Goal: Task Accomplishment & Management: Complete application form

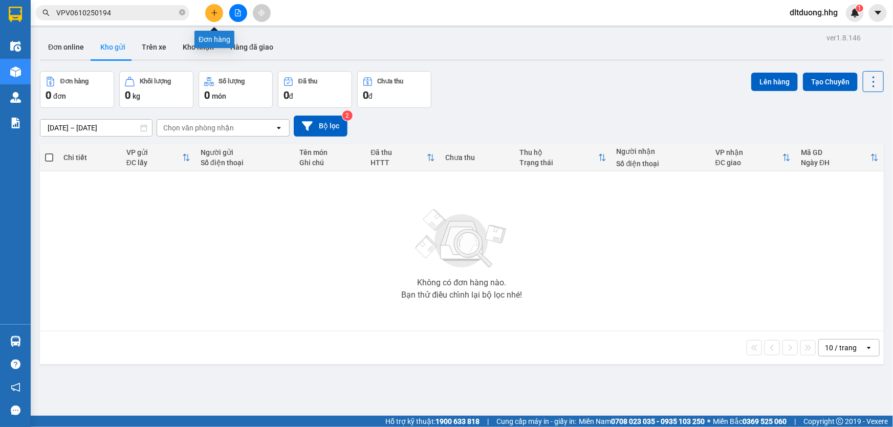
click at [213, 9] on icon "plus" at bounding box center [214, 12] width 7 height 7
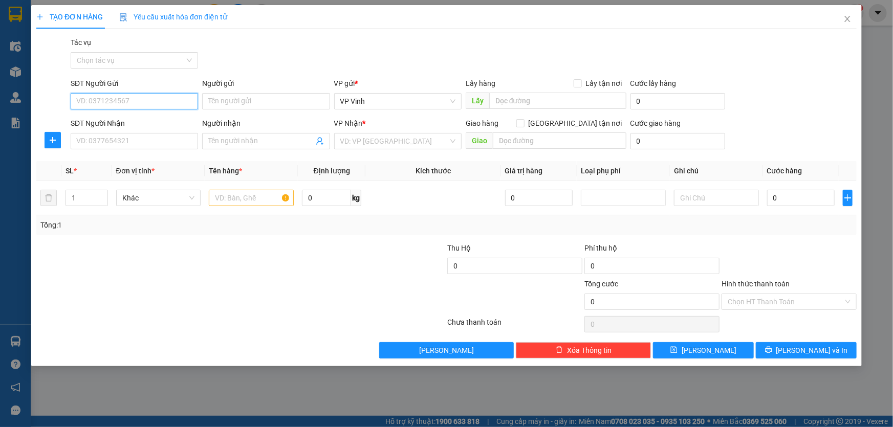
click at [126, 99] on input "SĐT Người Gửi" at bounding box center [134, 101] width 127 height 16
click at [256, 197] on input "text" at bounding box center [251, 198] width 85 height 16
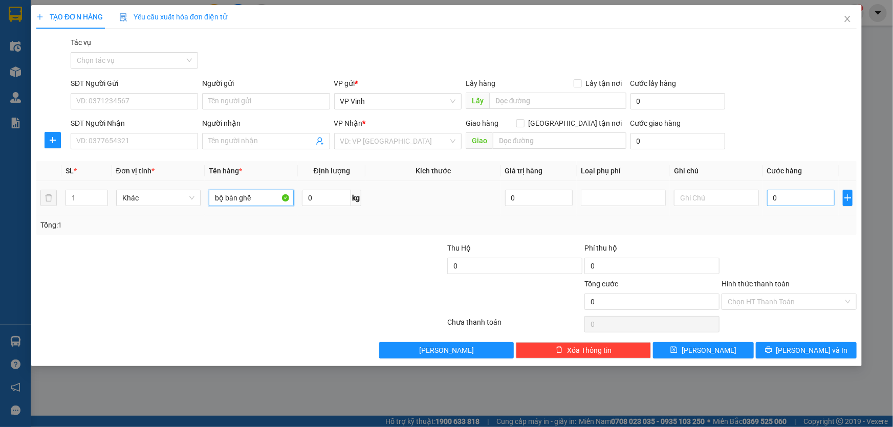
type input "bộ bàn ghế"
click at [778, 201] on input "0" at bounding box center [801, 198] width 68 height 16
type input "7"
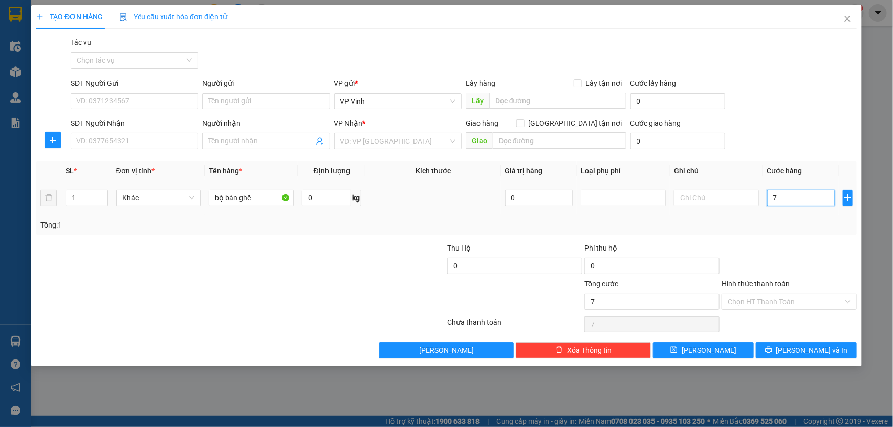
type input "78"
type input "780"
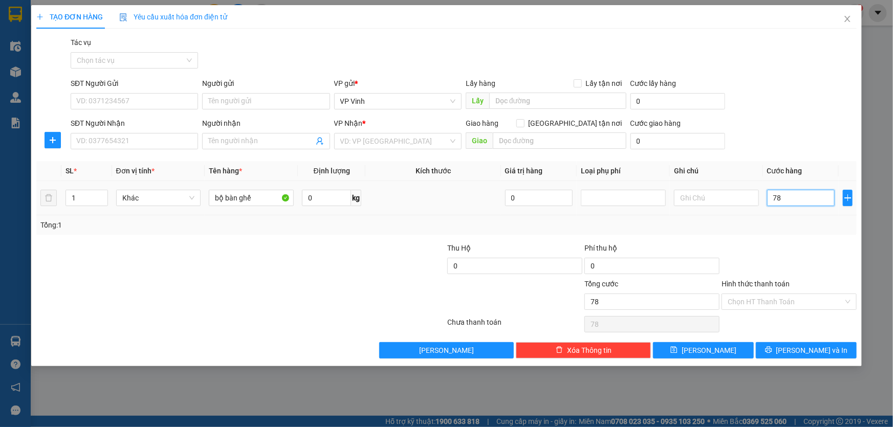
type input "780"
type input "7.800"
type input "78.000"
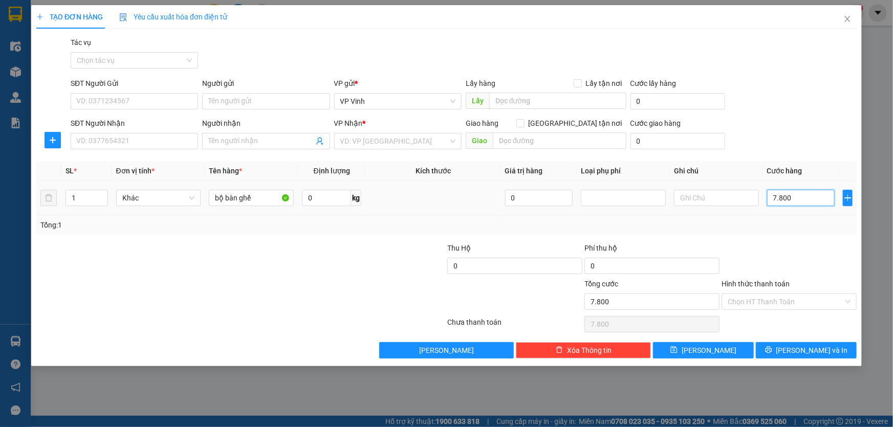
type input "78.000"
type input "780.000"
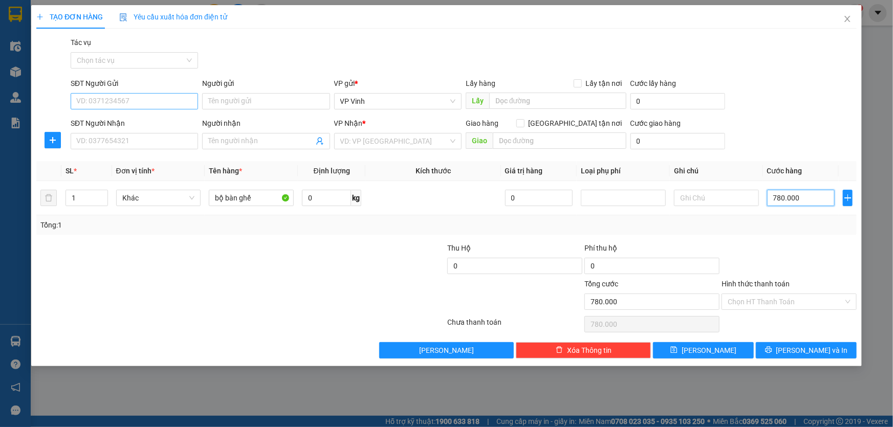
type input "780.000"
click at [139, 98] on input "SĐT Người Gửi" at bounding box center [134, 101] width 127 height 16
click at [131, 124] on div "0976068576" at bounding box center [134, 121] width 115 height 11
type input "0976068576"
click at [131, 141] on input "SĐT Người Nhận" at bounding box center [134, 141] width 127 height 16
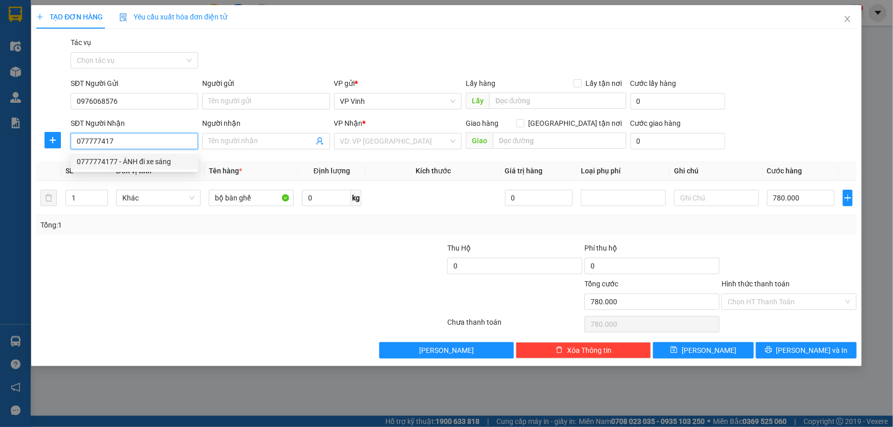
click at [167, 163] on div "0777774177 - ÁNH đi xe sáng" at bounding box center [134, 161] width 115 height 11
type input "0777774177"
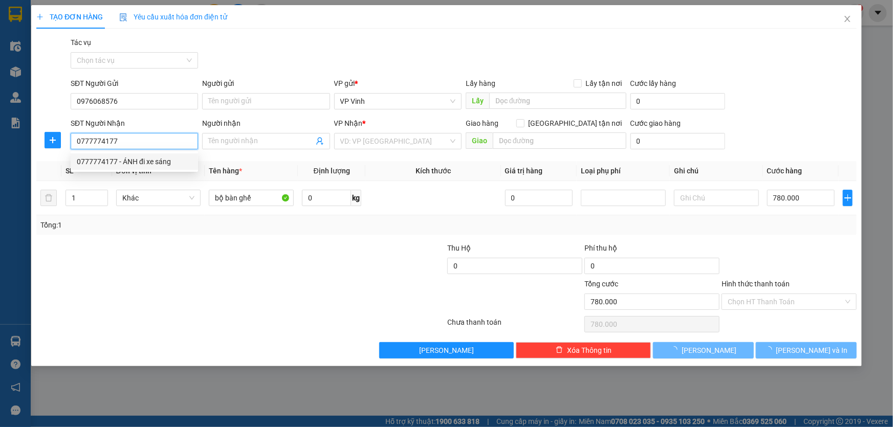
type input "ÁNH đi xe sáng"
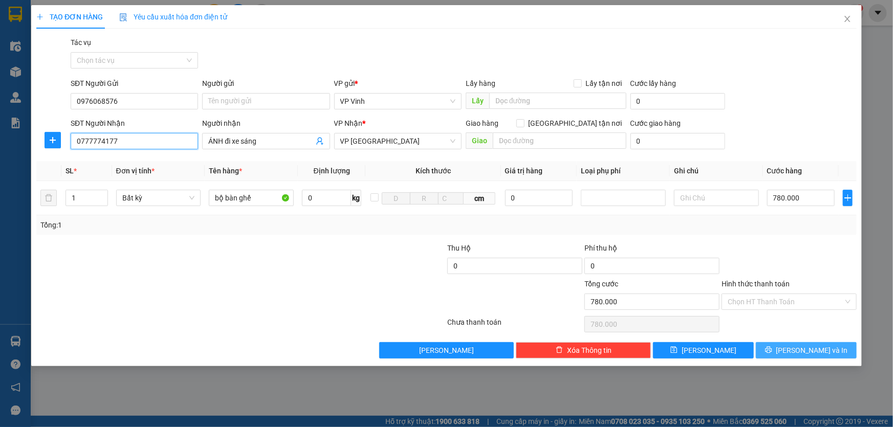
type input "0777774177"
click at [817, 347] on span "[PERSON_NAME] và In" at bounding box center [812, 350] width 72 height 11
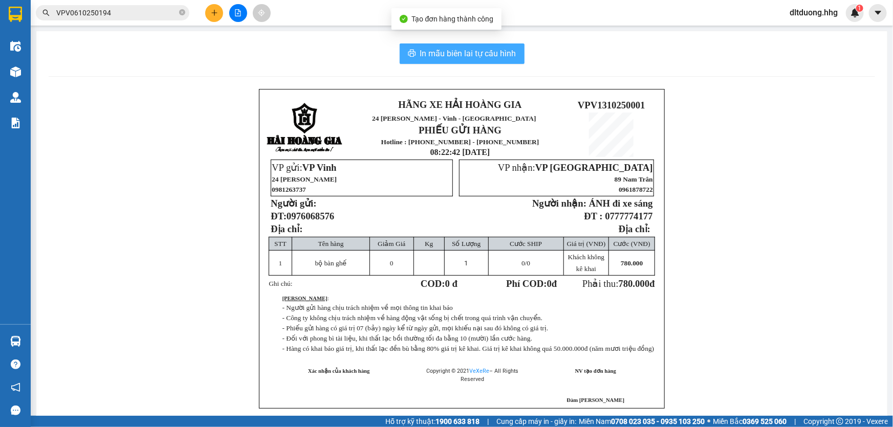
click at [447, 54] on span "In mẫu biên lai tự cấu hình" at bounding box center [468, 53] width 96 height 13
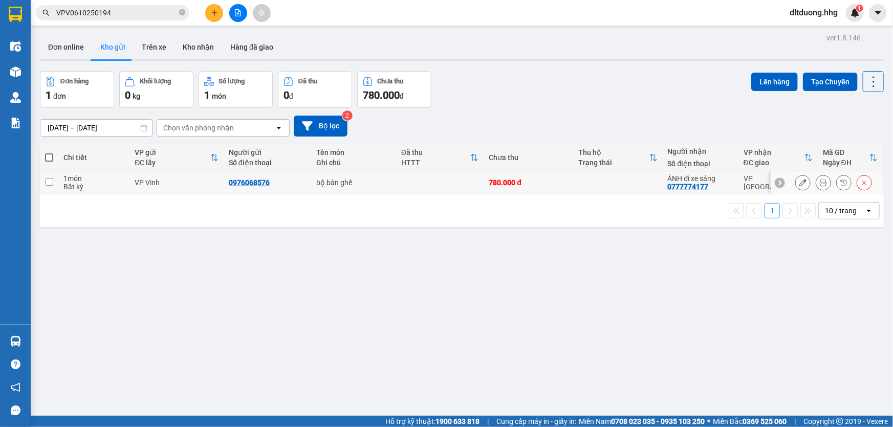
click at [580, 185] on td at bounding box center [618, 182] width 90 height 23
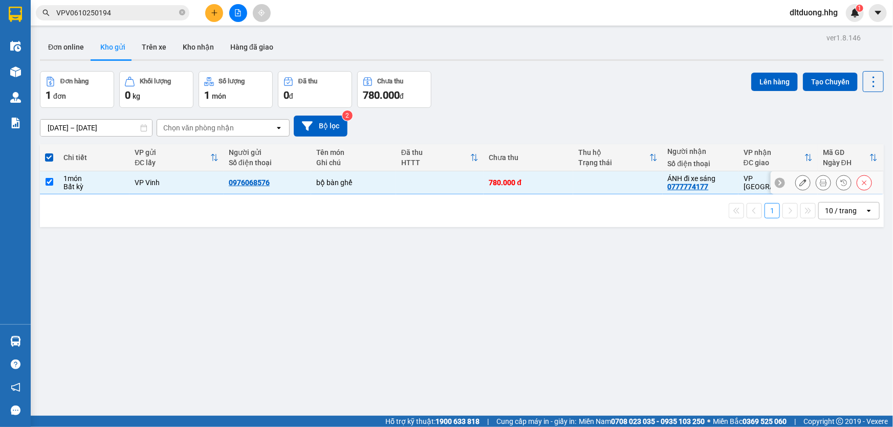
click at [580, 185] on td at bounding box center [618, 182] width 90 height 23
checkbox input "true"
click at [264, 183] on div "0976068576" at bounding box center [249, 183] width 41 height 8
click at [799, 181] on icon at bounding box center [802, 182] width 7 height 7
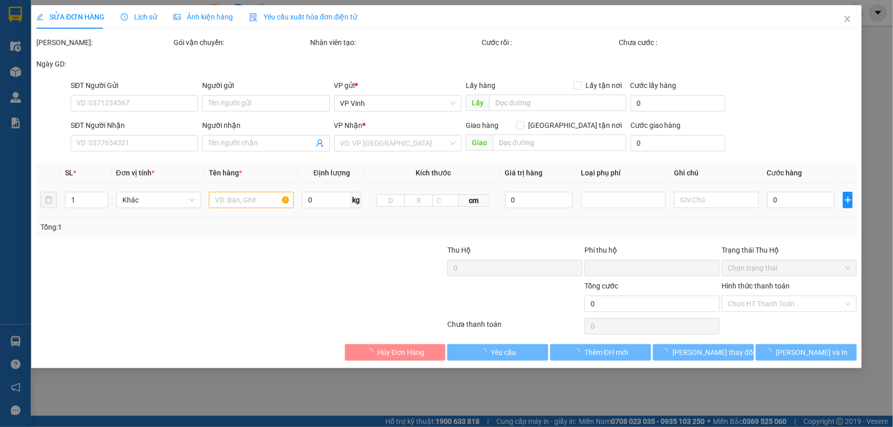
type input "0976068576"
type input "0777774177"
type input "ÁNH đi xe sáng"
type input "0"
type input "780.000"
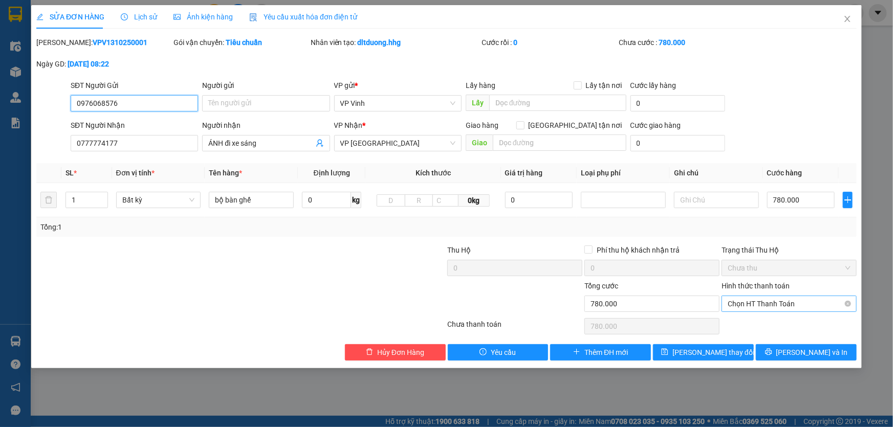
click at [769, 304] on span "Chọn HT Thanh Toán" at bounding box center [789, 303] width 123 height 15
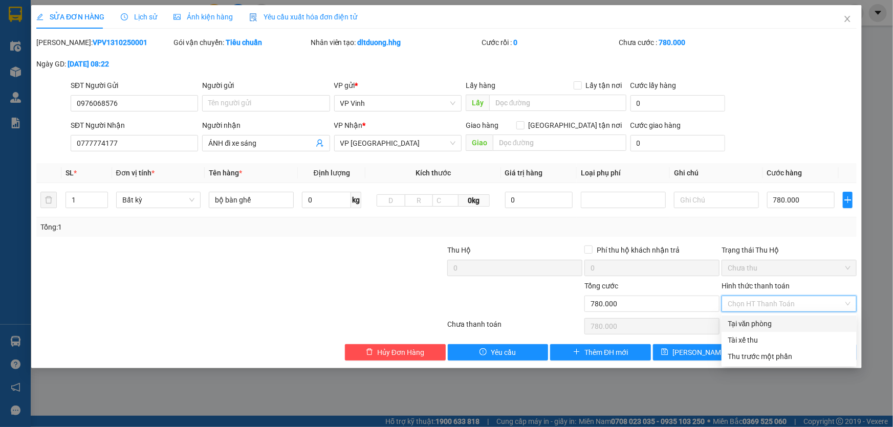
click at [768, 324] on div "Tại văn phòng" at bounding box center [789, 323] width 123 height 11
type input "0"
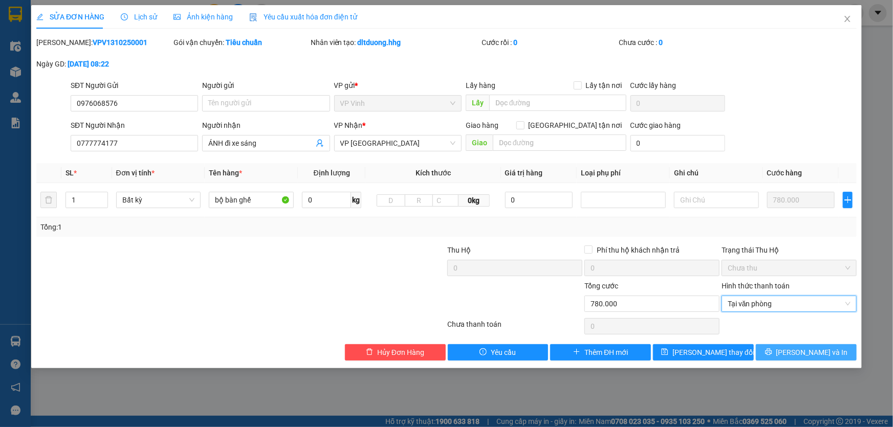
click at [772, 352] on icon "printer" at bounding box center [768, 352] width 7 height 7
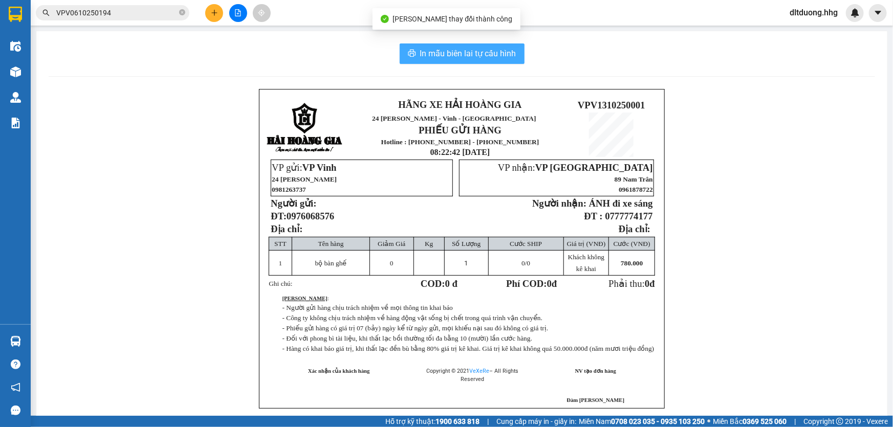
click at [485, 56] on span "In mẫu biên lai tự cấu hình" at bounding box center [468, 53] width 96 height 13
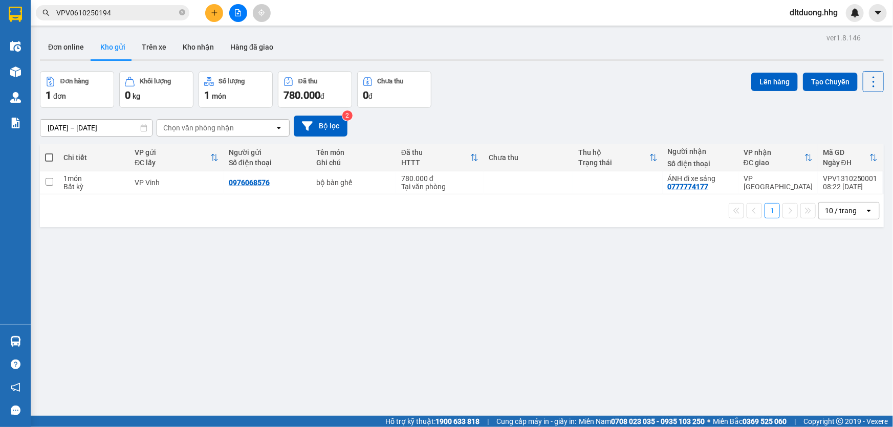
click at [666, 80] on div "Đơn hàng 1 đơn Khối lượng 0 kg Số lượng 1 món Đã thu 780.000 đ Chưa thu 0 đ Lên…" at bounding box center [462, 89] width 844 height 37
click at [820, 183] on icon at bounding box center [823, 182] width 7 height 7
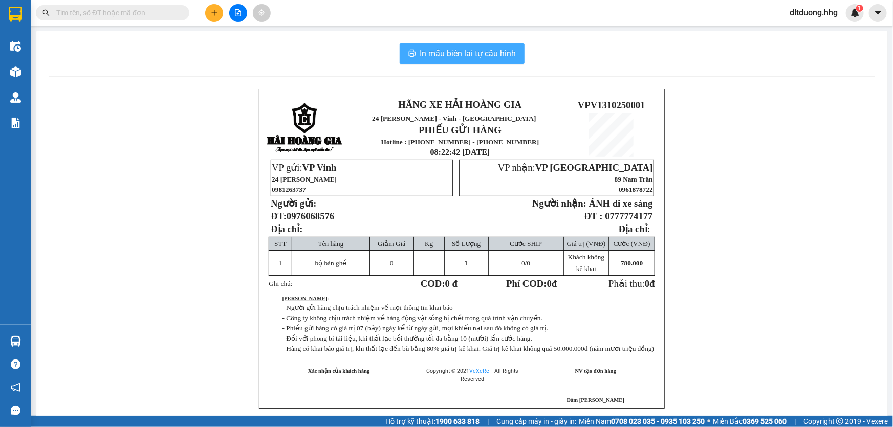
click at [511, 57] on span "In mẫu biên lai tự cấu hình" at bounding box center [468, 53] width 96 height 13
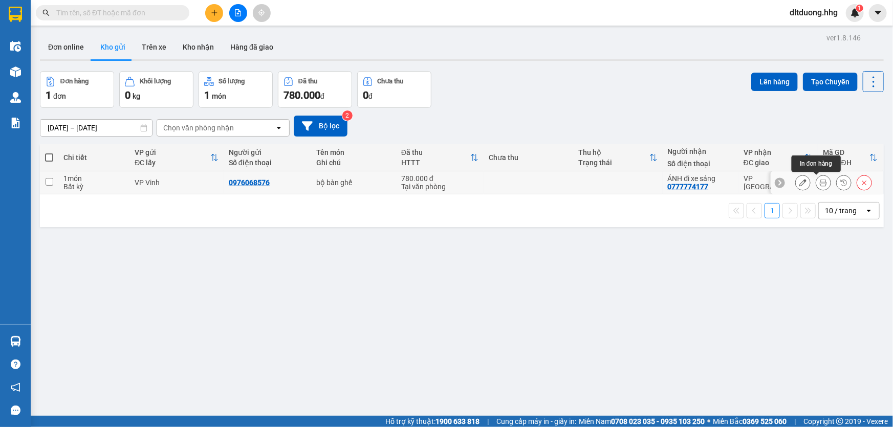
click at [820, 184] on icon at bounding box center [823, 182] width 7 height 7
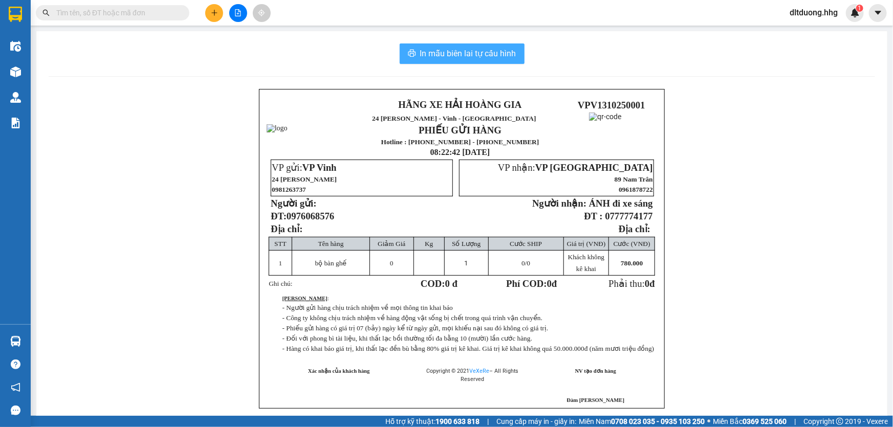
click at [464, 52] on span "In mẫu biên lai tự cấu hình" at bounding box center [468, 53] width 96 height 13
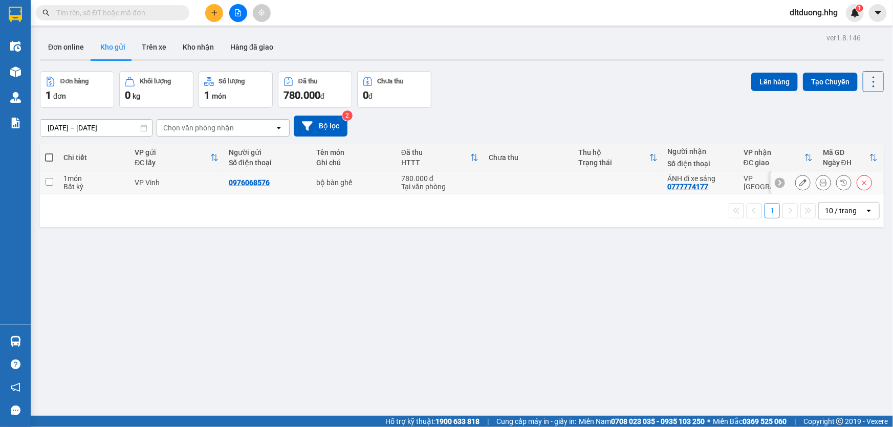
click at [799, 183] on icon at bounding box center [802, 182] width 7 height 7
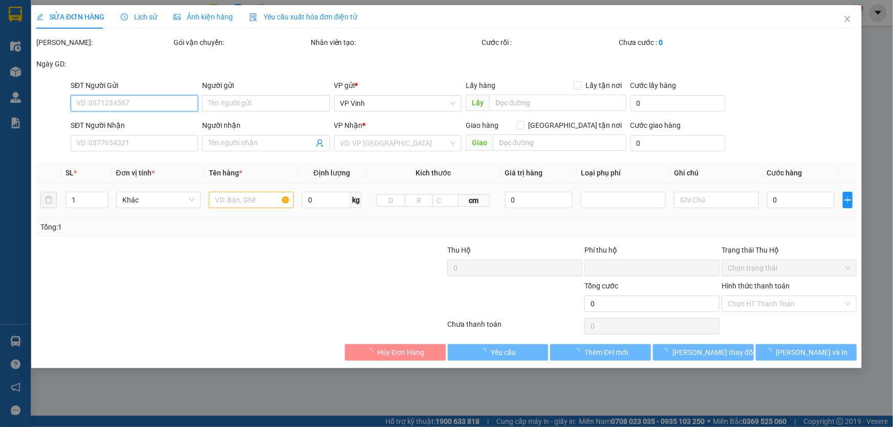
type input "0976068576"
type input "0777774177"
type input "ÁNH đi xe sáng"
type input "0"
type input "780.000"
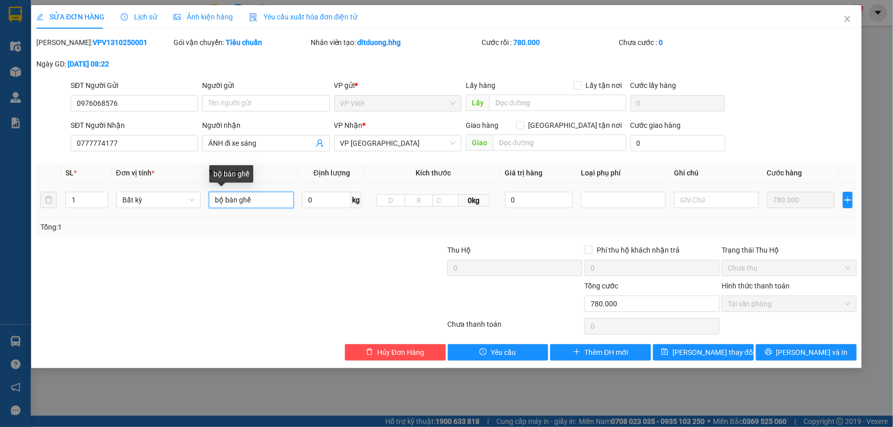
click at [266, 200] on input "bộ bàn ghế" at bounding box center [251, 200] width 85 height 16
type input "bộ bàn ghế+ bì trắng nhỏ"
click at [722, 350] on span "Lưu thay đổi" at bounding box center [714, 352] width 82 height 11
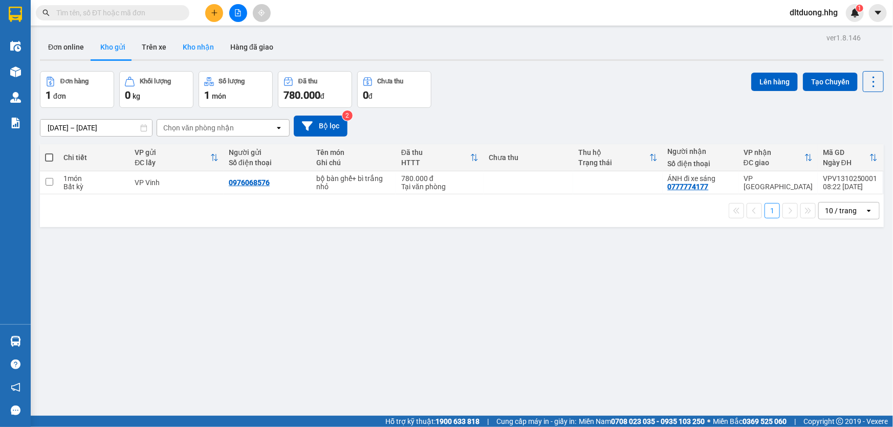
click at [209, 49] on button "Kho nhận" at bounding box center [199, 47] width 48 height 25
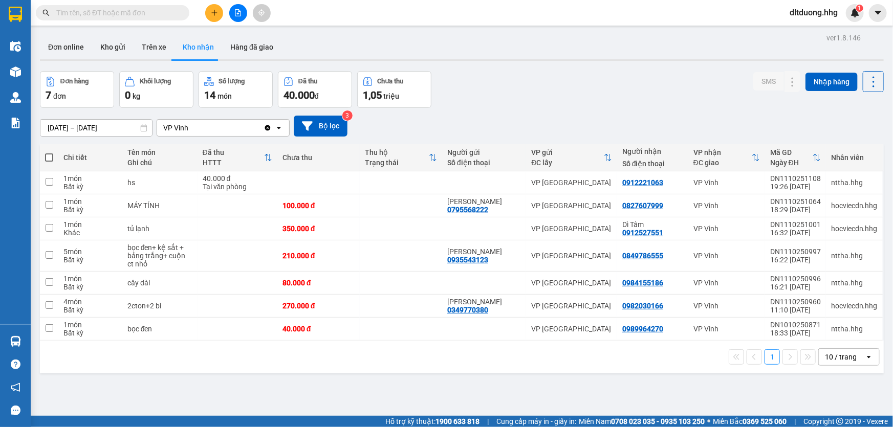
click at [865, 355] on icon "open" at bounding box center [869, 357] width 8 height 8
click at [853, 335] on span "100 / trang" at bounding box center [837, 335] width 37 height 10
click at [109, 124] on input "[DATE] – [DATE]" at bounding box center [96, 128] width 112 height 16
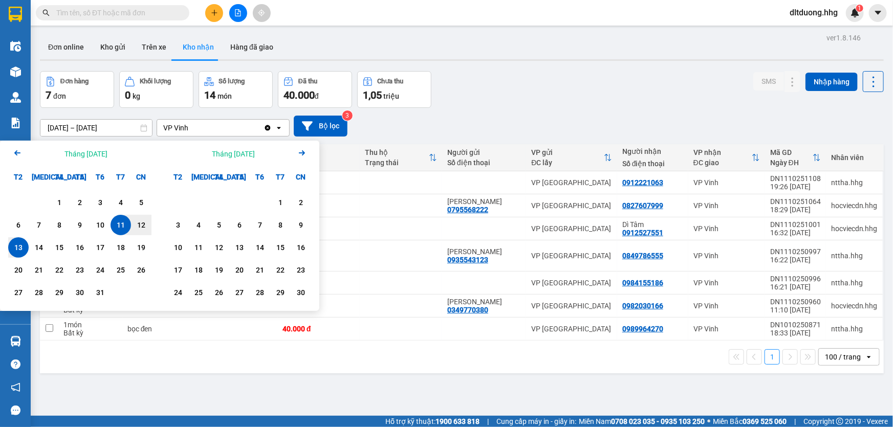
click at [15, 152] on icon "Arrow Left" at bounding box center [17, 153] width 12 height 12
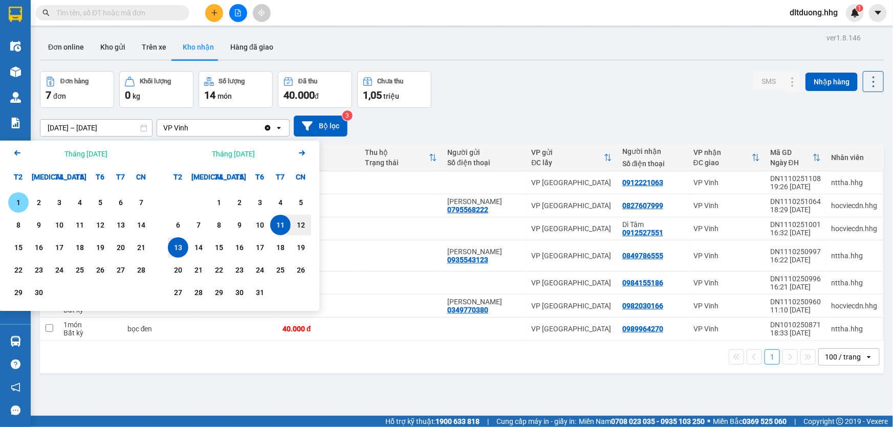
click at [15, 152] on icon "Arrow Left" at bounding box center [17, 153] width 12 height 12
click at [99, 205] on div "1" at bounding box center [100, 203] width 14 height 12
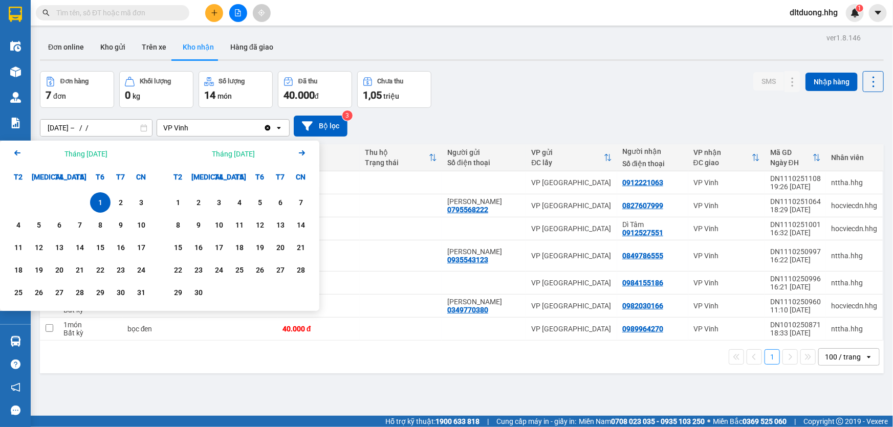
click at [298, 153] on icon "Arrow Right" at bounding box center [302, 153] width 12 height 12
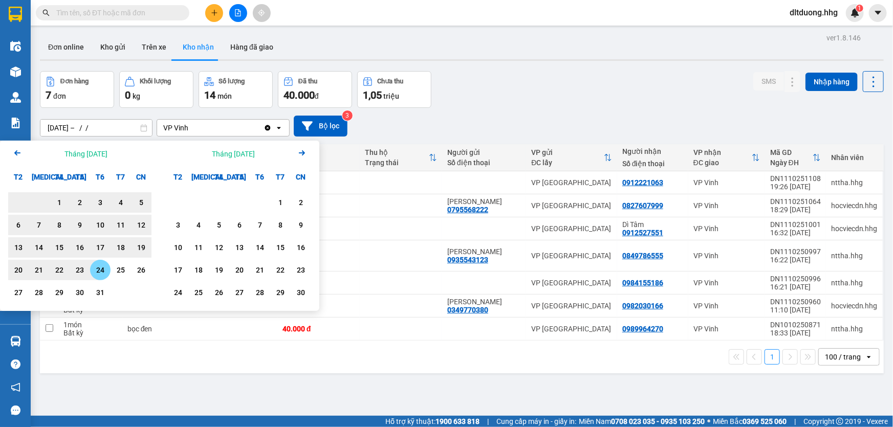
click at [104, 265] on div "24" at bounding box center [100, 270] width 14 height 12
type input "01/08/2025 – 24/10/2025"
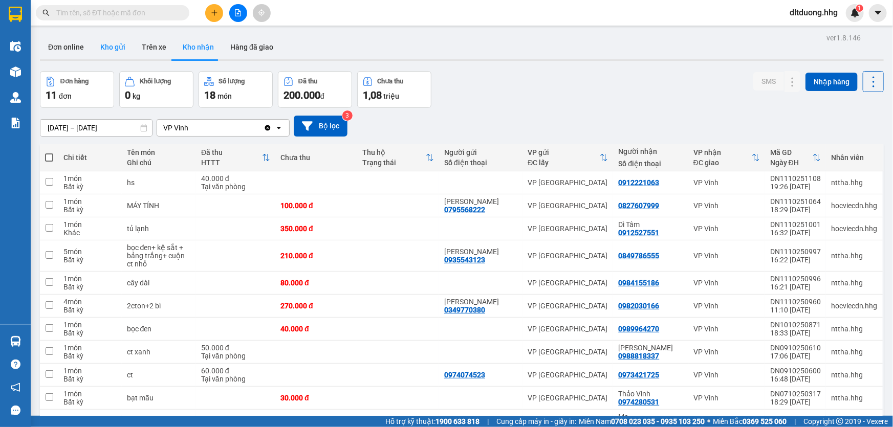
click at [112, 50] on button "Kho gửi" at bounding box center [112, 47] width 41 height 25
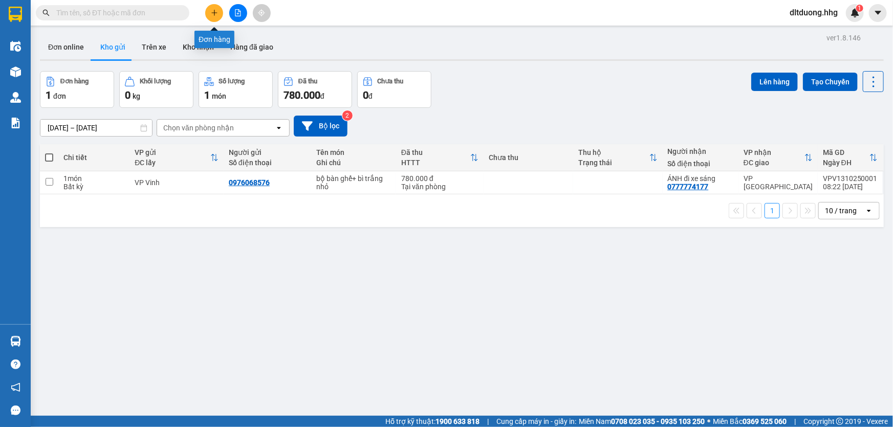
click at [215, 16] on icon "plus" at bounding box center [214, 12] width 7 height 7
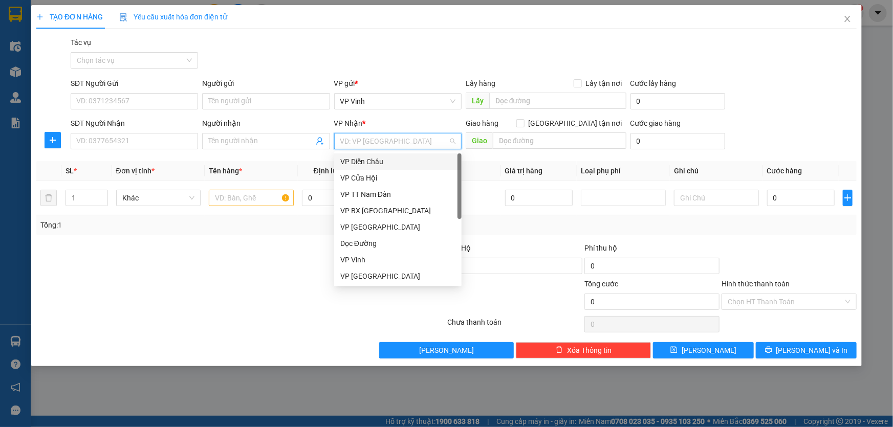
click at [363, 139] on input "search" at bounding box center [394, 141] width 108 height 15
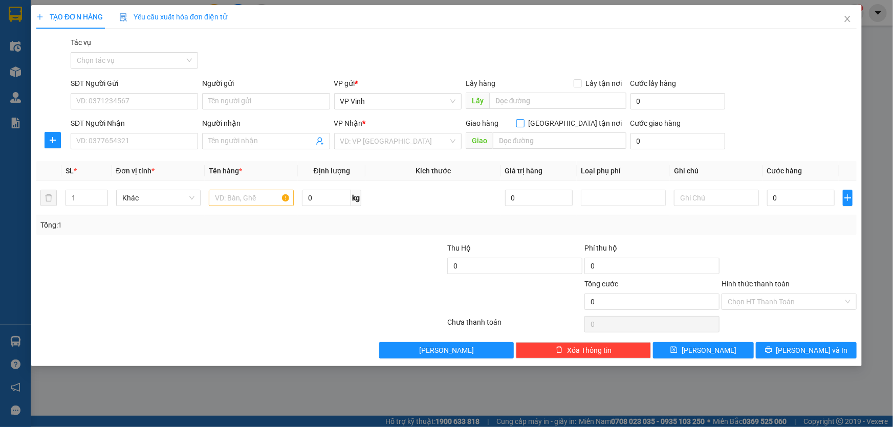
click at [524, 124] on input "[GEOGRAPHIC_DATA] tận nơi" at bounding box center [519, 122] width 7 height 7
checkbox input "true"
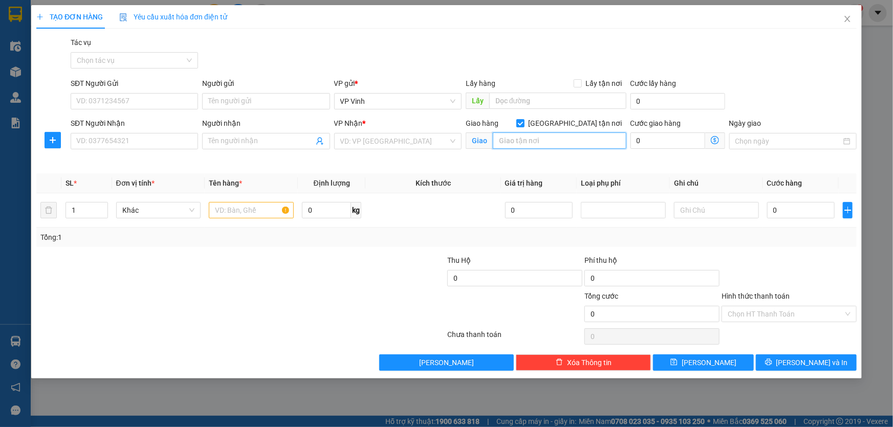
click at [548, 142] on input "text" at bounding box center [560, 141] width 134 height 16
click at [662, 143] on input "0" at bounding box center [668, 141] width 75 height 16
click at [565, 143] on input "text" at bounding box center [560, 141] width 134 height 16
type input "cl"
click at [686, 146] on input "0" at bounding box center [668, 141] width 75 height 16
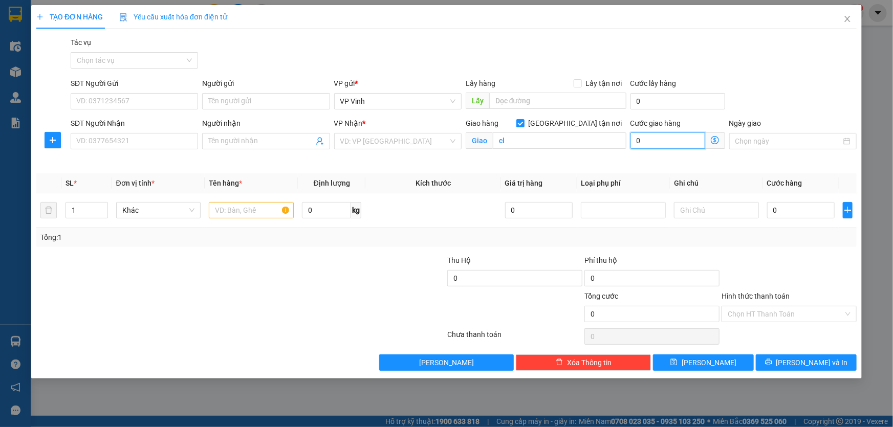
type input "6"
type input "60"
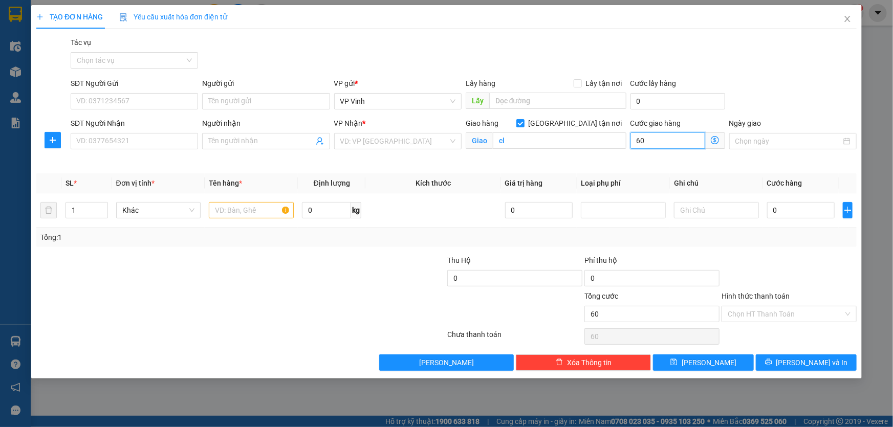
type input "60.000"
click at [400, 143] on input "search" at bounding box center [394, 141] width 108 height 15
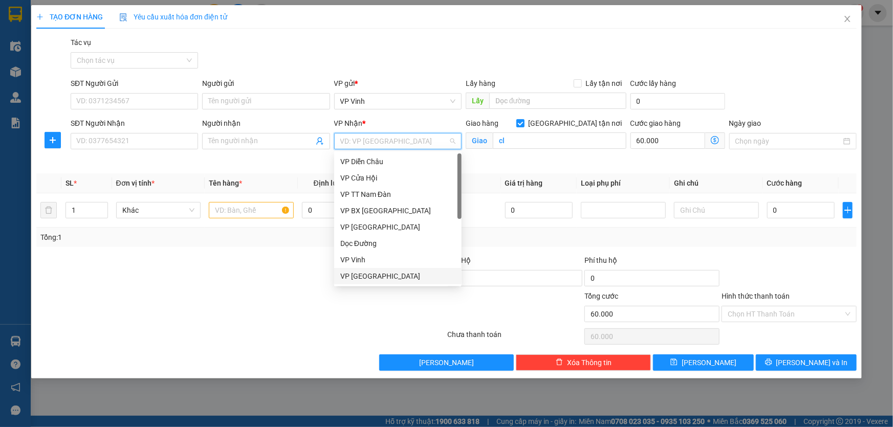
click at [369, 274] on div "VP [GEOGRAPHIC_DATA]" at bounding box center [397, 276] width 115 height 11
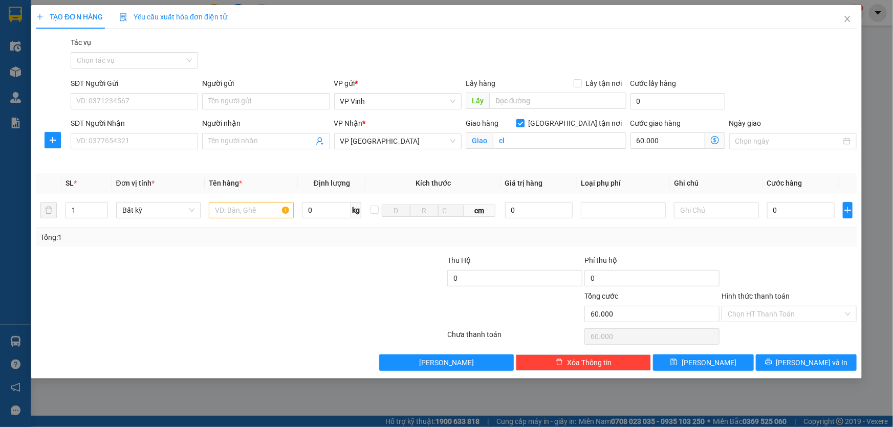
click at [524, 120] on input "[GEOGRAPHIC_DATA] tận nơi" at bounding box center [519, 122] width 7 height 7
checkbox input "false"
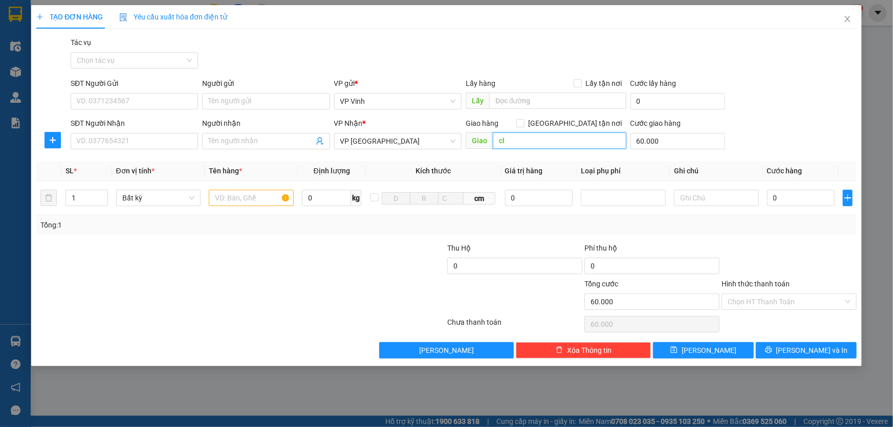
click at [516, 143] on input "cl" at bounding box center [560, 141] width 134 height 16
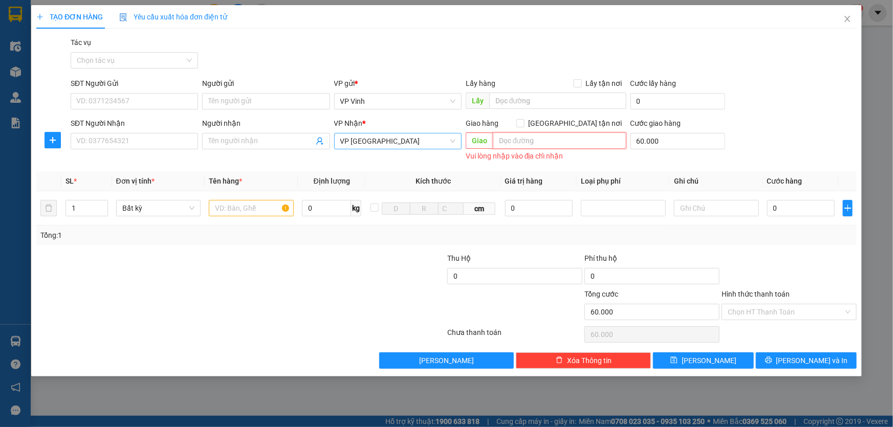
click at [422, 136] on span "VP [GEOGRAPHIC_DATA]" at bounding box center [397, 141] width 115 height 15
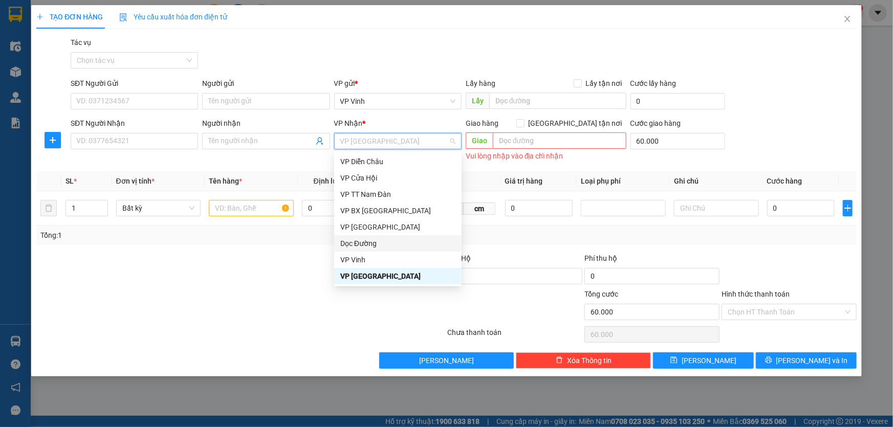
click at [386, 249] on div "Dọc Đường" at bounding box center [397, 243] width 127 height 16
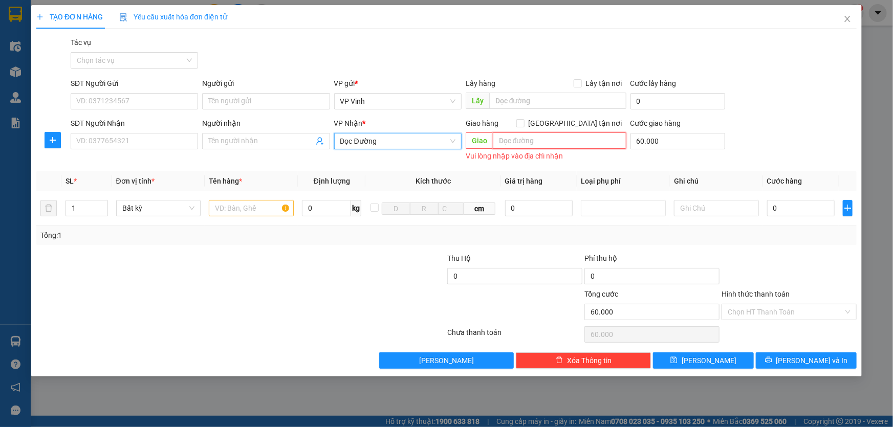
click at [507, 140] on input "text" at bounding box center [560, 141] width 134 height 16
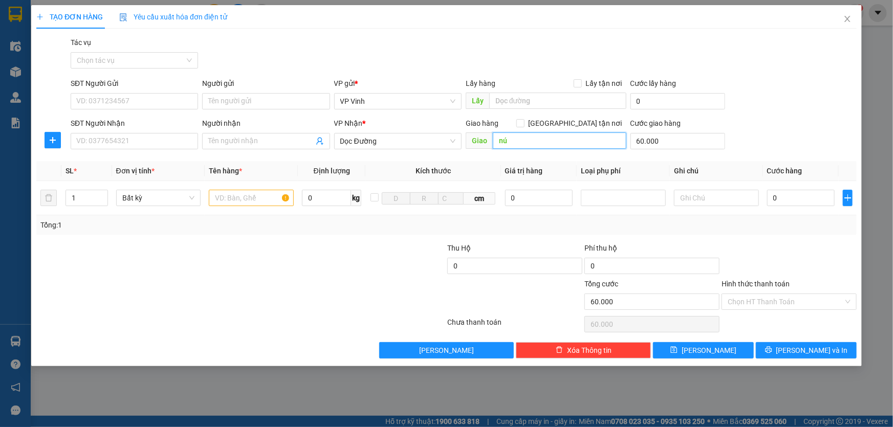
type input "n"
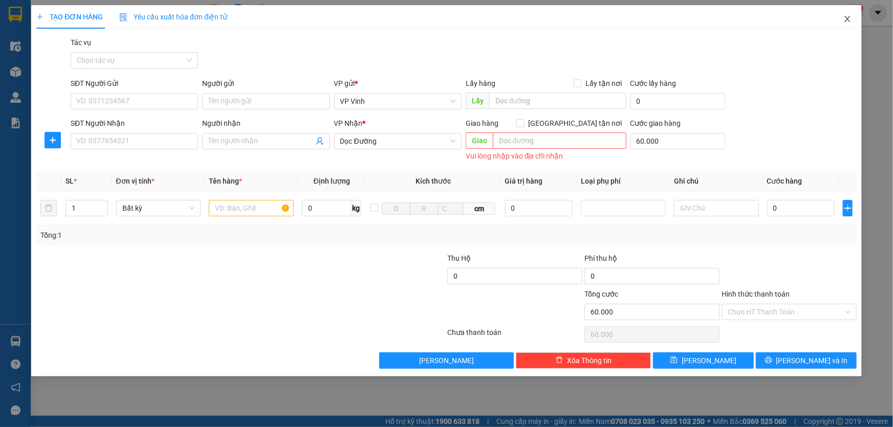
click at [854, 15] on span "Close" at bounding box center [847, 19] width 29 height 29
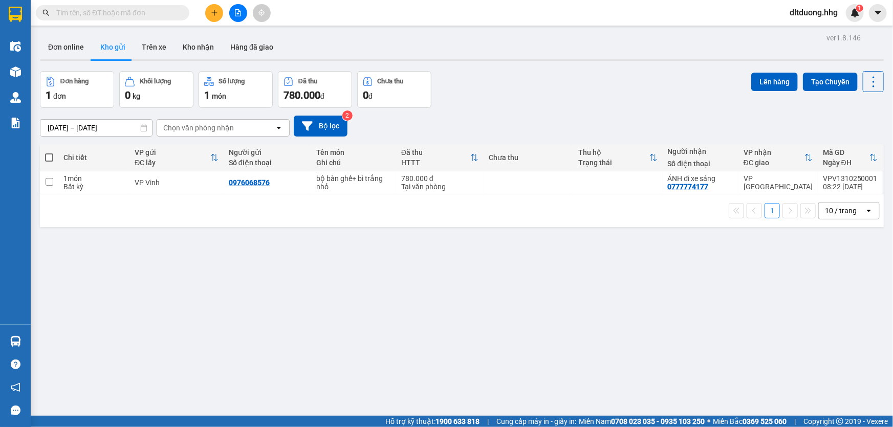
click at [236, 12] on icon "file-add" at bounding box center [237, 12] width 7 height 7
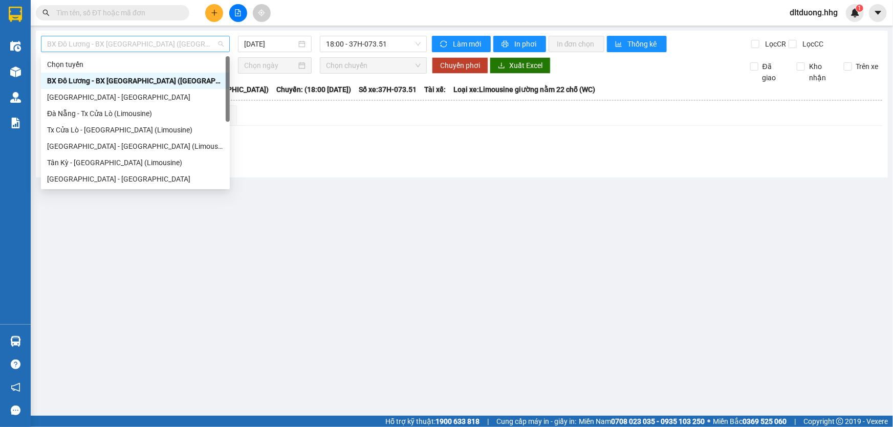
click at [186, 44] on span "BX Đô Lương - BX [GEOGRAPHIC_DATA] ([GEOGRAPHIC_DATA])" at bounding box center [135, 43] width 177 height 15
click at [251, 40] on input "[DATE]" at bounding box center [270, 43] width 52 height 11
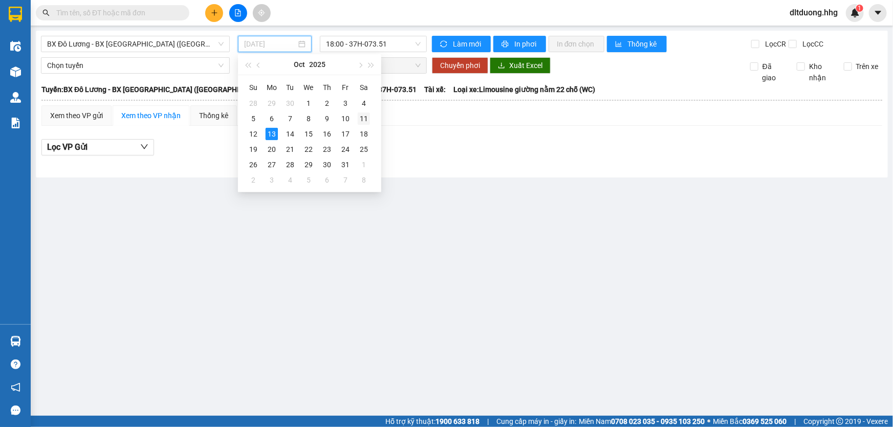
click at [366, 119] on div "11" at bounding box center [364, 119] width 12 height 12
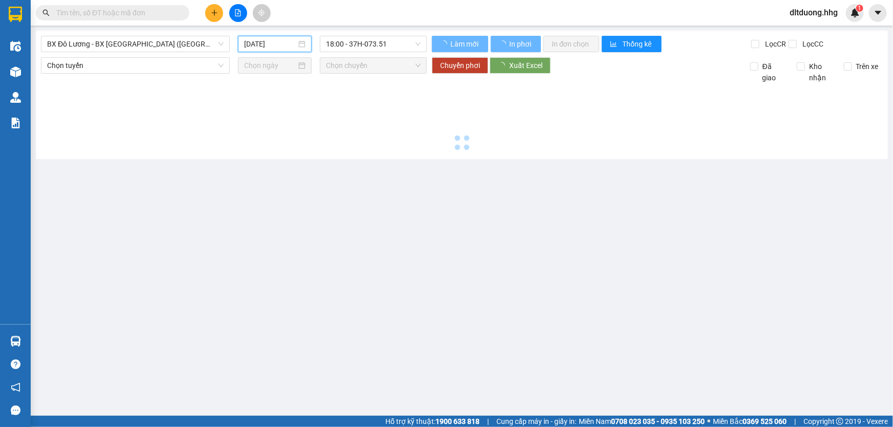
type input "11/10/2025"
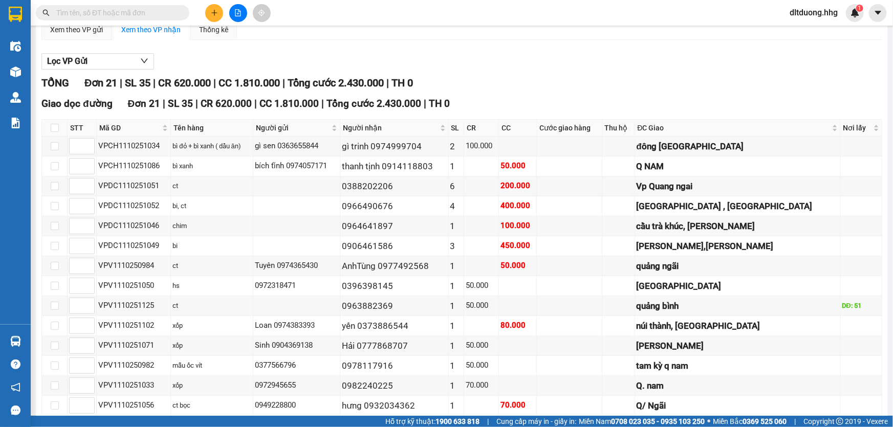
scroll to position [93, 0]
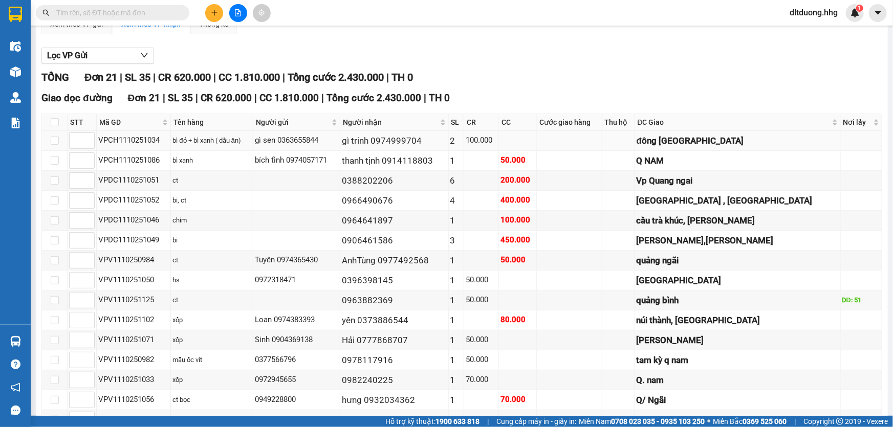
click at [135, 141] on div "VPCH1110251034" at bounding box center [133, 141] width 71 height 12
copy div "VPCH1110251034"
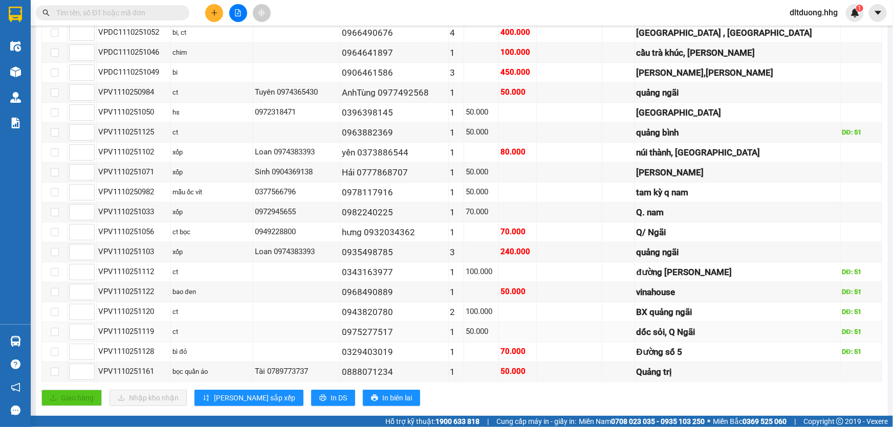
scroll to position [276, 0]
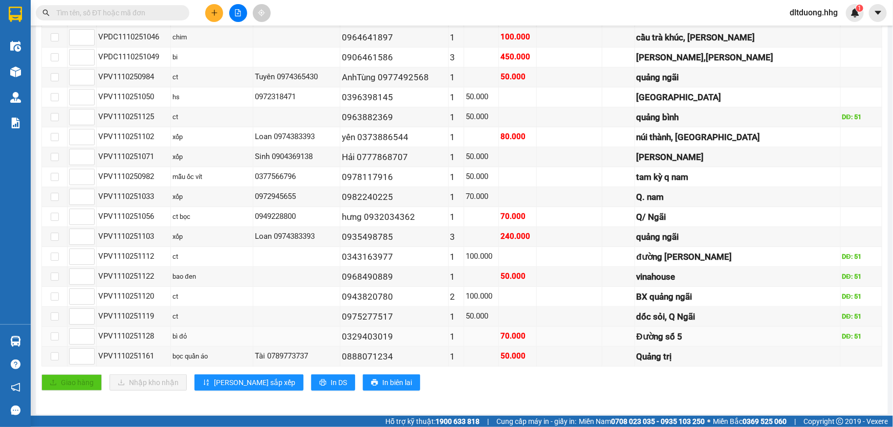
click at [133, 337] on div "VPV1110251128" at bounding box center [133, 337] width 71 height 12
copy div "VPV1110251128"
click at [217, 11] on icon "plus" at bounding box center [214, 12] width 7 height 7
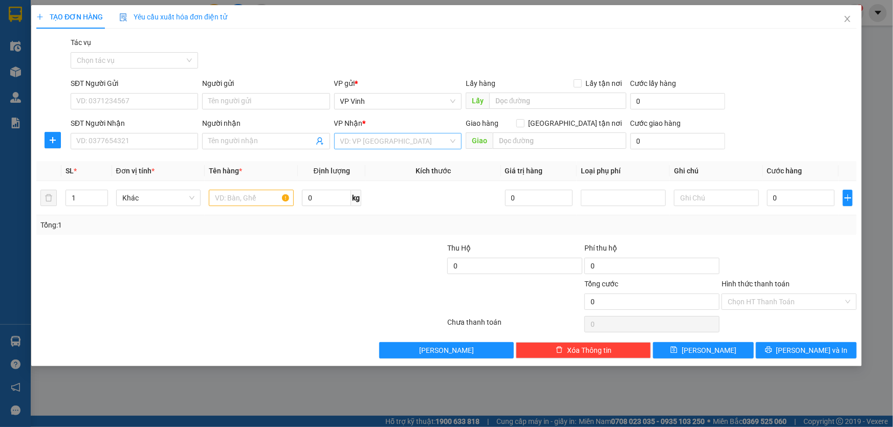
click at [417, 144] on input "search" at bounding box center [394, 141] width 108 height 15
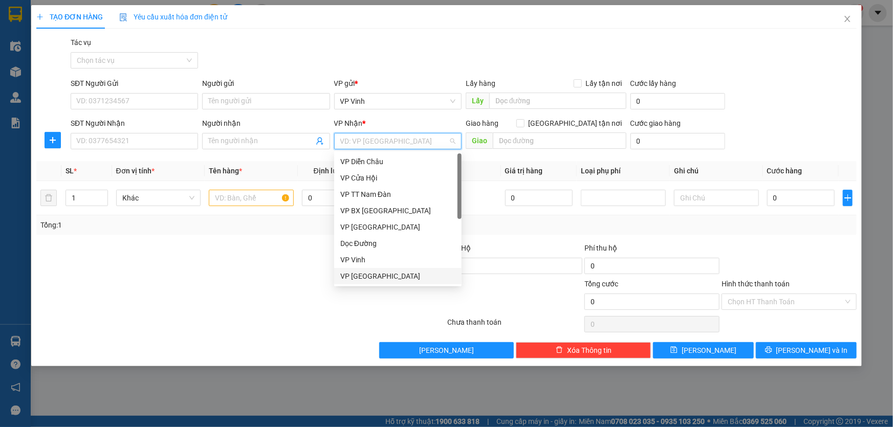
click at [362, 276] on div "VP [GEOGRAPHIC_DATA]" at bounding box center [397, 276] width 115 height 11
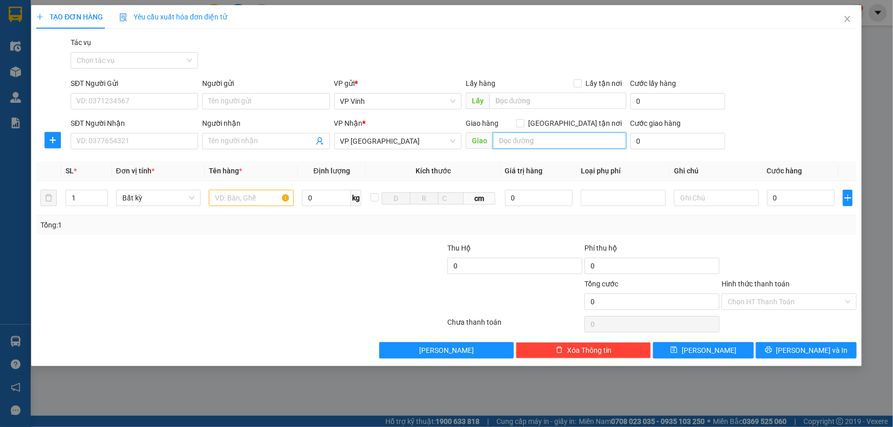
click at [515, 139] on input "text" at bounding box center [560, 141] width 134 height 16
click at [455, 142] on span "VP [GEOGRAPHIC_DATA]" at bounding box center [397, 141] width 115 height 15
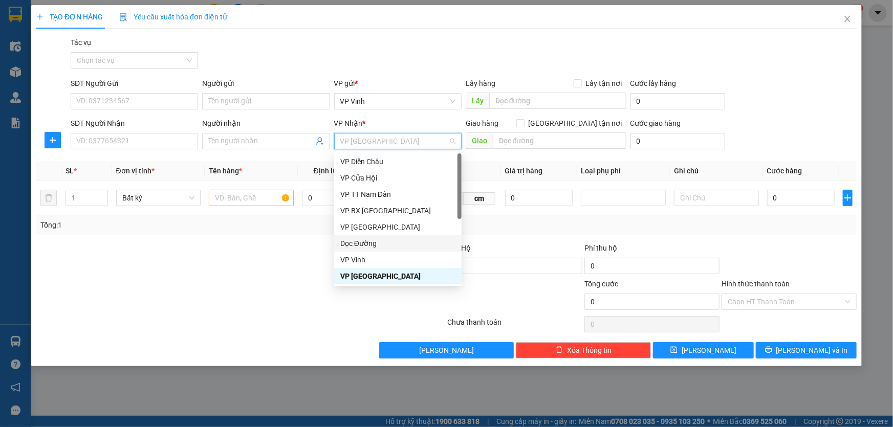
click at [377, 244] on div "Dọc Đường" at bounding box center [397, 243] width 115 height 11
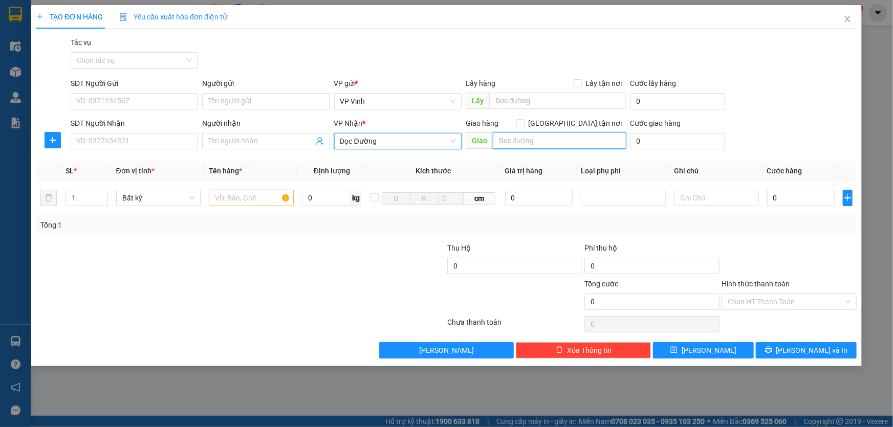
click at [577, 144] on input "text" at bounding box center [560, 141] width 134 height 16
click at [233, 198] on input "text" at bounding box center [251, 198] width 85 height 16
click at [241, 200] on input "text" at bounding box center [251, 198] width 85 height 16
click at [850, 23] on icon "close" at bounding box center [848, 19] width 8 height 8
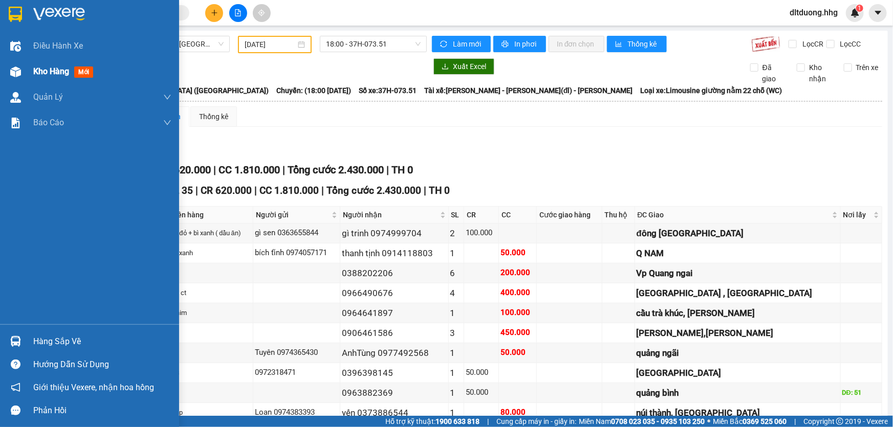
click at [37, 69] on span "Kho hàng" at bounding box center [51, 72] width 36 height 10
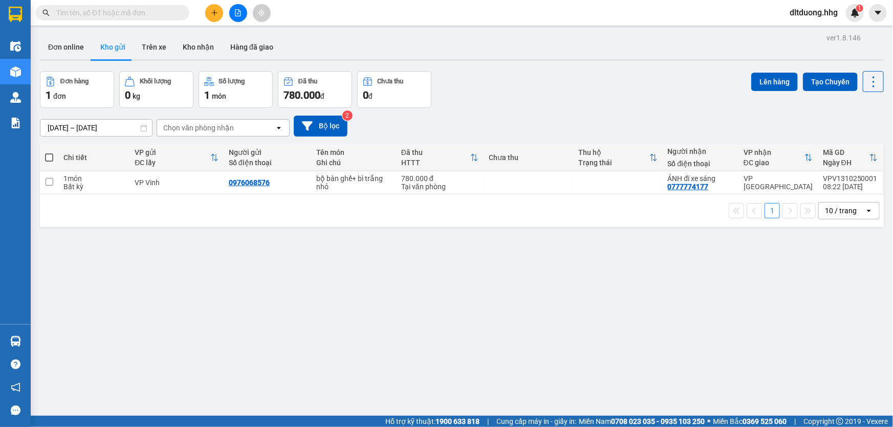
click at [824, 15] on span "dltduong.hhg" at bounding box center [814, 12] width 64 height 13
click at [816, 25] on li "Đăng xuất" at bounding box center [812, 32] width 67 height 16
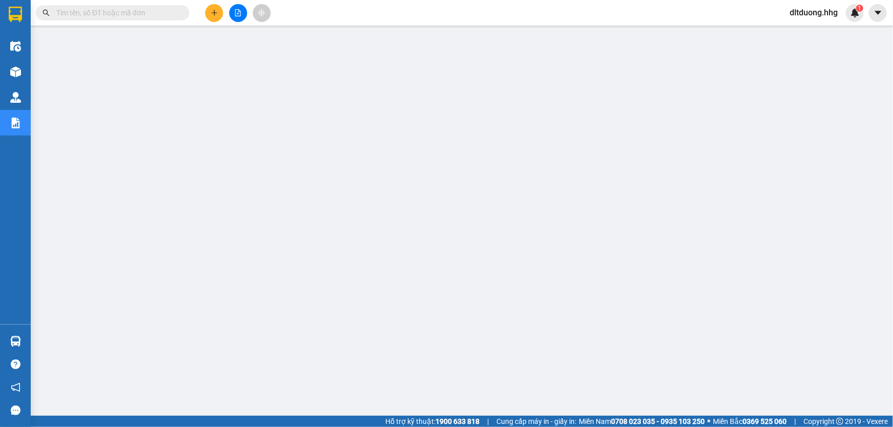
click at [162, 7] on input "text" at bounding box center [116, 12] width 121 height 11
paste input "VPCH1110251034"
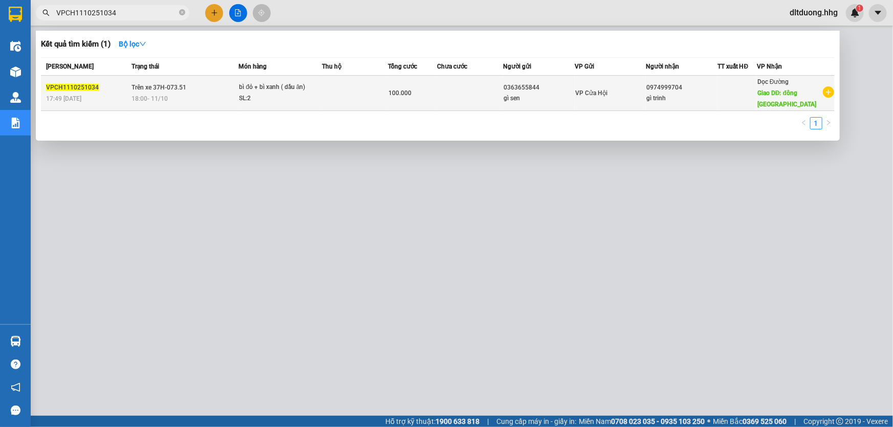
type input "VPCH1110251034"
click at [367, 108] on td at bounding box center [355, 93] width 66 height 35
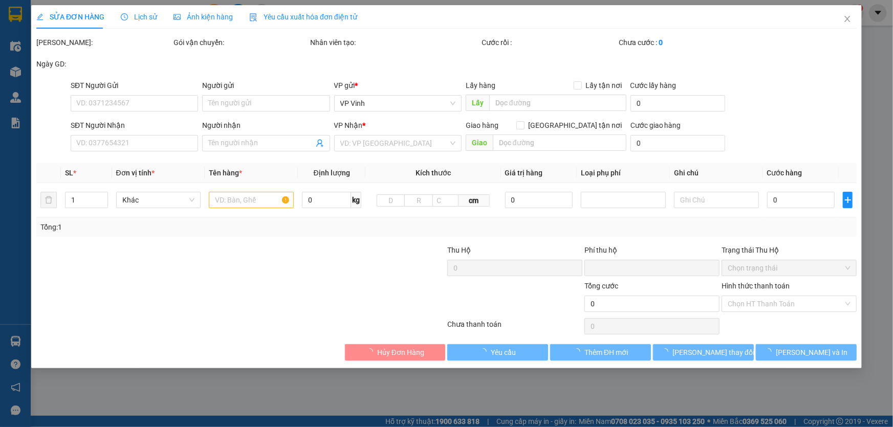
type input "0363655844"
type input "gì sen"
type input "0974999704"
type input "gì trinh"
type input "đông hà quảng trị"
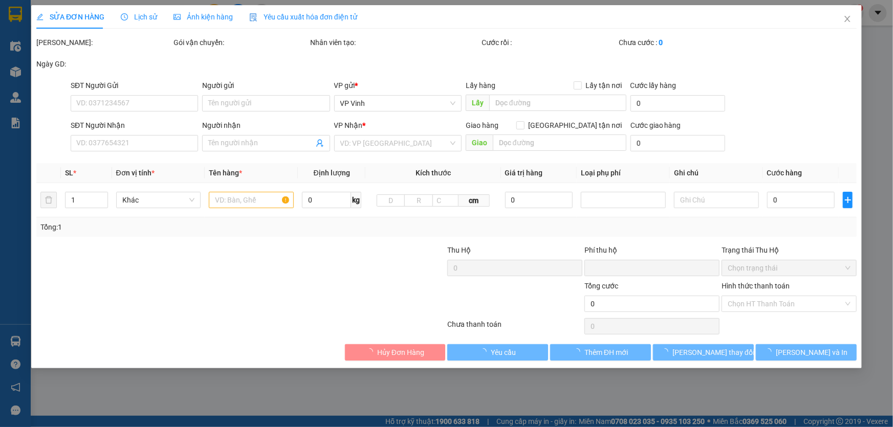
type input "0"
type input "100.000"
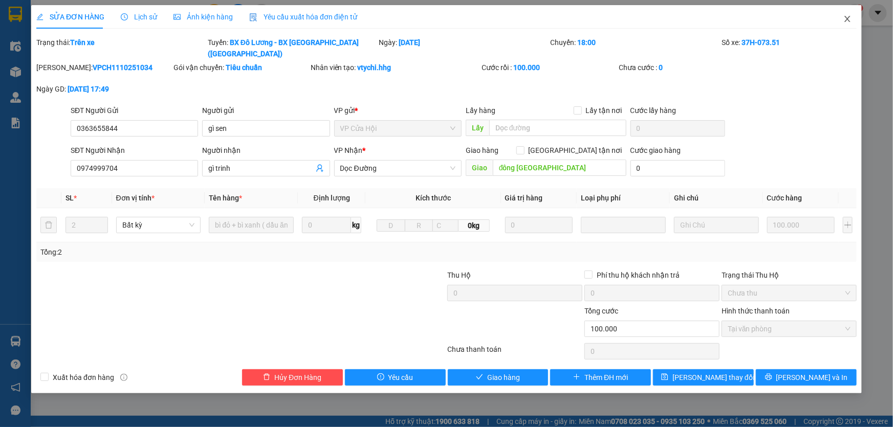
click at [851, 16] on icon "close" at bounding box center [848, 19] width 8 height 8
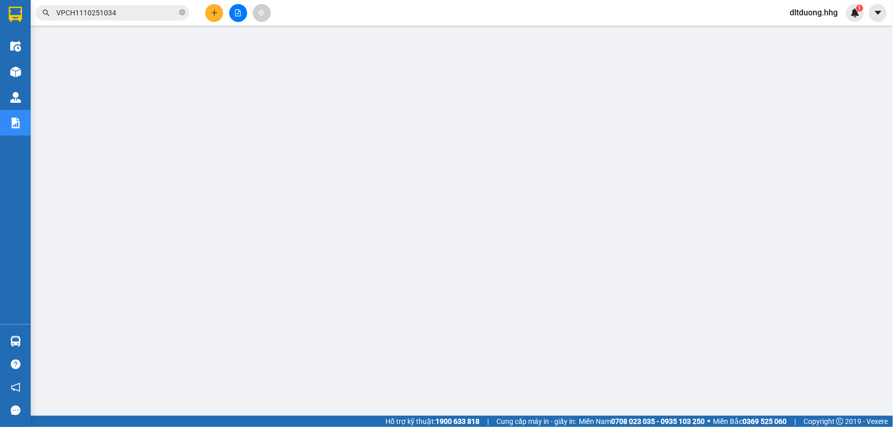
click at [143, 16] on input "VPCH1110251034" at bounding box center [116, 12] width 121 height 11
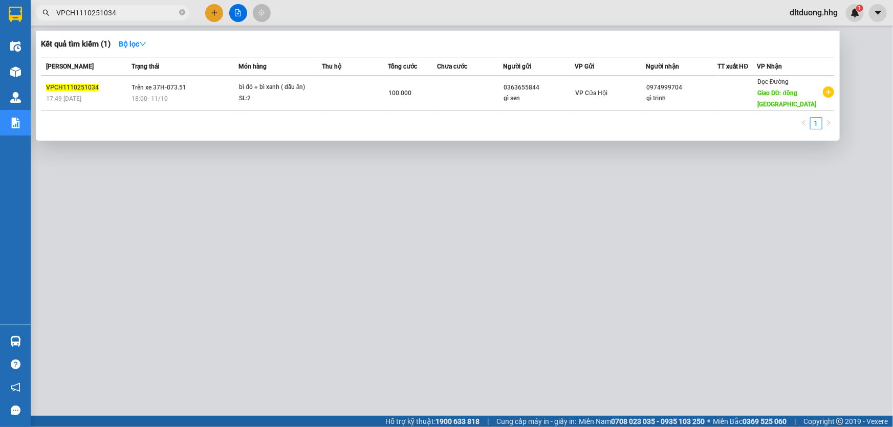
click at [143, 16] on input "VPCH1110251034" at bounding box center [116, 12] width 121 height 11
paste input "V1110251128"
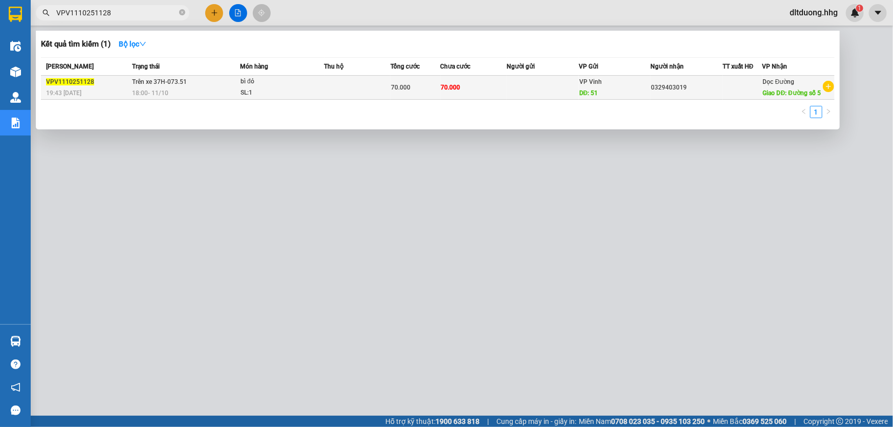
type input "VPV1110251128"
click at [418, 93] on div "70.000" at bounding box center [415, 87] width 49 height 11
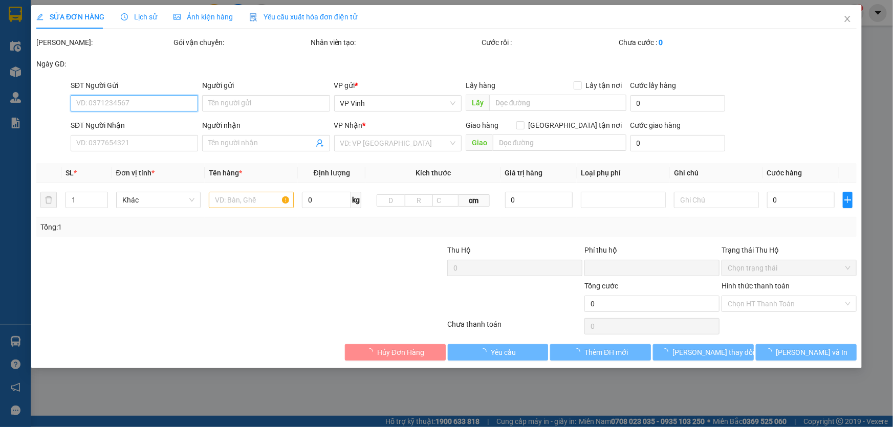
type input "51"
type input "0329403019"
type input "Đường số 5"
type input "0"
type input "70.000"
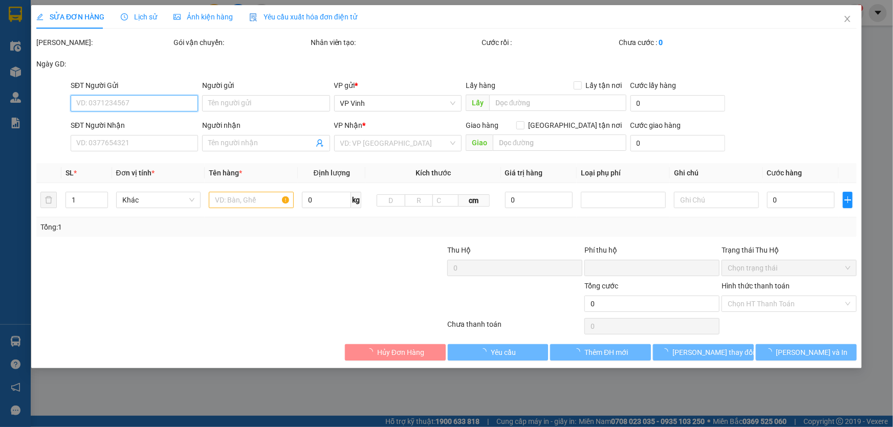
type input "70.000"
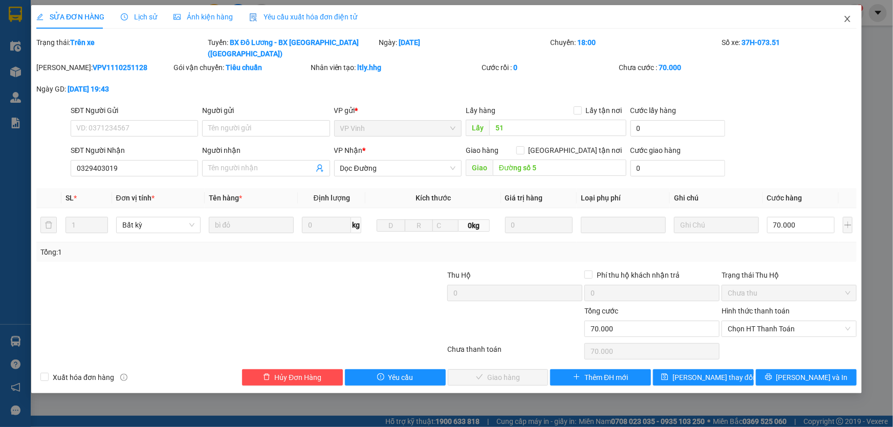
click at [851, 15] on icon "close" at bounding box center [848, 19] width 8 height 8
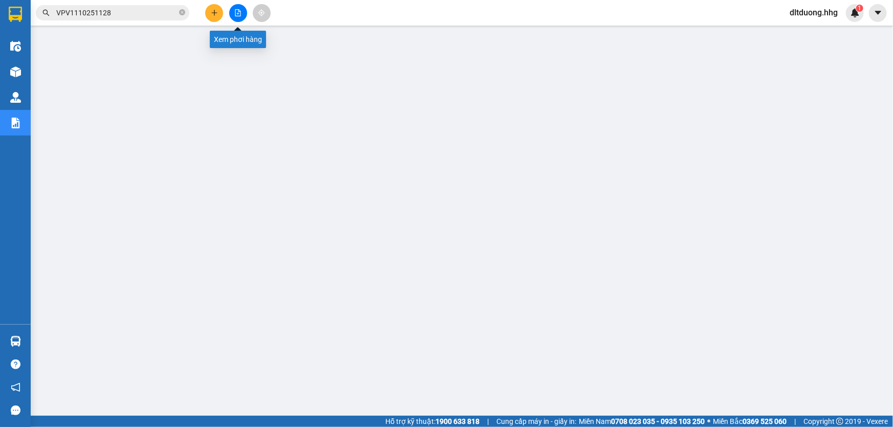
click at [235, 13] on icon "file-add" at bounding box center [237, 12] width 7 height 7
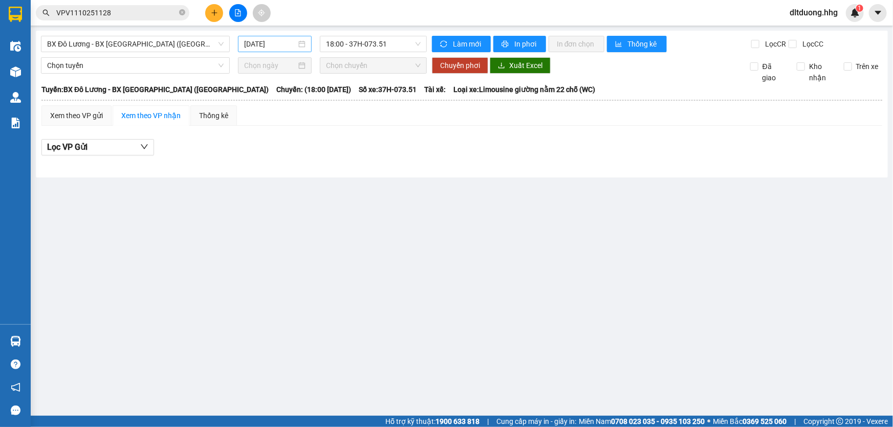
click at [295, 46] on input "[DATE]" at bounding box center [270, 43] width 52 height 11
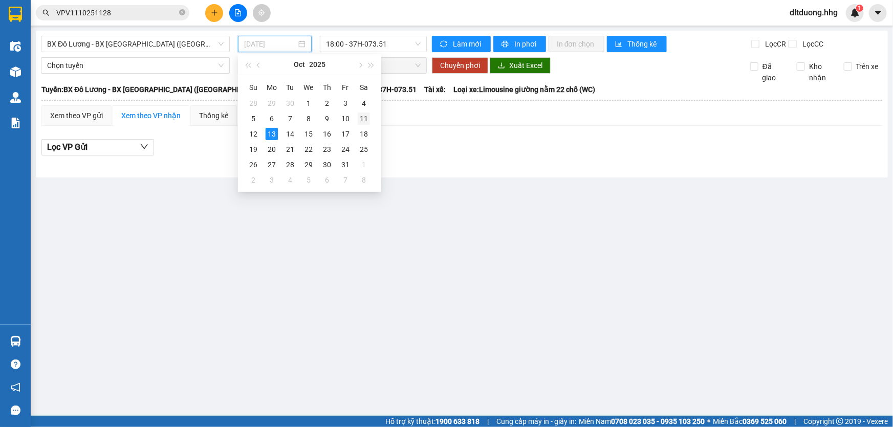
click at [370, 118] on td "11" at bounding box center [364, 118] width 18 height 15
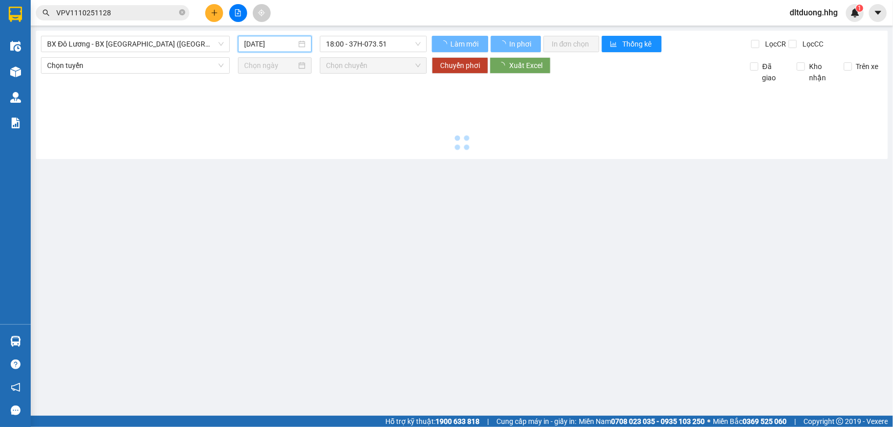
type input "11/10/2025"
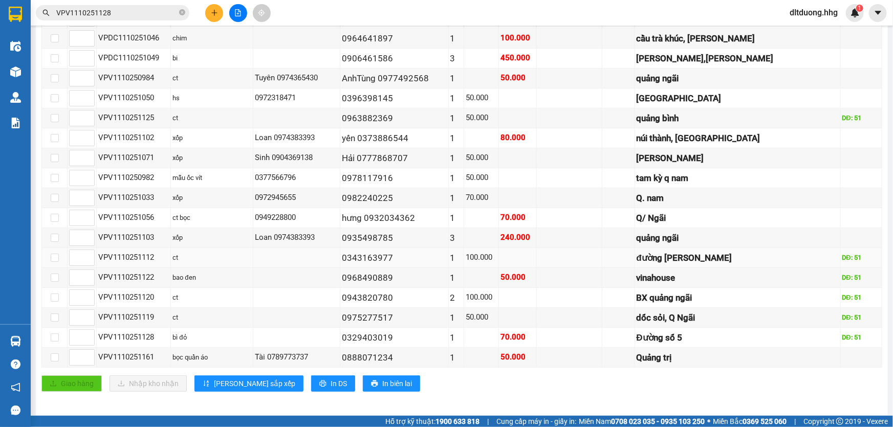
scroll to position [276, 0]
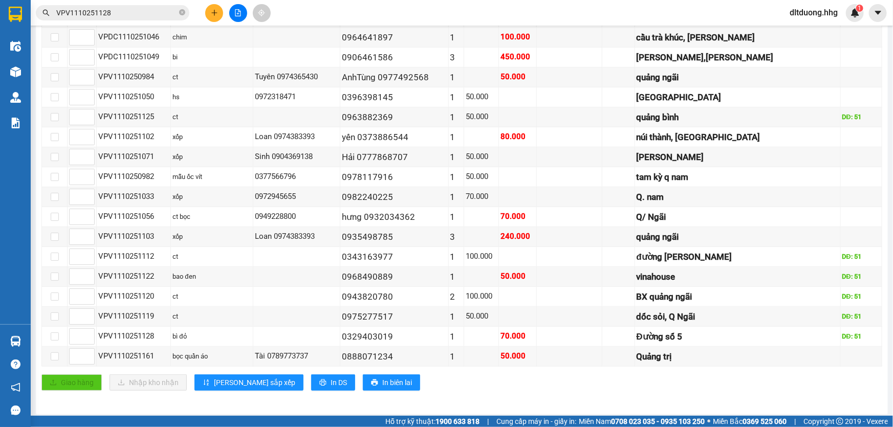
click at [211, 14] on icon "plus" at bounding box center [214, 12] width 7 height 7
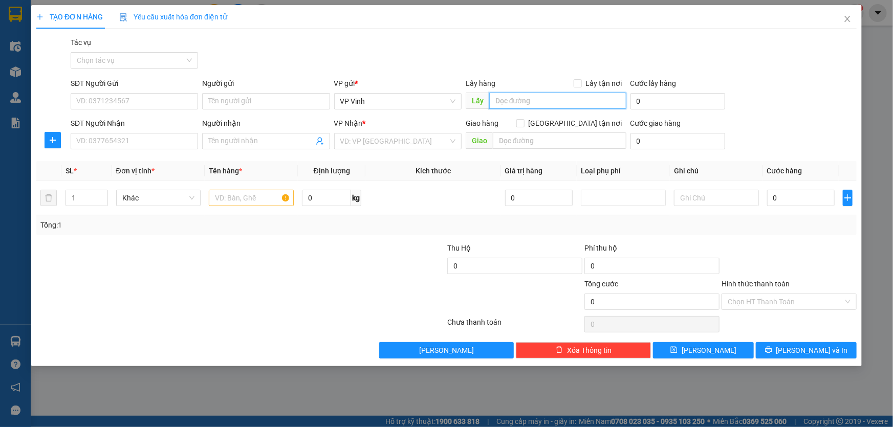
click at [541, 99] on input "text" at bounding box center [557, 101] width 137 height 16
type input "51"
click at [136, 142] on input "SĐT Người Nhận" at bounding box center [134, 141] width 127 height 16
type input "2316516516561"
click at [430, 146] on input "search" at bounding box center [394, 141] width 108 height 15
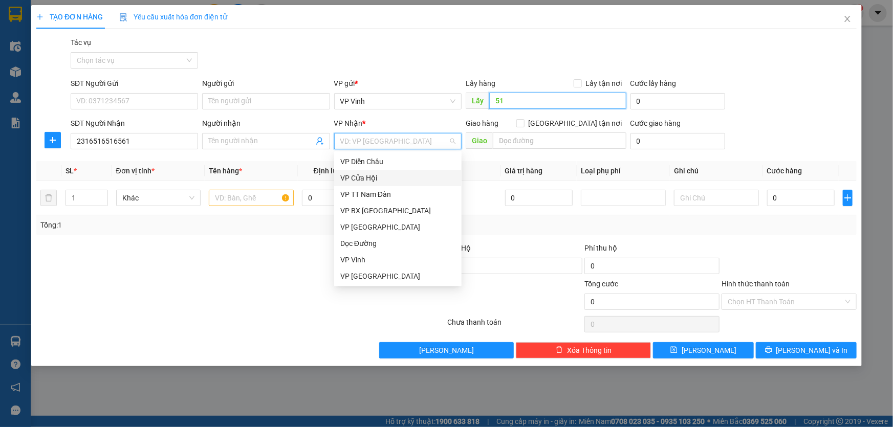
click at [508, 106] on input "51" at bounding box center [557, 101] width 137 height 16
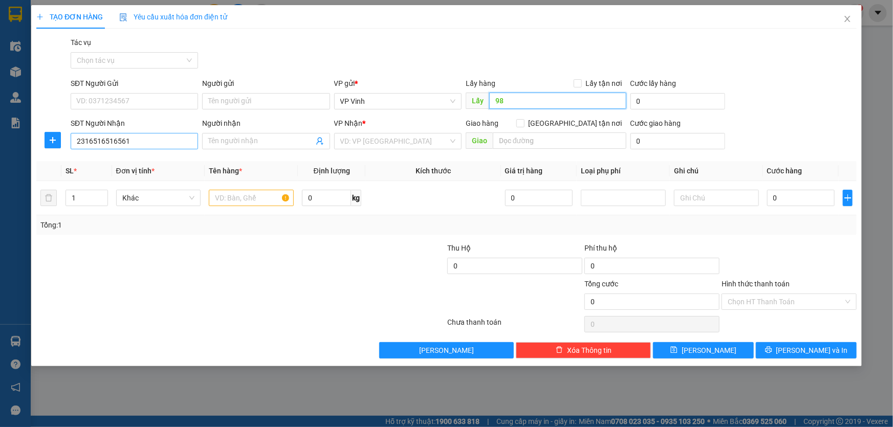
type input "98"
click at [153, 144] on input "2316516516561" at bounding box center [134, 141] width 127 height 16
click at [143, 162] on div "0375852043" at bounding box center [134, 161] width 115 height 11
type input "0375852043"
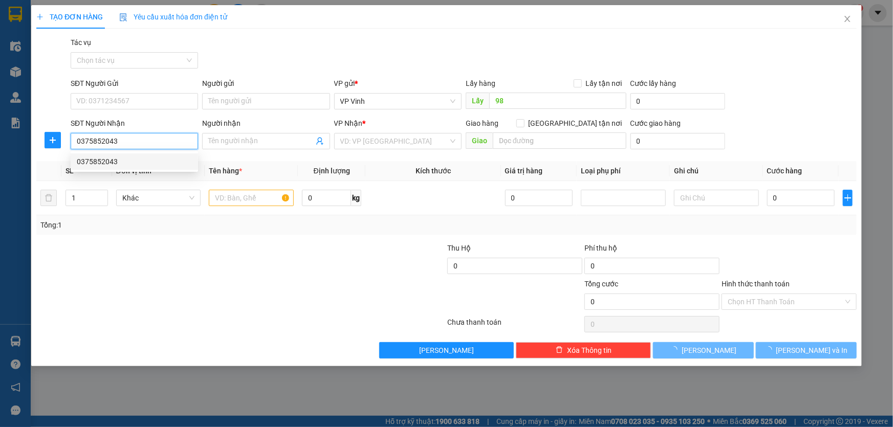
type input "kỳ anh"
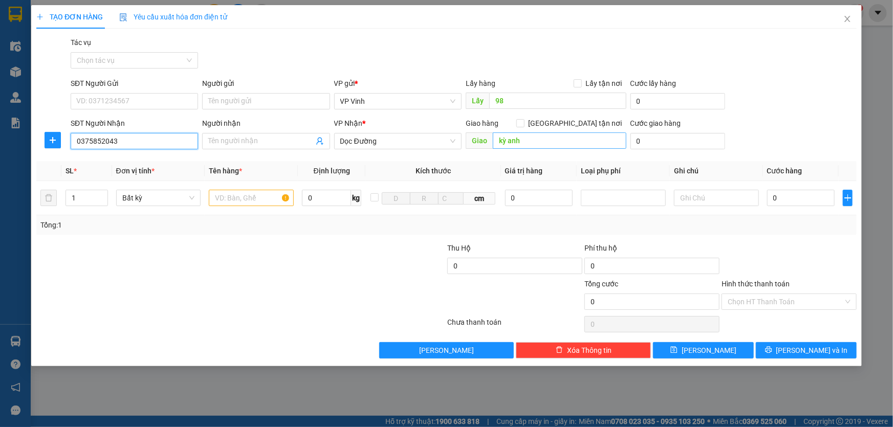
type input "0375852043"
click at [551, 143] on input "kỳ anh" at bounding box center [560, 141] width 134 height 16
click at [94, 200] on input "1" at bounding box center [86, 197] width 41 height 15
type input "4"
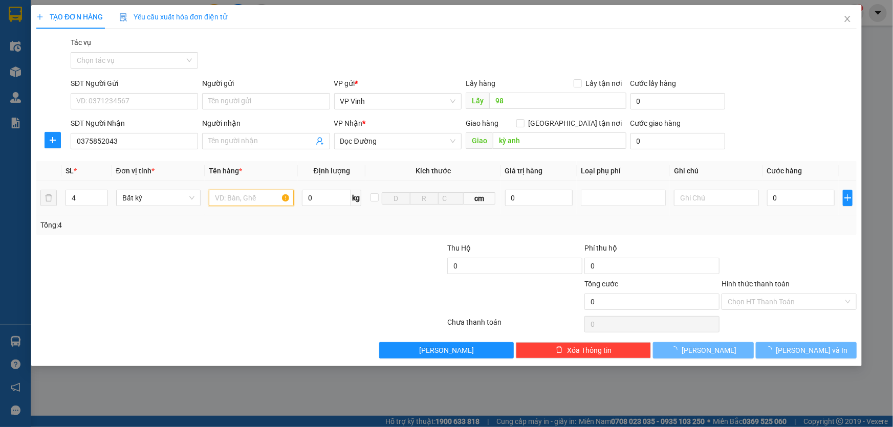
click at [250, 198] on input "text" at bounding box center [251, 198] width 85 height 16
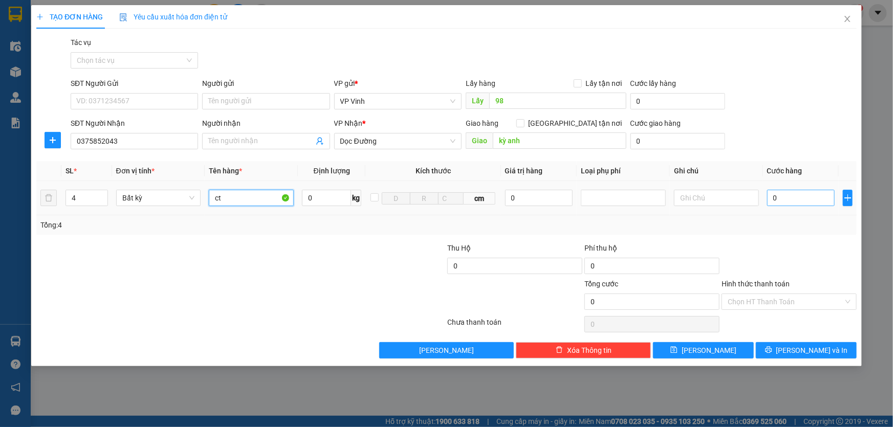
type input "ct"
click at [792, 196] on input "0" at bounding box center [801, 198] width 68 height 16
type input "3"
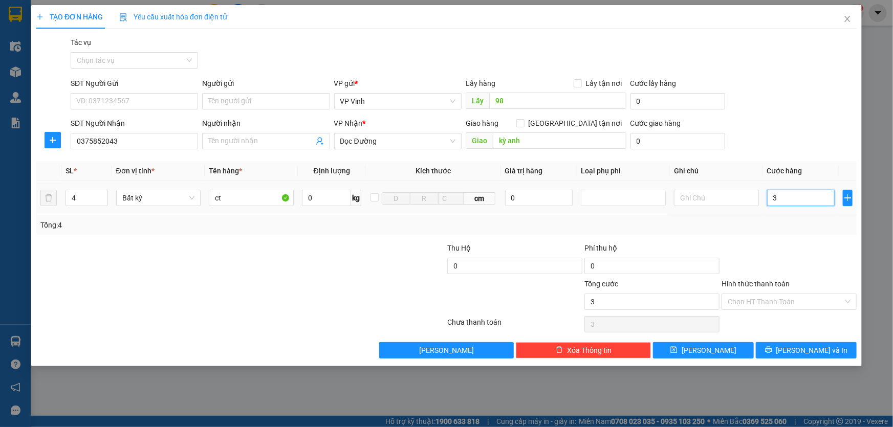
type input "36"
type input "360"
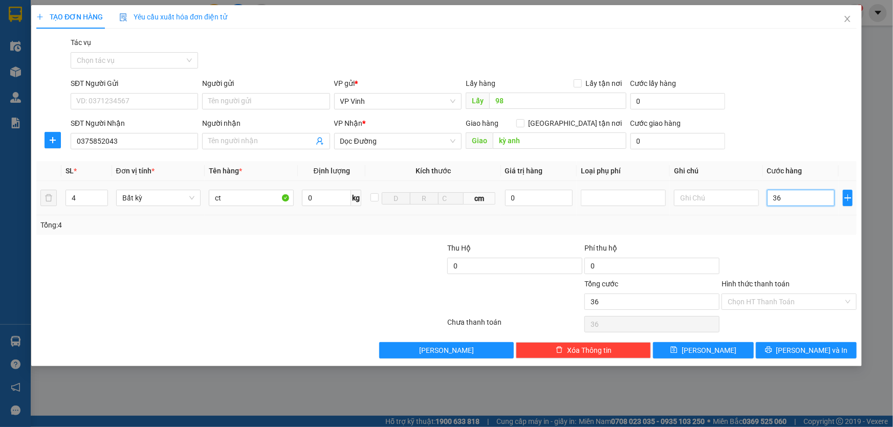
type input "360"
type input "3.600"
type input "36.000"
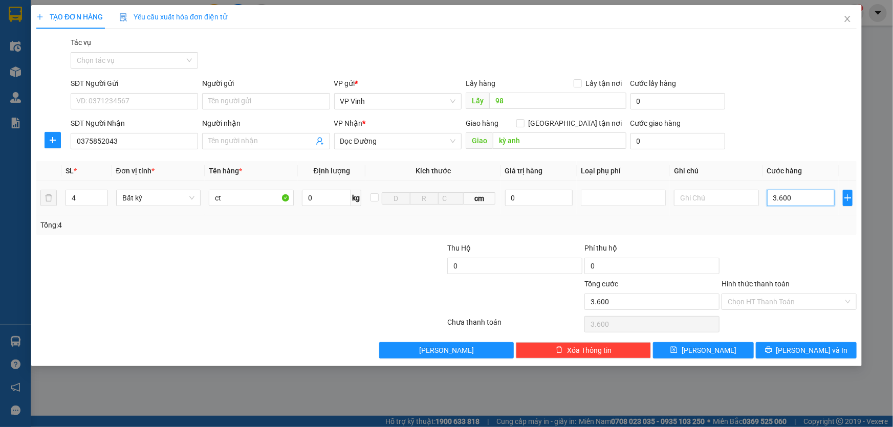
type input "36.000"
type input "360.000"
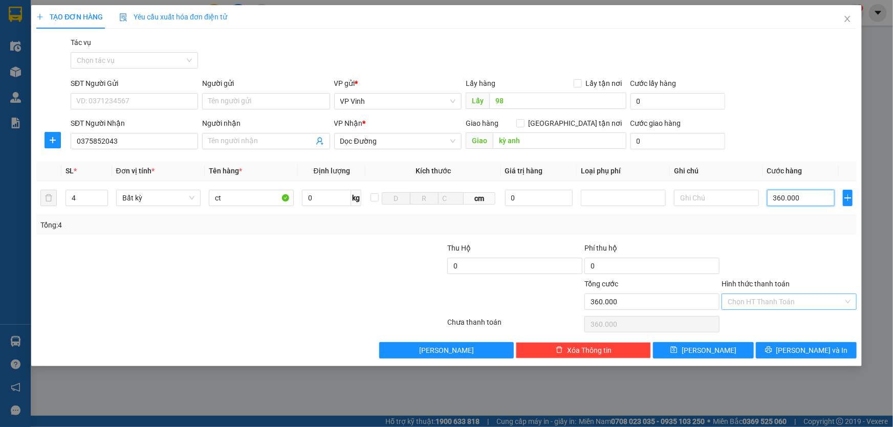
type input "360.000"
click at [796, 299] on input "Hình thức thanh toán" at bounding box center [786, 301] width 116 height 15
click at [600, 351] on span "Xóa Thông tin" at bounding box center [589, 350] width 45 height 11
type input "1"
type input "0"
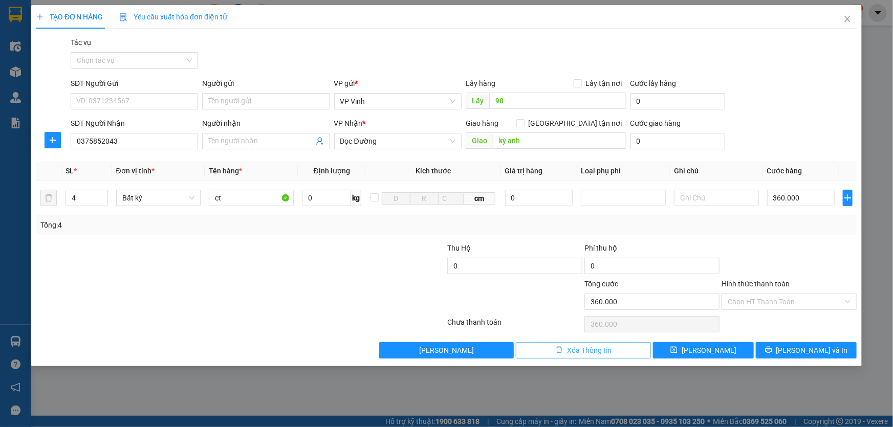
type input "0"
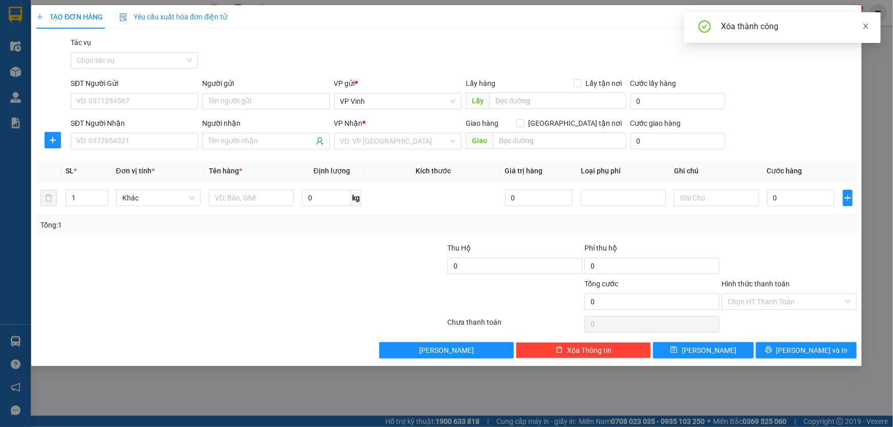
click at [869, 25] on icon "close" at bounding box center [865, 26] width 7 height 7
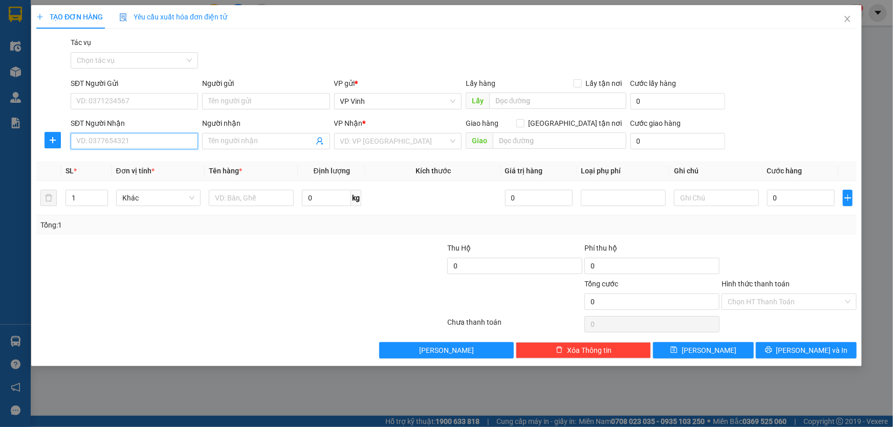
click at [137, 142] on input "SĐT Người Nhận" at bounding box center [134, 141] width 127 height 16
click at [507, 97] on input "text" at bounding box center [557, 101] width 137 height 16
type input "98"
click at [82, 144] on input "SĐT Người Nhận" at bounding box center [134, 141] width 127 height 16
click at [124, 164] on div "0375852043" at bounding box center [134, 161] width 115 height 11
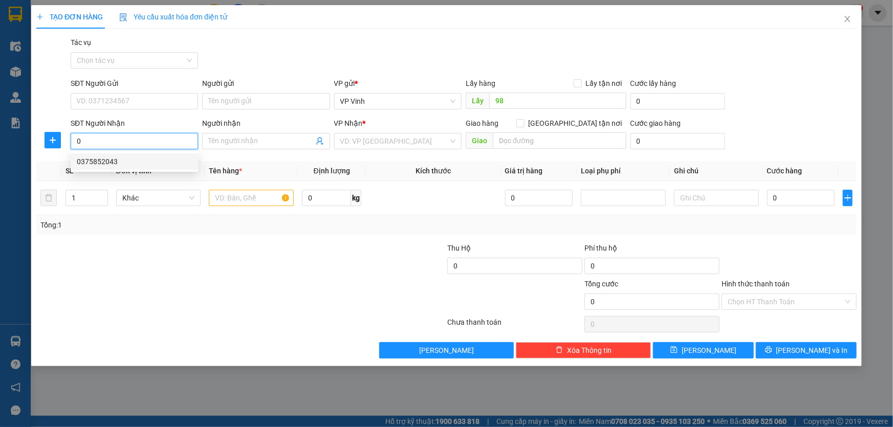
type input "0375852043"
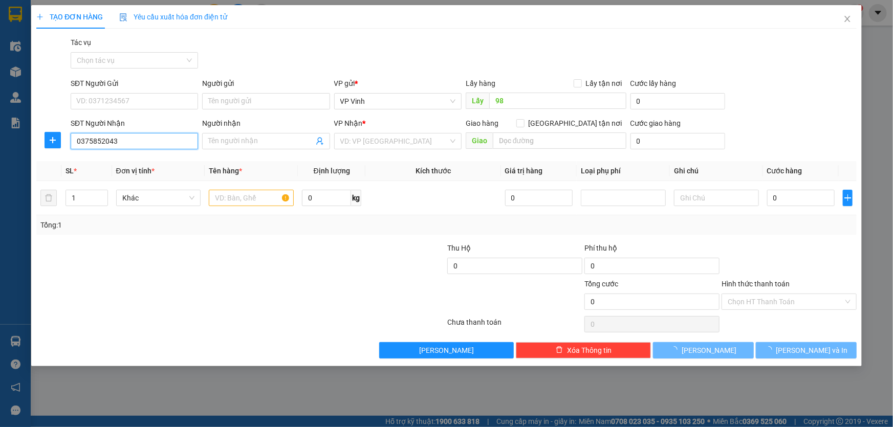
type input "kỳ anh"
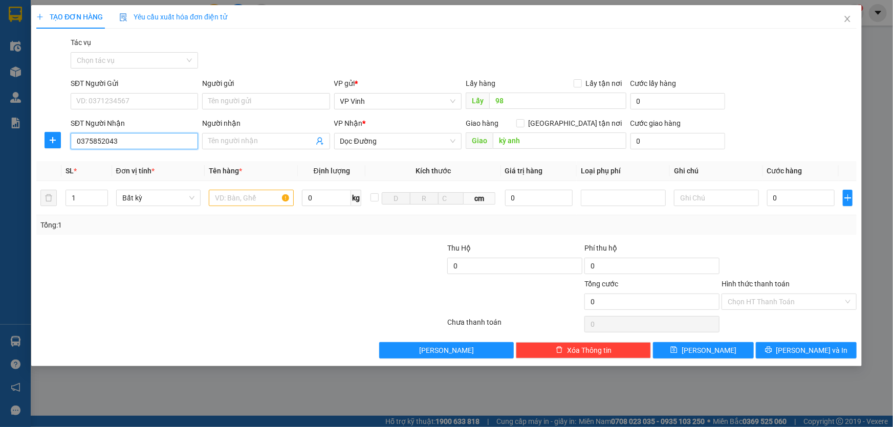
click at [145, 146] on input "0375852043" at bounding box center [134, 141] width 127 height 16
type input "0987632258"
click at [153, 161] on div "0987632258" at bounding box center [134, 161] width 115 height 11
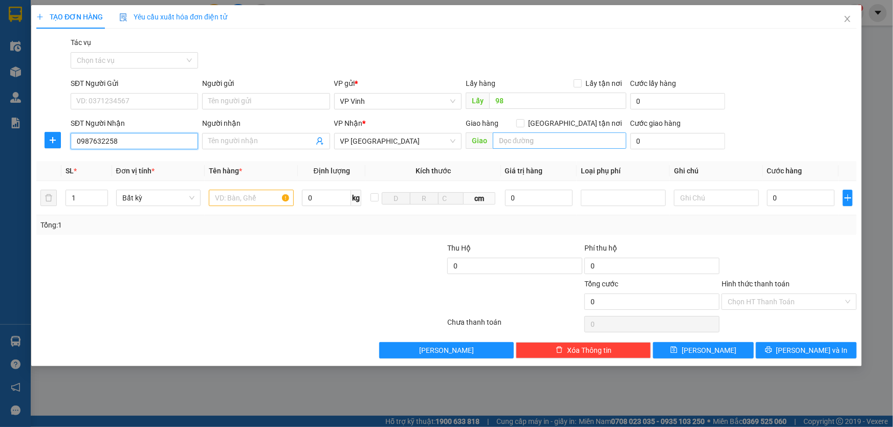
type input "0987632258"
click at [517, 139] on input "text" at bounding box center [560, 141] width 134 height 16
click at [221, 201] on input "text" at bounding box center [251, 198] width 85 height 16
click at [77, 198] on input "1" at bounding box center [86, 197] width 41 height 15
type input "2"
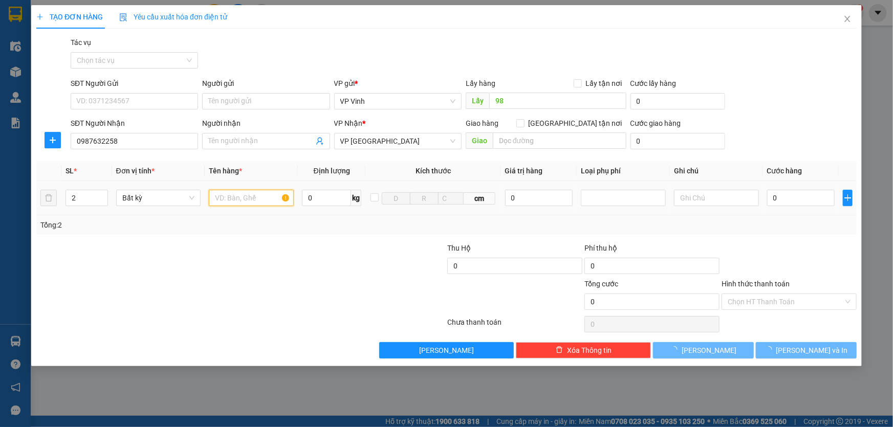
click at [244, 202] on input "text" at bounding box center [251, 198] width 85 height 16
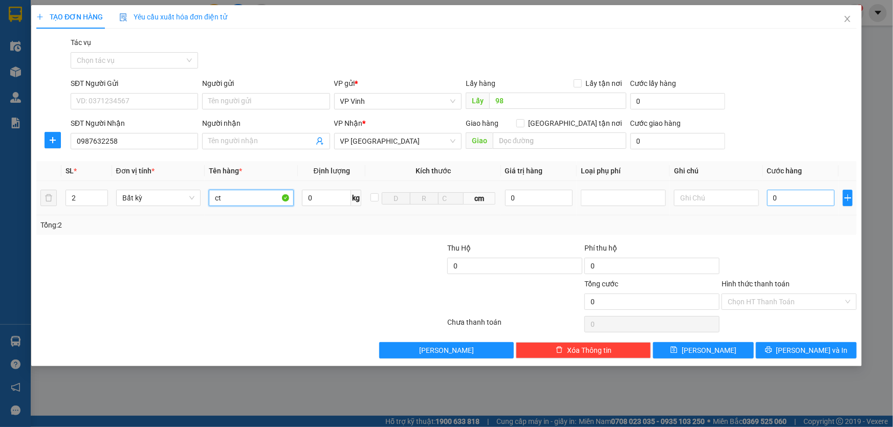
type input "ct"
click at [801, 198] on input "0" at bounding box center [801, 198] width 68 height 16
type input "1"
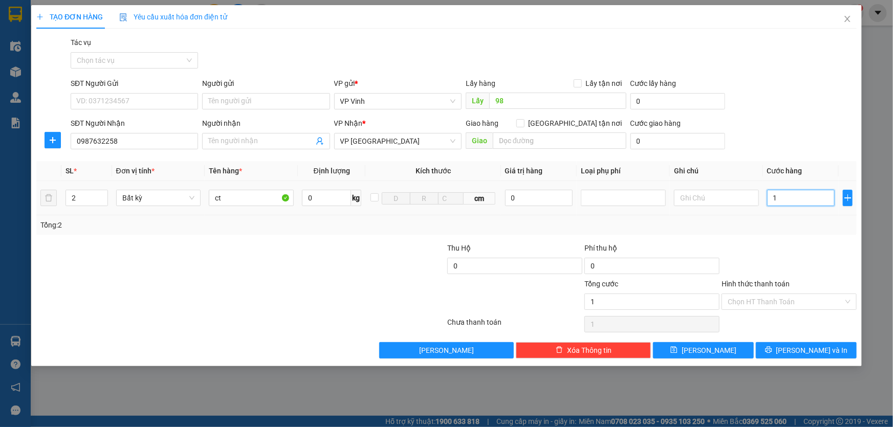
type input "10"
type input "100"
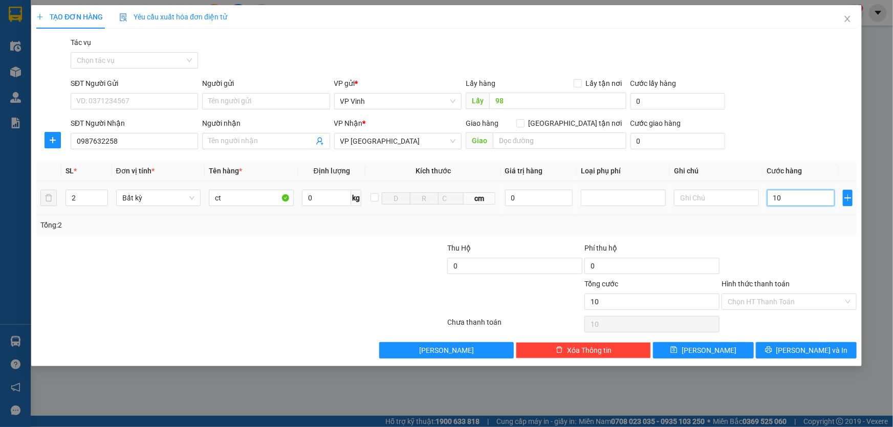
type input "100"
type input "1.000"
type input "10.000"
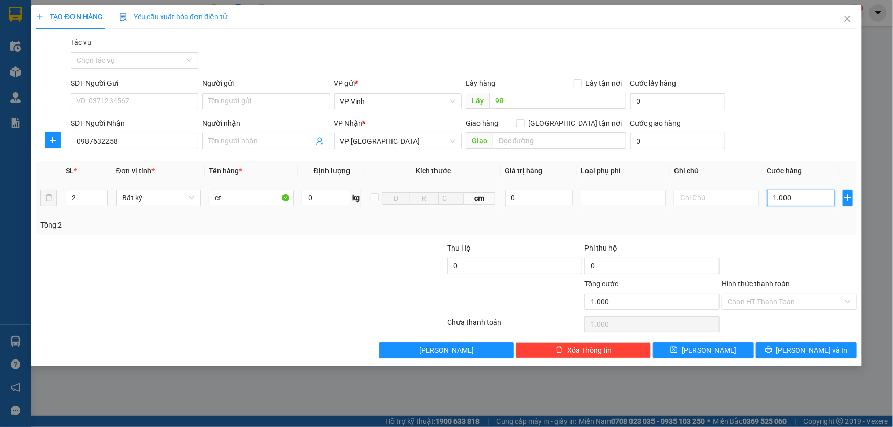
type input "10.000"
type input "100.000"
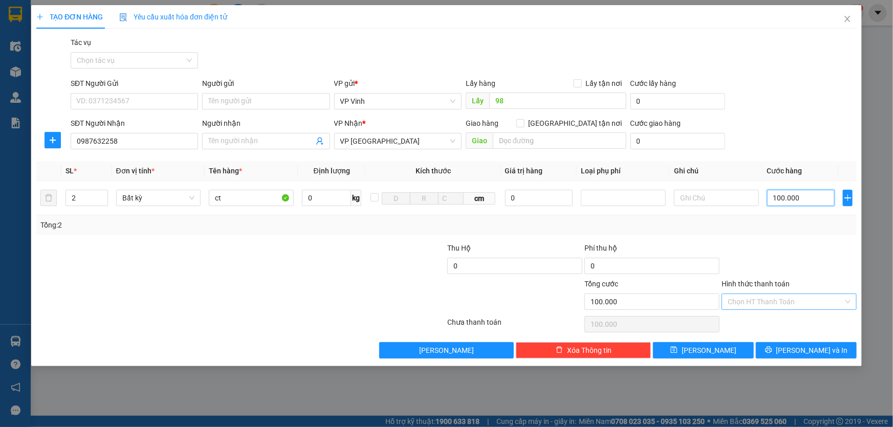
type input "100.000"
click at [836, 300] on input "Hình thức thanh toán" at bounding box center [786, 301] width 116 height 15
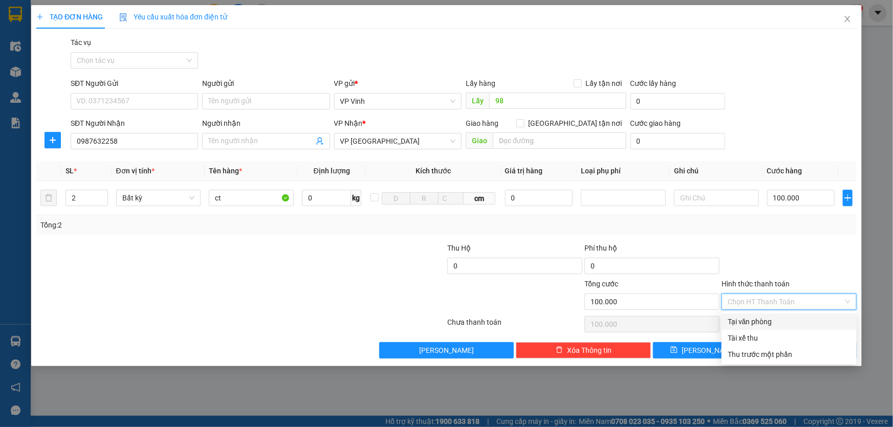
click at [817, 325] on div "Tại văn phòng" at bounding box center [789, 321] width 123 height 11
type input "0"
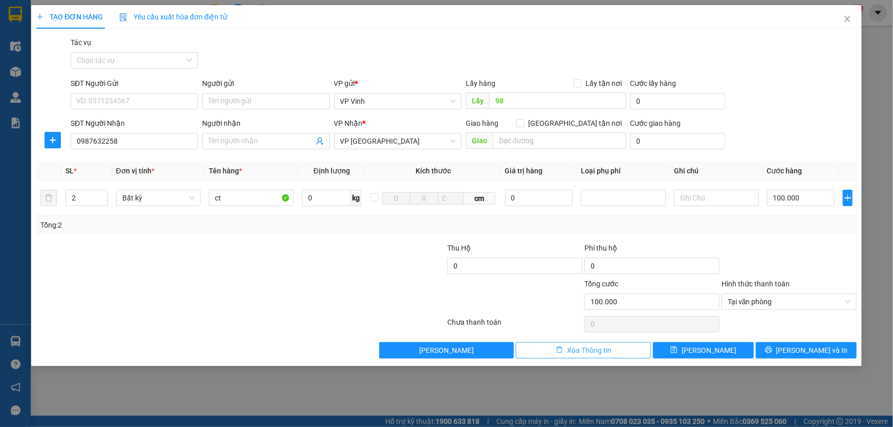
click at [599, 350] on span "Xóa Thông tin" at bounding box center [589, 350] width 45 height 11
type input "1"
type input "0"
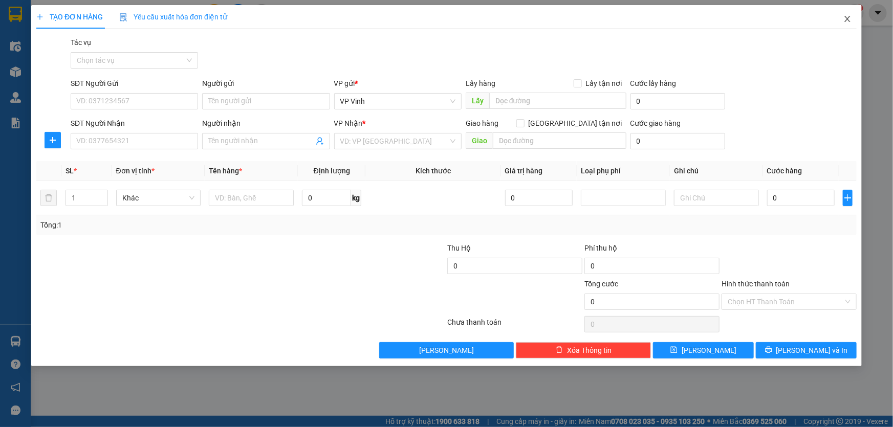
click at [845, 20] on icon "close" at bounding box center [848, 19] width 8 height 8
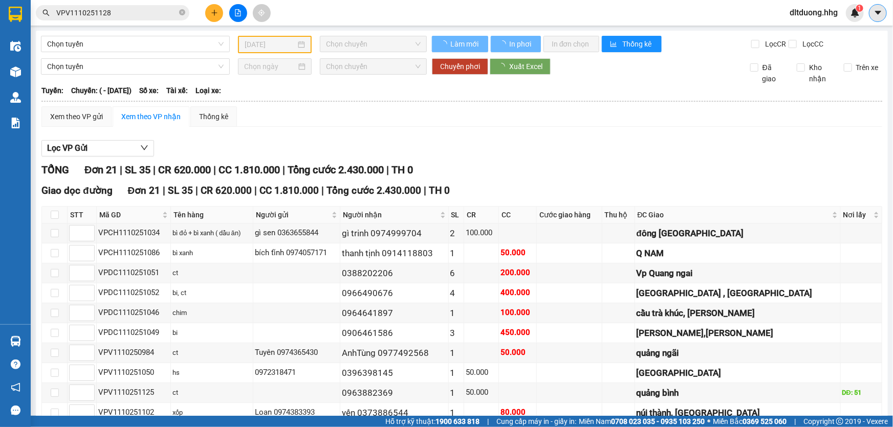
click at [879, 12] on icon "caret-down" at bounding box center [878, 13] width 6 height 4
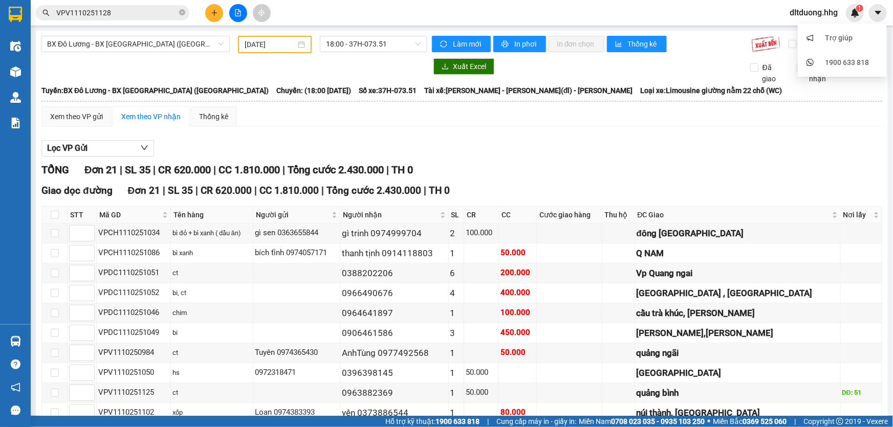
click at [820, 17] on span "dltduong.hhg" at bounding box center [814, 12] width 64 height 13
click at [818, 34] on span "Đăng xuất" at bounding box center [817, 31] width 45 height 11
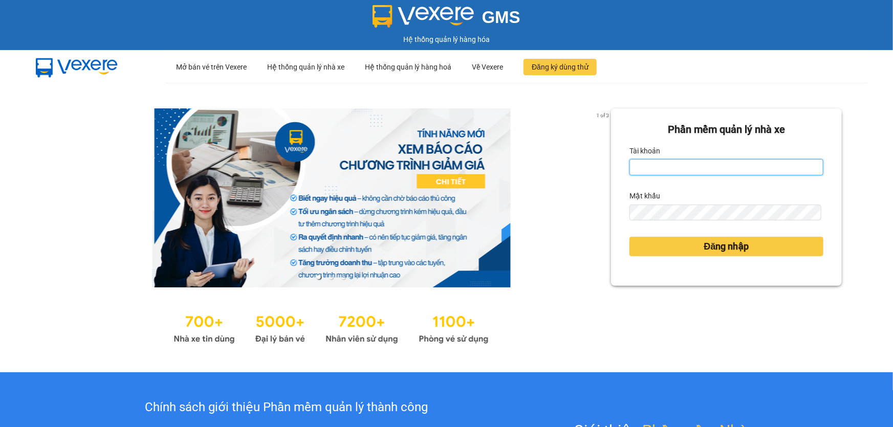
click at [665, 168] on input "Tài khoản" at bounding box center [727, 167] width 194 height 16
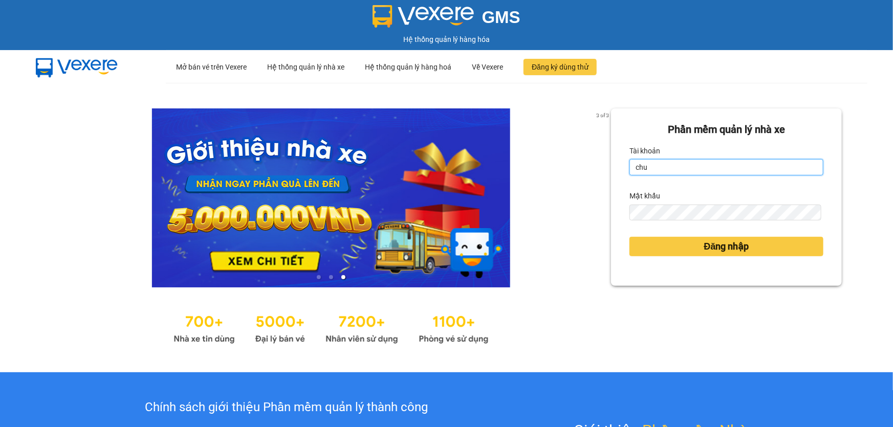
click at [715, 168] on input "chu" at bounding box center [727, 167] width 194 height 16
type input "c"
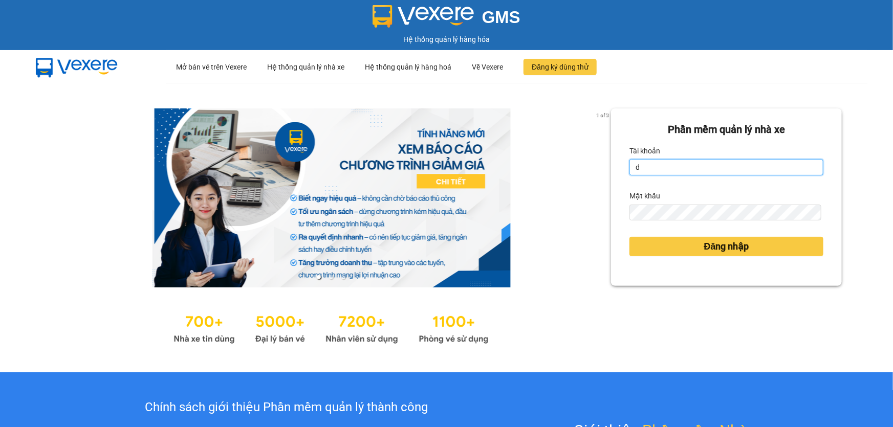
type input "dltduong.hhg"
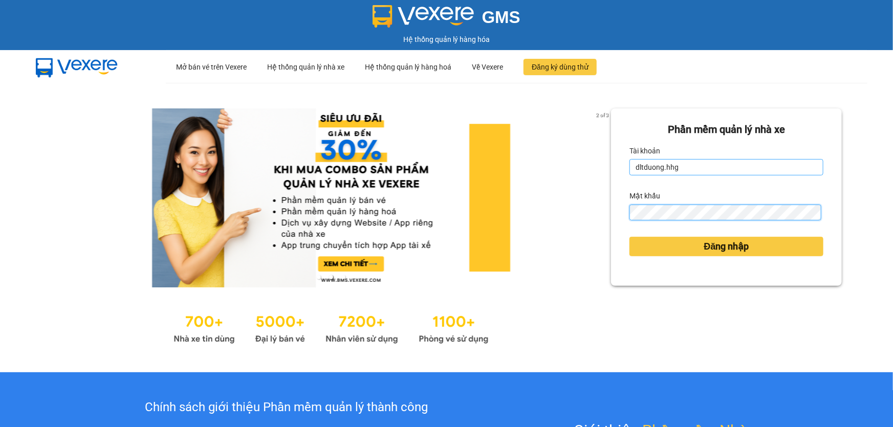
click at [630, 237] on button "Đăng nhập" at bounding box center [727, 246] width 194 height 19
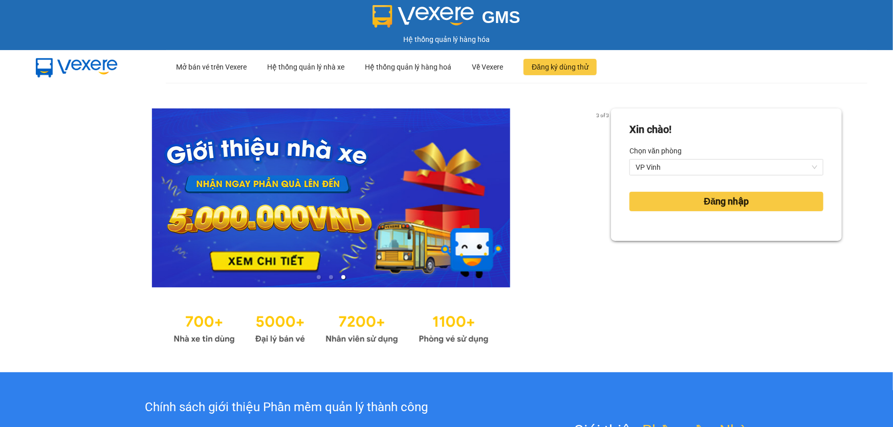
click at [676, 189] on div "Đăng nhập" at bounding box center [727, 202] width 194 height 28
click at [672, 203] on button "Đăng nhập" at bounding box center [727, 201] width 194 height 19
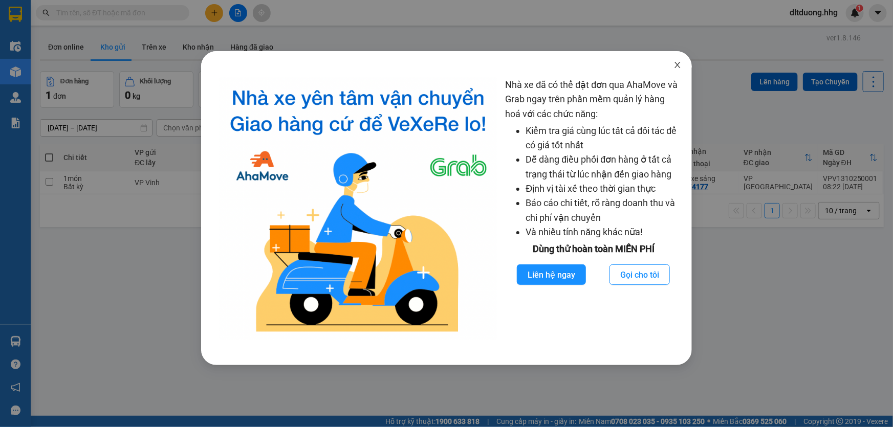
click at [679, 67] on icon "close" at bounding box center [678, 65] width 6 height 6
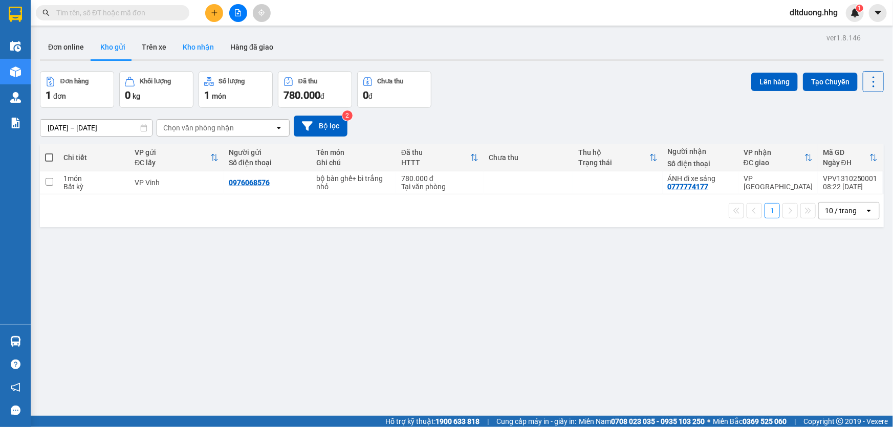
click at [189, 47] on button "Kho nhận" at bounding box center [199, 47] width 48 height 25
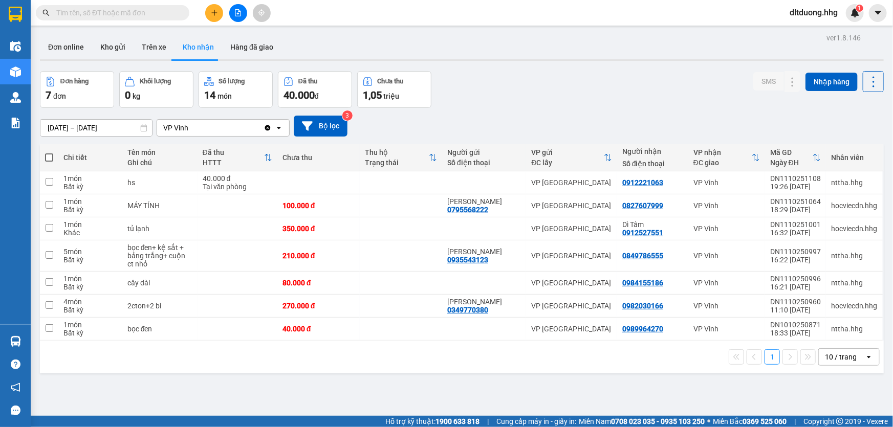
click at [825, 359] on div "10 / trang" at bounding box center [841, 357] width 32 height 10
click at [826, 341] on div "100 / trang" at bounding box center [841, 335] width 61 height 18
click at [111, 133] on div "ver 1.8.146 Đơn online Kho gửi Trên xe Kho nhận Hàng đã giao Đơn hàng 7 đơn Khố…" at bounding box center [462, 244] width 852 height 427
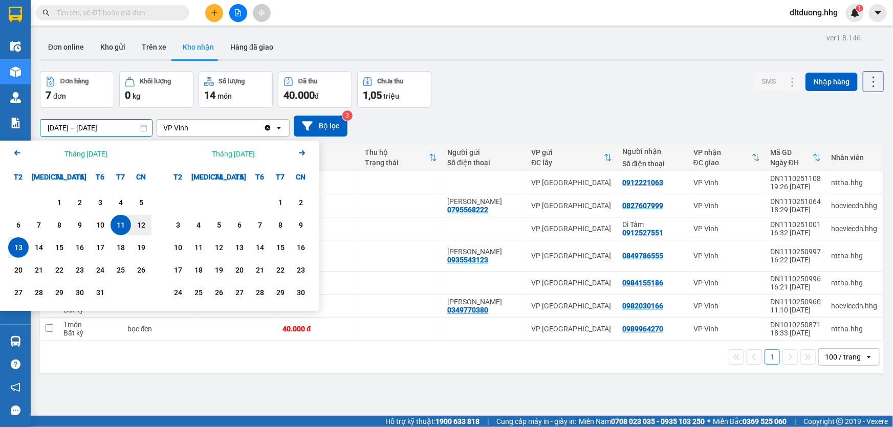
click at [17, 153] on icon "Previous month." at bounding box center [17, 152] width 6 height 5
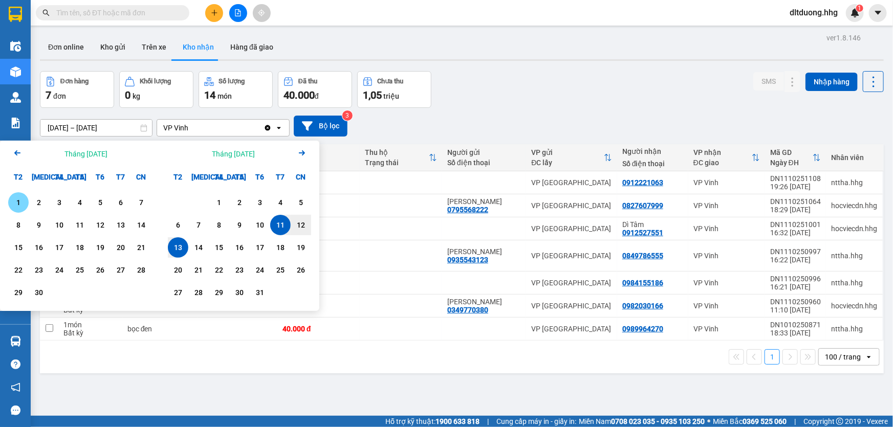
click at [17, 153] on icon "Previous month." at bounding box center [17, 152] width 6 height 5
click at [15, 154] on icon "Arrow Left" at bounding box center [17, 153] width 12 height 12
click at [39, 201] on div "1" at bounding box center [39, 203] width 14 height 12
click at [301, 153] on icon "Next month." at bounding box center [302, 152] width 6 height 5
click at [306, 150] on icon "Arrow Right" at bounding box center [302, 153] width 12 height 12
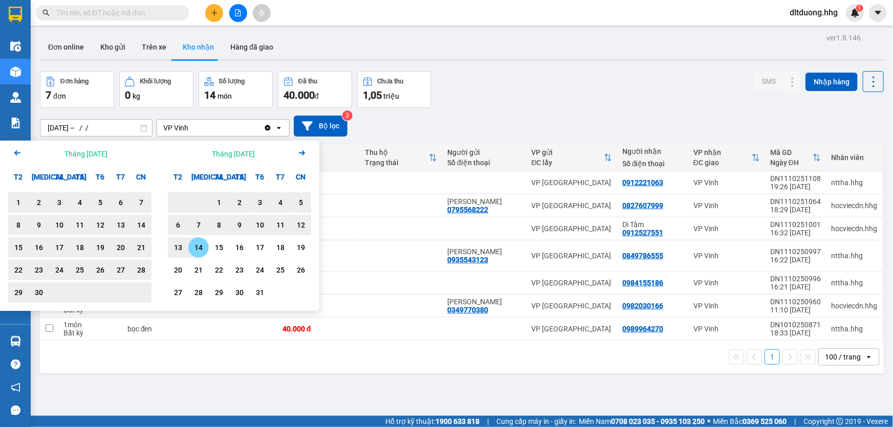
click at [202, 248] on div "14" at bounding box center [198, 248] width 14 height 12
type input "01/07/2025 – 14/10/2025"
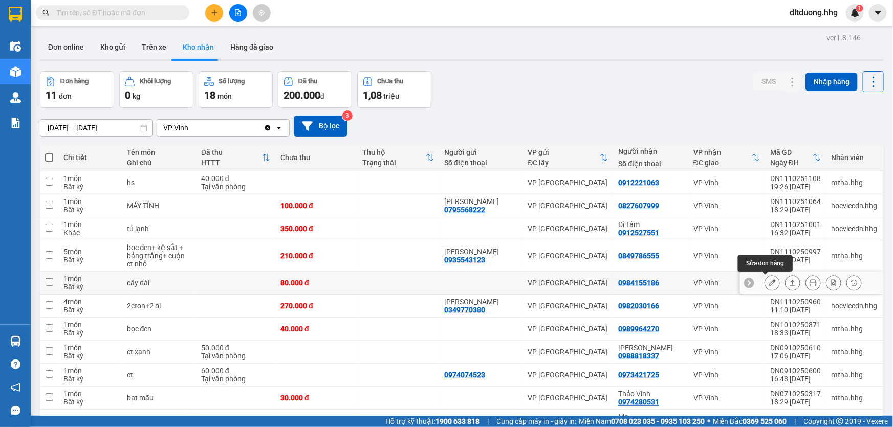
click at [769, 286] on icon at bounding box center [772, 282] width 7 height 7
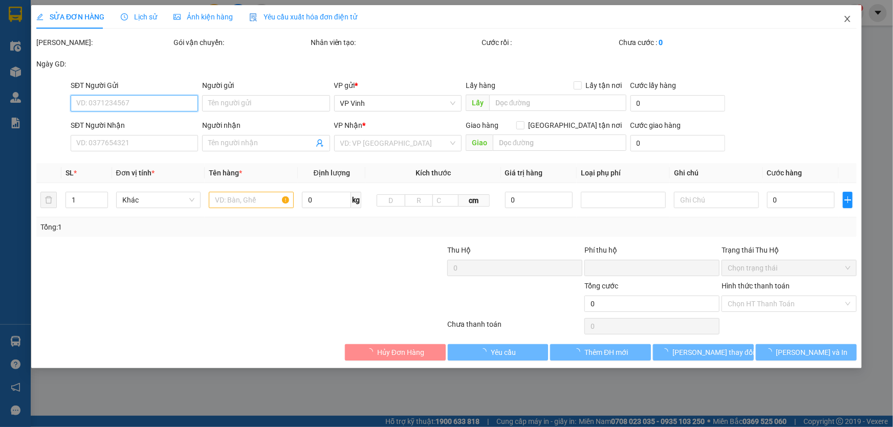
type input "0984155186"
type input "0"
type input "80.000"
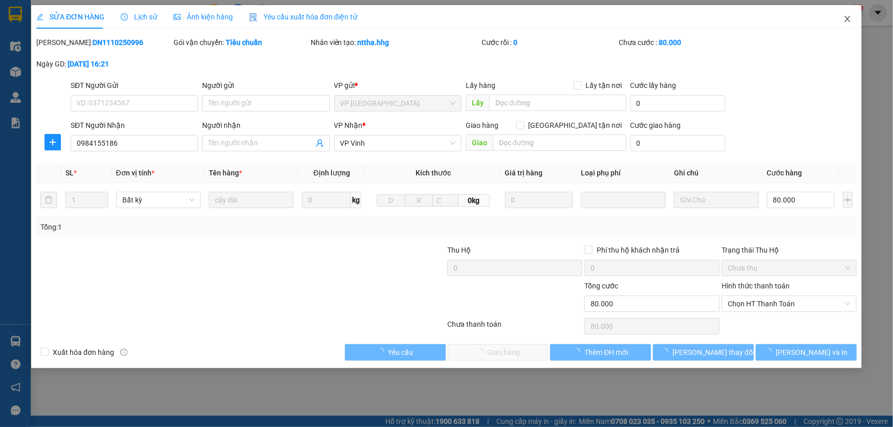
click at [844, 20] on icon "close" at bounding box center [848, 19] width 8 height 8
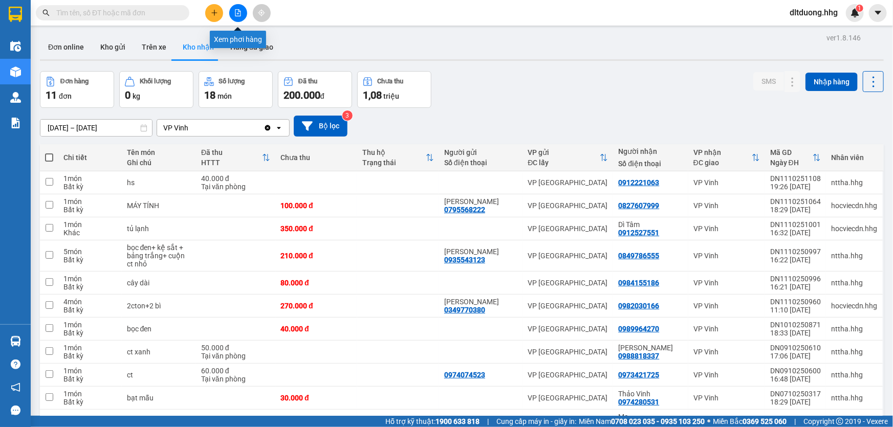
click at [240, 11] on icon "file-add" at bounding box center [237, 12] width 7 height 7
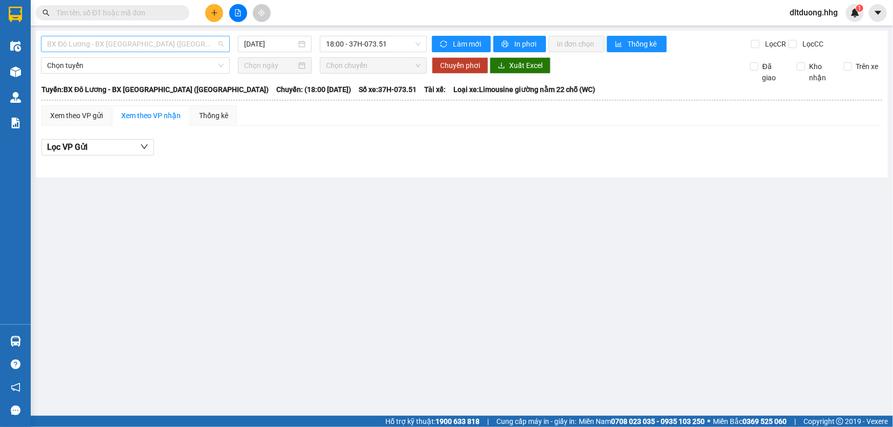
click at [206, 44] on span "BX Đô Lương - BX Quảng Ngãi (Limousine)" at bounding box center [135, 43] width 177 height 15
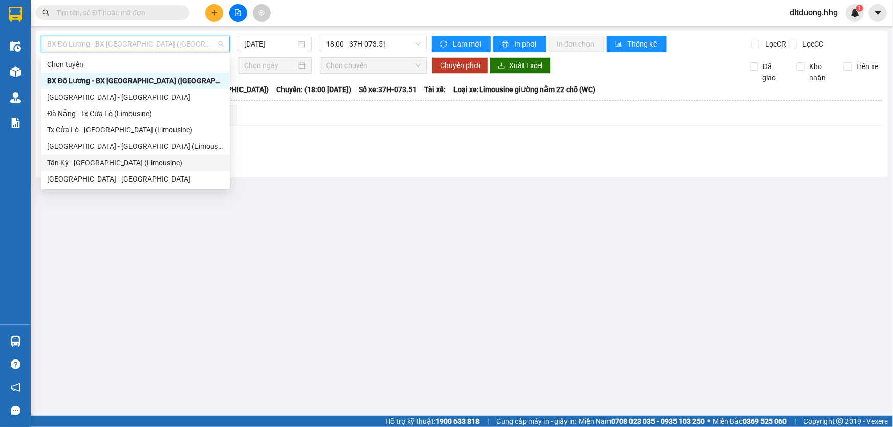
click at [104, 160] on div "Tân Kỳ - Đà Nẵng (Limousine)" at bounding box center [135, 162] width 177 height 11
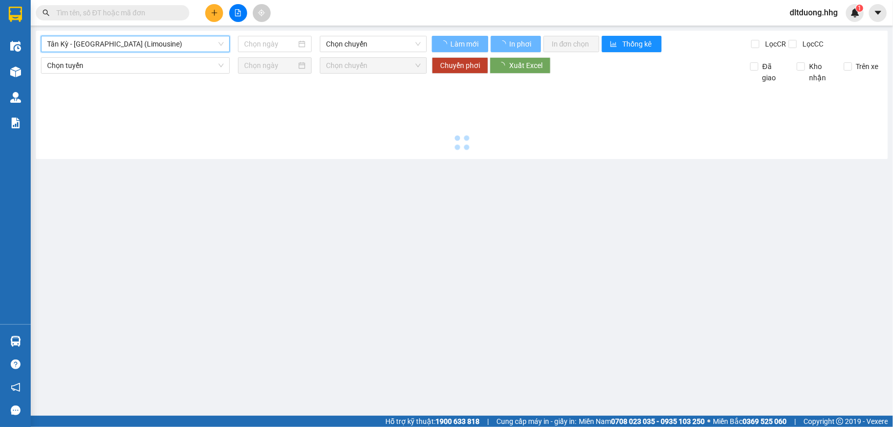
type input "[DATE]"
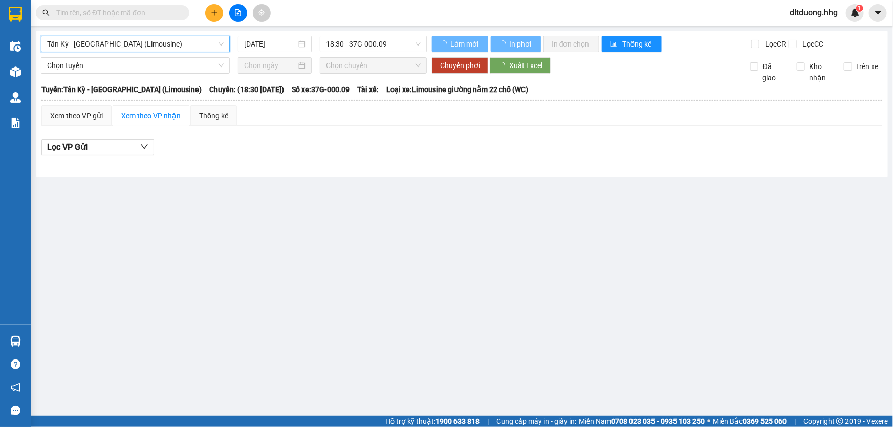
click at [137, 41] on span "Tân Kỳ - Đà Nẵng (Limousine)" at bounding box center [135, 43] width 177 height 15
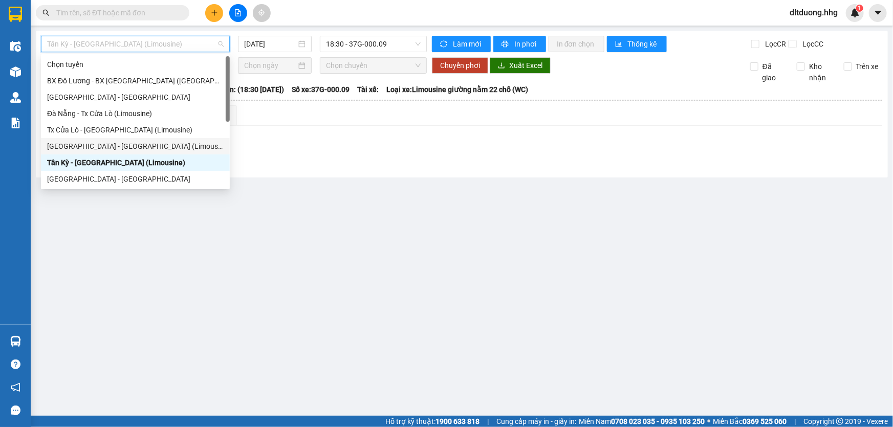
click at [120, 146] on div "Đà Nẵng - Tân Kỳ (Limousine)" at bounding box center [135, 146] width 177 height 11
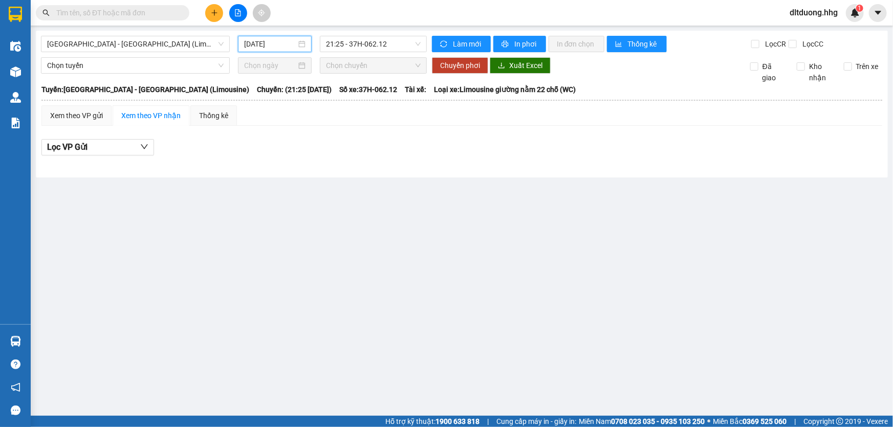
click at [269, 44] on input "[DATE]" at bounding box center [270, 43] width 52 height 11
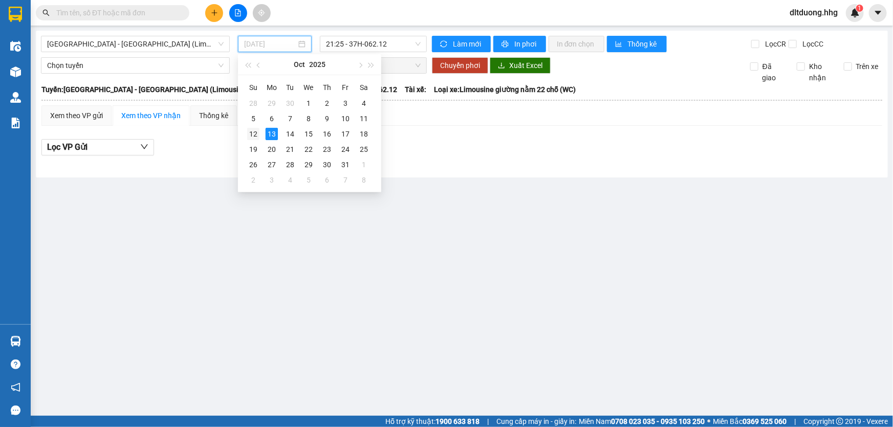
click at [253, 128] on div "12" at bounding box center [253, 134] width 12 height 12
type input "12/10/2025"
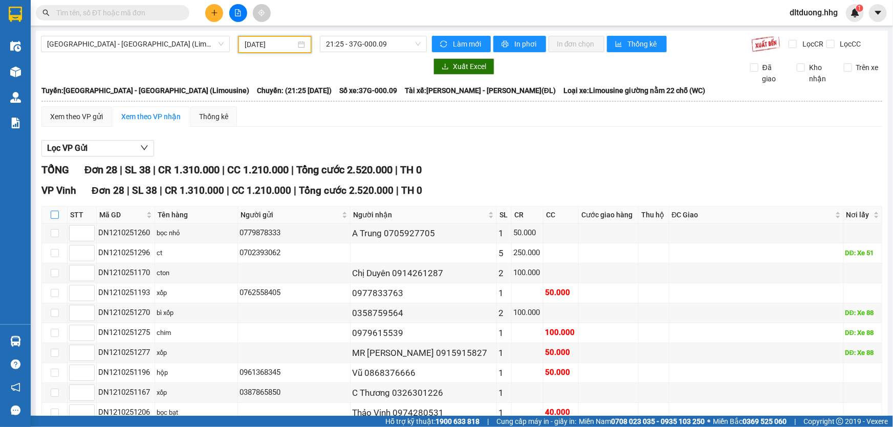
click at [56, 216] on input "checkbox" at bounding box center [55, 215] width 8 height 8
checkbox input "true"
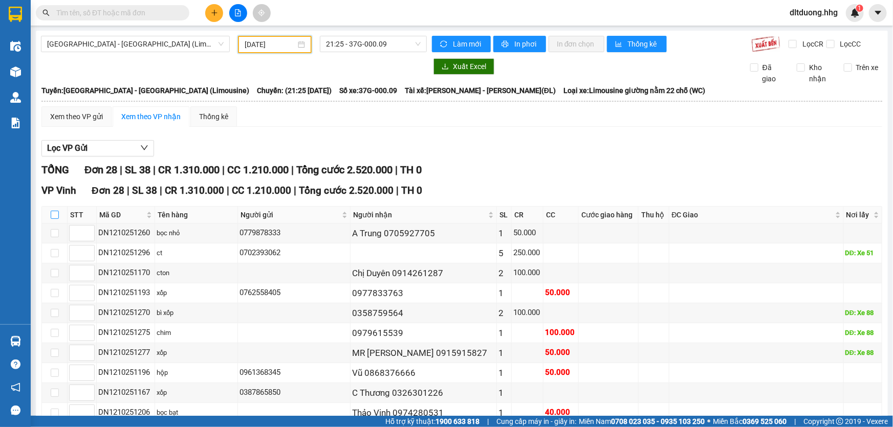
checkbox input "true"
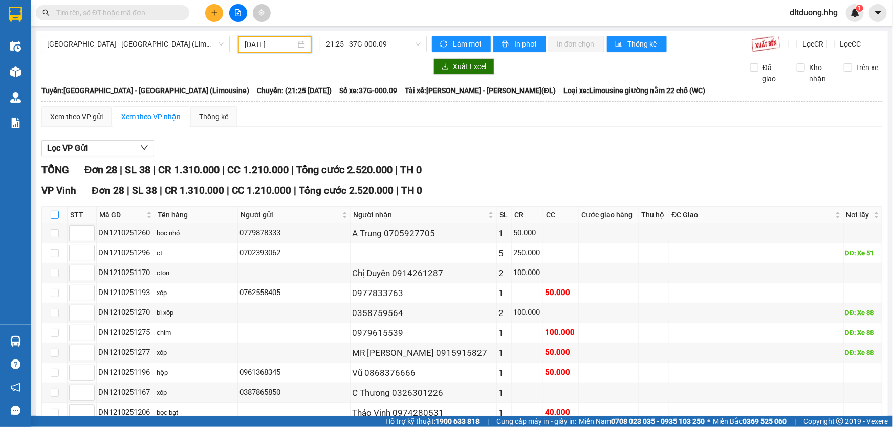
checkbox input "true"
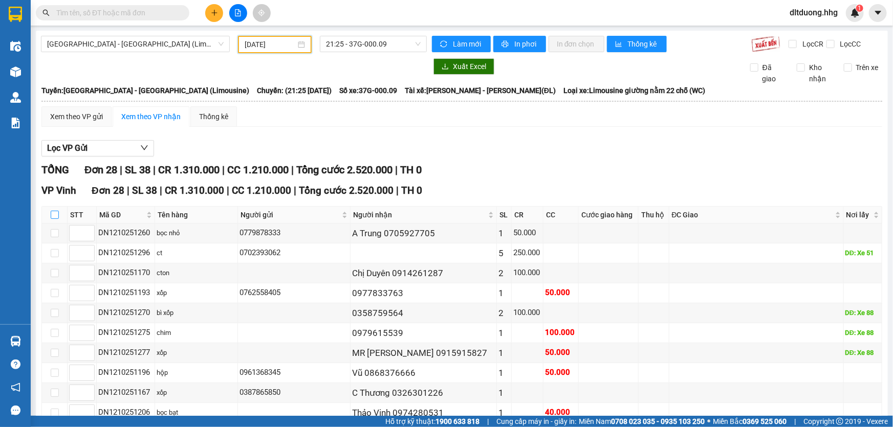
checkbox input "true"
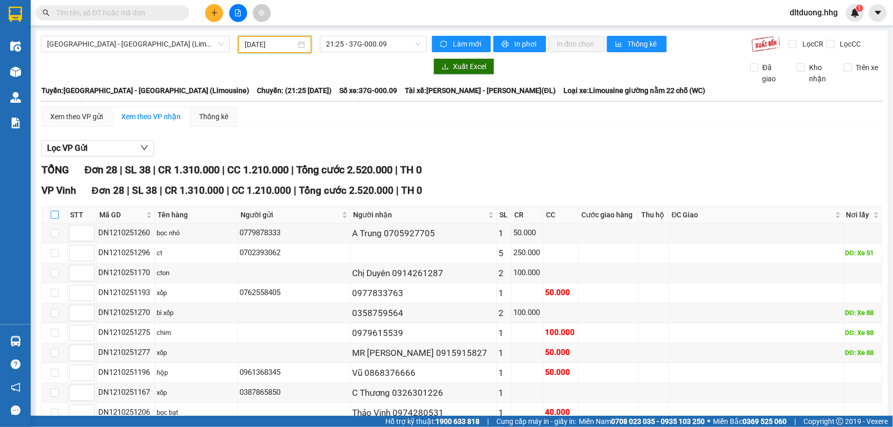
checkbox input "true"
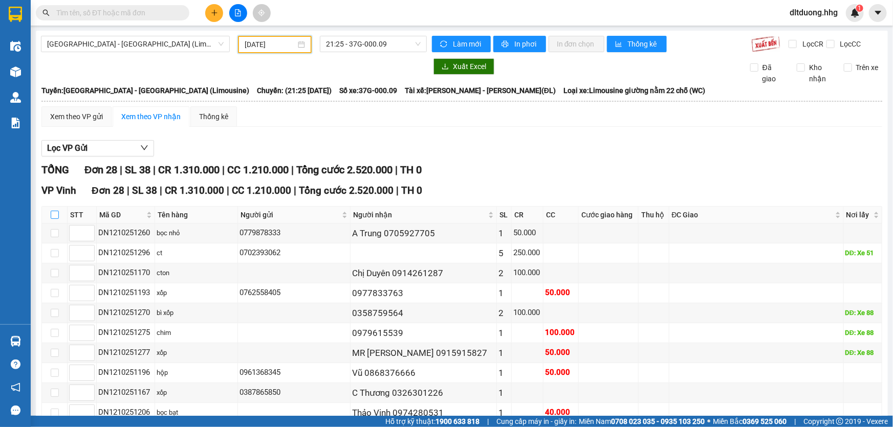
checkbox input "true"
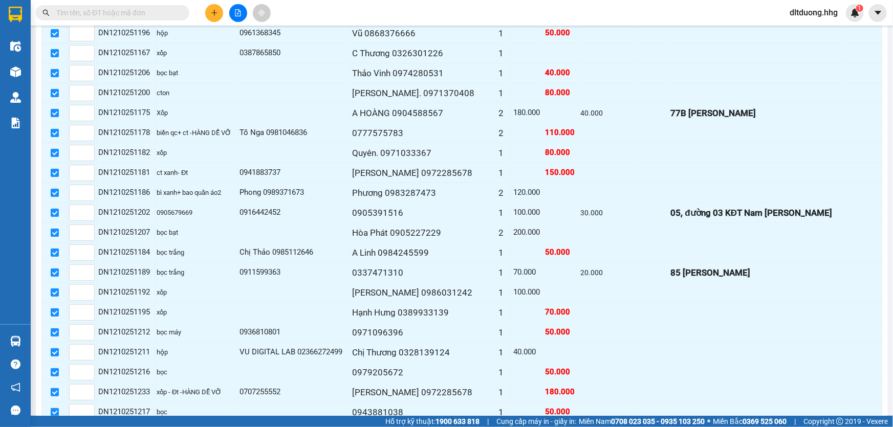
scroll to position [415, 0]
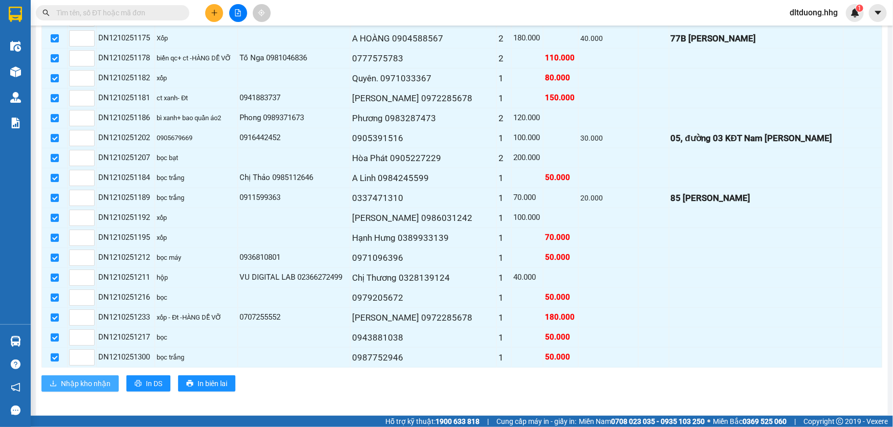
click at [88, 383] on span "Nhập kho nhận" at bounding box center [86, 383] width 50 height 11
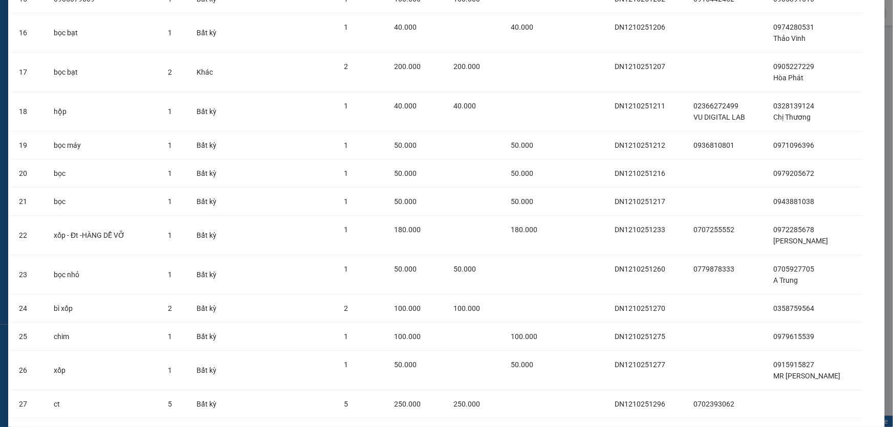
scroll to position [722, 0]
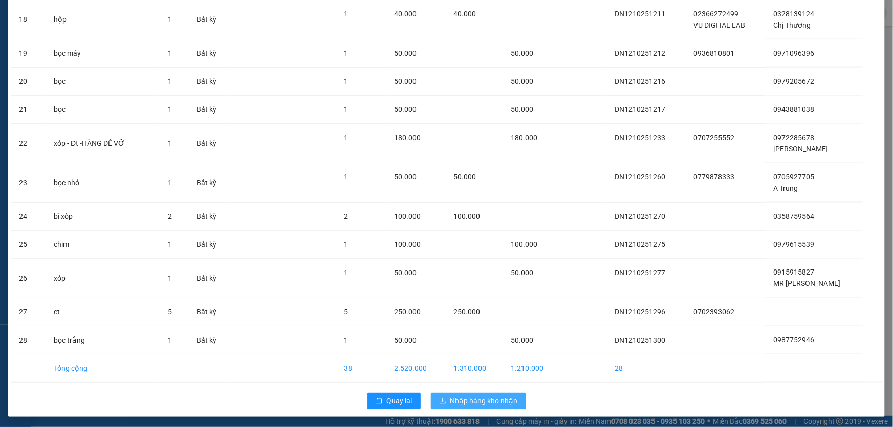
click at [500, 400] on span "Nhập hàng kho nhận" at bounding box center [484, 401] width 68 height 11
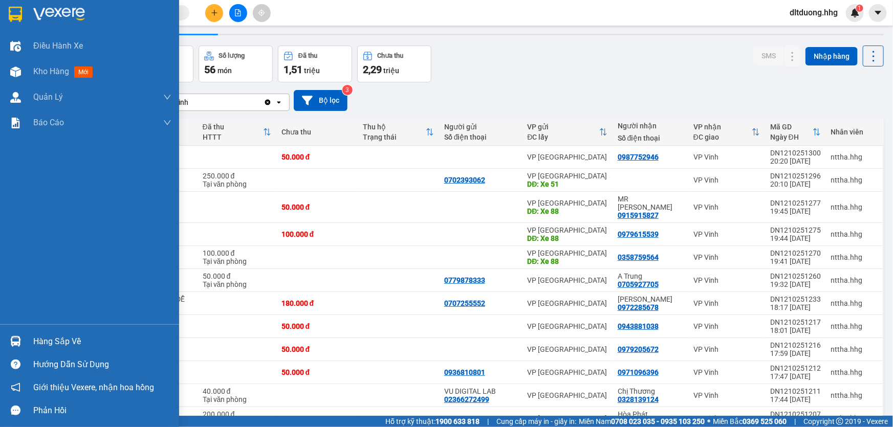
scroll to position [46, 0]
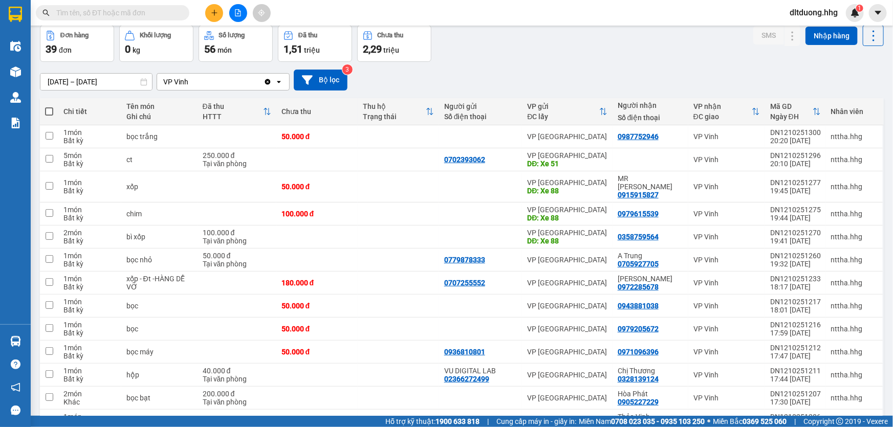
click at [110, 81] on input "01/07/2025 – 14/10/2025" at bounding box center [96, 82] width 112 height 16
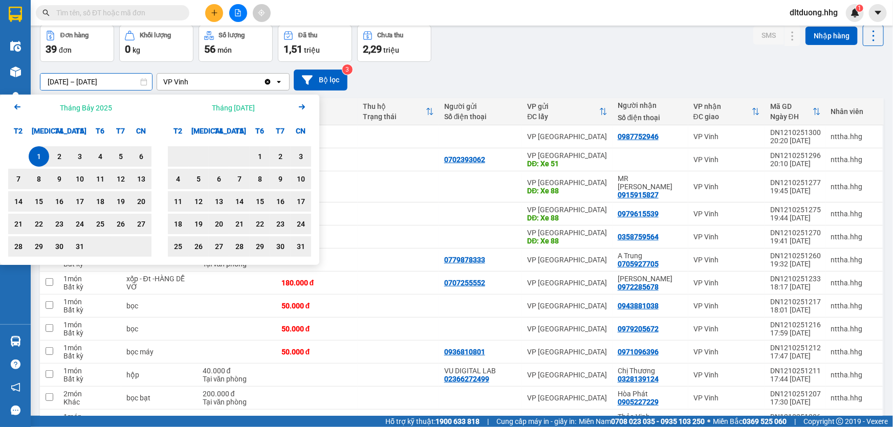
click at [300, 107] on icon "Arrow Right" at bounding box center [302, 107] width 12 height 12
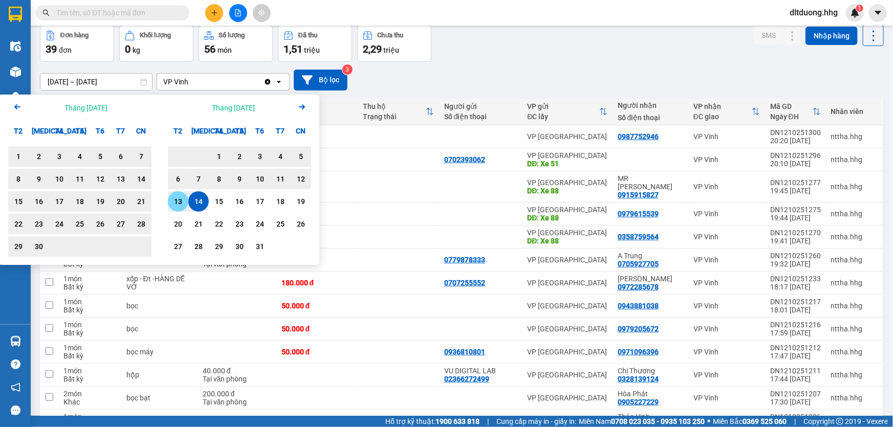
click at [174, 201] on div "13" at bounding box center [178, 202] width 14 height 12
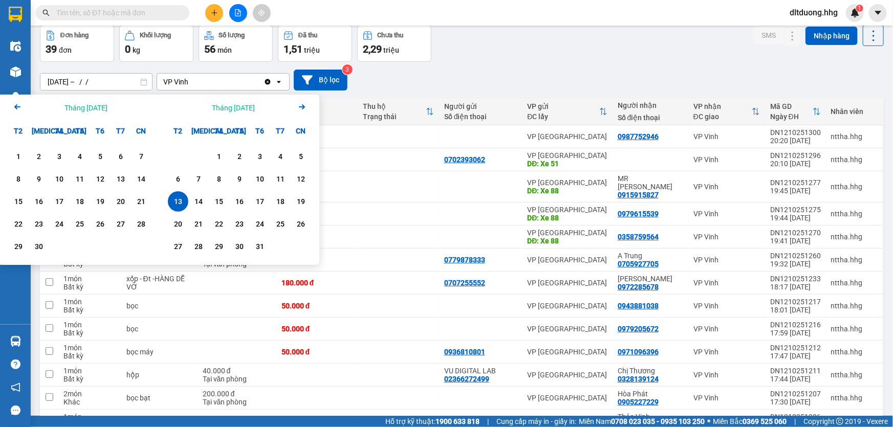
click at [174, 201] on div "13" at bounding box center [178, 202] width 14 height 12
type input "[DATE] – [DATE]"
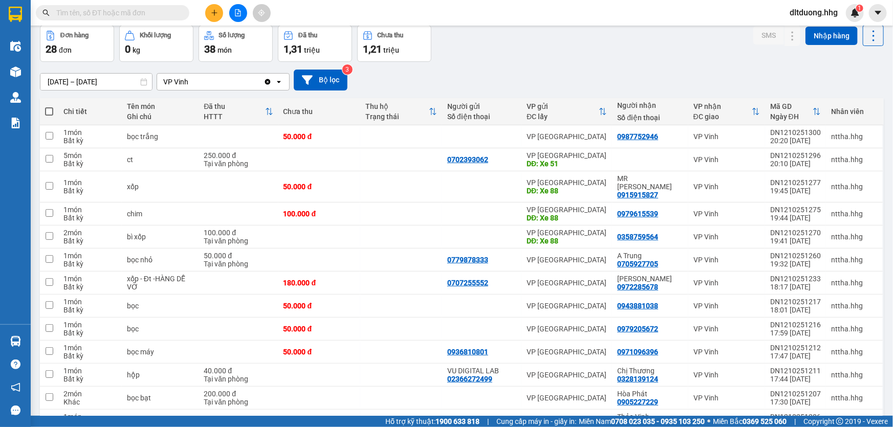
click at [129, 15] on input "text" at bounding box center [116, 12] width 121 height 11
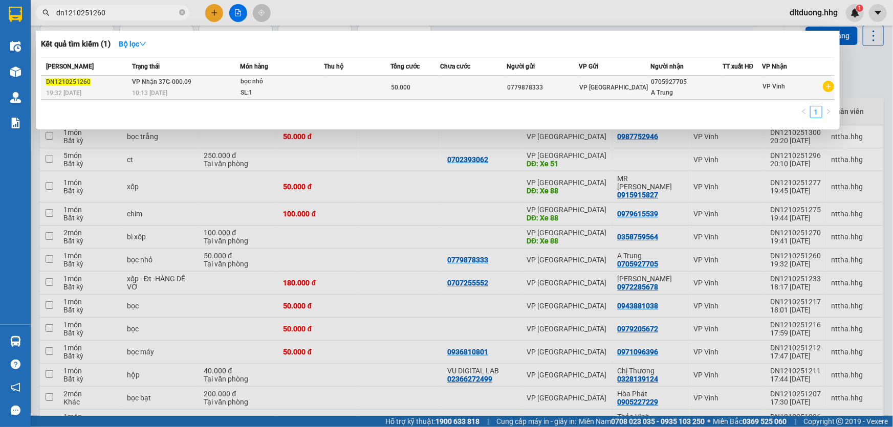
type input "dn1210251260"
click at [309, 96] on div "SL: 1" at bounding box center [279, 93] width 77 height 11
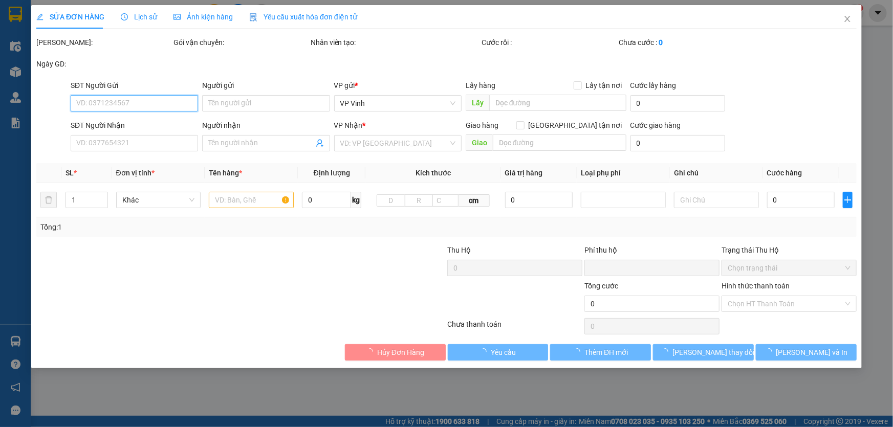
type input "0779878333"
type input "0705927705"
type input "A Trung"
type input "0"
type input "50.000"
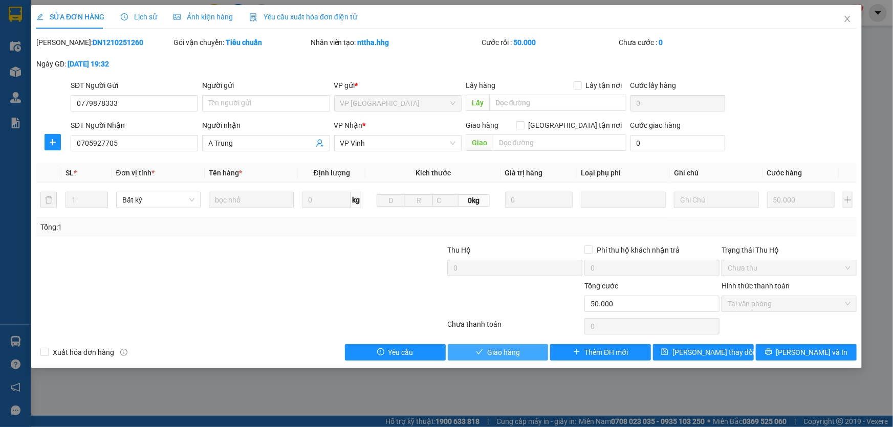
click at [485, 351] on button "Giao hàng" at bounding box center [498, 352] width 101 height 16
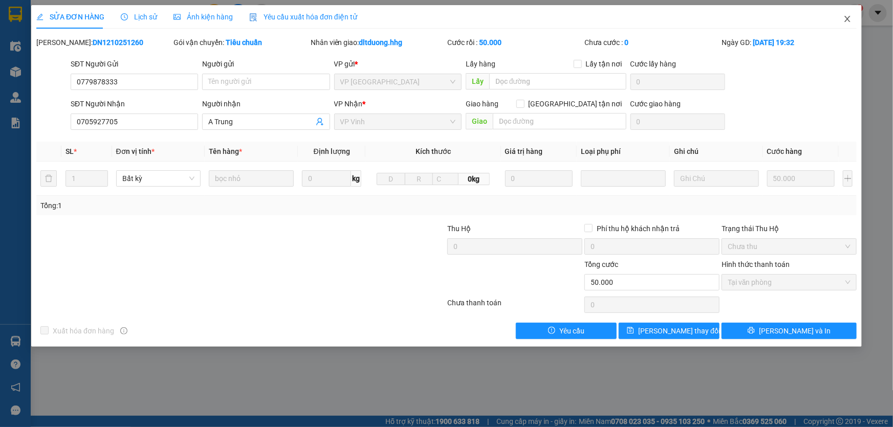
click at [846, 23] on icon "close" at bounding box center [848, 19] width 8 height 8
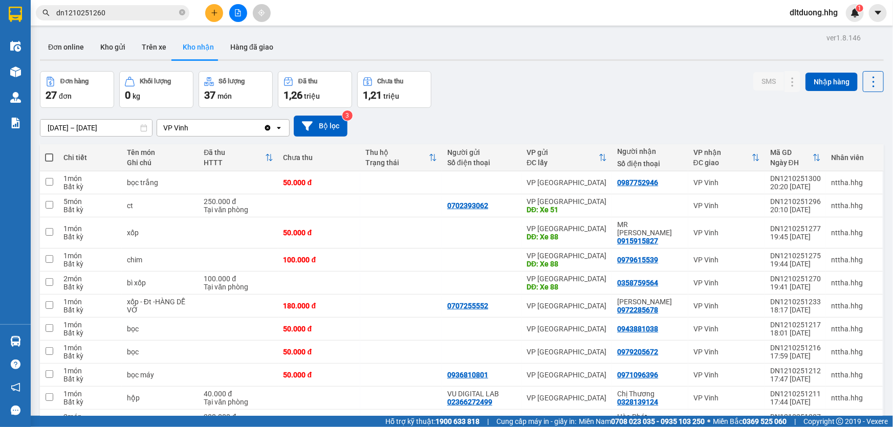
click at [117, 13] on input "dn1210251260" at bounding box center [116, 12] width 121 height 11
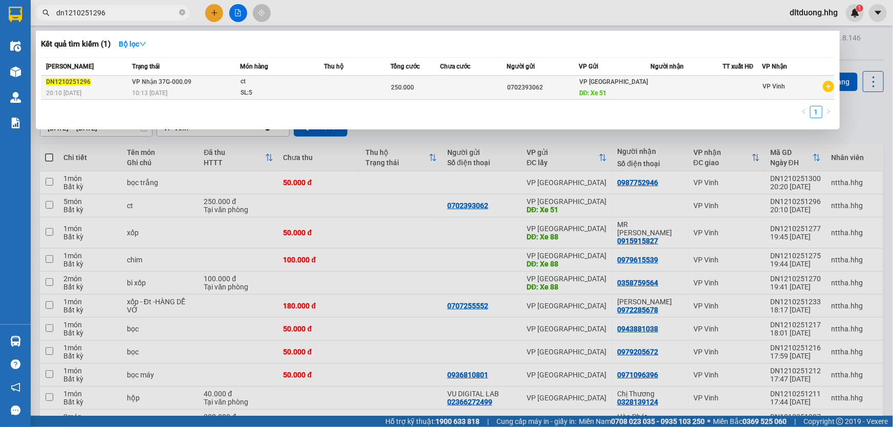
type input "dn1210251296"
click at [179, 94] on div "10:13 [DATE]" at bounding box center [185, 93] width 107 height 11
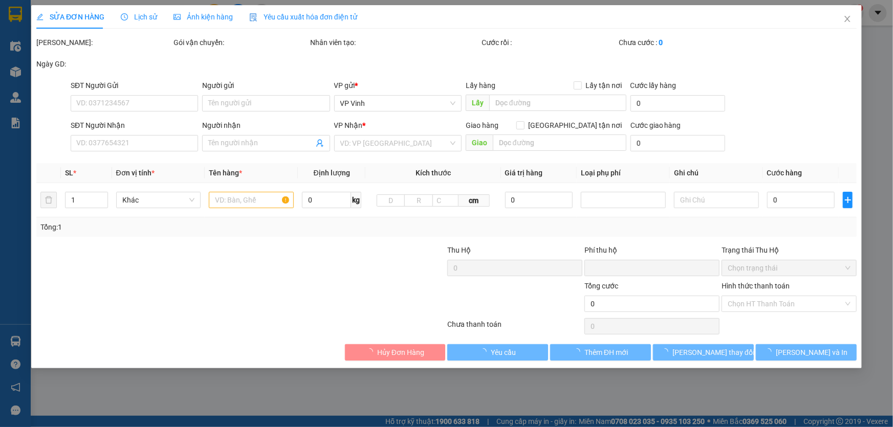
type input "0702393062"
type input "Xe 51"
type input "0"
type input "250.000"
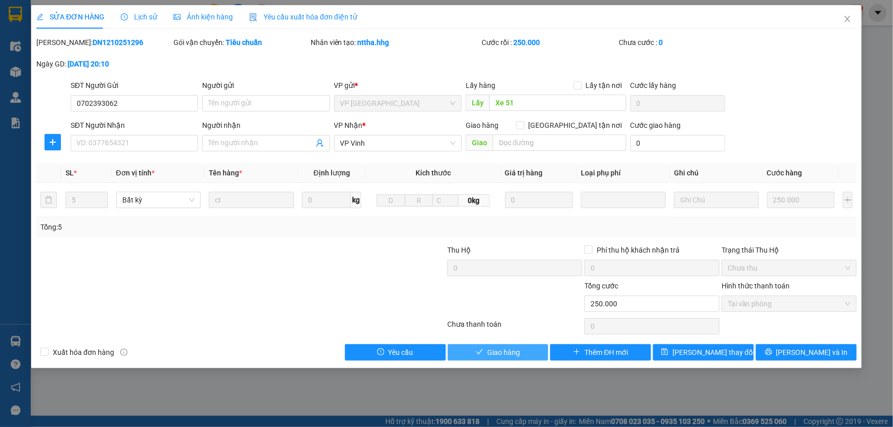
click at [513, 353] on span "Giao hàng" at bounding box center [503, 352] width 33 height 11
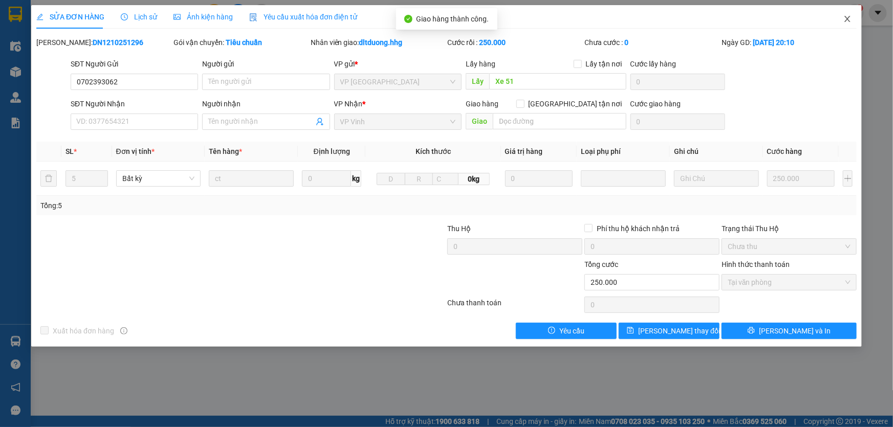
click at [845, 20] on icon "close" at bounding box center [848, 19] width 8 height 8
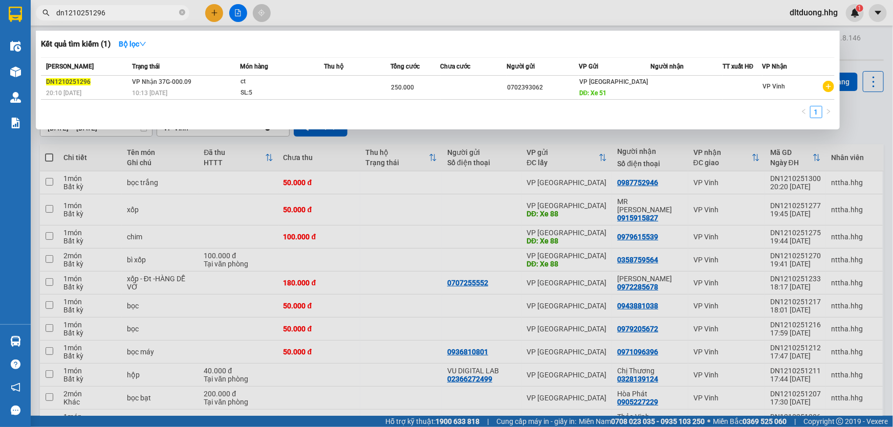
click at [104, 16] on input "dn1210251296" at bounding box center [116, 12] width 121 height 11
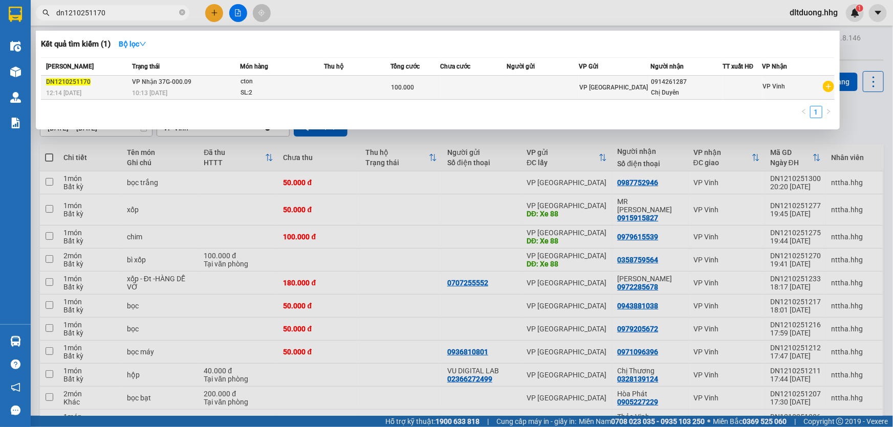
type input "dn1210251170"
click at [215, 88] on div "10:13 [DATE]" at bounding box center [185, 93] width 107 height 11
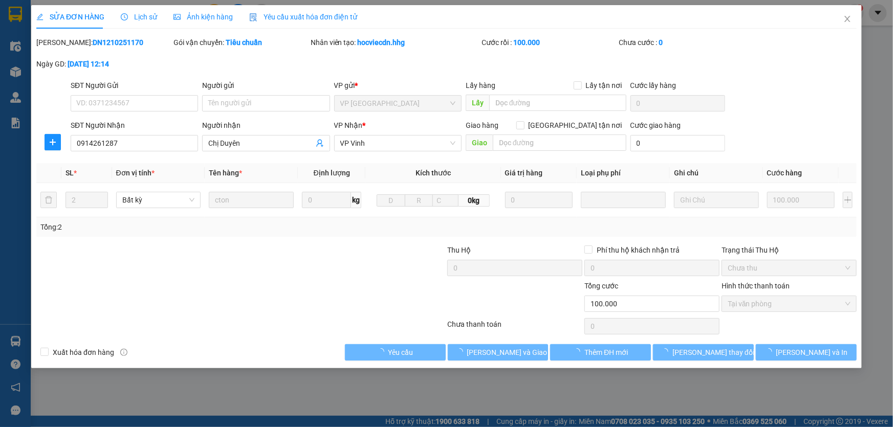
type input "0914261287"
type input "Chị Duyên"
type input "0"
type input "100.000"
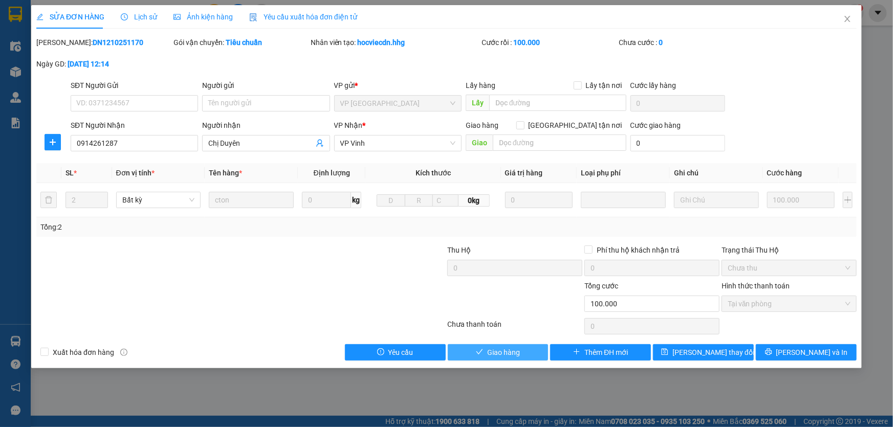
click at [494, 352] on span "Giao hàng" at bounding box center [503, 352] width 33 height 11
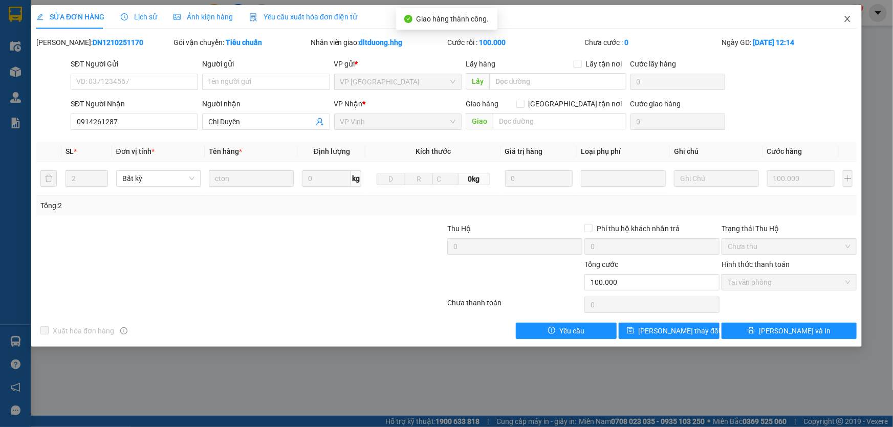
click at [850, 20] on icon "close" at bounding box center [848, 19] width 8 height 8
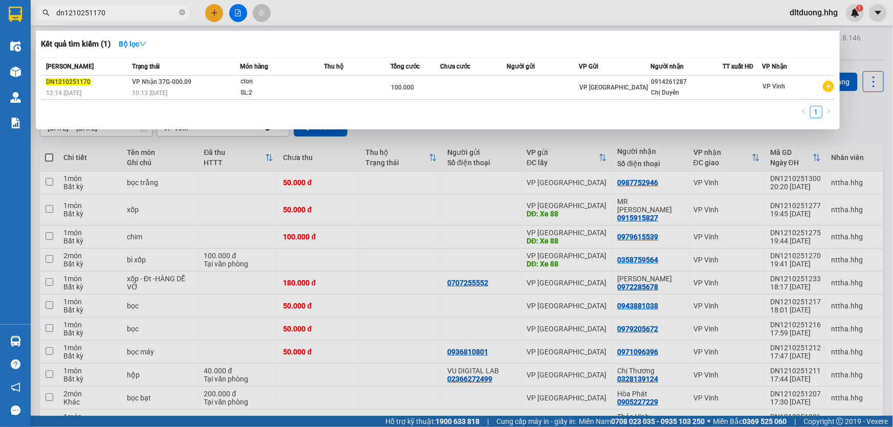
click at [112, 16] on input "dn1210251170" at bounding box center [116, 12] width 121 height 11
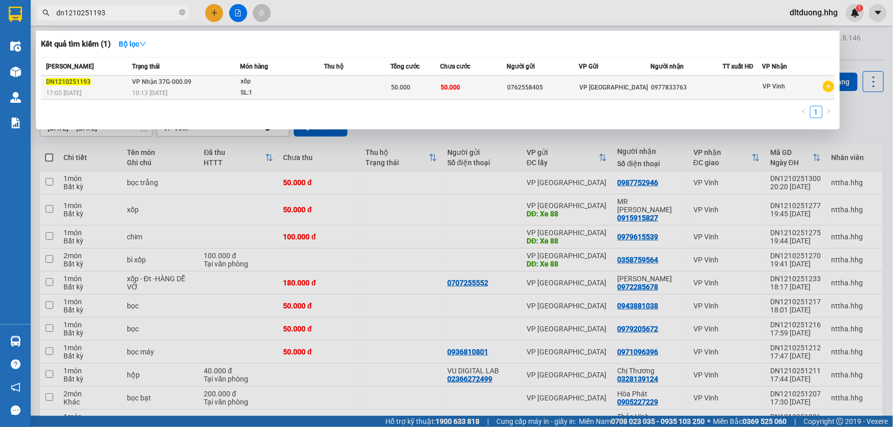
type input "dn1210251193"
click at [208, 90] on div "10:13 [DATE]" at bounding box center [185, 93] width 107 height 11
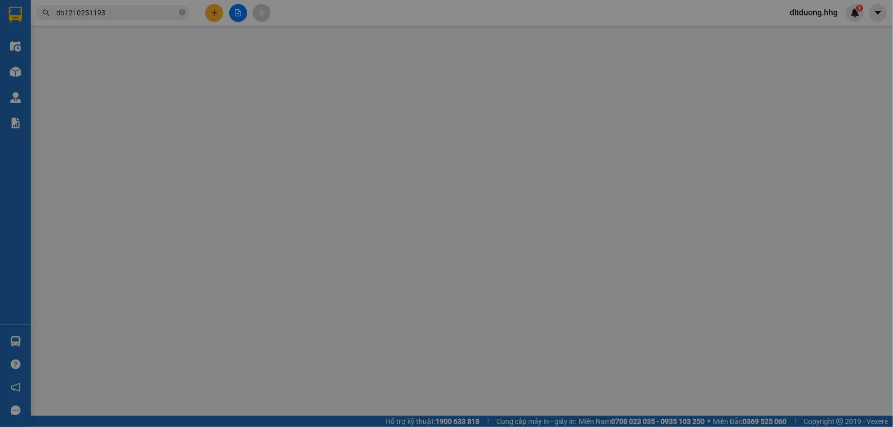
type input "0762558405"
type input "0977833763"
type input "0"
type input "50.000"
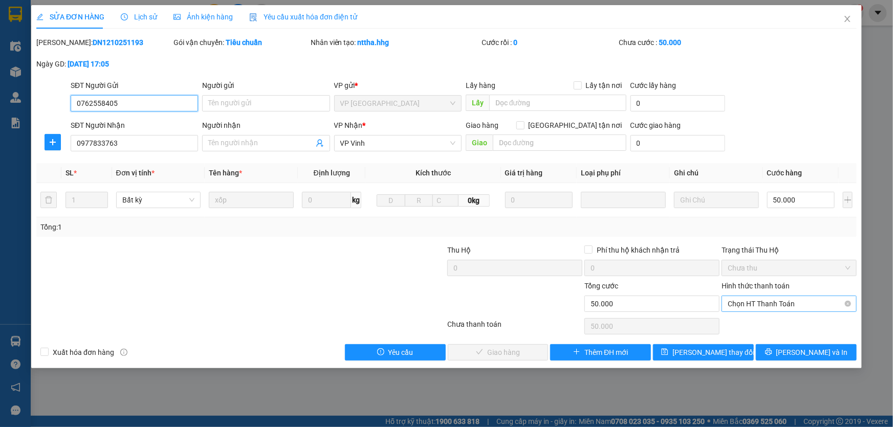
click at [789, 305] on span "Chọn HT Thanh Toán" at bounding box center [789, 303] width 123 height 15
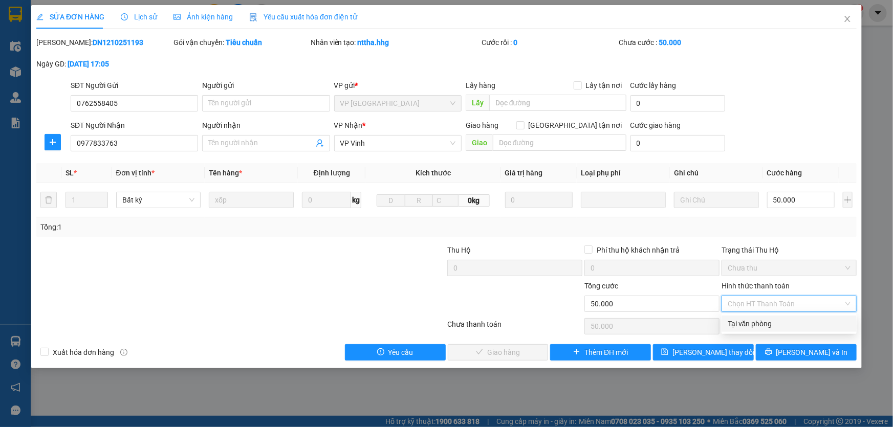
click at [781, 323] on div "Tại văn phòng" at bounding box center [789, 323] width 123 height 11
type input "0"
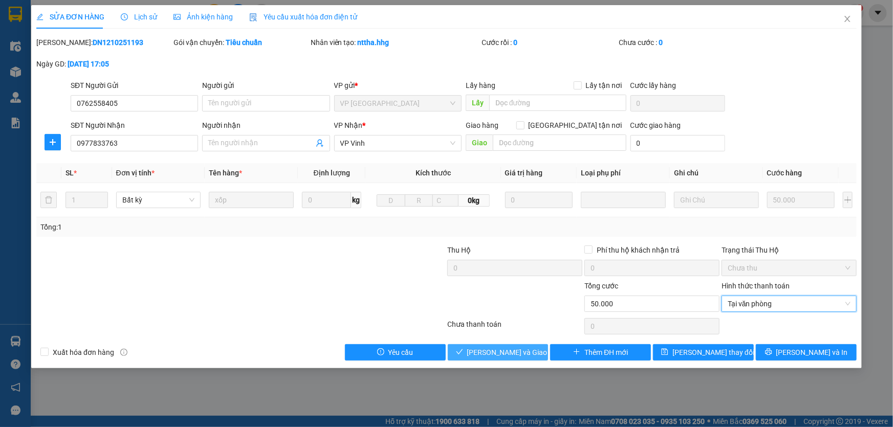
click at [480, 353] on span "[PERSON_NAME] và Giao hàng" at bounding box center [516, 352] width 98 height 11
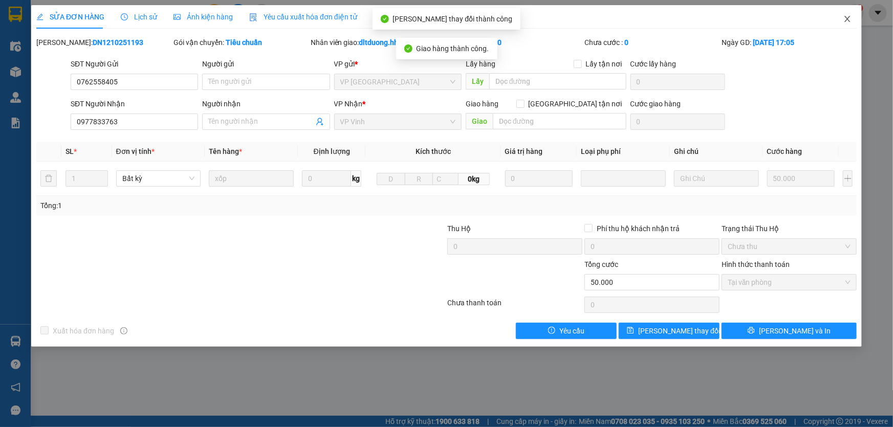
click at [846, 21] on icon "close" at bounding box center [848, 19] width 6 height 6
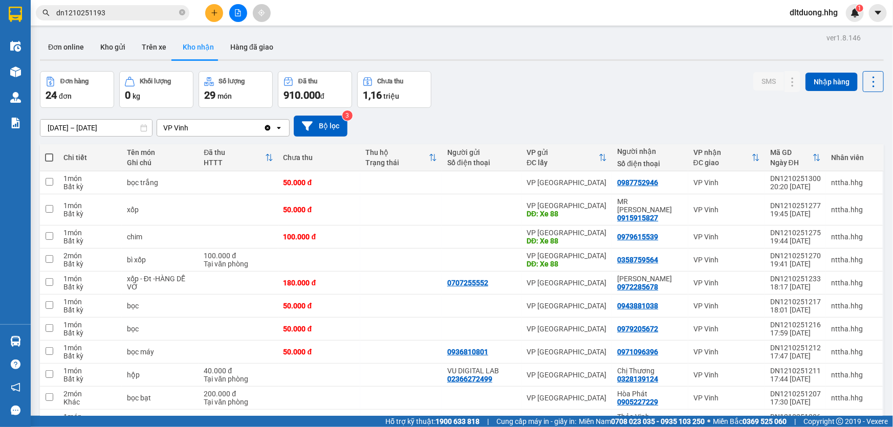
click at [118, 15] on input "dn1210251193" at bounding box center [116, 12] width 121 height 11
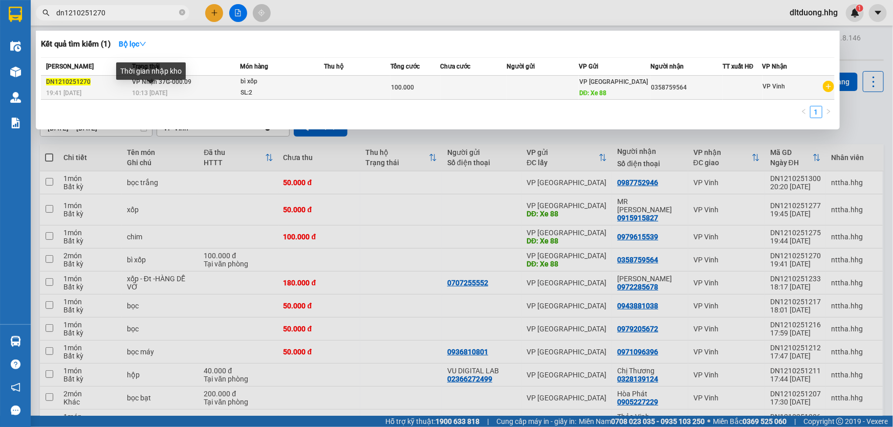
type input "dn1210251270"
click at [137, 90] on span "10:13 [DATE]" at bounding box center [149, 93] width 35 height 7
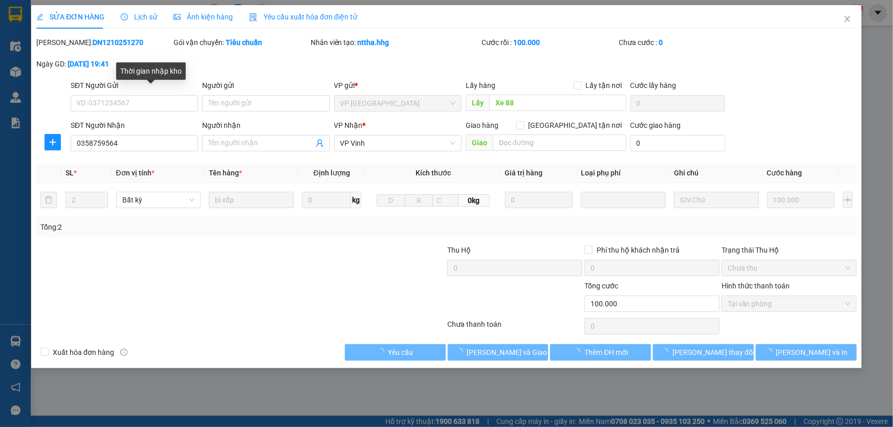
type input "Xe 88"
type input "0358759564"
type input "0"
type input "100.000"
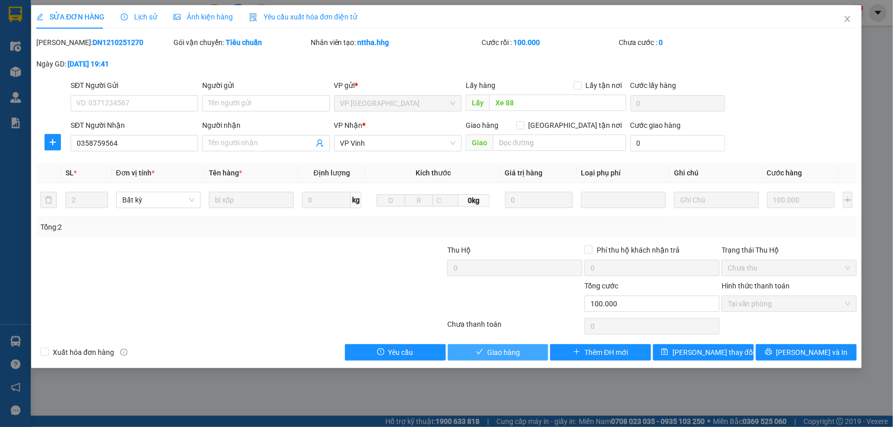
click at [501, 352] on span "Giao hàng" at bounding box center [503, 352] width 33 height 11
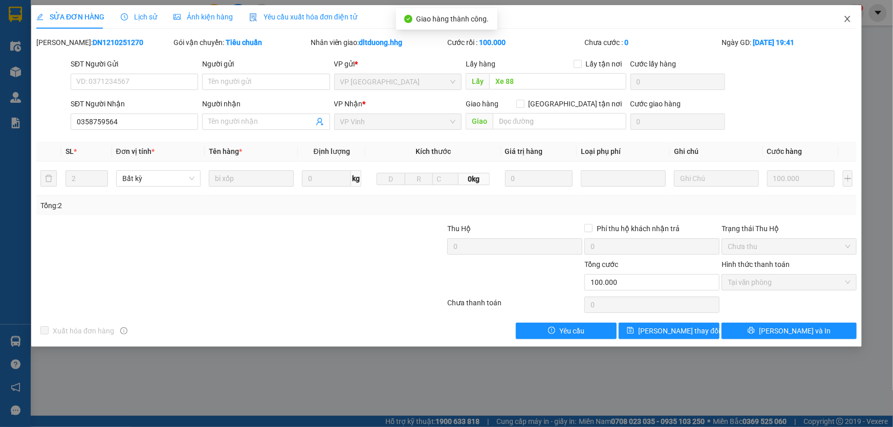
click at [843, 18] on span "Close" at bounding box center [847, 19] width 29 height 29
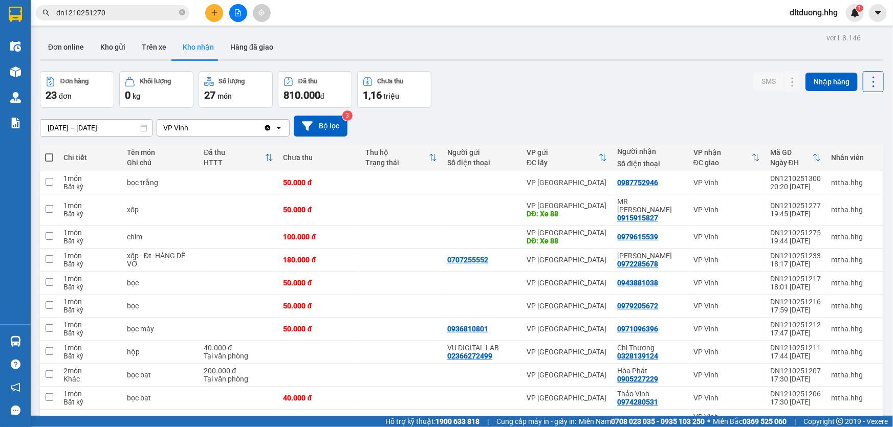
click at [120, 14] on input "dn1210251270" at bounding box center [116, 12] width 121 height 11
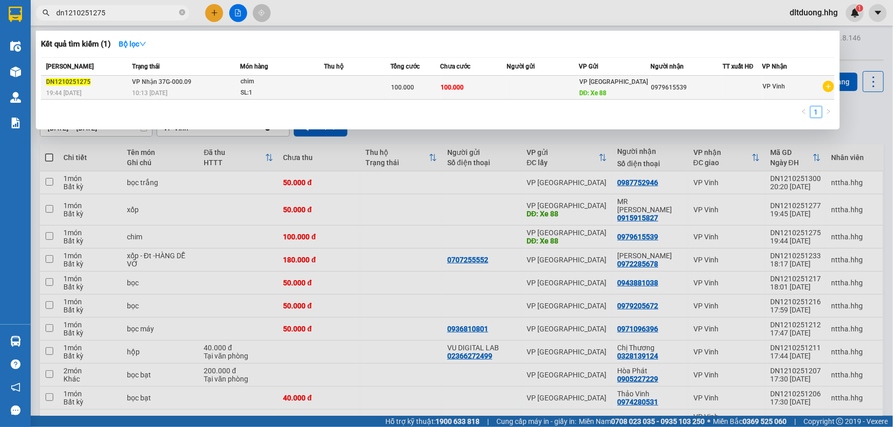
type input "dn1210251275"
click at [161, 85] on span "VP Nhận 37G-000.09" at bounding box center [161, 81] width 59 height 8
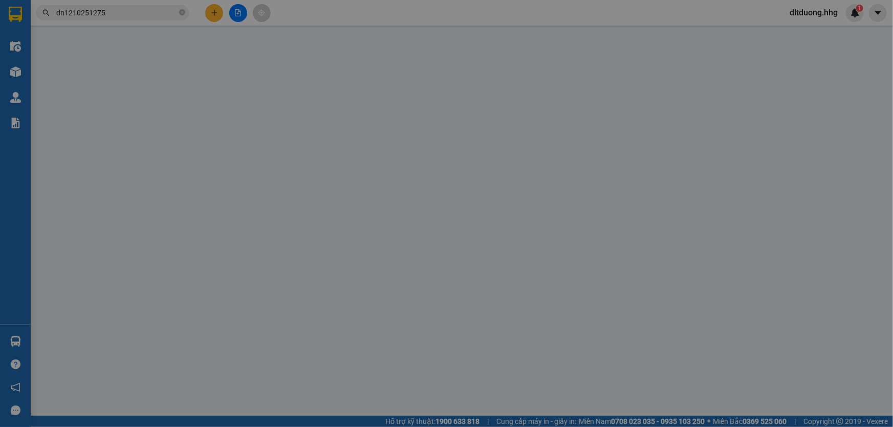
type input "Xe 88"
type input "0979615539"
type input "0"
type input "100.000"
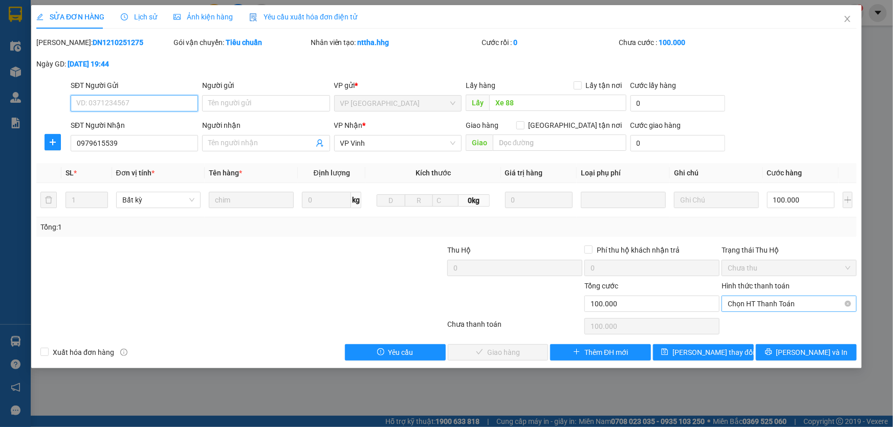
click at [792, 302] on span "Chọn HT Thanh Toán" at bounding box center [789, 303] width 123 height 15
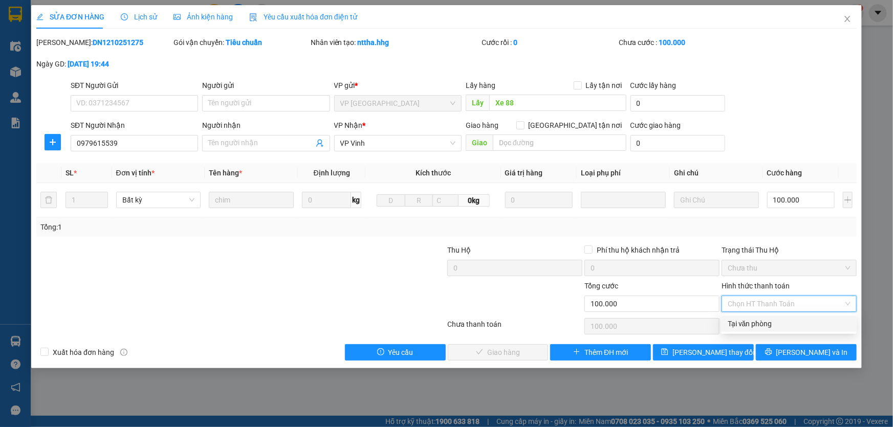
click at [783, 327] on div "Tại văn phòng" at bounding box center [789, 323] width 123 height 11
type input "0"
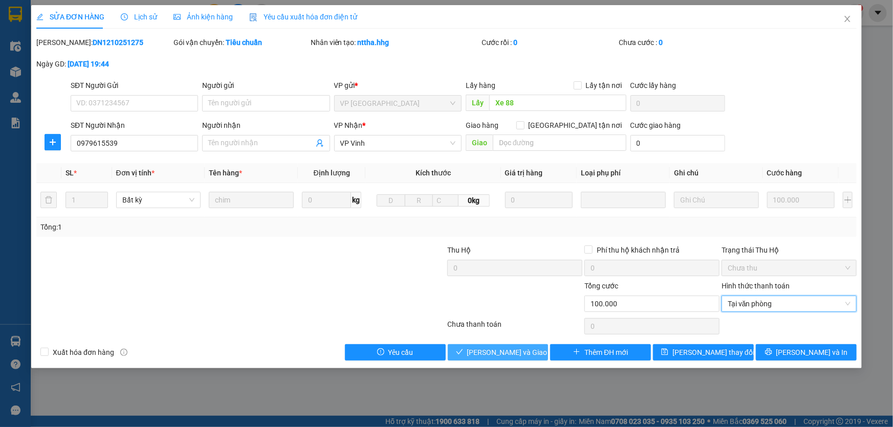
click at [518, 347] on span "[PERSON_NAME] và Giao hàng" at bounding box center [516, 352] width 98 height 11
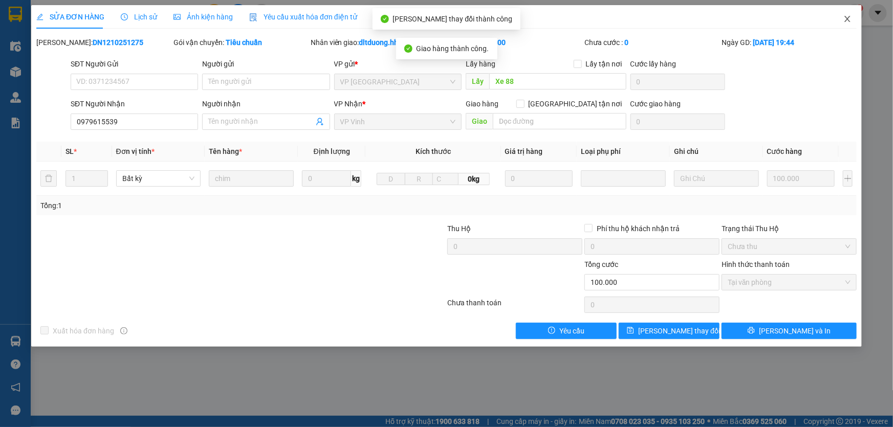
click at [846, 23] on icon "close" at bounding box center [848, 19] width 8 height 8
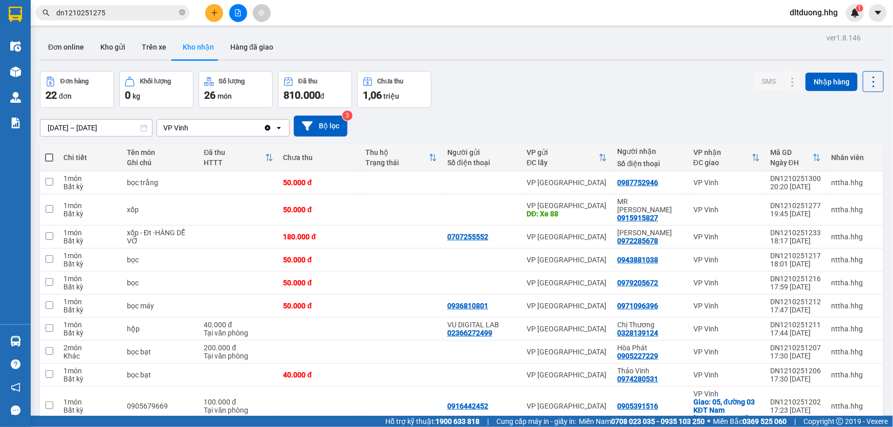
click at [111, 12] on input "dn1210251275" at bounding box center [116, 12] width 121 height 11
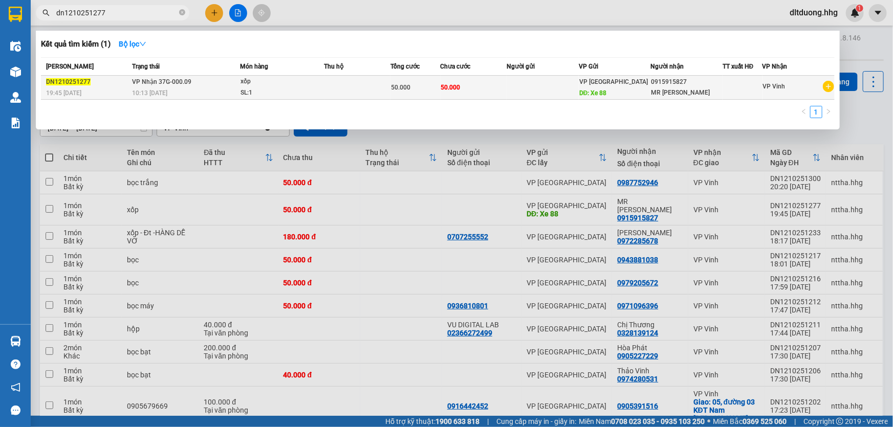
type input "dn1210251277"
click at [207, 84] on td "VP Nhận 37G-000.09 10:13 - 13/10" at bounding box center [184, 88] width 111 height 24
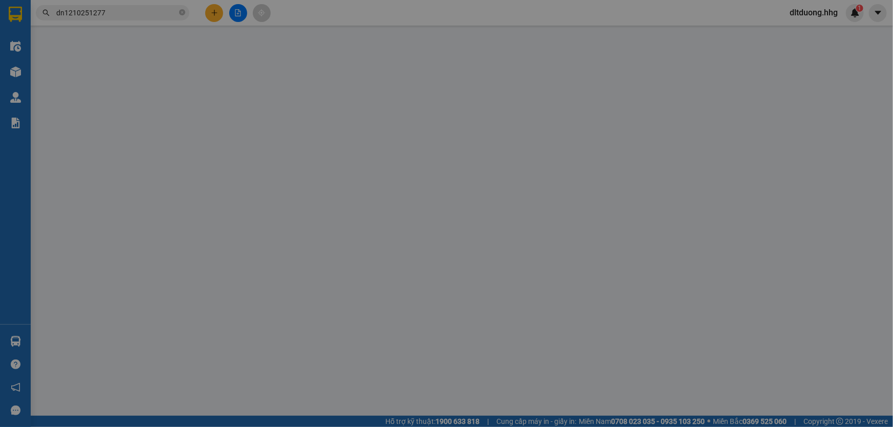
type input "Xe 88"
type input "0915915827"
type input "MR Quy"
type input "0"
type input "50.000"
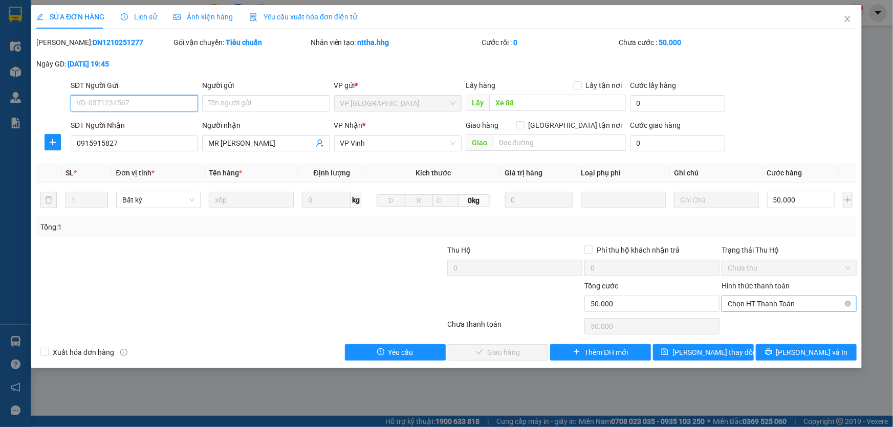
click at [817, 306] on span "Chọn HT Thanh Toán" at bounding box center [789, 303] width 123 height 15
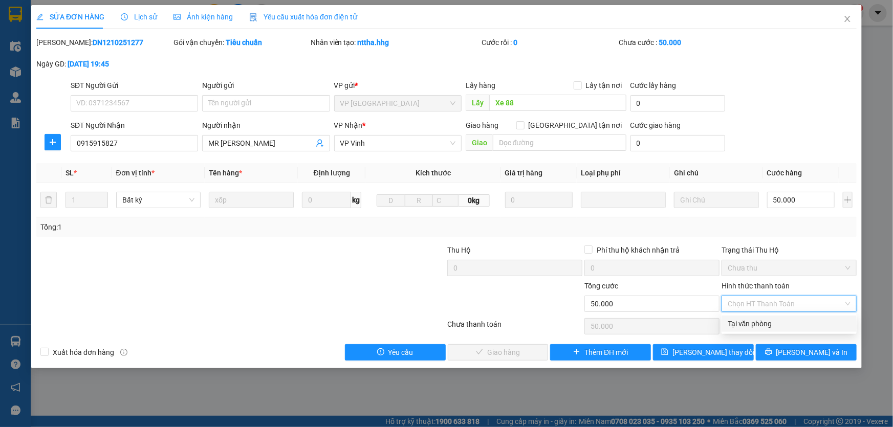
click at [781, 322] on div "Tại văn phòng" at bounding box center [789, 323] width 123 height 11
type input "0"
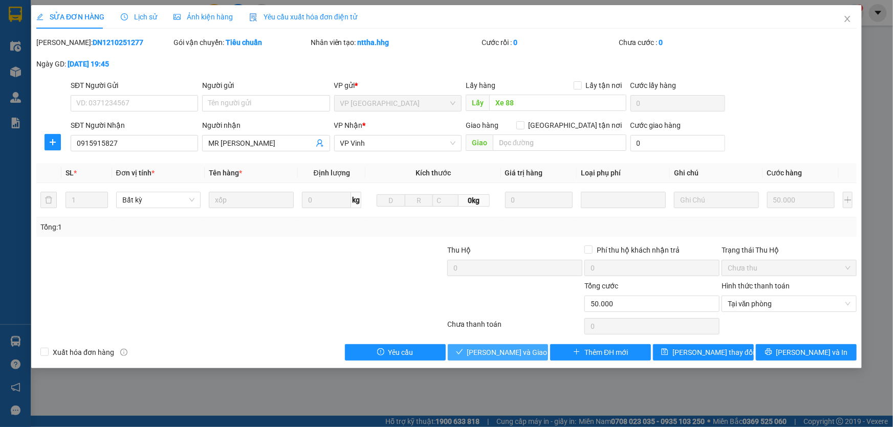
click at [496, 351] on span "[PERSON_NAME] và Giao hàng" at bounding box center [516, 352] width 98 height 11
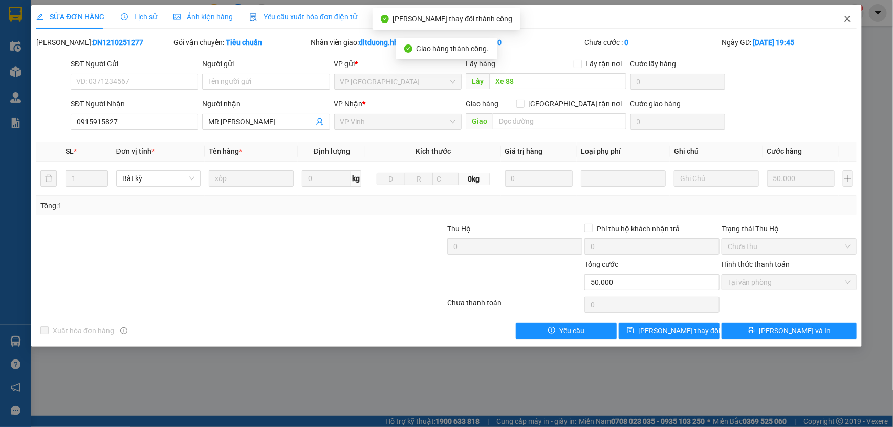
click at [842, 20] on span "Close" at bounding box center [847, 19] width 29 height 29
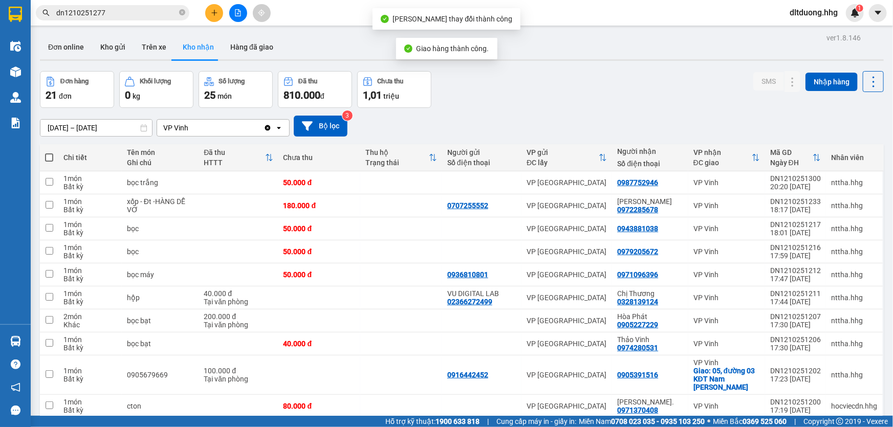
click at [143, 13] on input "dn1210251277" at bounding box center [116, 12] width 121 height 11
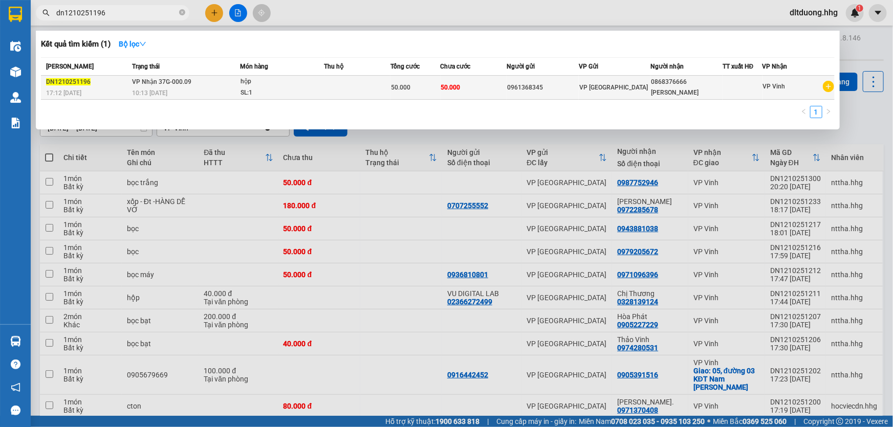
type input "dn1210251196"
click at [134, 96] on span "10:13 [DATE]" at bounding box center [149, 93] width 35 height 7
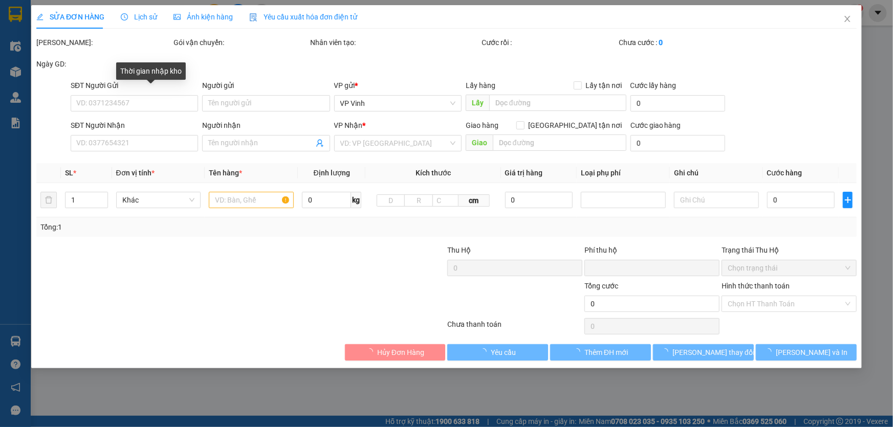
type input "0961368345"
type input "0868376666"
type input "Vũ"
type input "0"
type input "50.000"
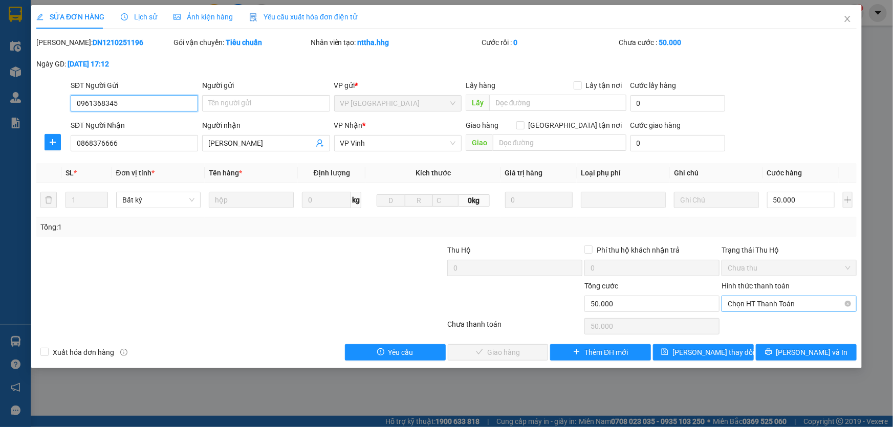
click at [789, 301] on span "Chọn HT Thanh Toán" at bounding box center [789, 303] width 123 height 15
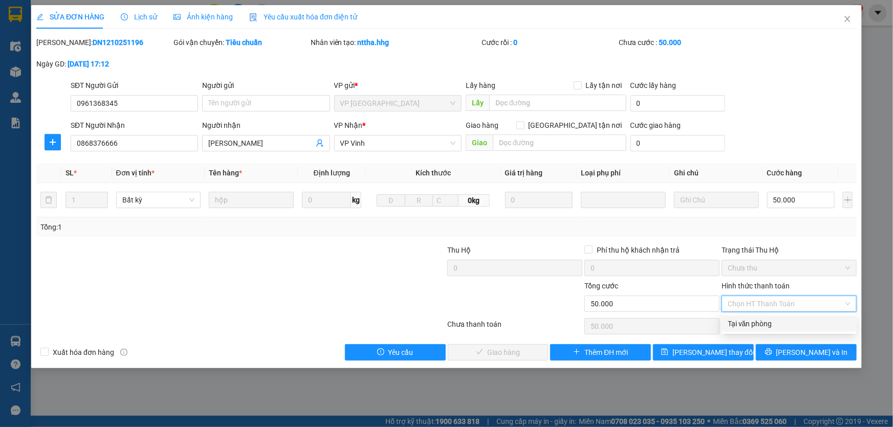
click at [777, 322] on div "Tại văn phòng" at bounding box center [789, 323] width 123 height 11
type input "0"
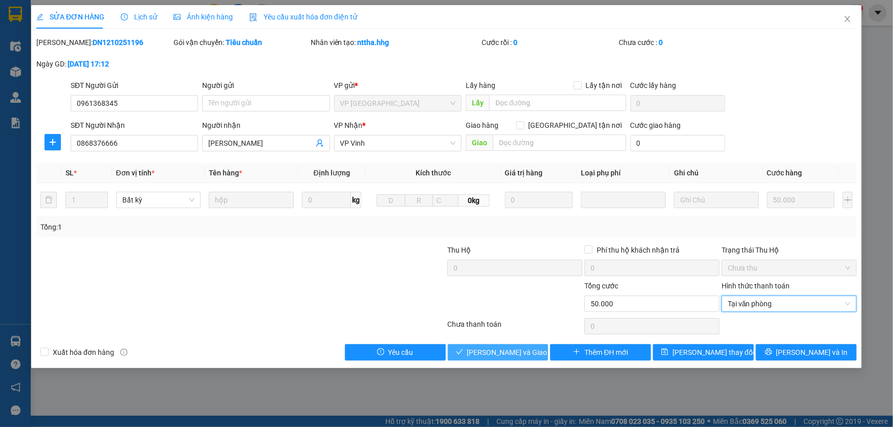
click at [499, 354] on span "[PERSON_NAME] và Giao hàng" at bounding box center [516, 352] width 98 height 11
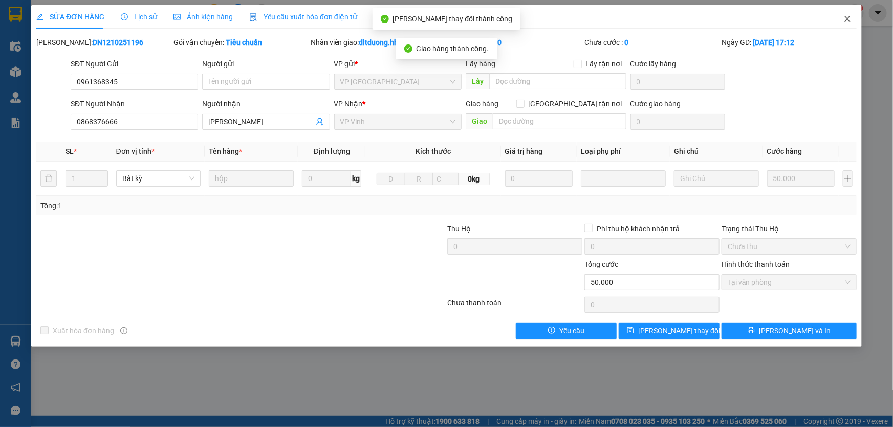
click at [850, 21] on icon "close" at bounding box center [848, 19] width 8 height 8
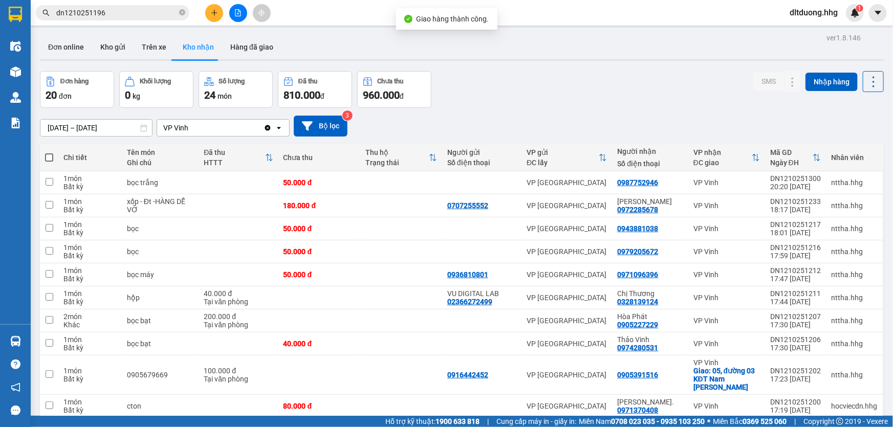
click at [113, 11] on input "dn1210251196" at bounding box center [116, 12] width 121 height 11
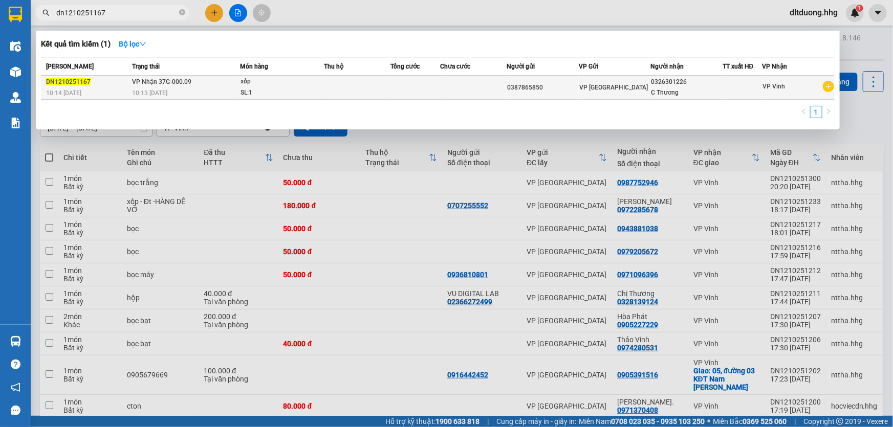
type input "dn1210251167"
click at [184, 83] on span "VP Nhận 37G-000.09" at bounding box center [161, 81] width 59 height 7
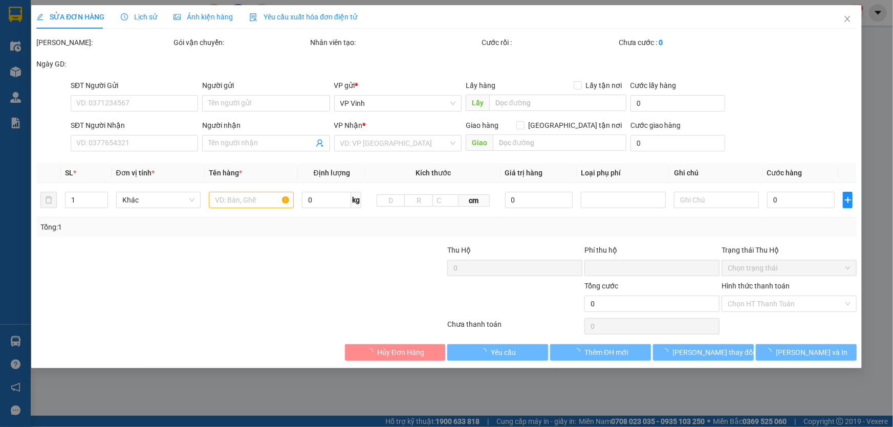
type input "0387865850"
type input "0326301226"
type input "C Thương"
type input "0"
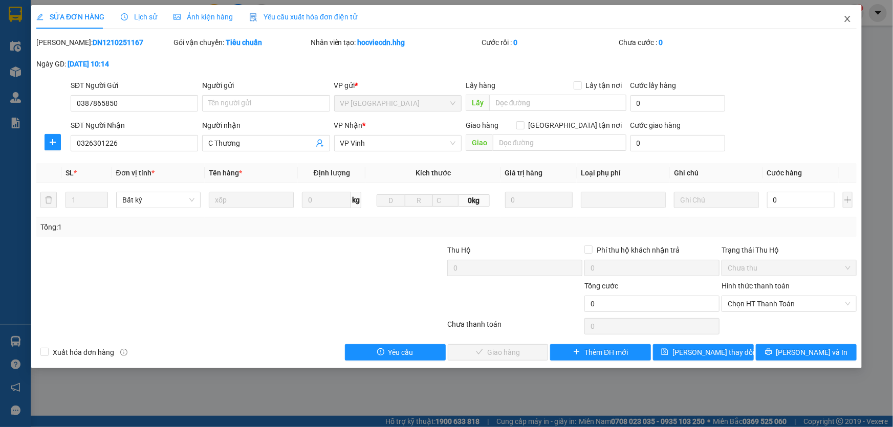
click at [848, 20] on icon "close" at bounding box center [848, 19] width 6 height 6
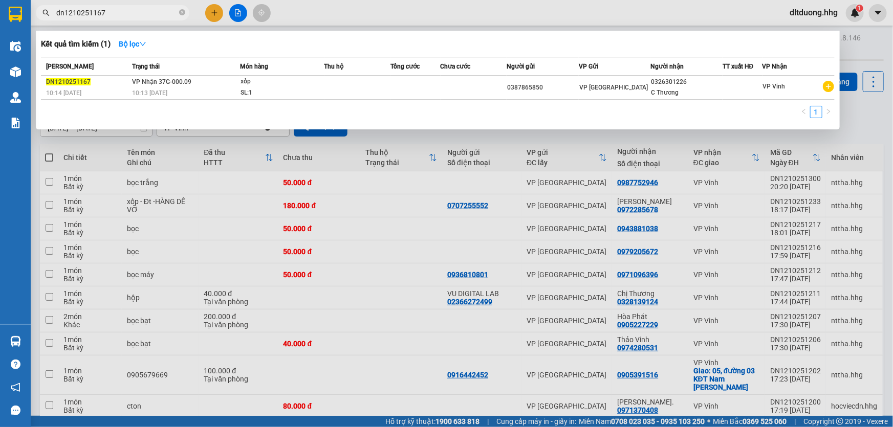
click at [119, 10] on input "dn1210251167" at bounding box center [116, 12] width 121 height 11
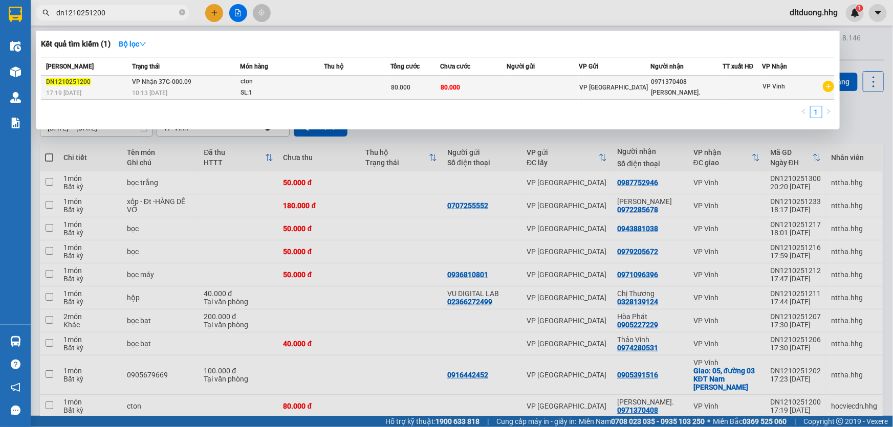
type input "dn1210251200"
click at [168, 81] on span "VP Nhận 37G-000.09" at bounding box center [161, 81] width 59 height 7
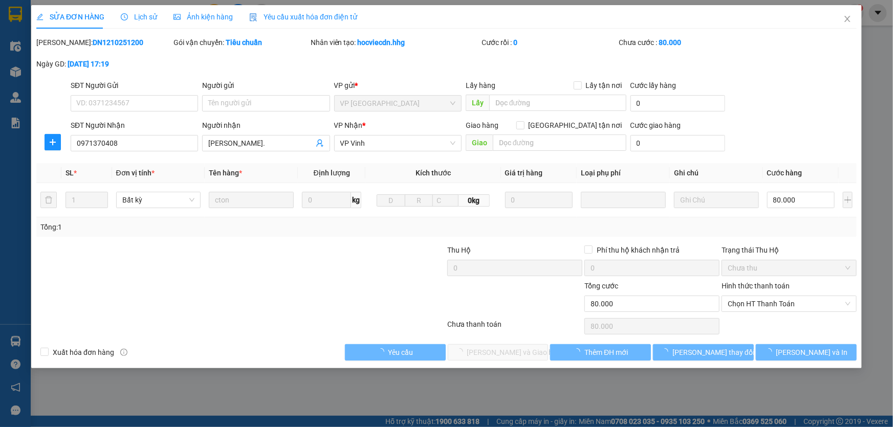
type input "0971370408"
type input "Chị Phương."
type input "0"
type input "80.000"
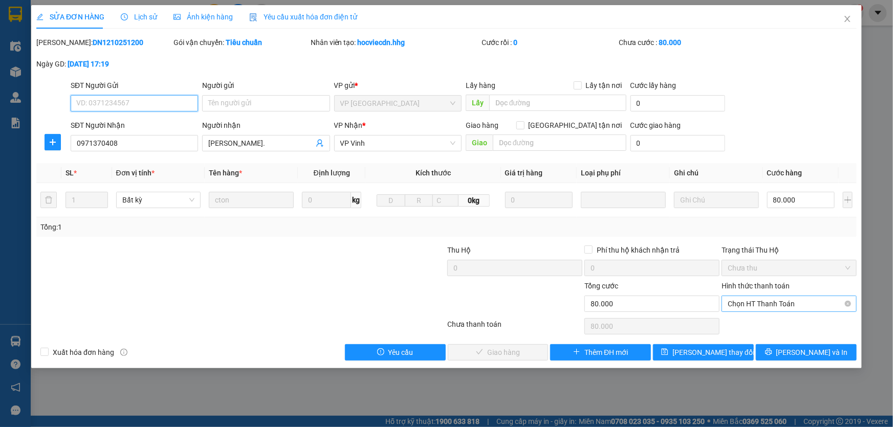
click at [794, 303] on span "Chọn HT Thanh Toán" at bounding box center [789, 303] width 123 height 15
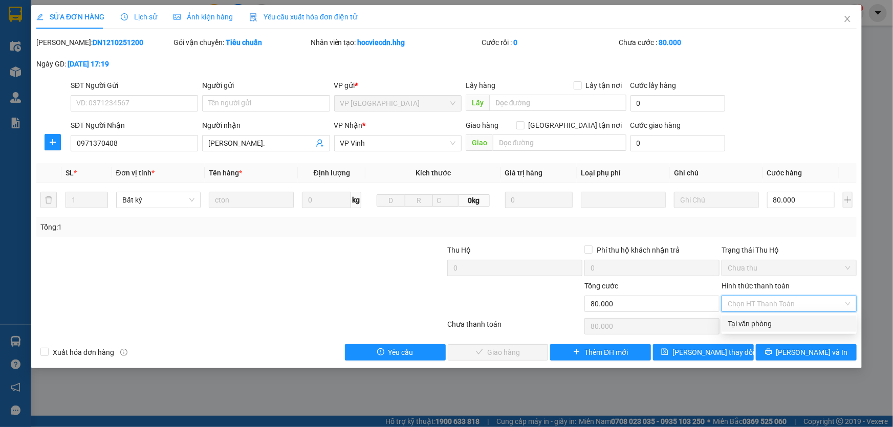
click at [741, 323] on div "Tại văn phòng" at bounding box center [789, 323] width 123 height 11
type input "0"
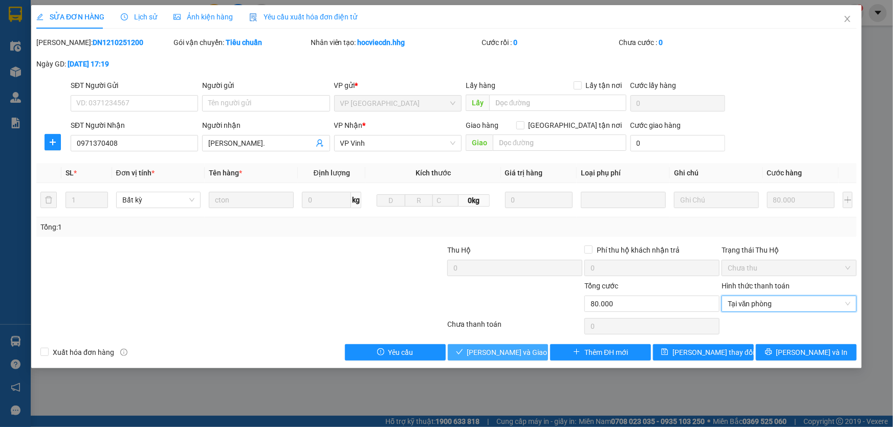
click at [492, 354] on span "[PERSON_NAME] và Giao hàng" at bounding box center [516, 352] width 98 height 11
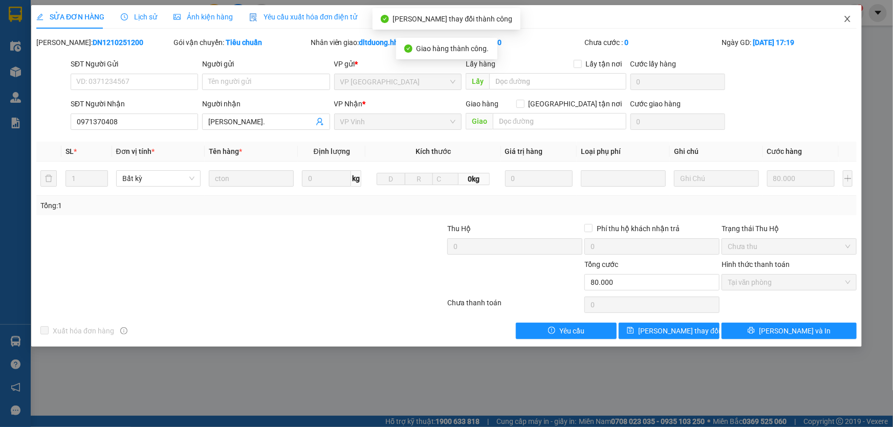
click at [852, 18] on span "Close" at bounding box center [847, 19] width 29 height 29
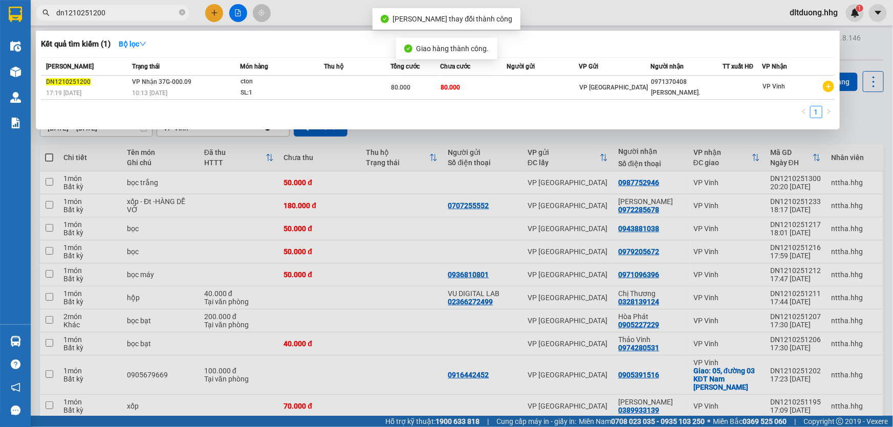
click at [131, 11] on input "dn1210251200" at bounding box center [116, 12] width 121 height 11
click at [131, 9] on input "dn1210251200" at bounding box center [116, 12] width 121 height 11
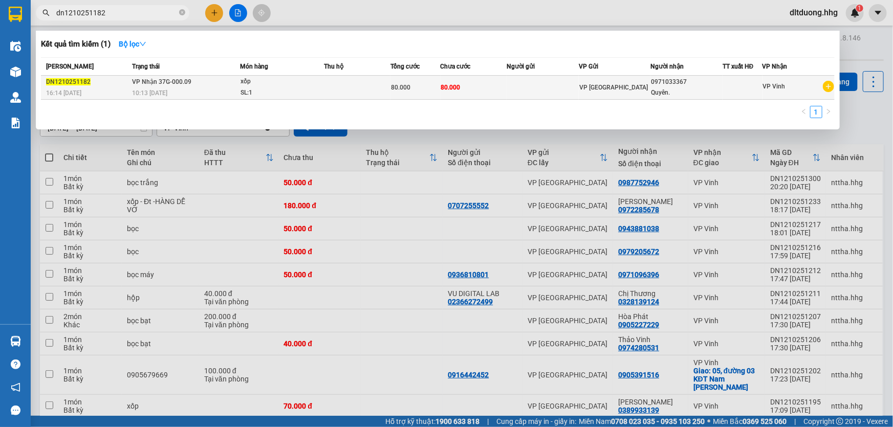
type input "dn1210251182"
click at [157, 88] on div "10:13 [DATE]" at bounding box center [185, 93] width 107 height 11
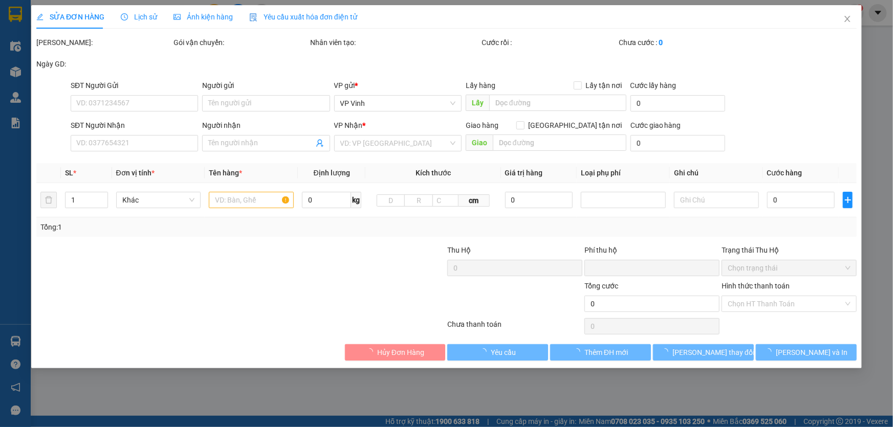
type input "0971033367"
type input "Quyên."
type input "0"
type input "80.000"
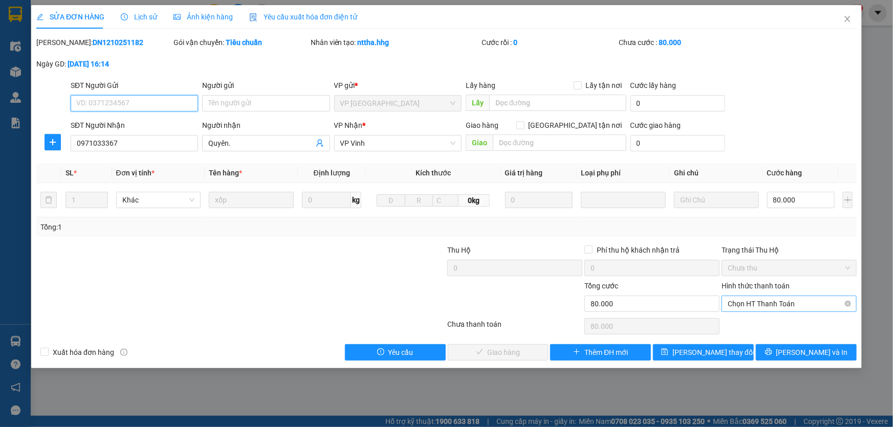
click at [806, 302] on span "Chọn HT Thanh Toán" at bounding box center [789, 303] width 123 height 15
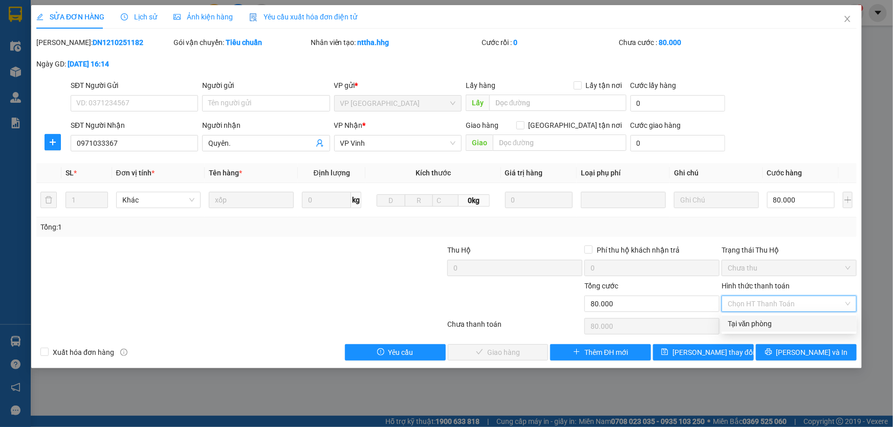
click at [743, 323] on div "Tại văn phòng" at bounding box center [789, 323] width 123 height 11
type input "0"
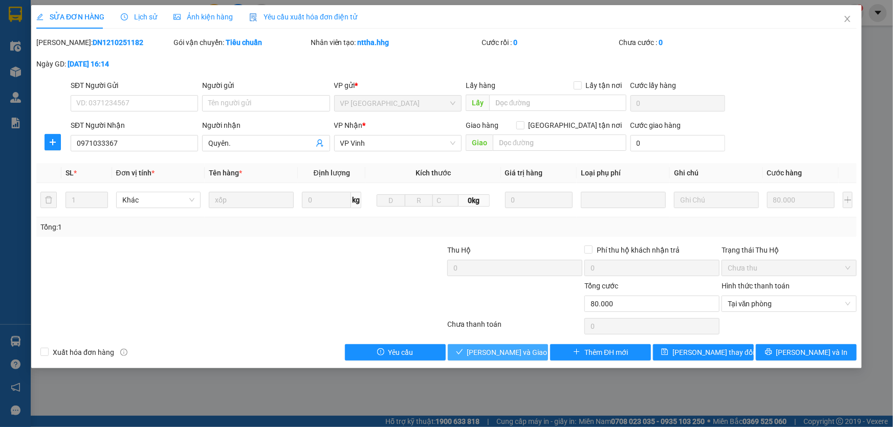
click at [503, 354] on span "[PERSON_NAME] và Giao hàng" at bounding box center [516, 352] width 98 height 11
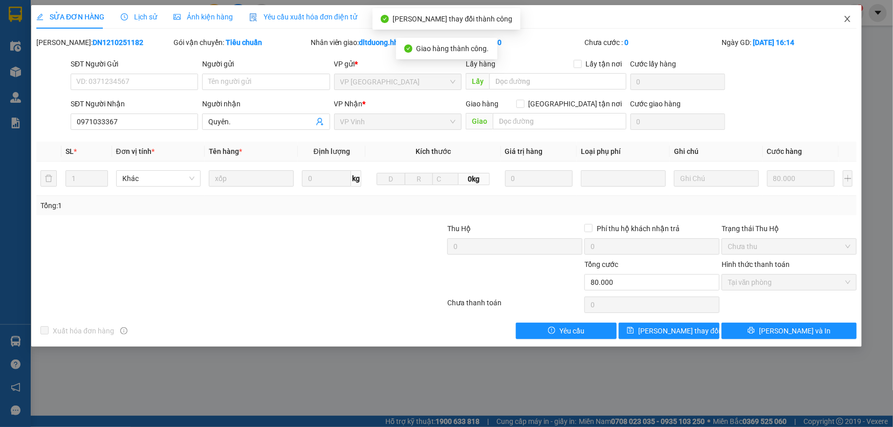
click at [849, 21] on icon "close" at bounding box center [848, 19] width 6 height 6
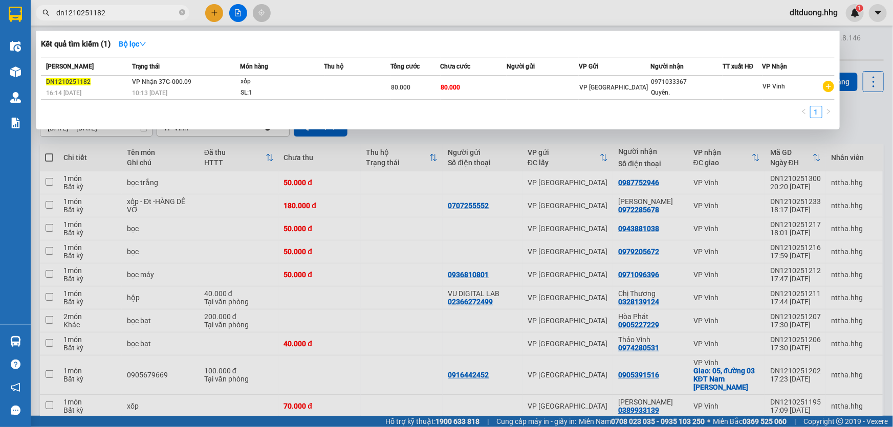
click at [117, 15] on input "dn1210251182" at bounding box center [116, 12] width 121 height 11
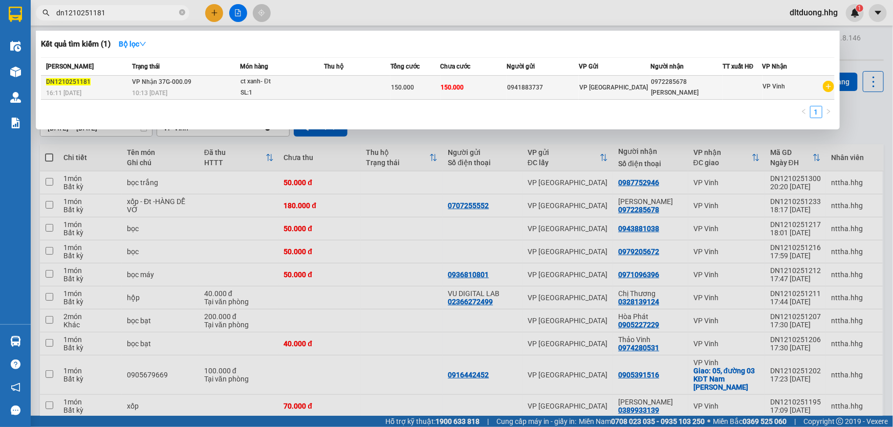
type input "dn1210251181"
click at [107, 95] on div "16:11 - 12/10" at bounding box center [87, 93] width 83 height 11
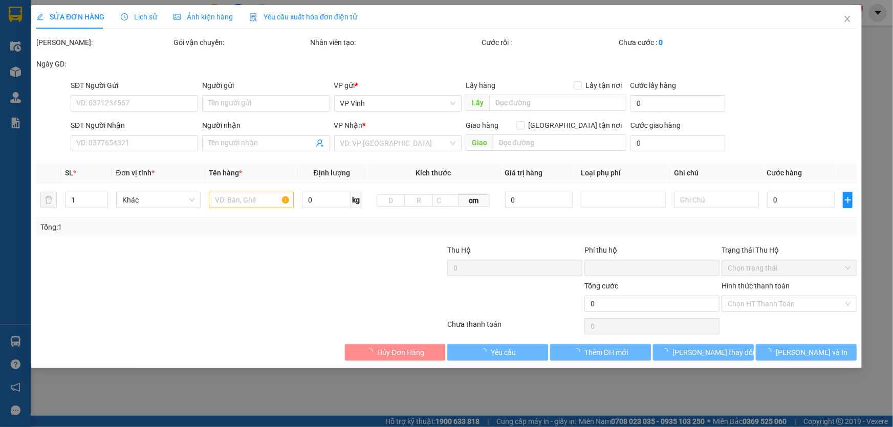
type input "0941883737"
type input "0972285678"
type input "[PERSON_NAME]"
type input "0"
type input "150.000"
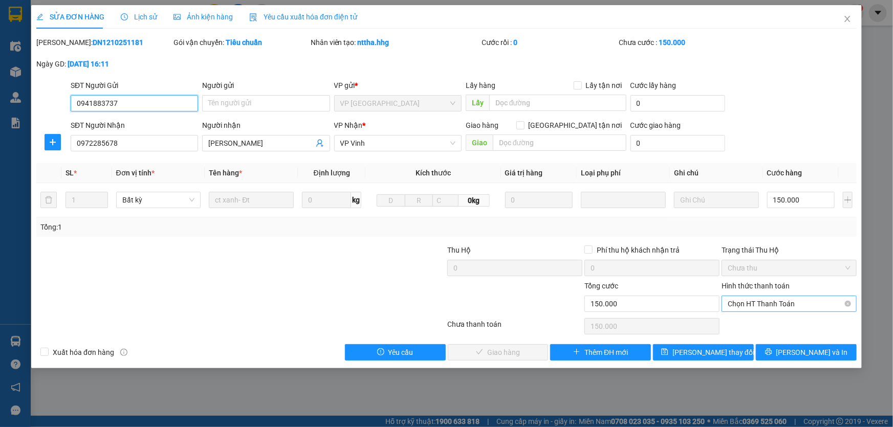
click at [795, 301] on span "Chọn HT Thanh Toán" at bounding box center [789, 303] width 123 height 15
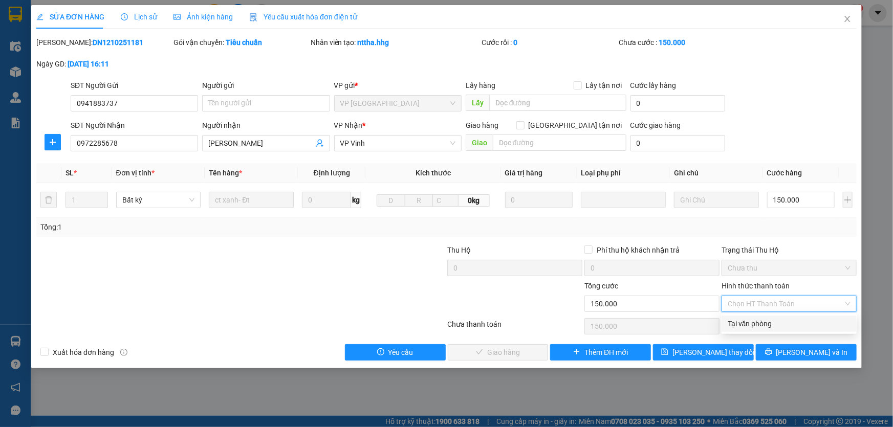
click at [783, 324] on div "Tại văn phòng" at bounding box center [789, 323] width 123 height 11
type input "0"
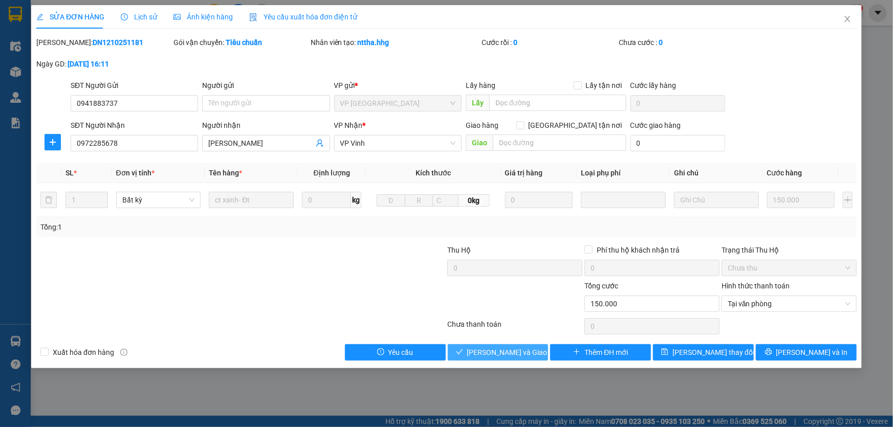
click at [506, 351] on span "[PERSON_NAME] và Giao hàng" at bounding box center [516, 352] width 98 height 11
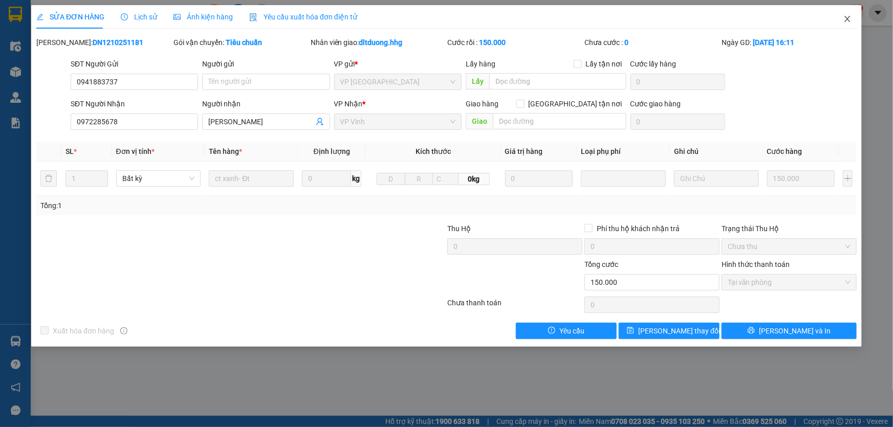
click at [853, 18] on span "Close" at bounding box center [847, 19] width 29 height 29
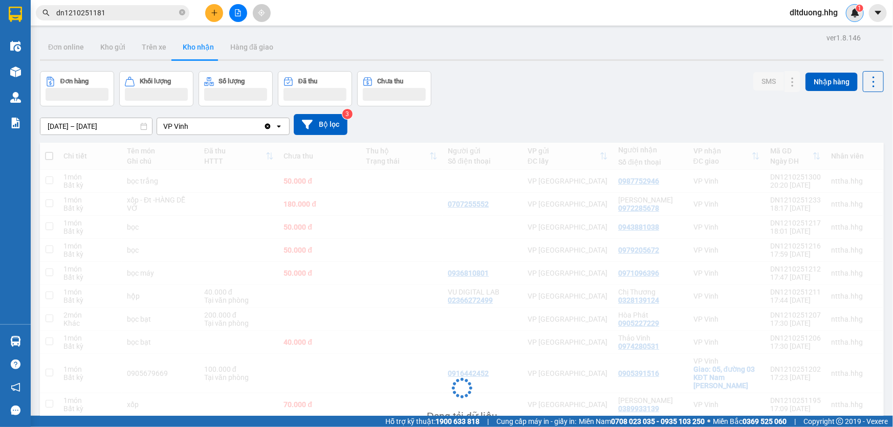
click at [850, 18] on div "1" at bounding box center [855, 13] width 18 height 18
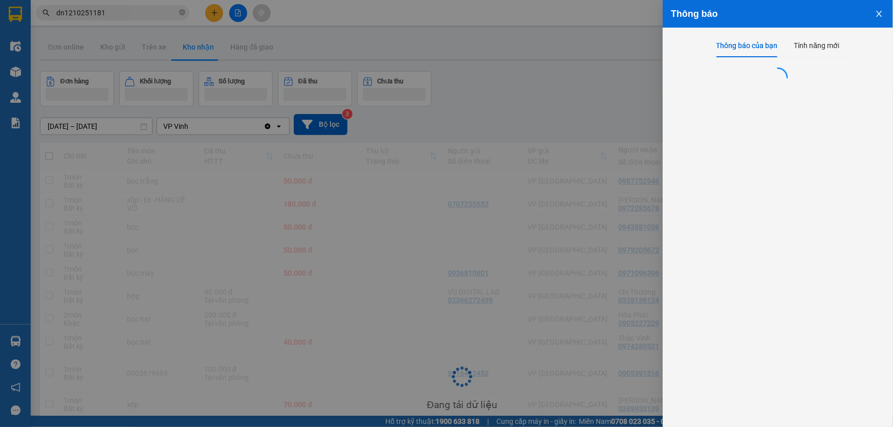
click at [850, 18] on div "Thông báo Thông báo của bạn Tính năng mới" at bounding box center [446, 213] width 893 height 427
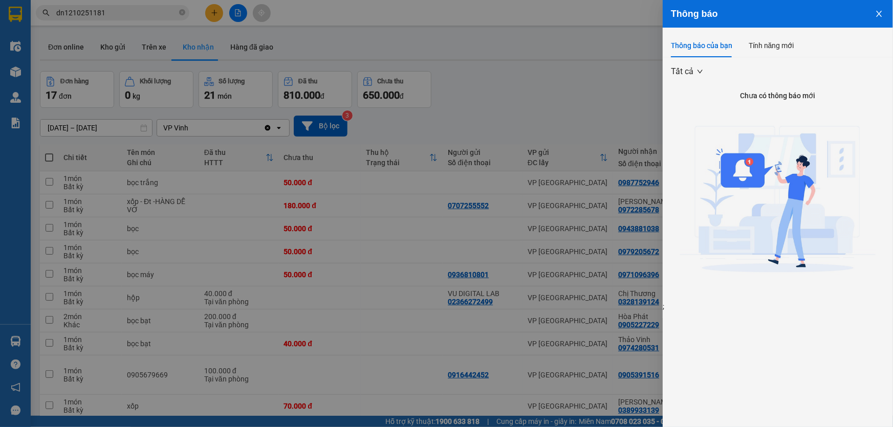
click at [608, 89] on div at bounding box center [446, 213] width 893 height 427
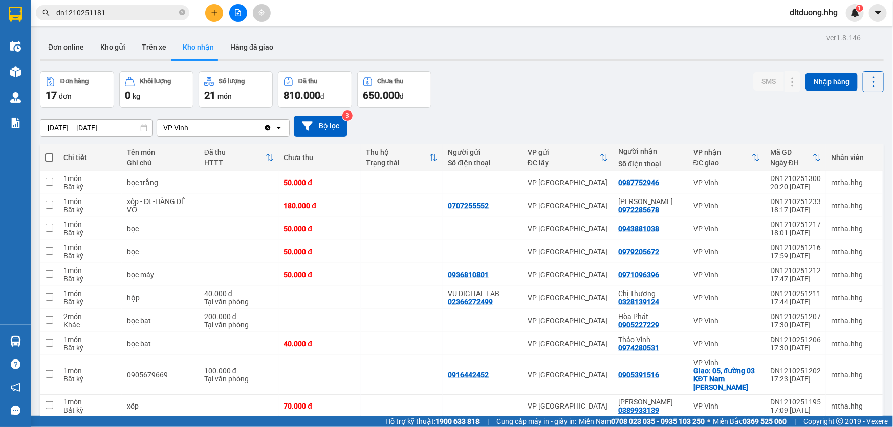
click at [156, 15] on input "dn1210251181" at bounding box center [116, 12] width 121 height 11
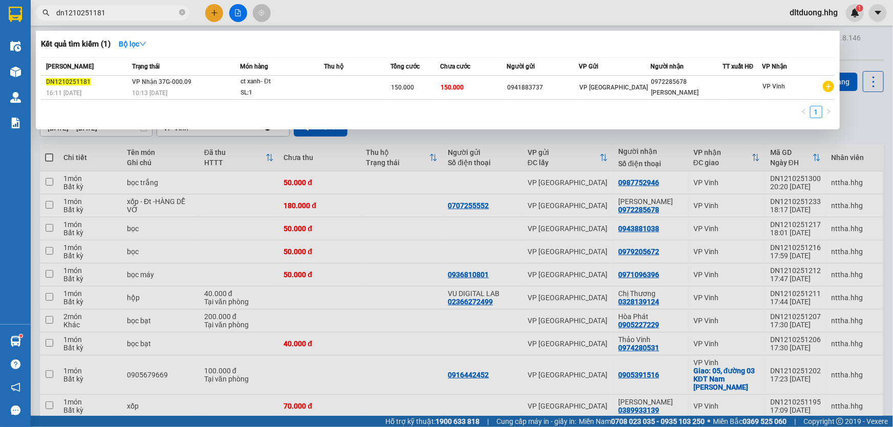
click at [114, 9] on input "dn1210251181" at bounding box center [116, 12] width 121 height 11
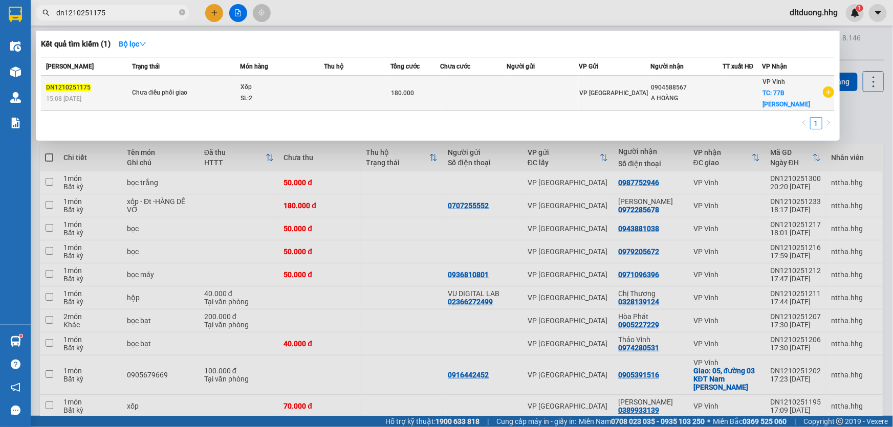
type input "dn1210251175"
click at [215, 92] on span "Chưa điều phối giao" at bounding box center [185, 93] width 107 height 11
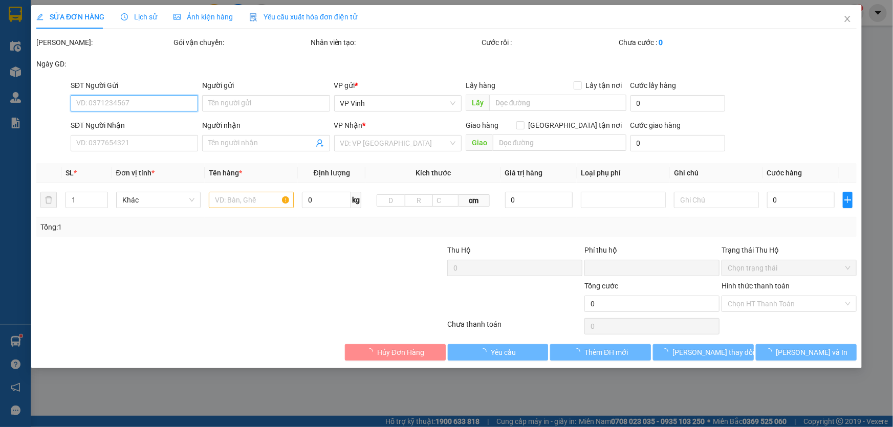
type input "0904588567"
type input "A HOÀNG"
checkbox input "true"
type input "77B KIM ĐỒNG"
type input "0"
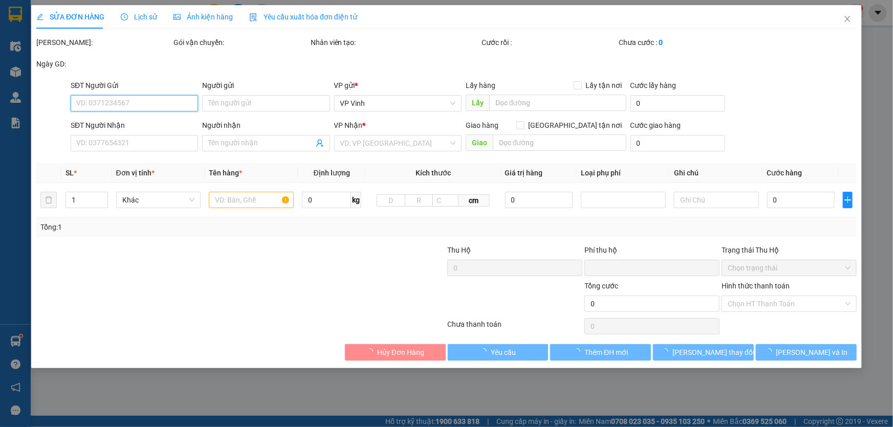
type input "180.000"
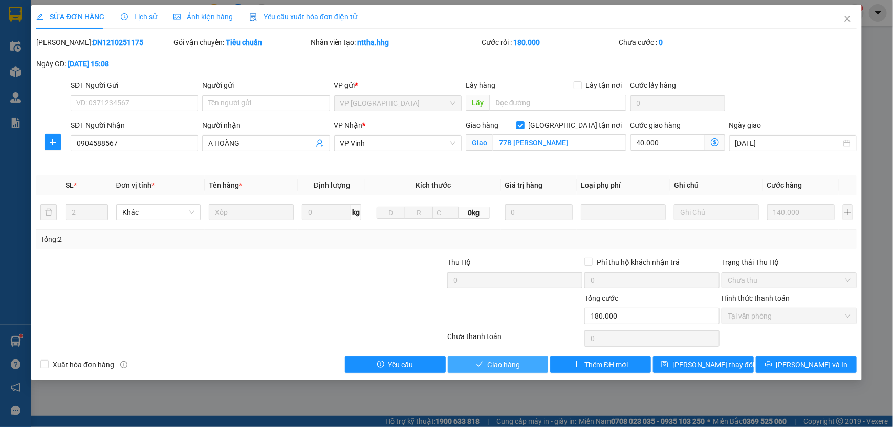
click at [514, 364] on span "Giao hàng" at bounding box center [503, 364] width 33 height 11
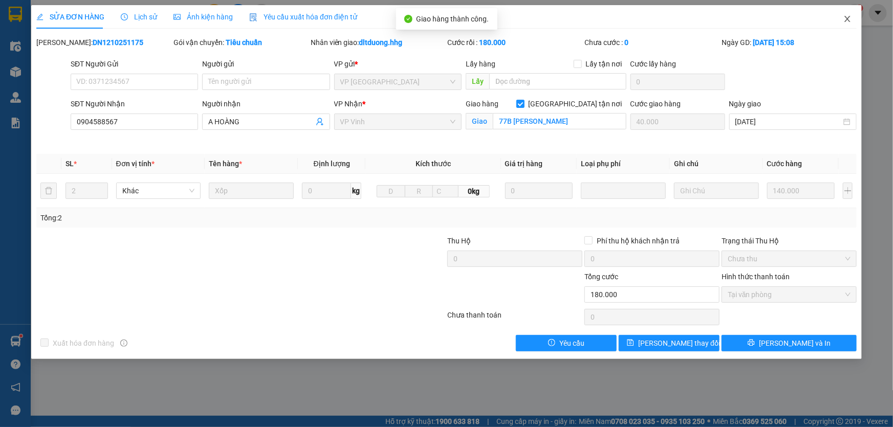
click at [849, 20] on icon "close" at bounding box center [848, 19] width 8 height 8
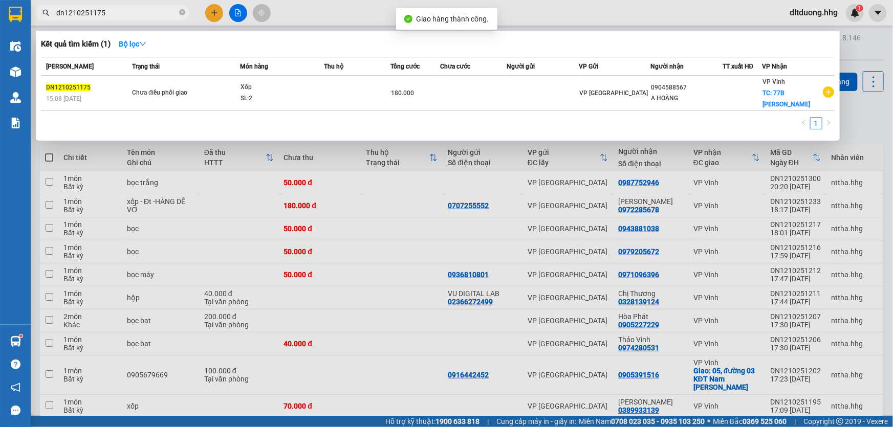
click at [124, 13] on input "dn1210251175" at bounding box center [116, 12] width 121 height 11
click at [124, 11] on input "dn1210251175" at bounding box center [116, 12] width 121 height 11
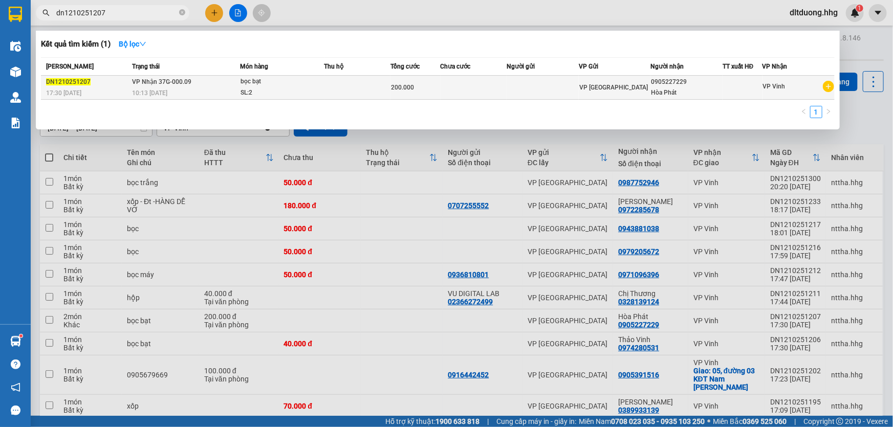
type input "dn1210251207"
click at [260, 91] on div "SL: 2" at bounding box center [279, 93] width 77 height 11
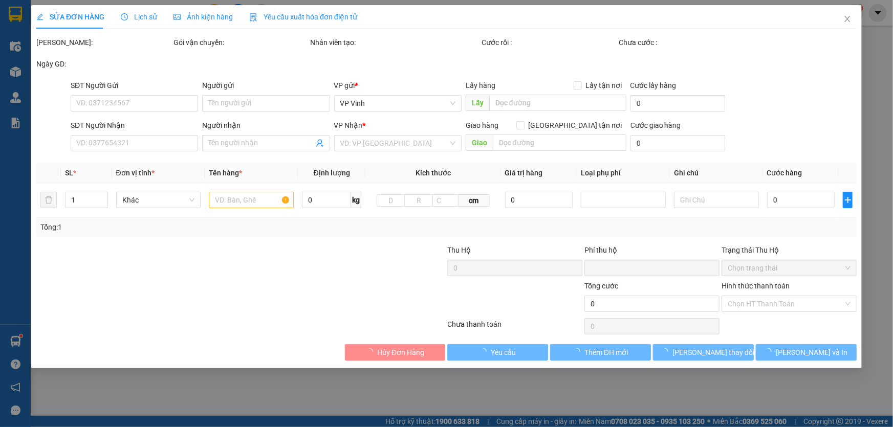
type input "0905227229"
type input "Hòa Phát"
type input "0"
type input "200.000"
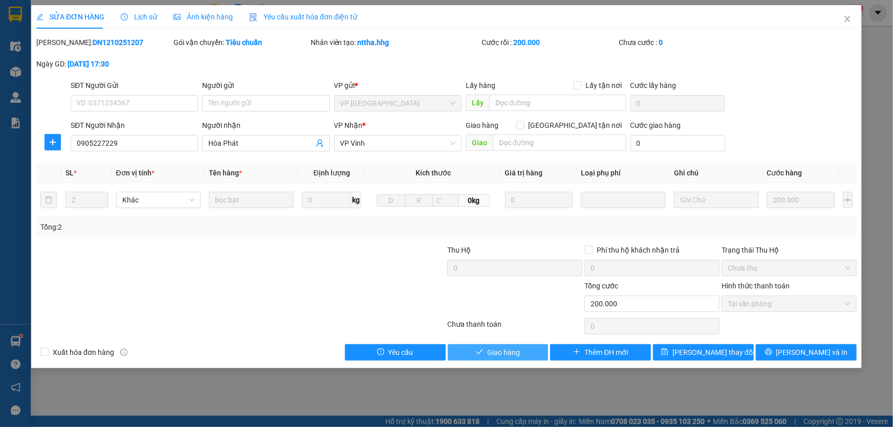
click at [492, 349] on span "Giao hàng" at bounding box center [503, 352] width 33 height 11
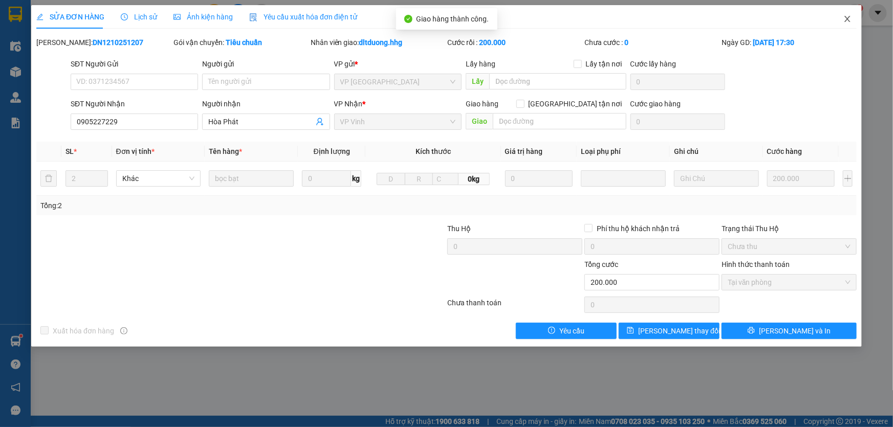
click at [846, 18] on icon "close" at bounding box center [848, 19] width 8 height 8
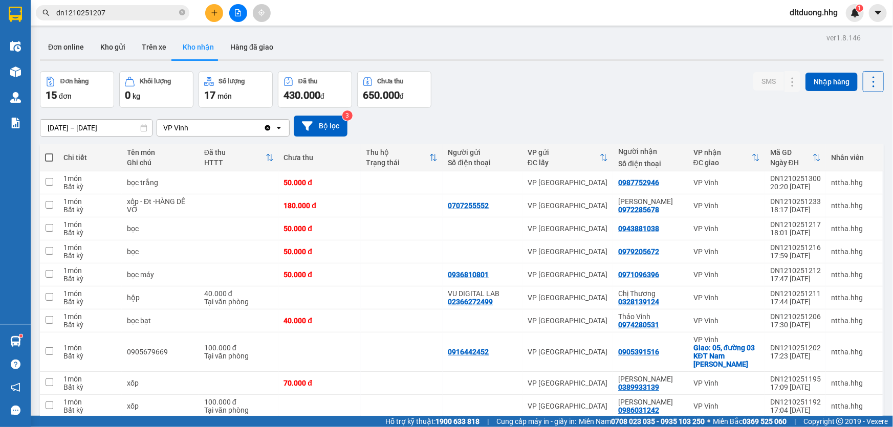
click at [122, 16] on input "dn1210251207" at bounding box center [116, 12] width 121 height 11
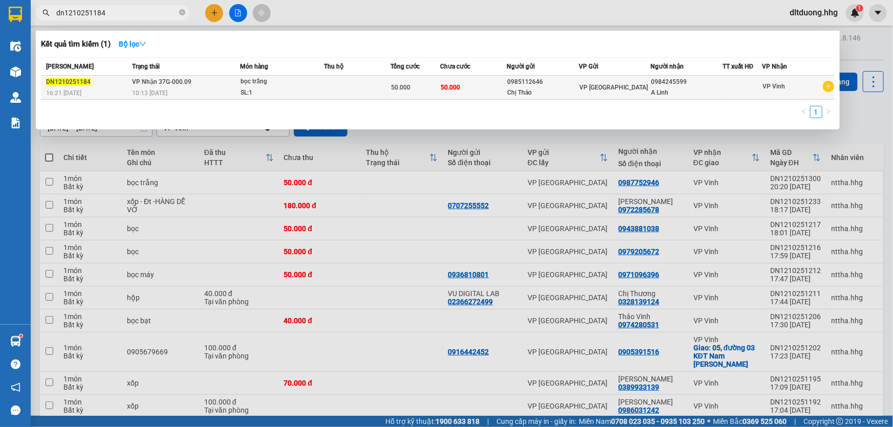
type input "dn1210251184"
click at [170, 85] on span "VP Nhận 37G-000.09" at bounding box center [161, 81] width 59 height 7
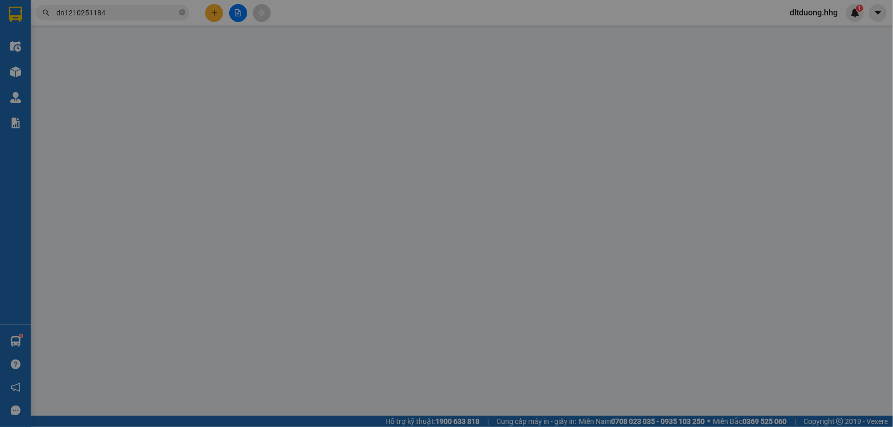
type input "0985112646"
type input "Chị Thảo"
type input "0984245599"
type input "A Linh"
type input "0"
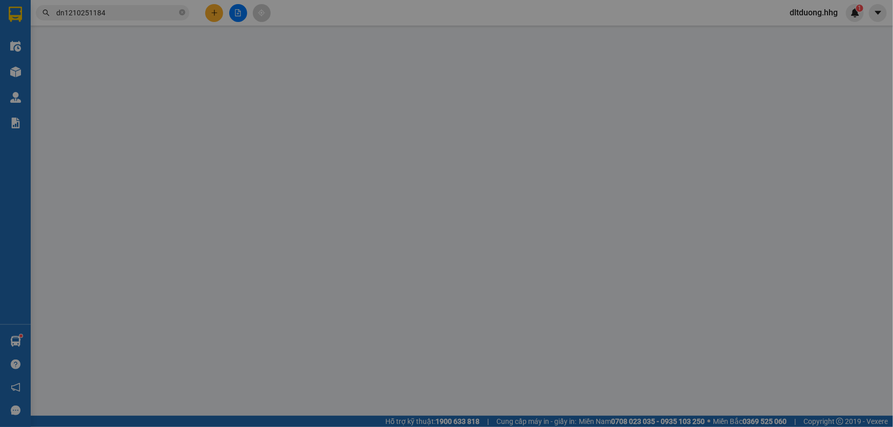
type input "50.000"
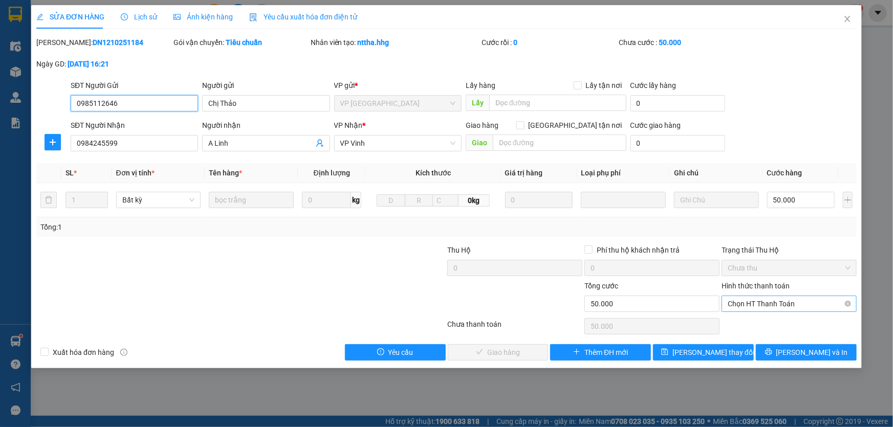
click at [786, 302] on span "Chọn HT Thanh Toán" at bounding box center [789, 303] width 123 height 15
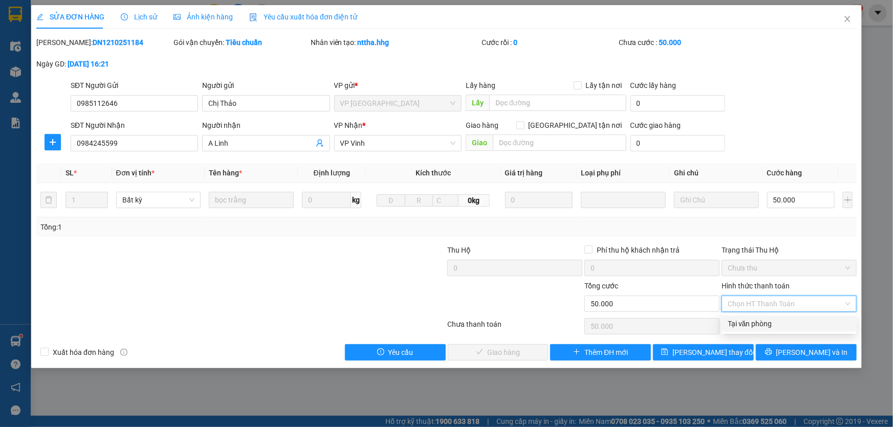
click at [764, 321] on div "Tại văn phòng" at bounding box center [789, 323] width 123 height 11
type input "0"
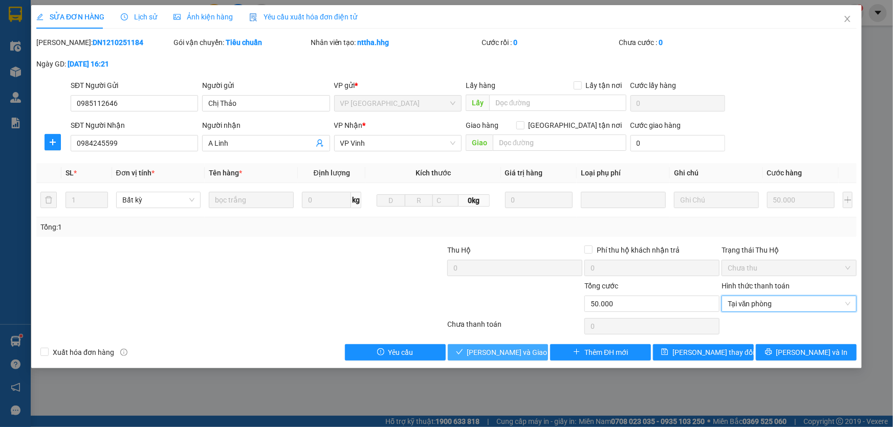
click at [507, 354] on span "[PERSON_NAME] và Giao hàng" at bounding box center [516, 352] width 98 height 11
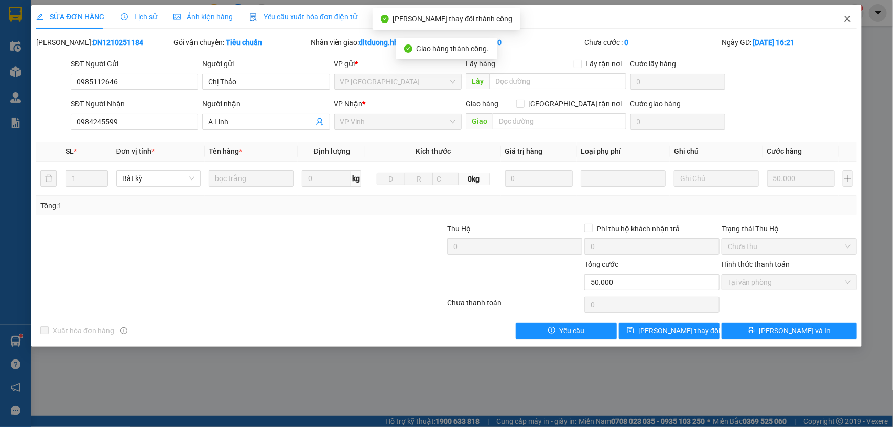
click at [850, 20] on icon "close" at bounding box center [848, 19] width 8 height 8
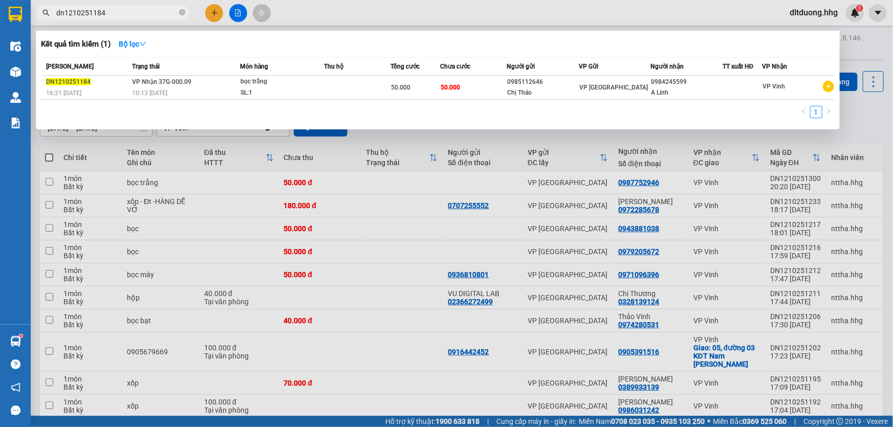
click at [122, 15] on input "dn1210251184" at bounding box center [116, 12] width 121 height 11
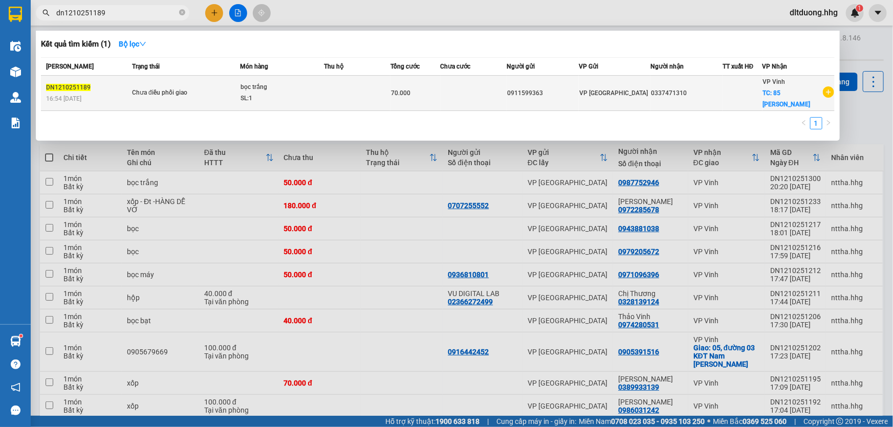
click at [205, 99] on td "Chưa điều phối giao" at bounding box center [184, 93] width 111 height 35
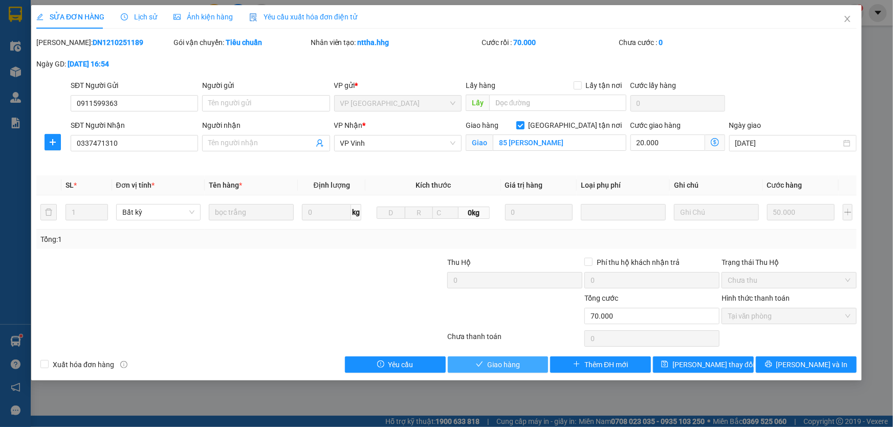
click at [497, 363] on span "Giao hàng" at bounding box center [503, 364] width 33 height 11
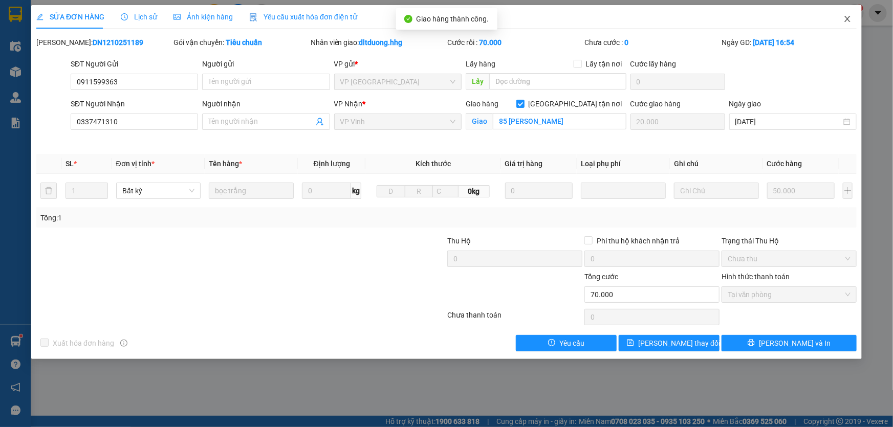
click at [850, 17] on icon "close" at bounding box center [848, 19] width 6 height 6
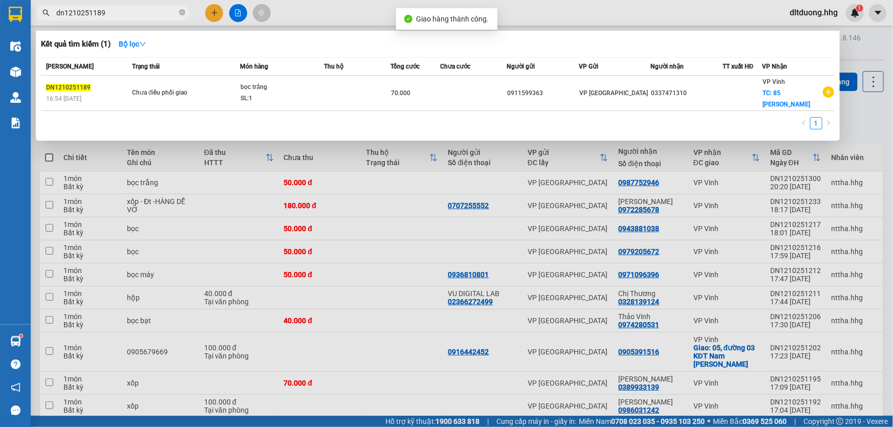
click at [138, 11] on input "dn1210251189" at bounding box center [116, 12] width 121 height 11
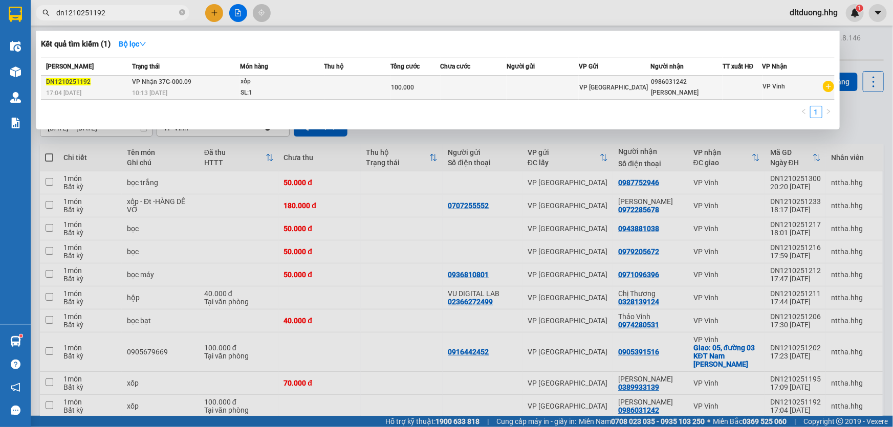
click at [191, 96] on div "10:13 [DATE]" at bounding box center [185, 93] width 107 height 11
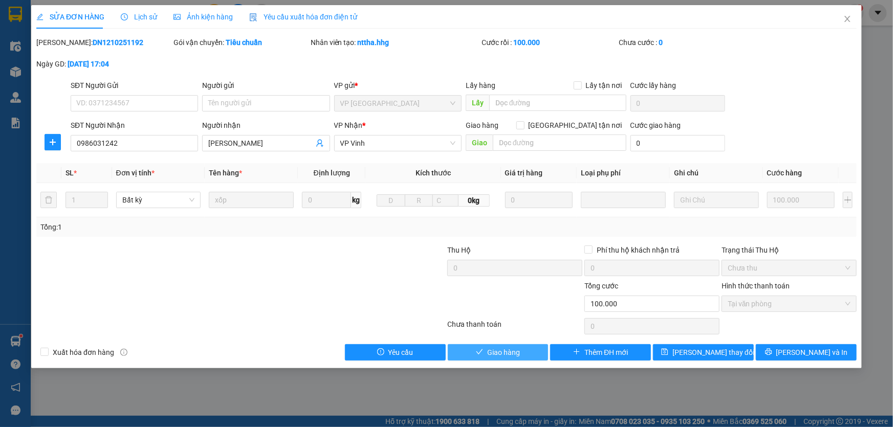
click at [503, 347] on span "Giao hàng" at bounding box center [503, 352] width 33 height 11
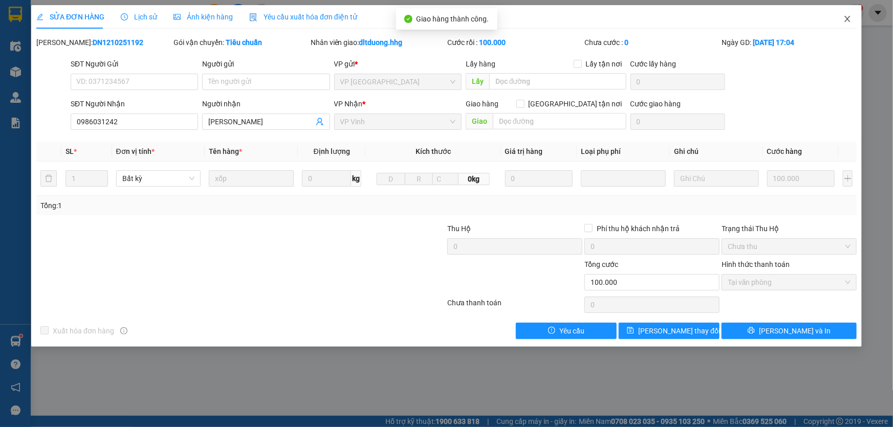
click at [847, 23] on icon "close" at bounding box center [848, 19] width 8 height 8
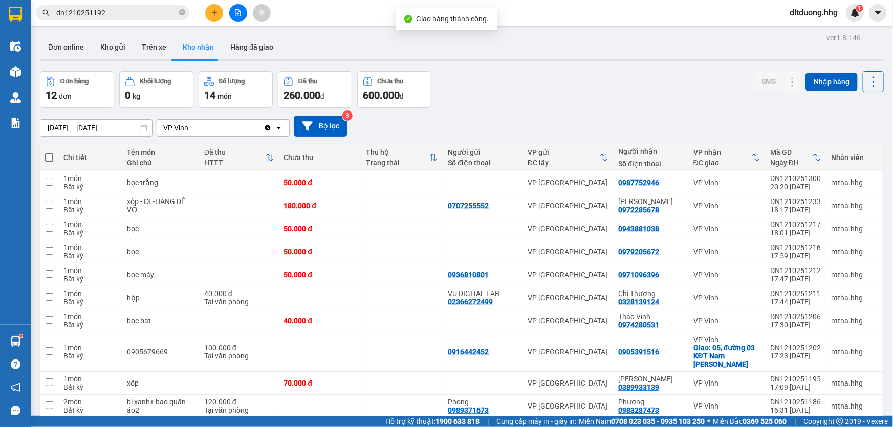
click at [139, 16] on input "dn1210251192" at bounding box center [116, 12] width 121 height 11
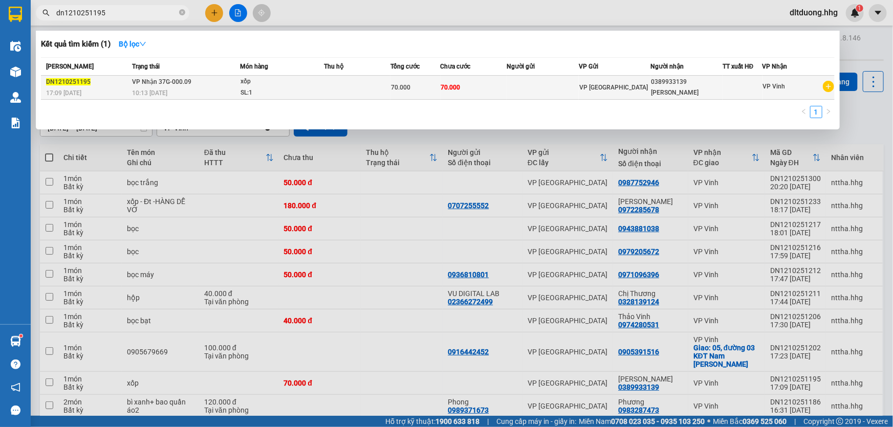
type input "dn1210251195"
click at [187, 91] on div "10:13 [DATE]" at bounding box center [185, 93] width 107 height 11
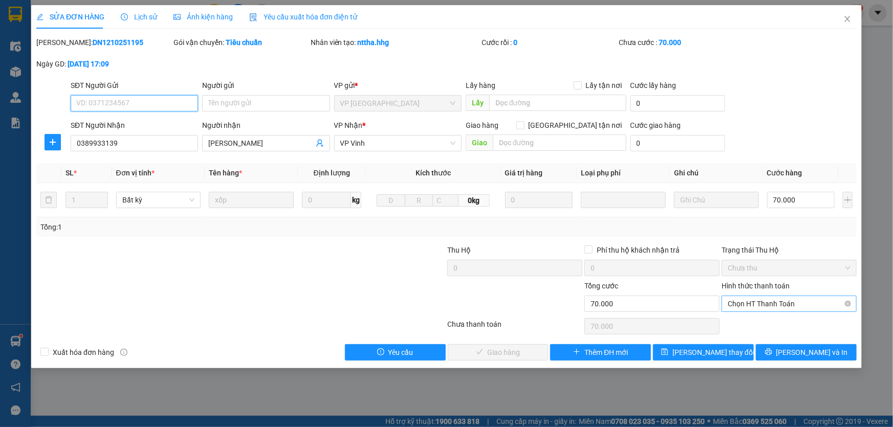
click at [819, 304] on span "Chọn HT Thanh Toán" at bounding box center [789, 303] width 123 height 15
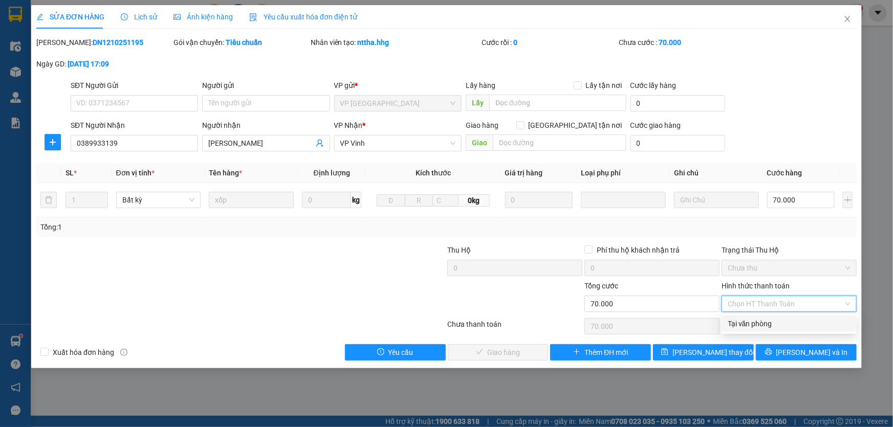
click at [806, 331] on div "Tại văn phòng" at bounding box center [789, 324] width 135 height 16
type input "0"
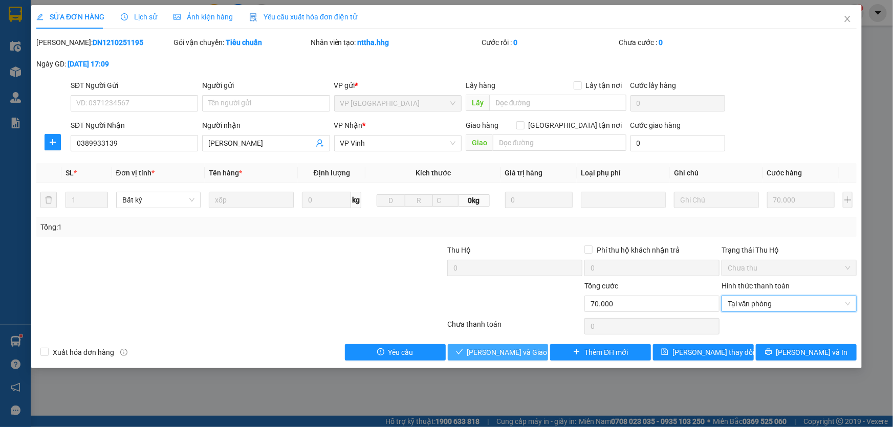
click at [498, 353] on span "[PERSON_NAME] và Giao hàng" at bounding box center [516, 352] width 98 height 11
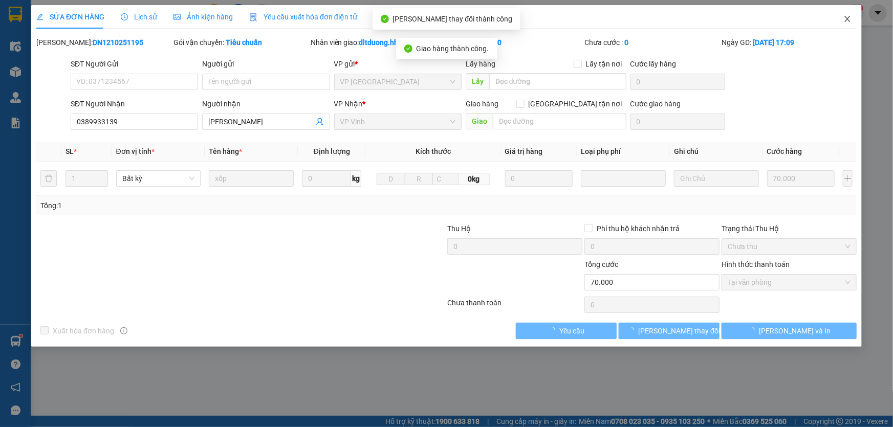
click at [844, 15] on icon "close" at bounding box center [848, 19] width 8 height 8
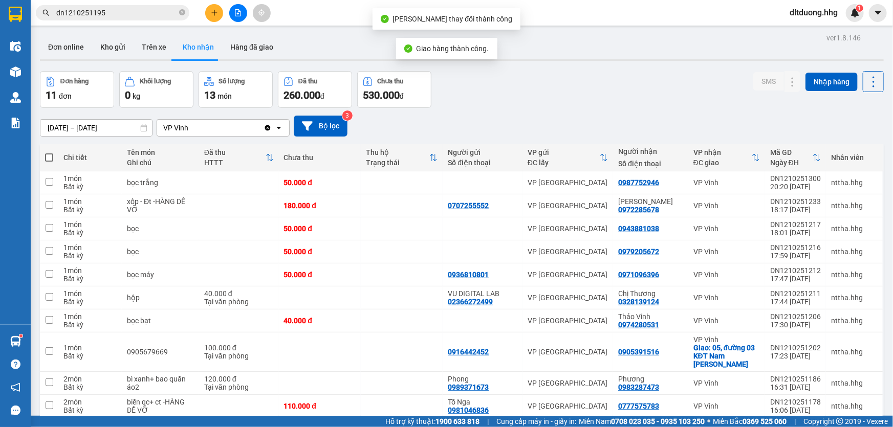
click at [134, 15] on input "dn1210251195" at bounding box center [116, 12] width 121 height 11
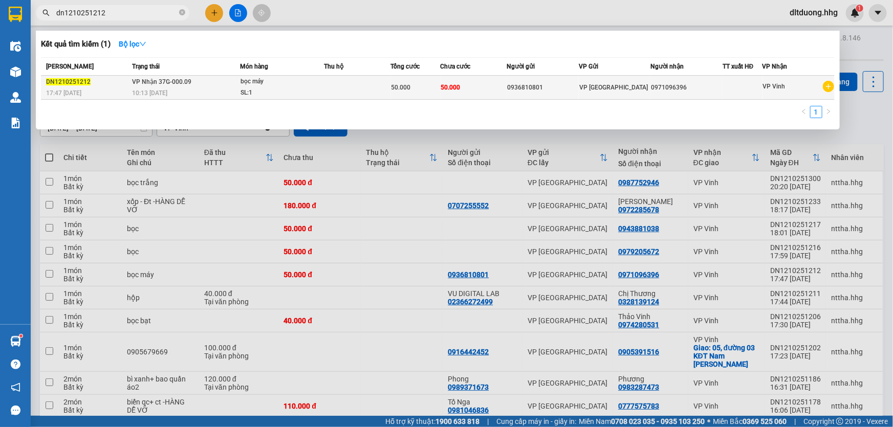
type input "dn1210251212"
click at [159, 85] on span "VP Nhận 37G-000.09" at bounding box center [161, 81] width 59 height 7
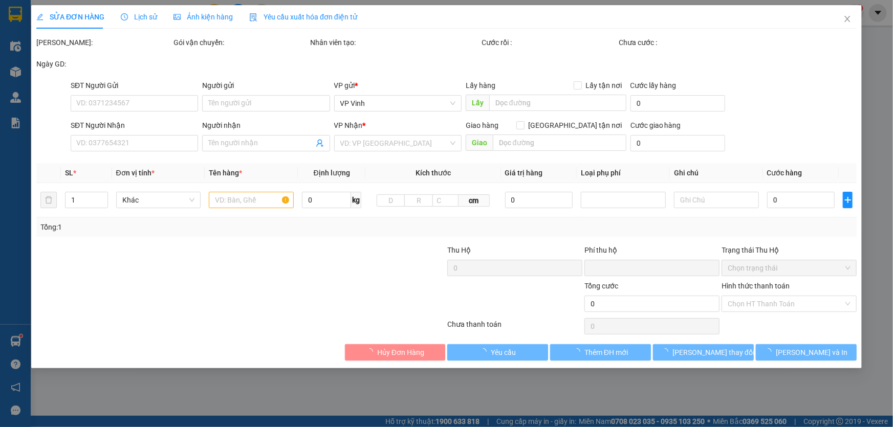
type input "0936810801"
type input "0971096396"
type input "0"
type input "50.000"
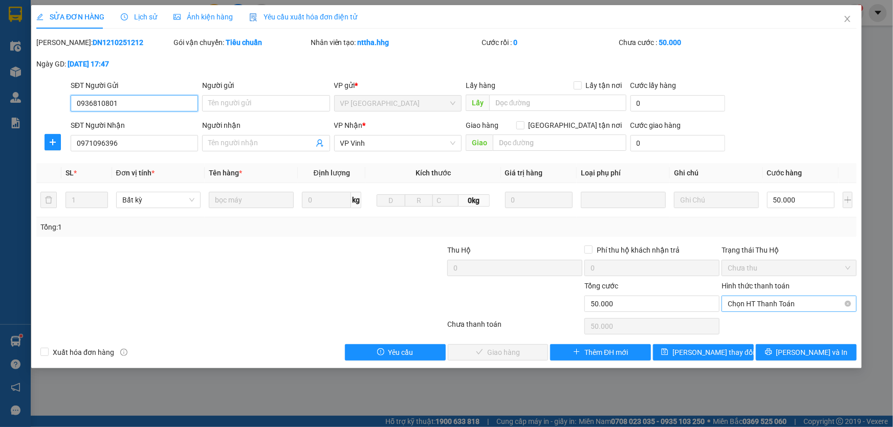
click at [808, 305] on span "Chọn HT Thanh Toán" at bounding box center [789, 303] width 123 height 15
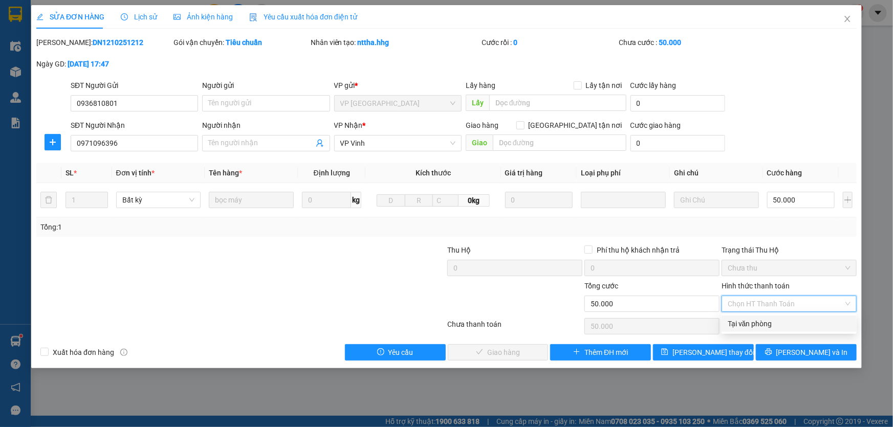
click at [766, 328] on div "Tại văn phòng" at bounding box center [789, 323] width 123 height 11
type input "0"
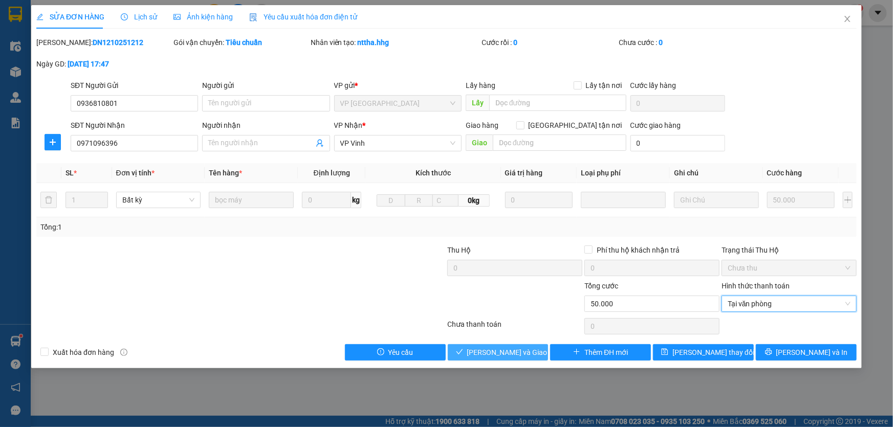
click at [525, 353] on span "[PERSON_NAME] và Giao hàng" at bounding box center [516, 352] width 98 height 11
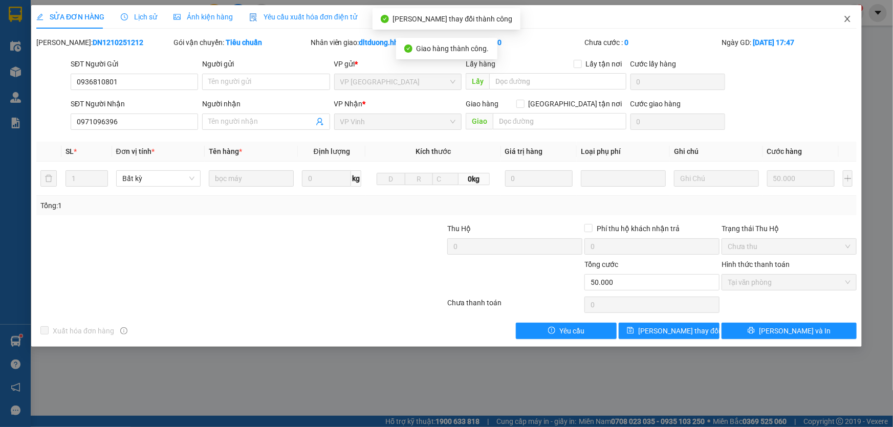
click at [838, 19] on span "Close" at bounding box center [847, 19] width 29 height 29
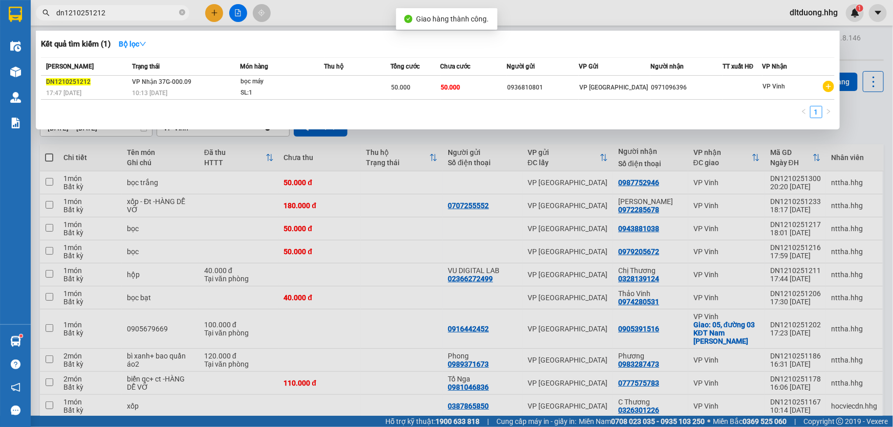
click at [138, 15] on input "dn1210251212" at bounding box center [116, 12] width 121 height 11
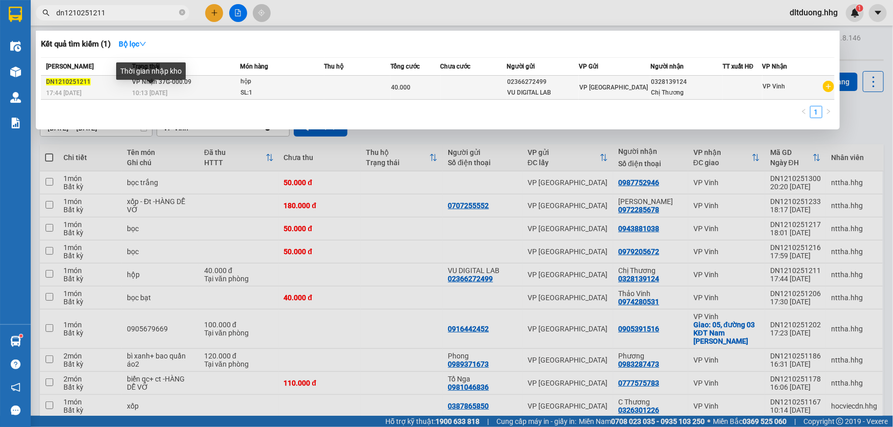
type input "dn1210251211"
click at [154, 92] on span "10:13 [DATE]" at bounding box center [149, 93] width 35 height 7
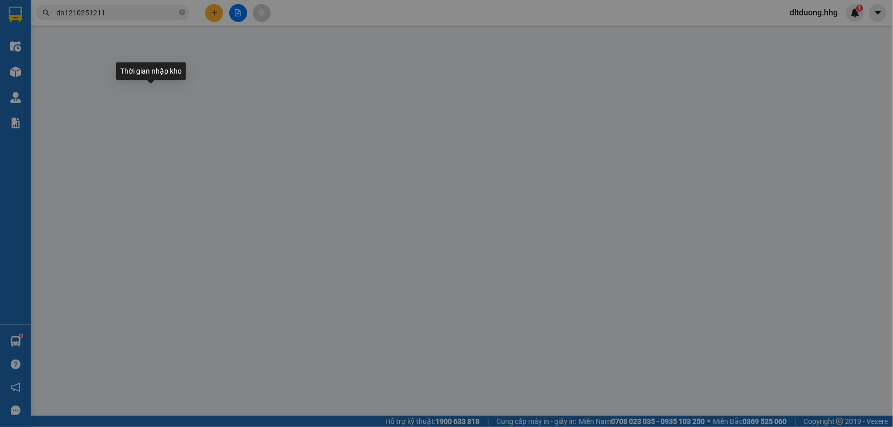
type input "02366272499"
type input "VU DIGITAL LAB"
type input "0328139124"
type input "Chị Thương"
type input "0"
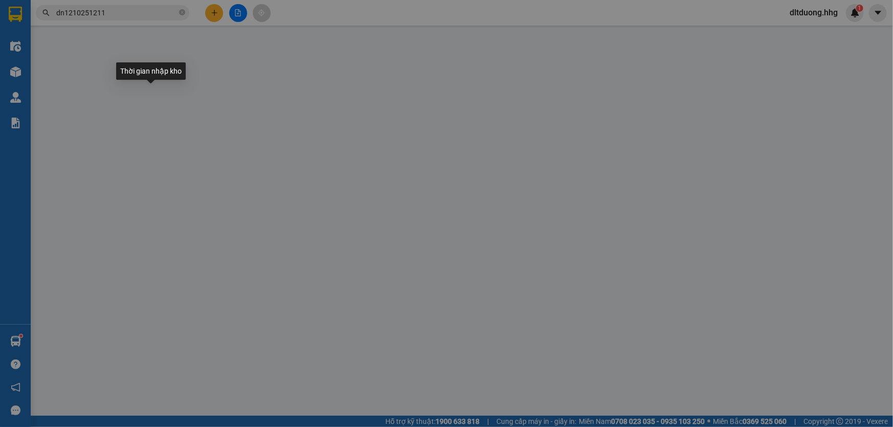
type input "40.000"
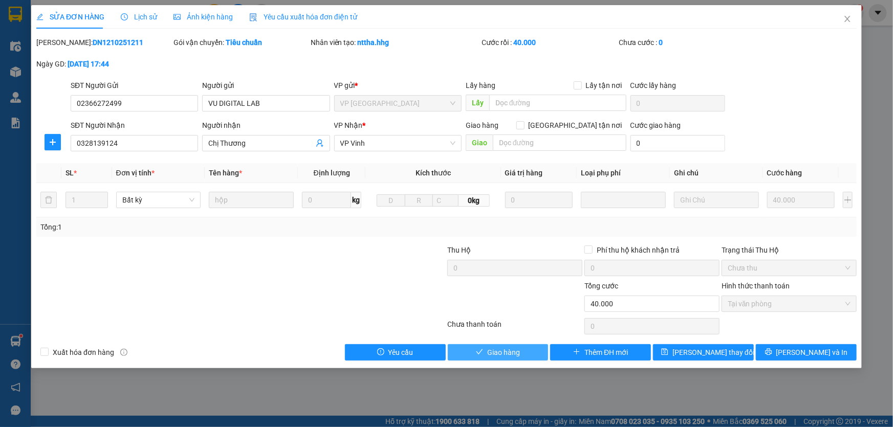
click at [495, 354] on span "Giao hàng" at bounding box center [503, 352] width 33 height 11
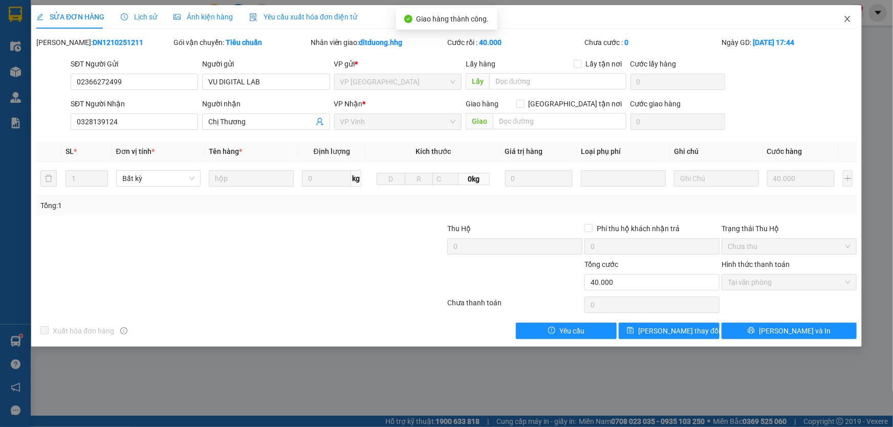
click at [850, 21] on icon "close" at bounding box center [848, 19] width 6 height 6
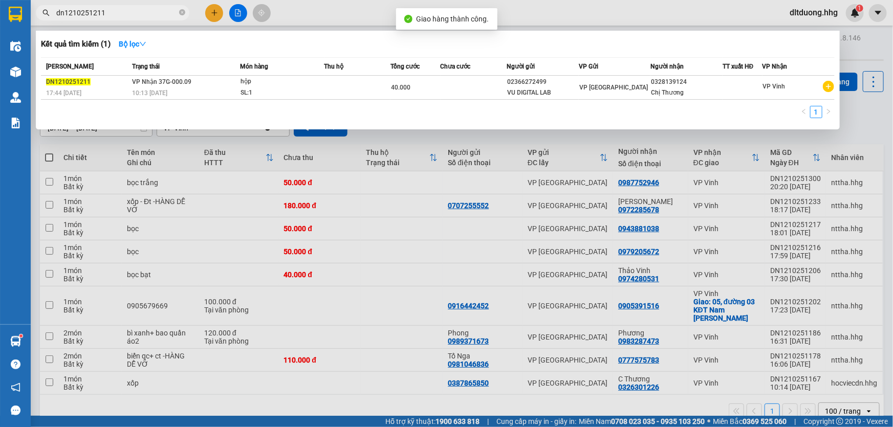
click at [141, 10] on input "dn1210251211" at bounding box center [116, 12] width 121 height 11
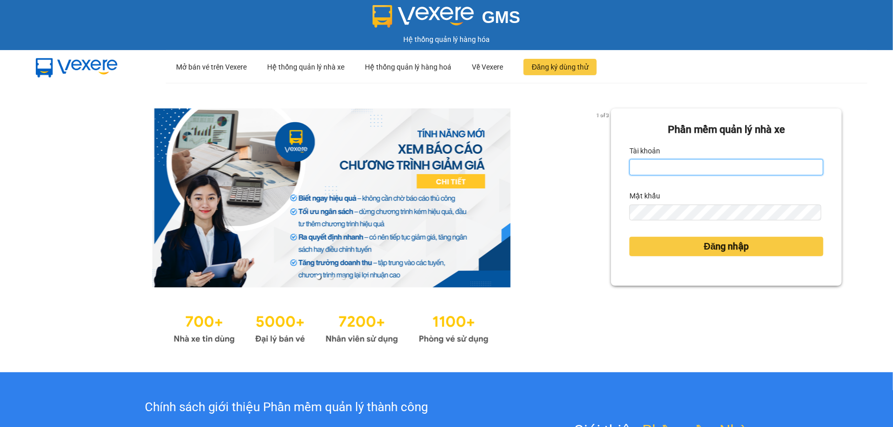
click at [648, 171] on input "Tài khoản" at bounding box center [727, 167] width 194 height 16
type input "ctdquynh.hhg"
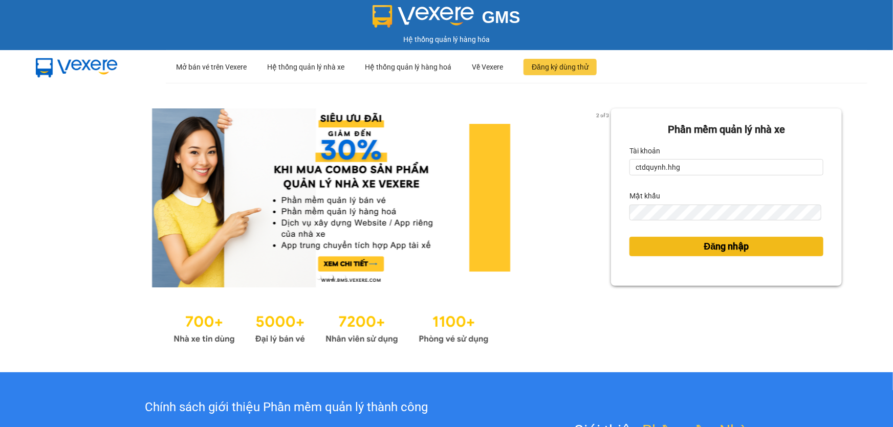
click at [647, 250] on button "Đăng nhập" at bounding box center [727, 246] width 194 height 19
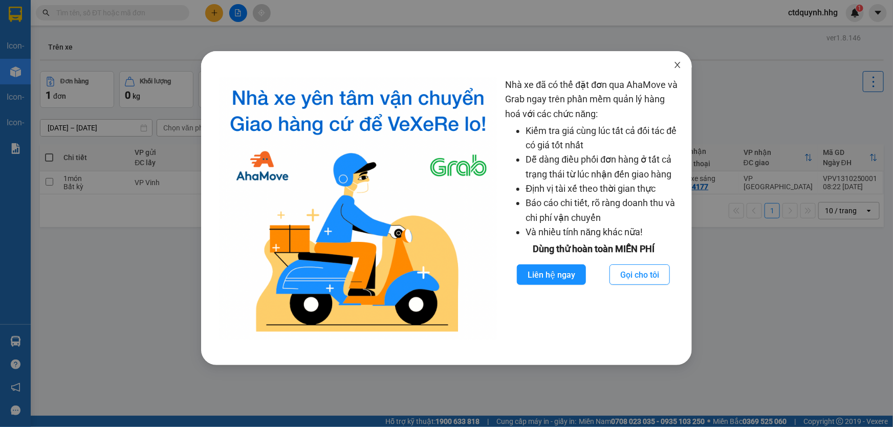
click at [681, 68] on icon "close" at bounding box center [678, 65] width 8 height 8
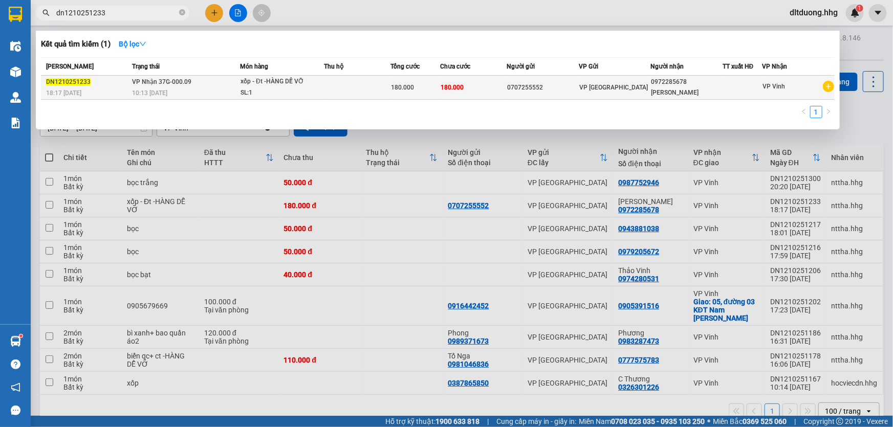
type input "dn1210251233"
click at [181, 92] on div "10:13 [DATE]" at bounding box center [185, 93] width 107 height 11
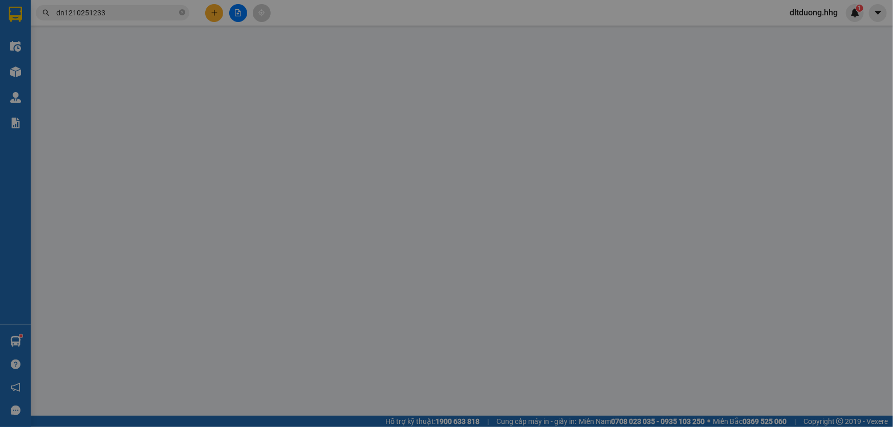
type input "0707255552"
type input "0972285678"
type input "[PERSON_NAME]"
type input "0"
type input "180.000"
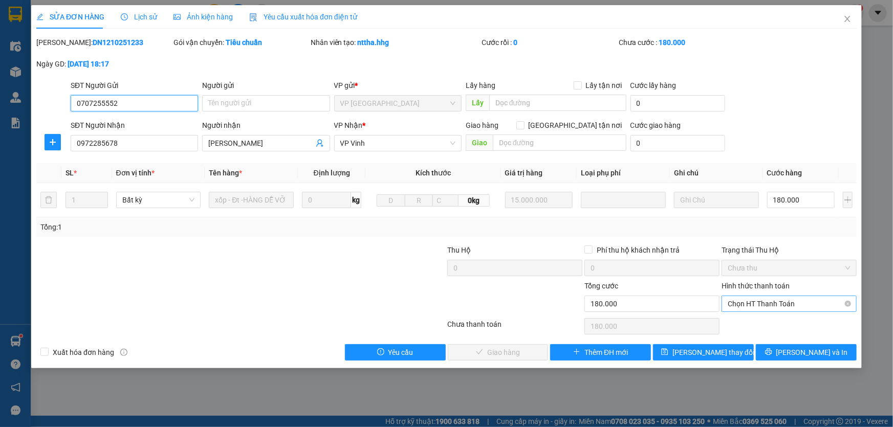
click at [758, 305] on span "Chọn HT Thanh Toán" at bounding box center [789, 303] width 123 height 15
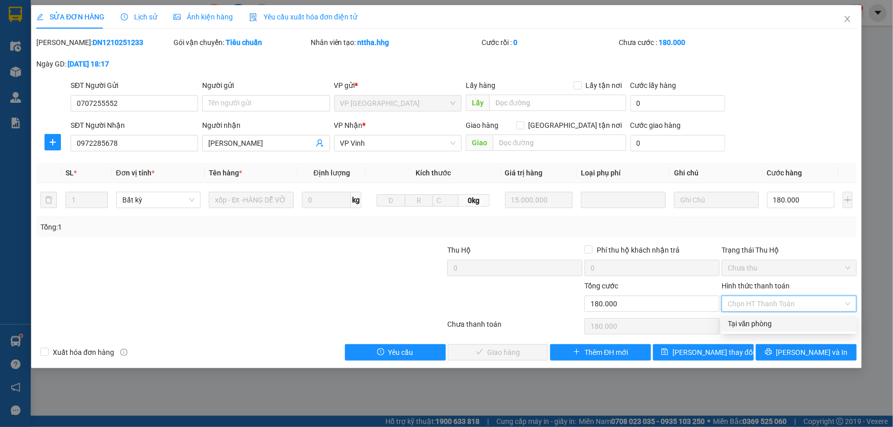
click at [758, 323] on div "Tại văn phòng" at bounding box center [789, 323] width 123 height 11
type input "0"
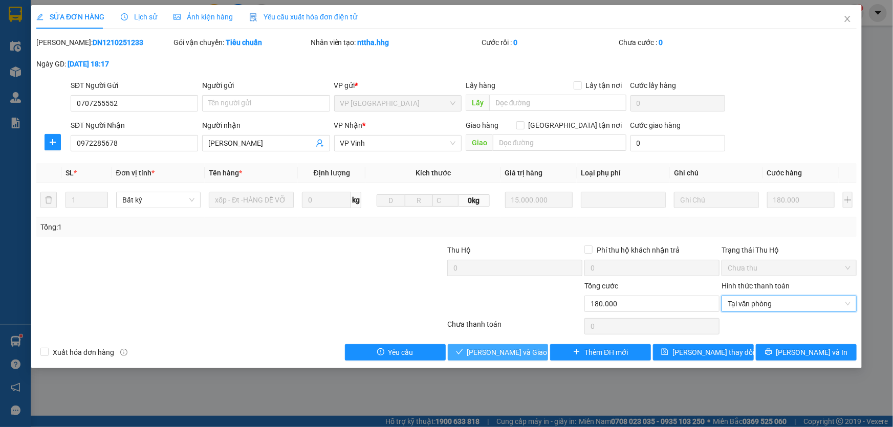
click at [500, 348] on span "[PERSON_NAME] và Giao hàng" at bounding box center [516, 352] width 98 height 11
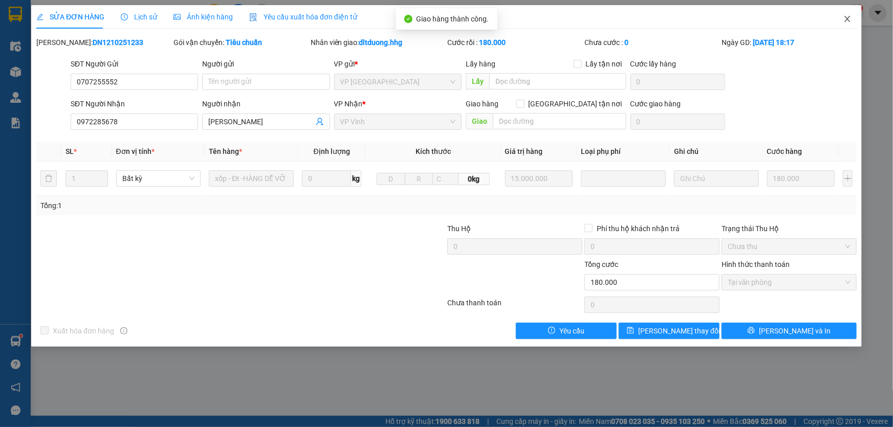
click at [848, 15] on icon "close" at bounding box center [848, 19] width 8 height 8
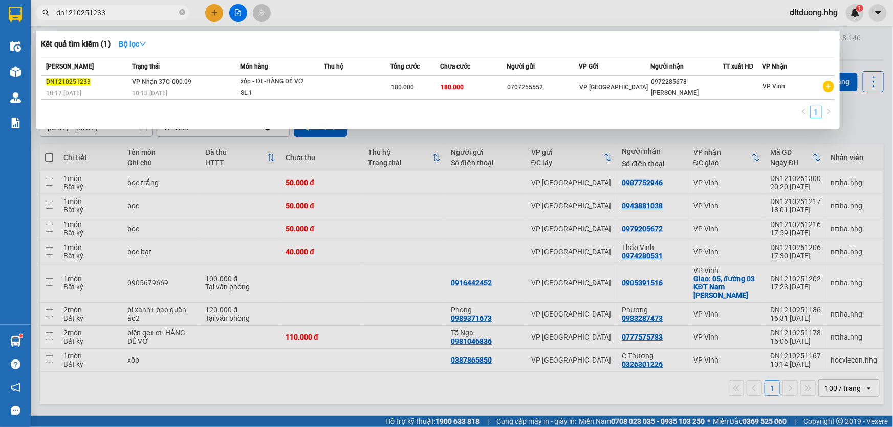
click at [109, 14] on input "dn1210251233" at bounding box center [116, 12] width 121 height 11
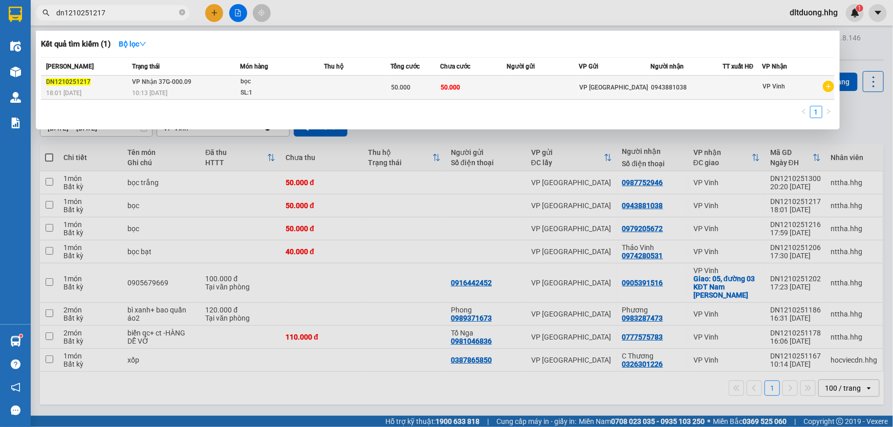
type input "dn1210251217"
click at [225, 90] on div "10:13 [DATE]" at bounding box center [185, 93] width 107 height 11
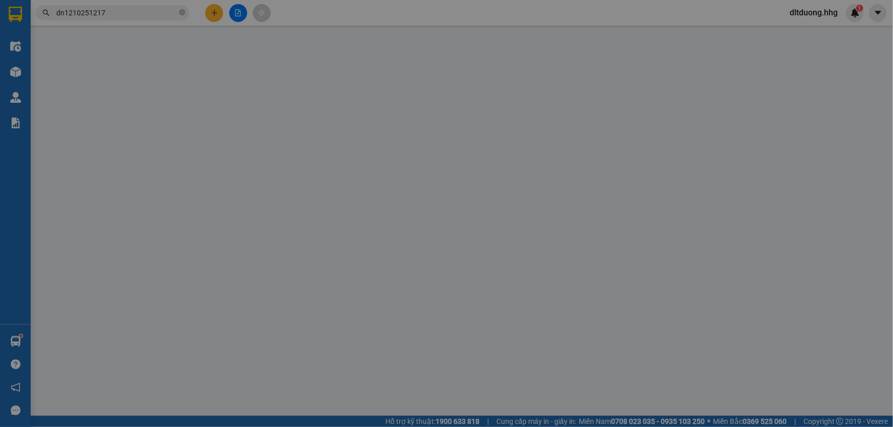
type input "0943881038"
type input "0"
type input "50.000"
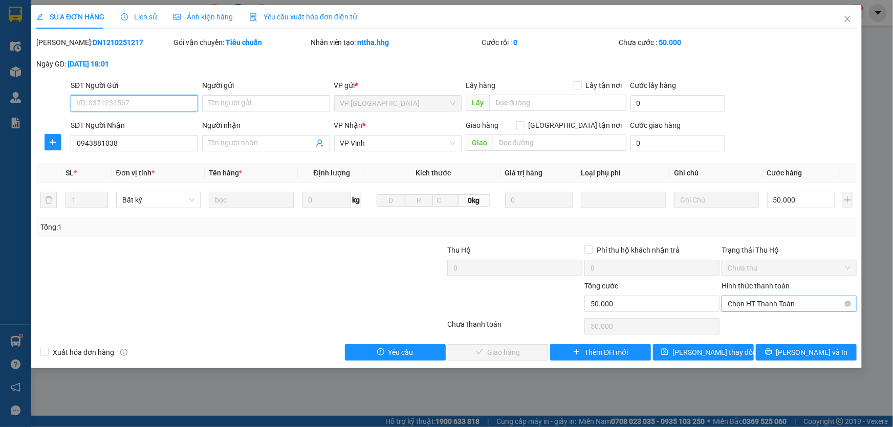
click at [792, 304] on span "Chọn HT Thanh Toán" at bounding box center [789, 303] width 123 height 15
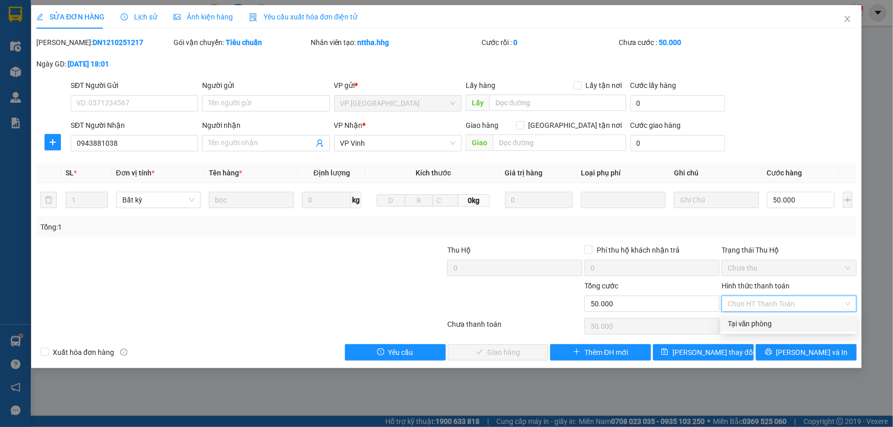
click at [781, 327] on div "Tại văn phòng" at bounding box center [789, 323] width 123 height 11
type input "0"
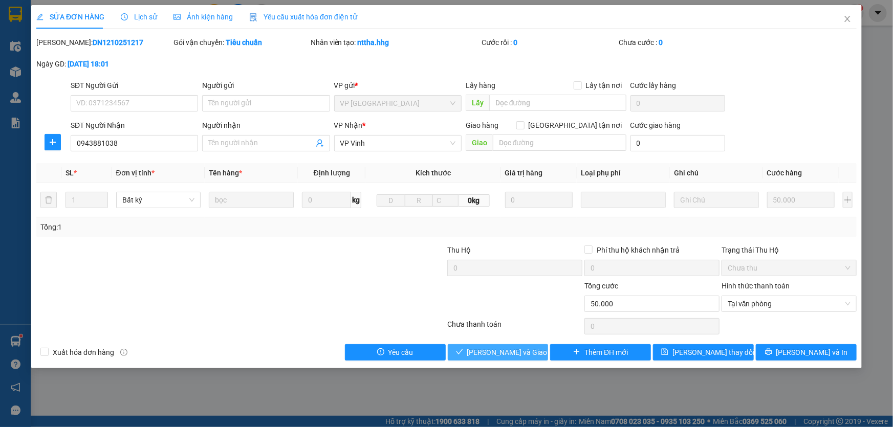
click at [488, 353] on span "[PERSON_NAME] và Giao hàng" at bounding box center [516, 352] width 98 height 11
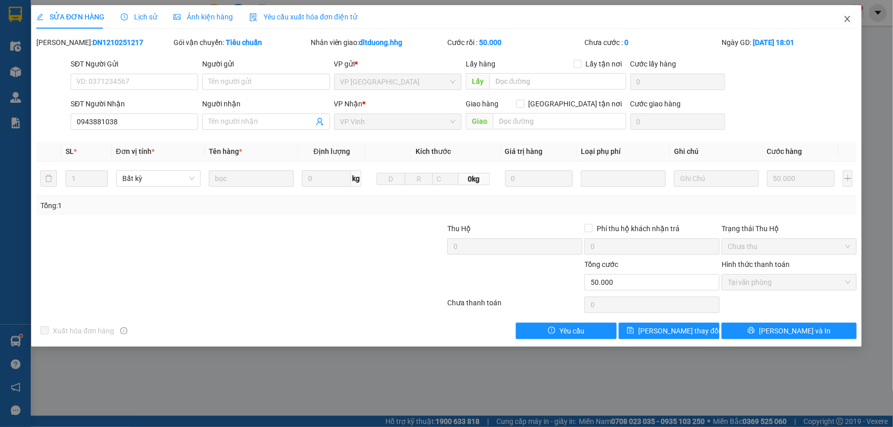
click at [846, 17] on icon "close" at bounding box center [848, 19] width 6 height 6
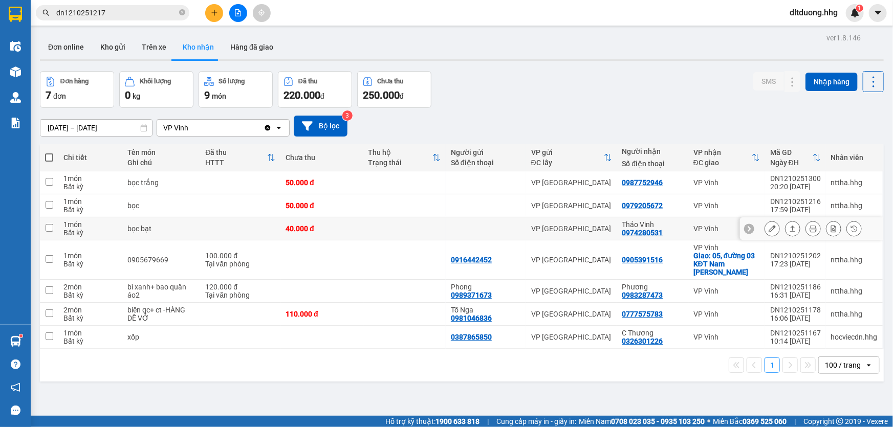
click at [383, 224] on td at bounding box center [404, 229] width 82 height 23
checkbox input "true"
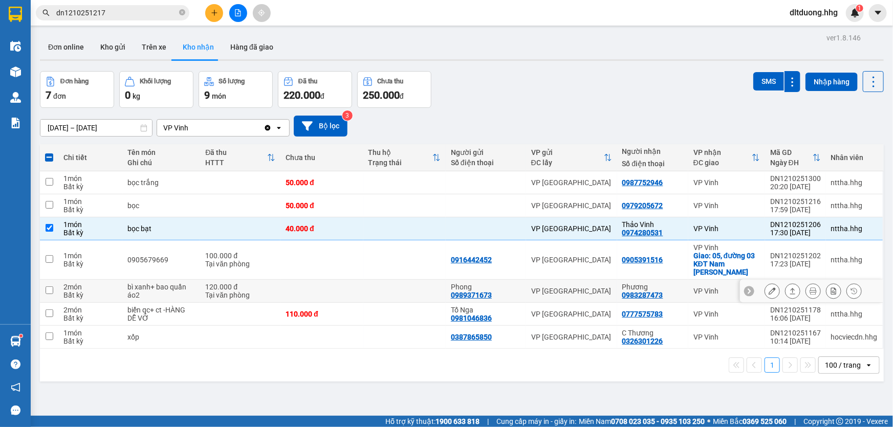
click at [363, 282] on td at bounding box center [404, 291] width 82 height 23
checkbox input "true"
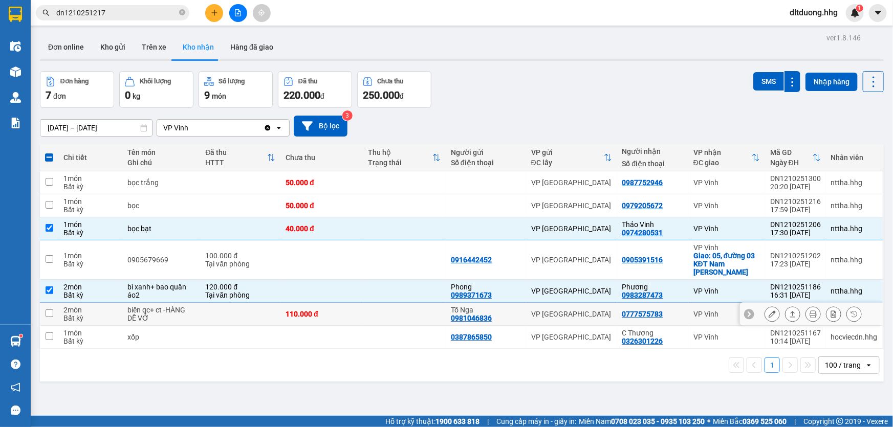
click at [363, 303] on td at bounding box center [404, 314] width 82 height 23
checkbox input "true"
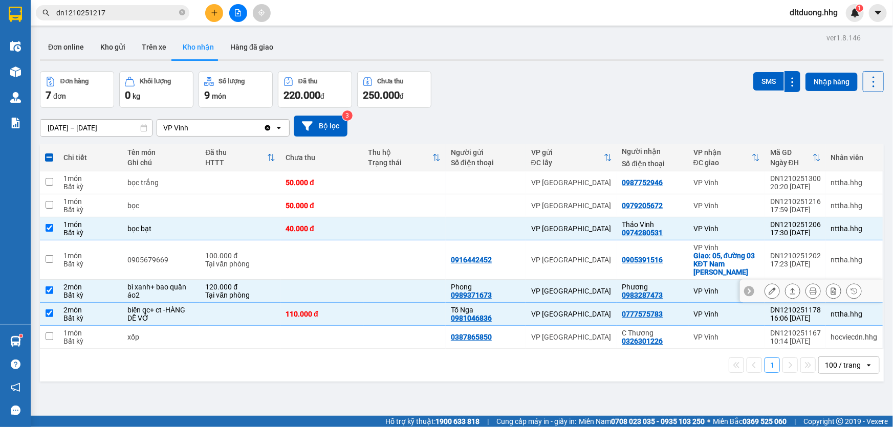
click at [50, 287] on input "checkbox" at bounding box center [50, 291] width 8 height 8
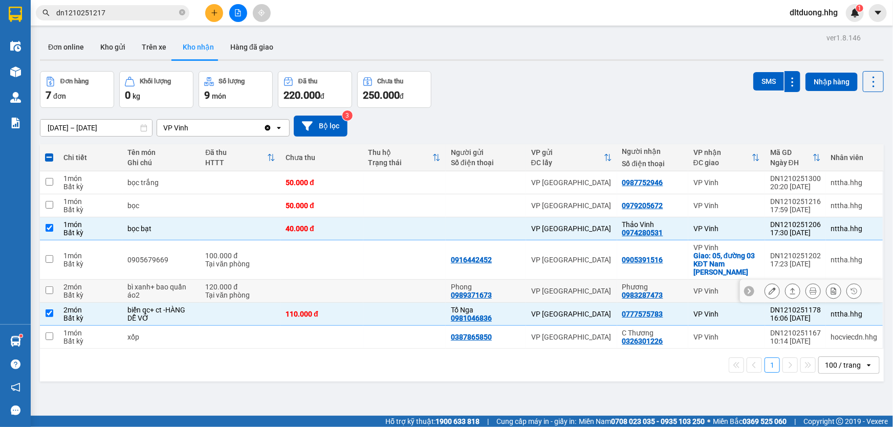
click at [355, 287] on td at bounding box center [321, 291] width 82 height 23
checkbox input "true"
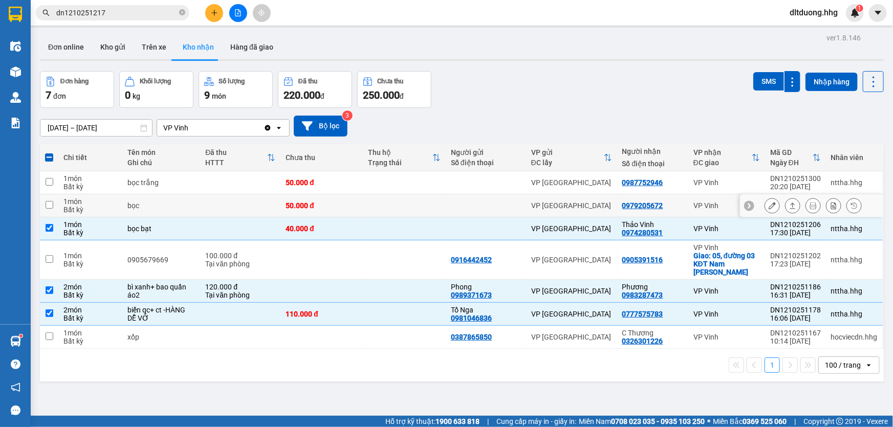
click at [492, 204] on div at bounding box center [486, 206] width 70 height 8
checkbox input "true"
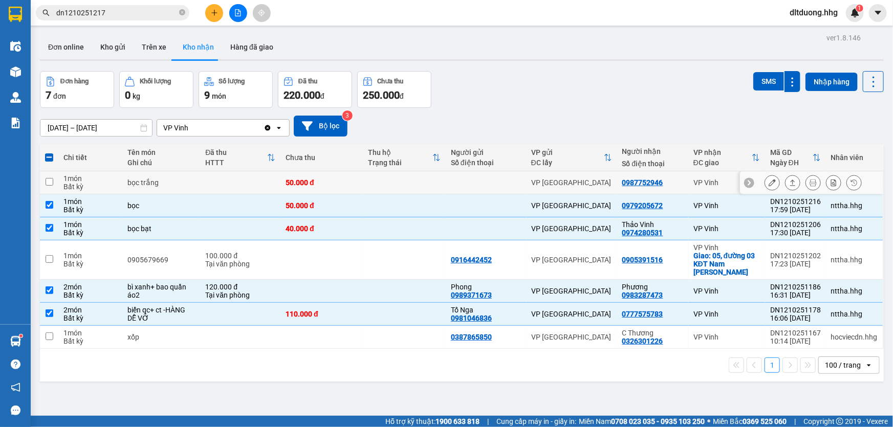
click at [485, 183] on div at bounding box center [486, 183] width 70 height 8
checkbox input "true"
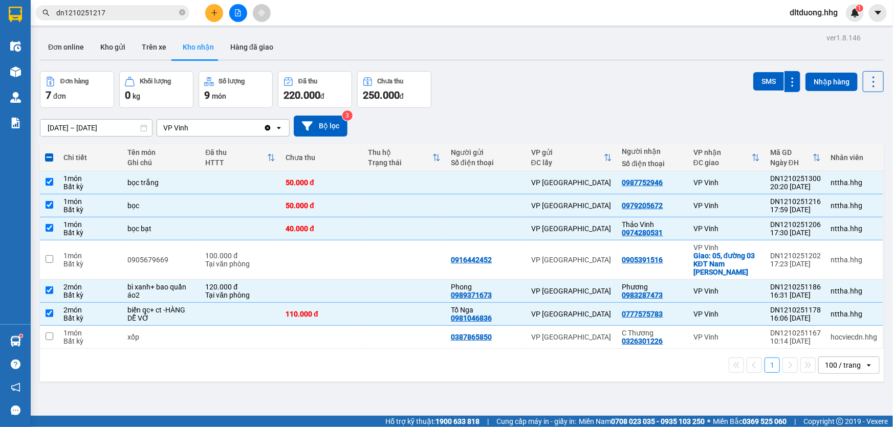
click at [48, 157] on span at bounding box center [49, 158] width 8 height 8
click at [49, 153] on input "checkbox" at bounding box center [49, 153] width 0 height 0
checkbox input "true"
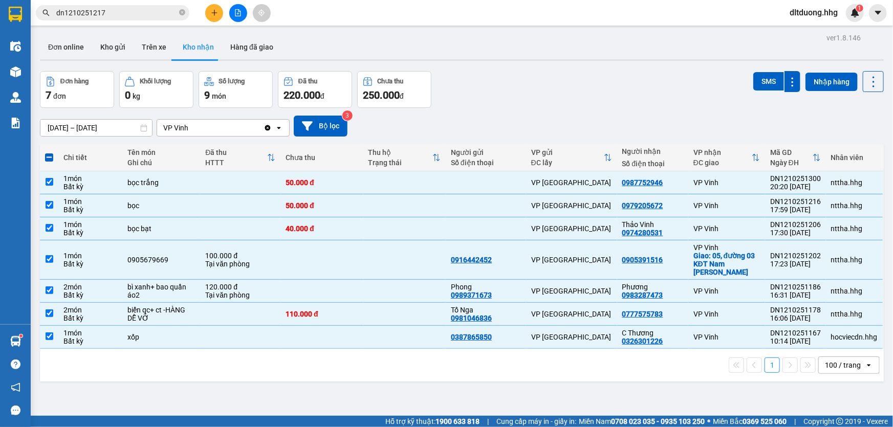
click at [48, 157] on span at bounding box center [49, 158] width 8 height 8
click at [49, 153] on input "checkbox" at bounding box center [49, 153] width 0 height 0
click at [50, 188] on td at bounding box center [49, 182] width 18 height 23
checkbox input "false"
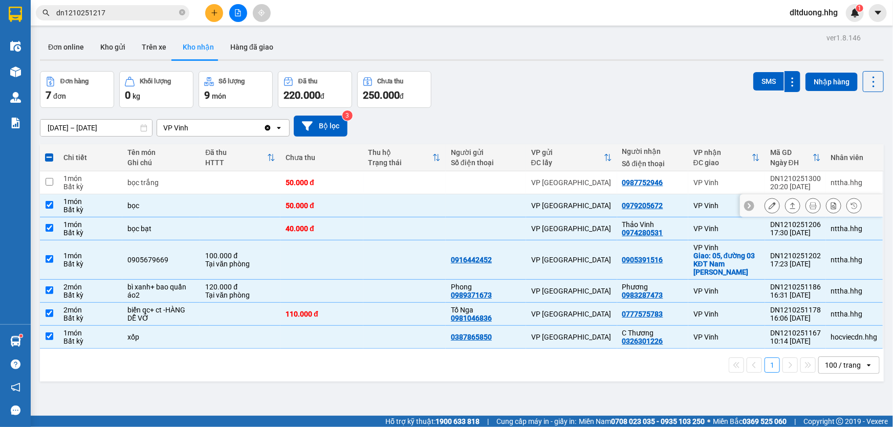
click at [49, 206] on input "checkbox" at bounding box center [50, 205] width 8 height 8
checkbox input "false"
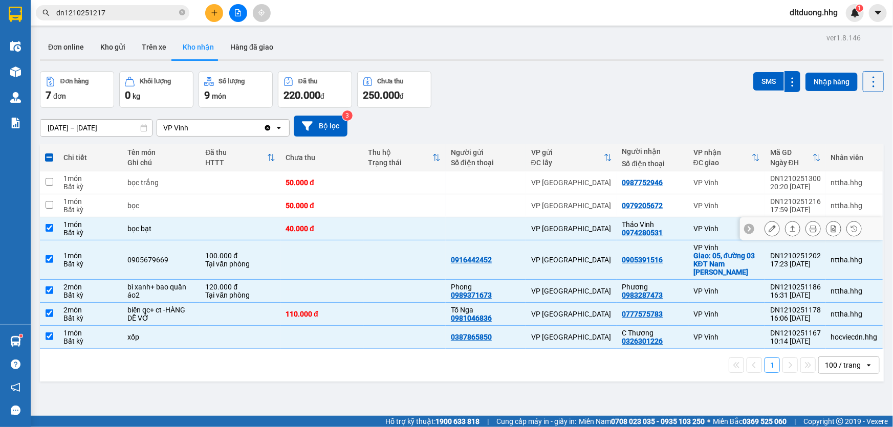
click at [49, 232] on td at bounding box center [49, 229] width 18 height 23
checkbox input "false"
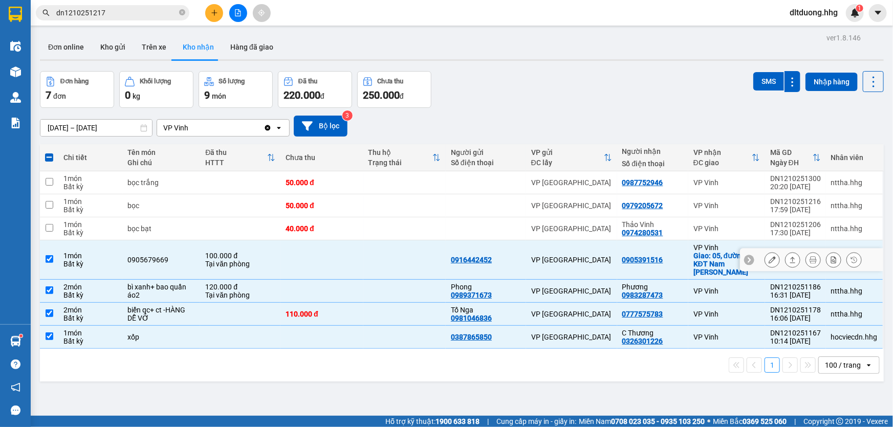
click at [51, 255] on input "checkbox" at bounding box center [50, 259] width 8 height 8
checkbox input "false"
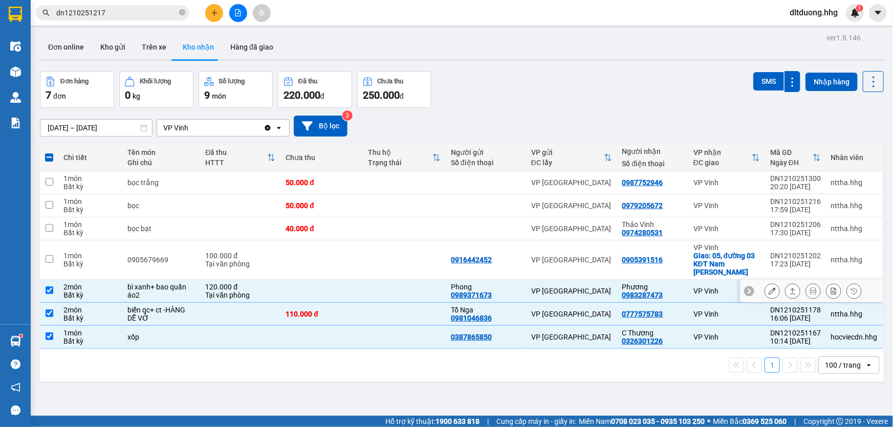
click at [51, 287] on input "checkbox" at bounding box center [50, 291] width 8 height 8
checkbox input "false"
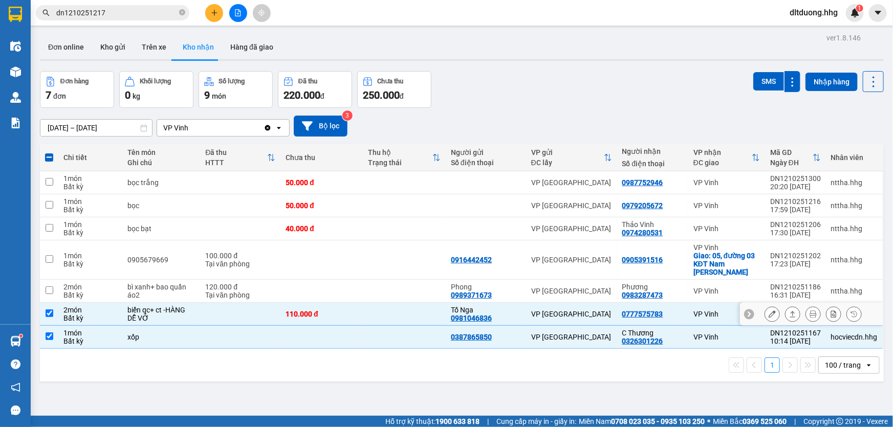
click at [46, 310] on input "checkbox" at bounding box center [50, 314] width 8 height 8
checkbox input "false"
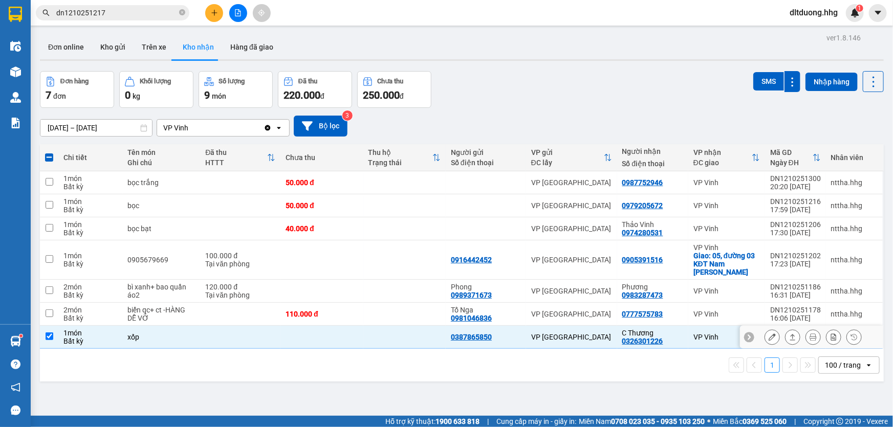
click at [47, 333] on input "checkbox" at bounding box center [50, 337] width 8 height 8
checkbox input "false"
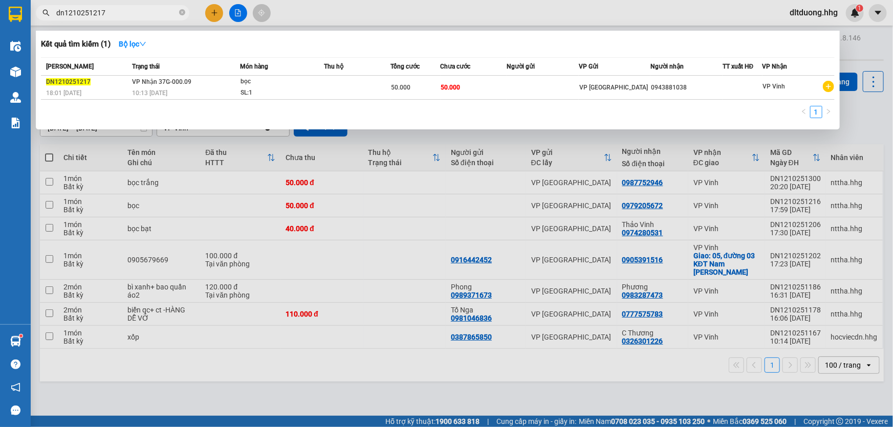
click at [121, 19] on span "dn1210251217" at bounding box center [113, 12] width 154 height 15
click at [123, 15] on input "dn1210251217" at bounding box center [116, 12] width 121 height 11
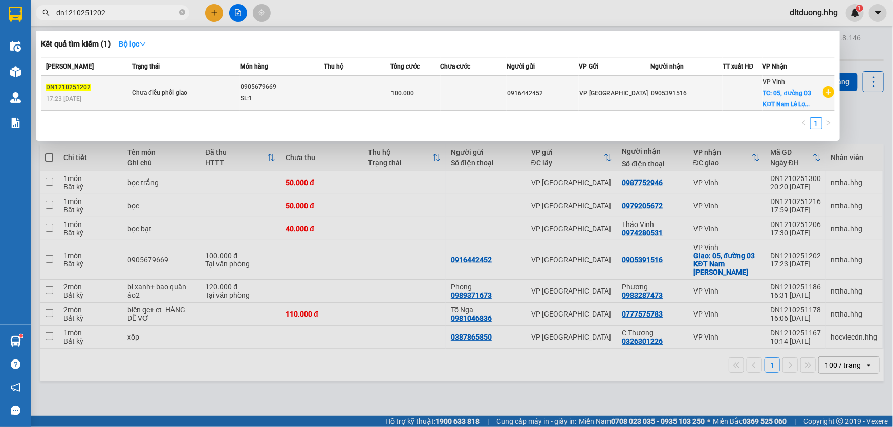
type input "dn1210251202"
click at [271, 94] on div "SL: 1" at bounding box center [279, 98] width 77 height 11
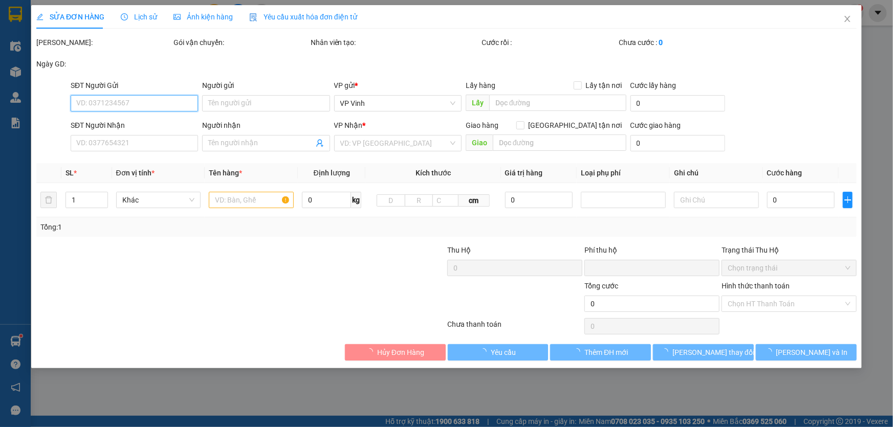
type input "0916442452"
type input "0905391516"
checkbox input "true"
type input "05, đường 03 KĐT Nam [PERSON_NAME]"
type input "0"
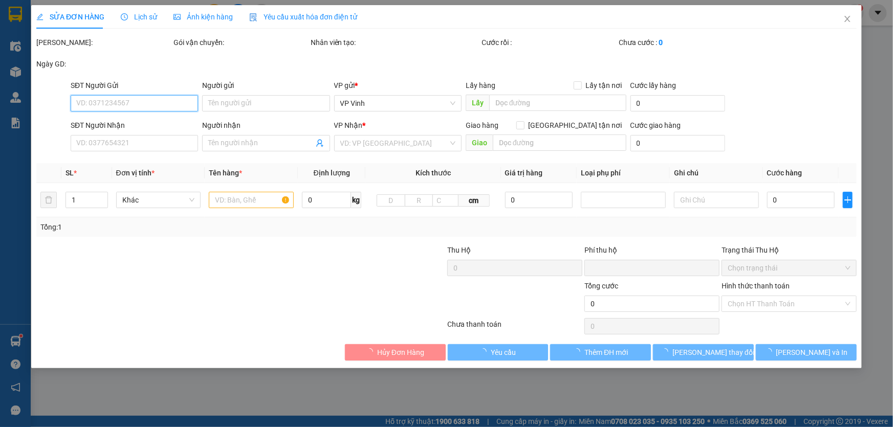
type input "100.000"
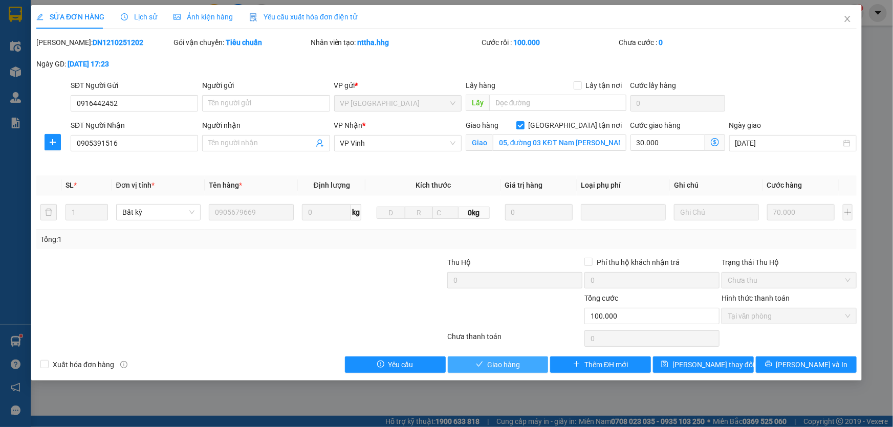
click at [485, 363] on button "Giao hàng" at bounding box center [498, 365] width 101 height 16
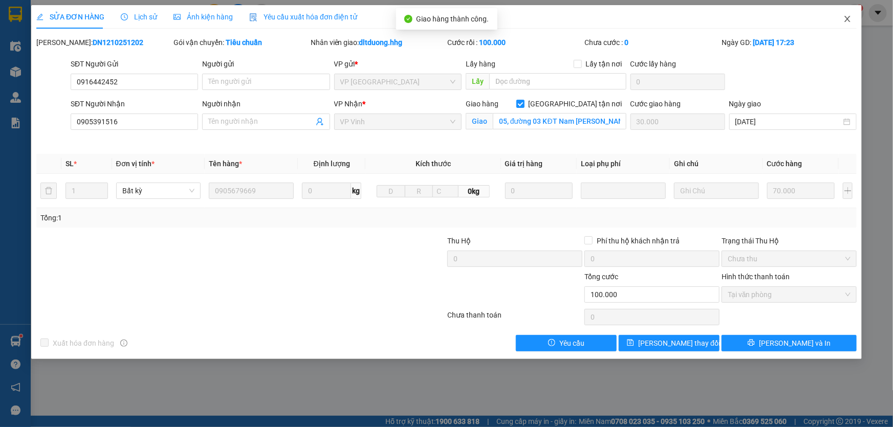
click at [845, 19] on icon "close" at bounding box center [848, 19] width 8 height 8
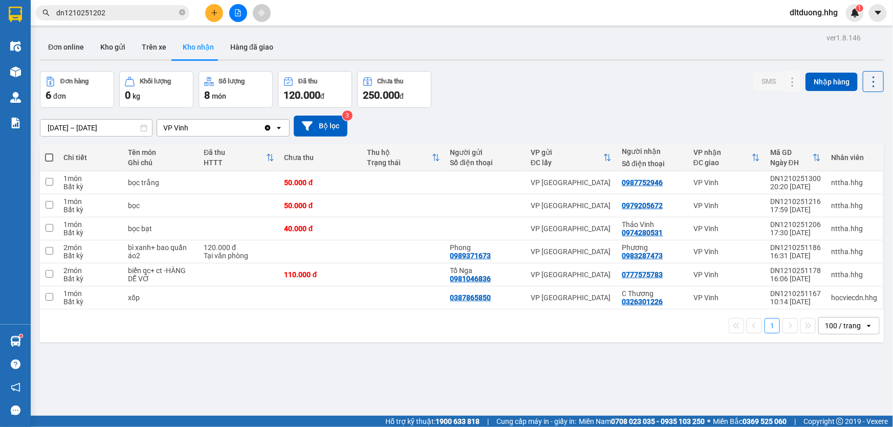
click at [72, 128] on input "[DATE] – [DATE]" at bounding box center [96, 128] width 112 height 16
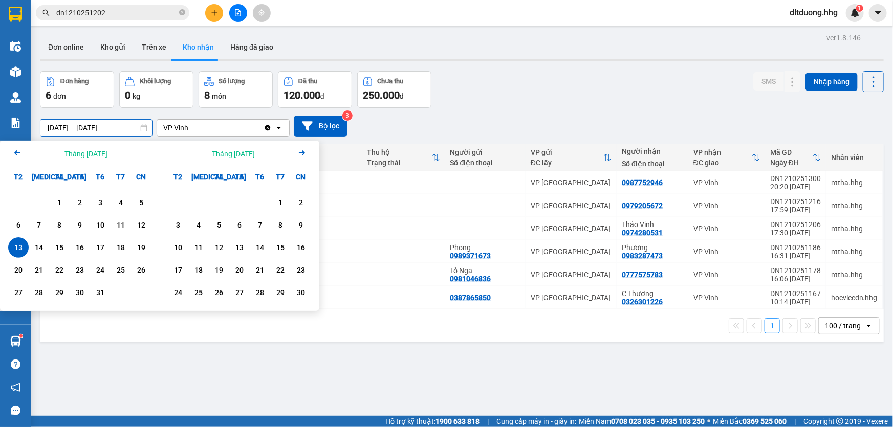
click at [16, 152] on icon "Previous month." at bounding box center [17, 152] width 6 height 5
click at [103, 199] on div "1" at bounding box center [100, 203] width 14 height 12
click at [301, 153] on icon "Next month." at bounding box center [302, 152] width 6 height 5
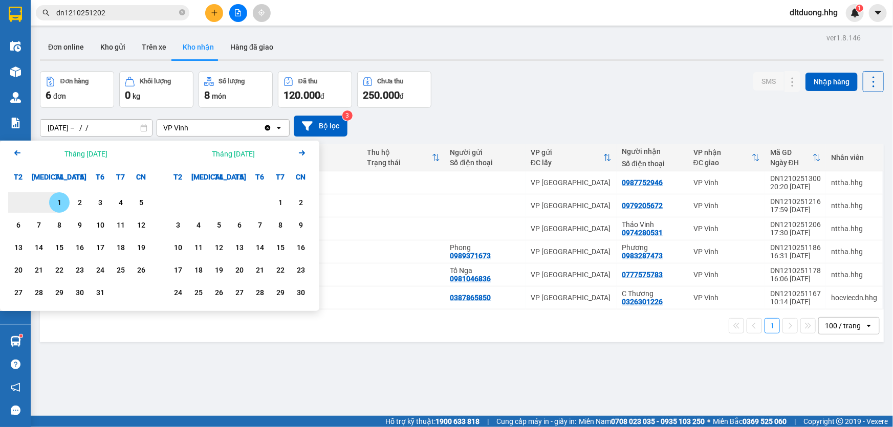
click at [301, 153] on icon "Next month." at bounding box center [302, 152] width 6 height 5
click at [16, 156] on icon "Arrow Left" at bounding box center [17, 153] width 12 height 12
click at [13, 249] on div "13" at bounding box center [18, 248] width 14 height 12
type input "[DATE] – [DATE]"
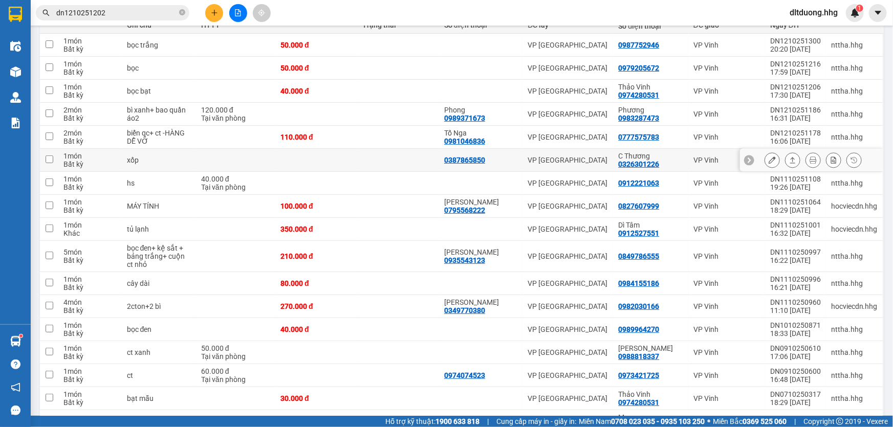
scroll to position [195, 0]
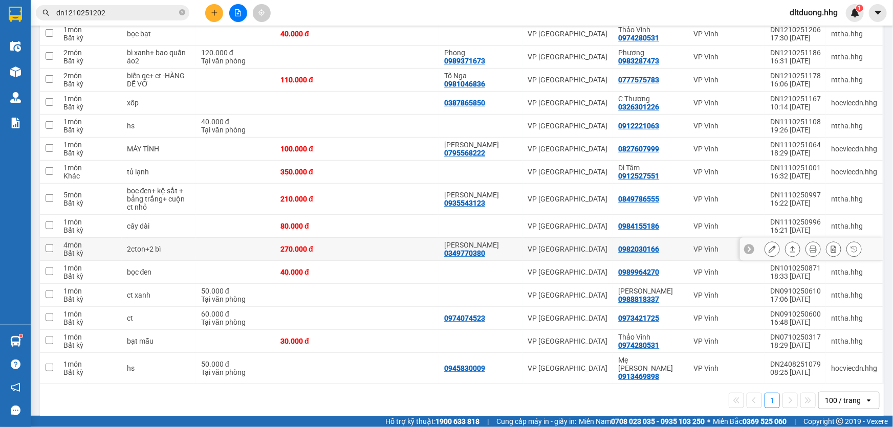
click at [131, 239] on td "2cton+2 bì" at bounding box center [159, 249] width 74 height 23
checkbox input "true"
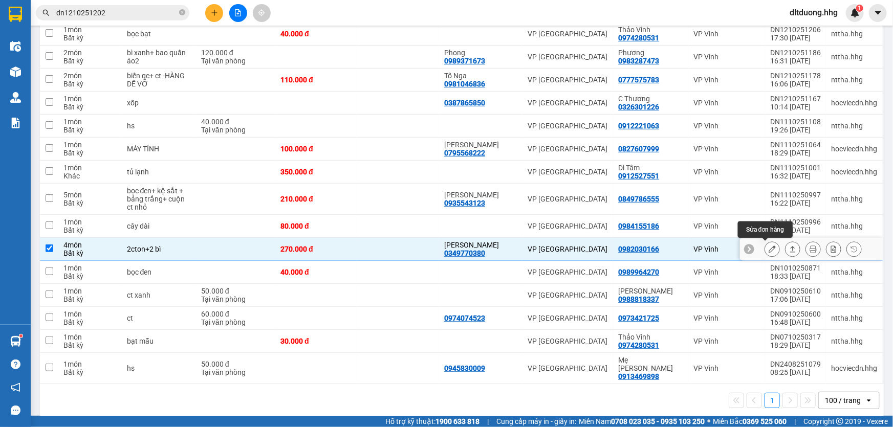
click at [769, 246] on icon at bounding box center [772, 249] width 7 height 7
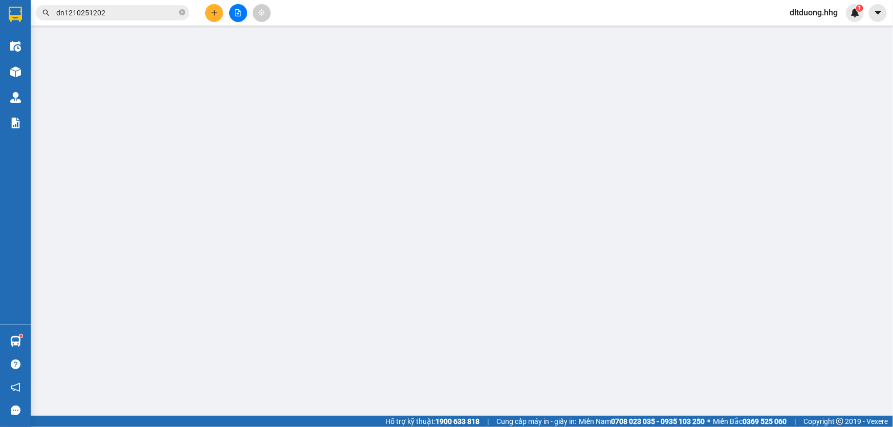
type input "0349770380"
type input "[PERSON_NAME]"
type input "0982030166"
type input "0"
type input "270.000"
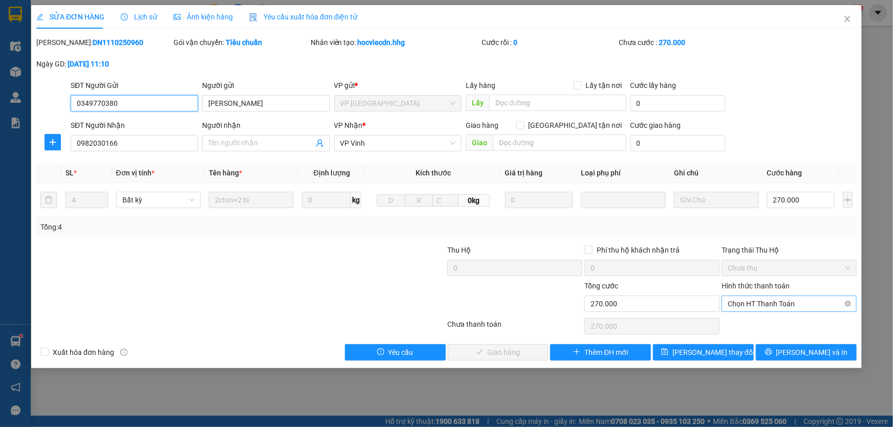
click at [781, 302] on span "Chọn HT Thanh Toán" at bounding box center [789, 303] width 123 height 15
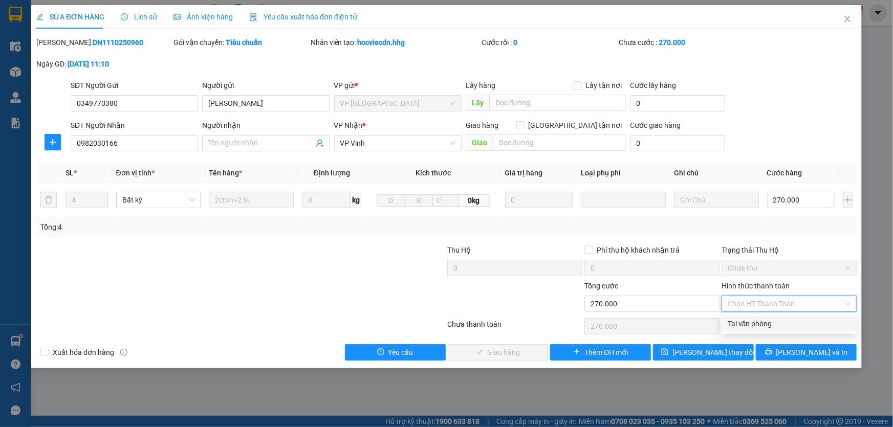
click at [779, 320] on div "Tại văn phòng" at bounding box center [789, 323] width 123 height 11
type input "0"
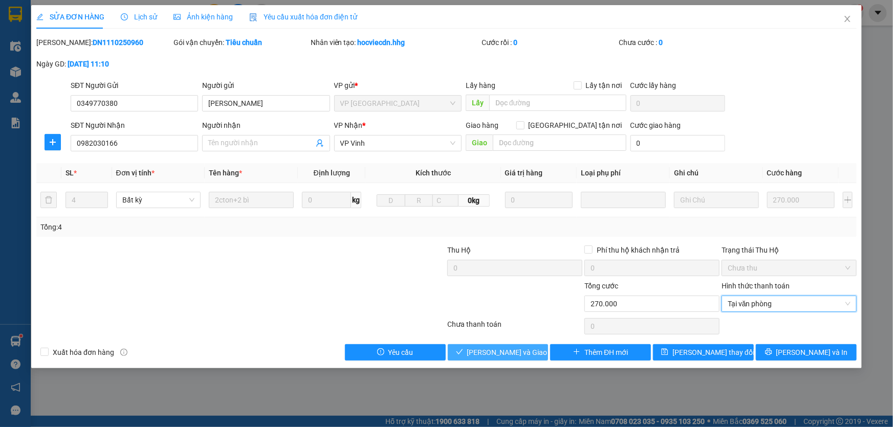
click at [489, 353] on span "[PERSON_NAME] và Giao hàng" at bounding box center [516, 352] width 98 height 11
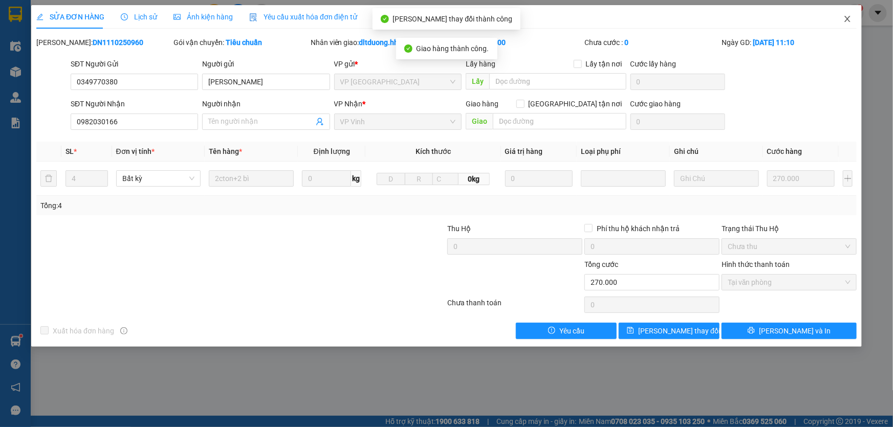
click at [846, 19] on icon "close" at bounding box center [848, 19] width 8 height 8
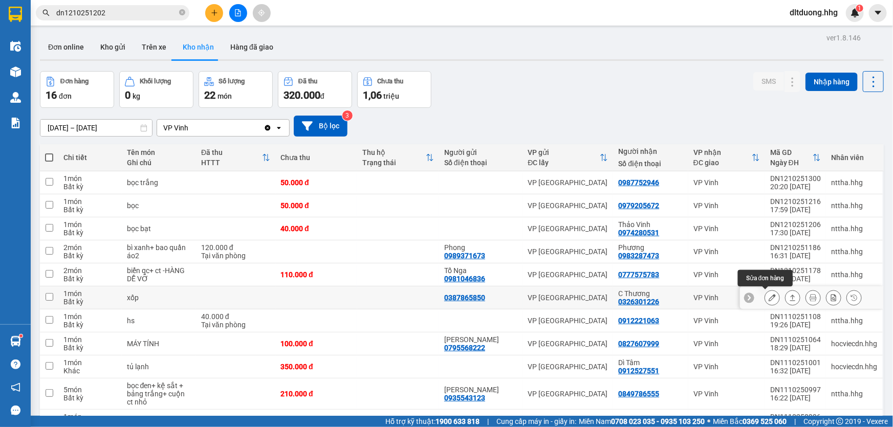
click at [765, 297] on button at bounding box center [772, 298] width 14 height 18
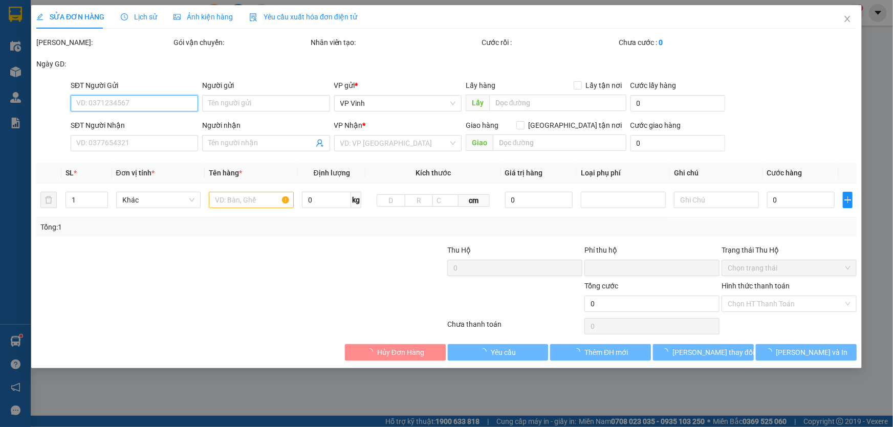
type input "0387865850"
type input "0326301226"
type input "C Thương"
type input "0"
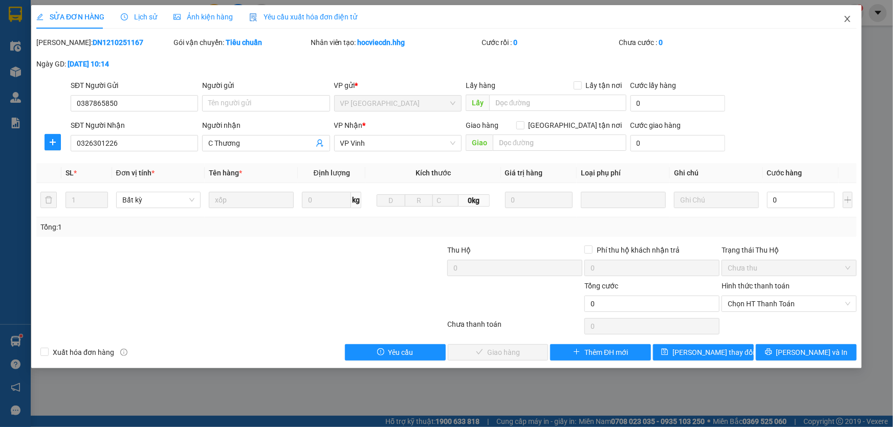
click at [848, 20] on icon "close" at bounding box center [848, 19] width 8 height 8
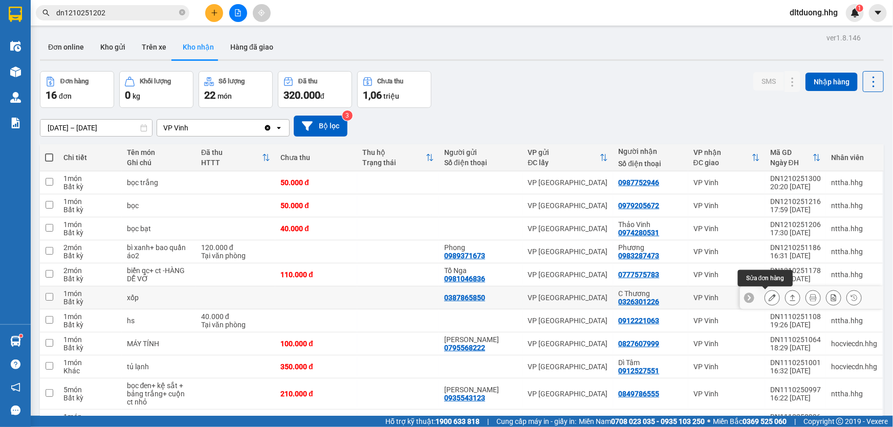
click at [769, 299] on icon at bounding box center [772, 297] width 7 height 7
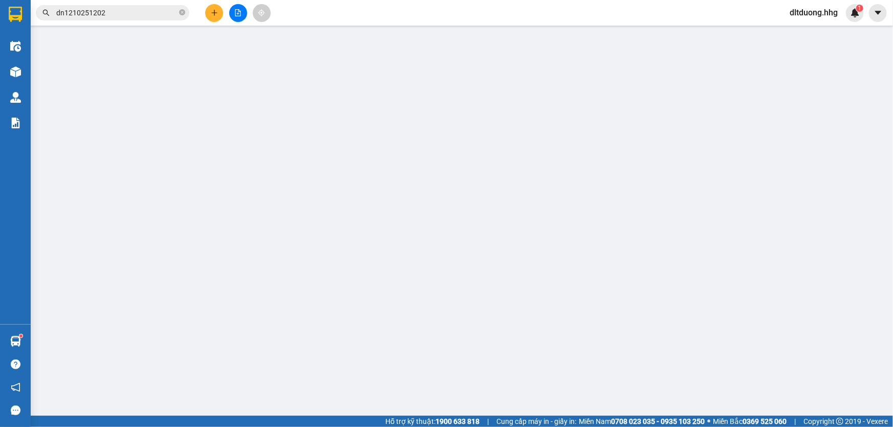
type input "0387865850"
type input "0326301226"
type input "C Thương"
type input "0"
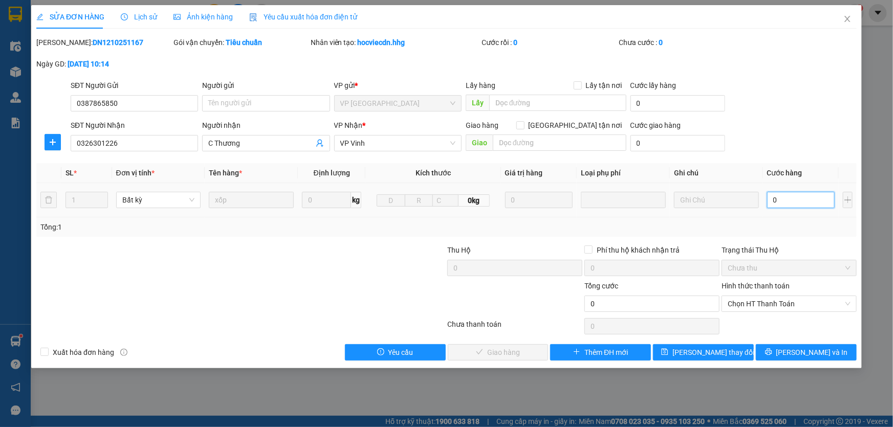
click at [778, 204] on input "0" at bounding box center [801, 200] width 68 height 16
type input "1"
click at [789, 305] on span "Chọn HT Thanh Toán" at bounding box center [789, 303] width 123 height 15
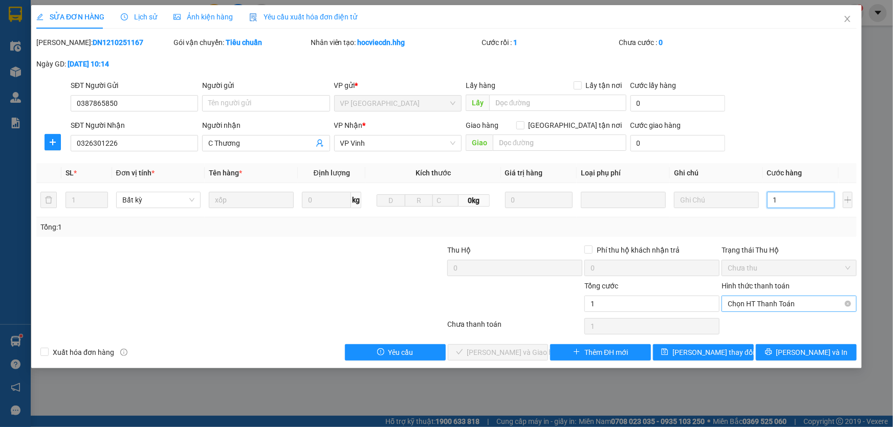
type input "1"
type input "1.000"
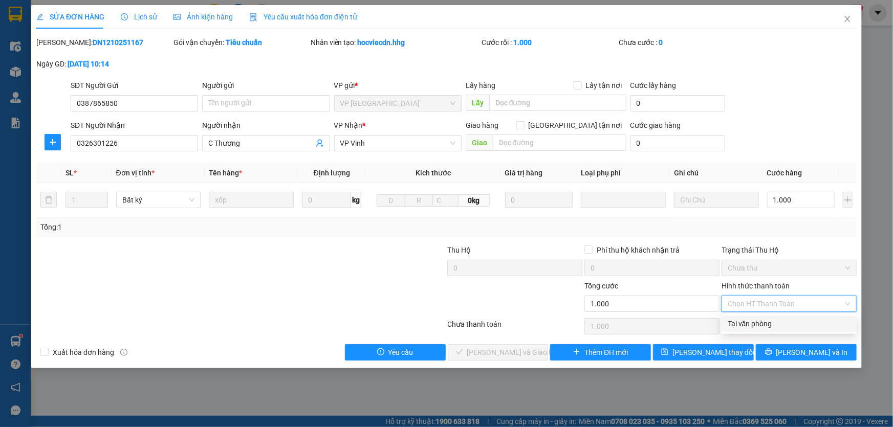
drag, startPoint x: 773, startPoint y: 323, endPoint x: 744, endPoint y: 342, distance: 35.5
click at [773, 323] on div "Tại văn phòng" at bounding box center [789, 323] width 123 height 11
type input "0"
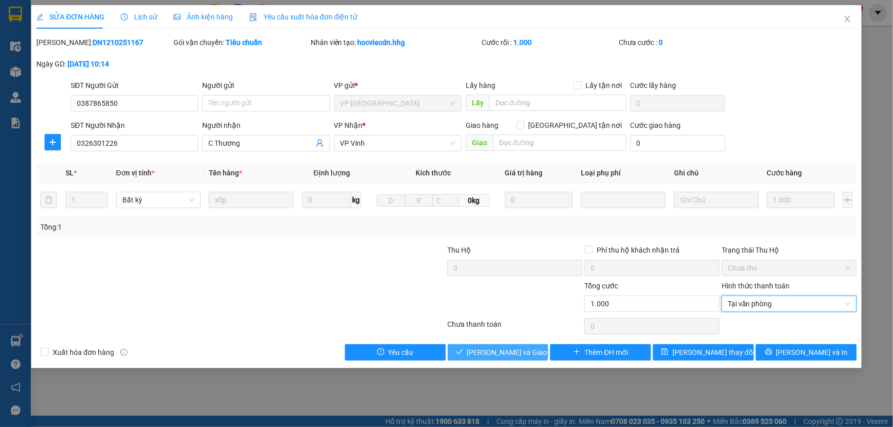
click at [521, 352] on span "[PERSON_NAME] và Giao hàng" at bounding box center [516, 352] width 98 height 11
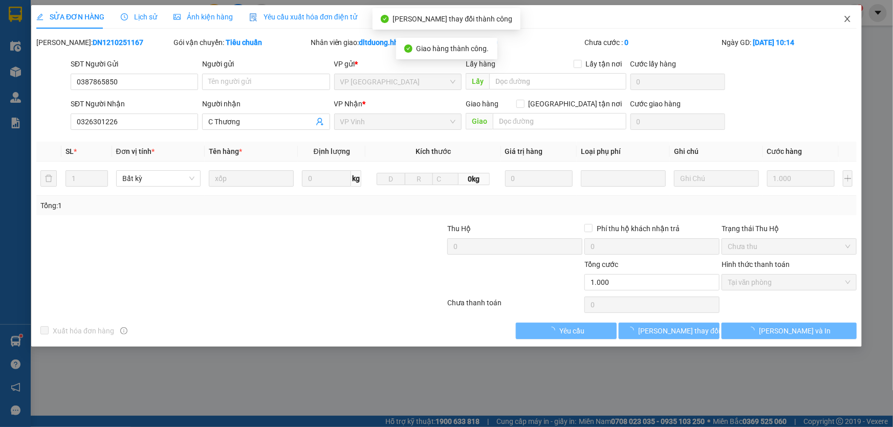
click at [851, 18] on icon "close" at bounding box center [848, 19] width 8 height 8
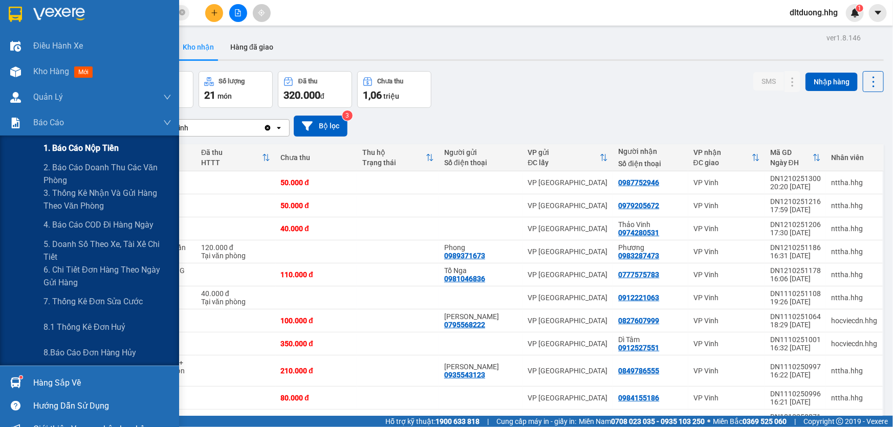
click at [82, 146] on span "1. Báo cáo nộp tiền" at bounding box center [81, 148] width 75 height 13
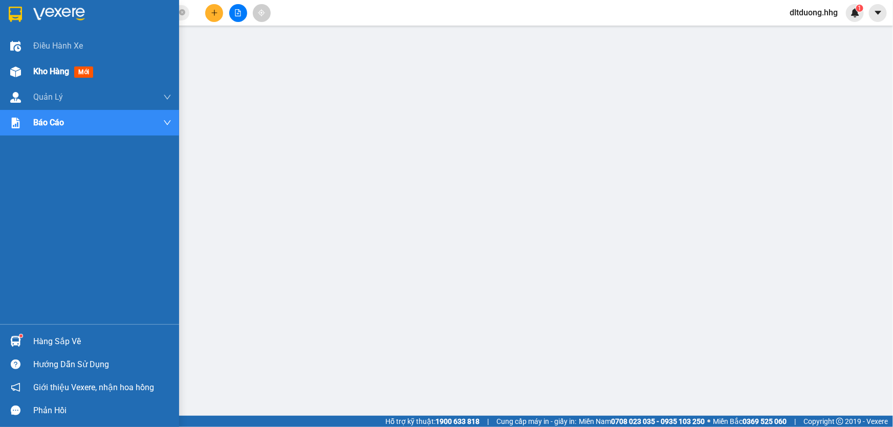
click at [54, 72] on span "Kho hàng" at bounding box center [51, 72] width 36 height 10
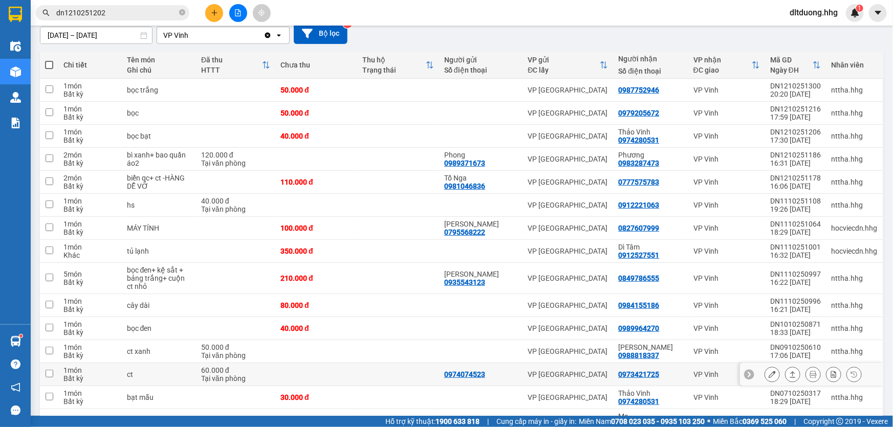
scroll to position [139, 0]
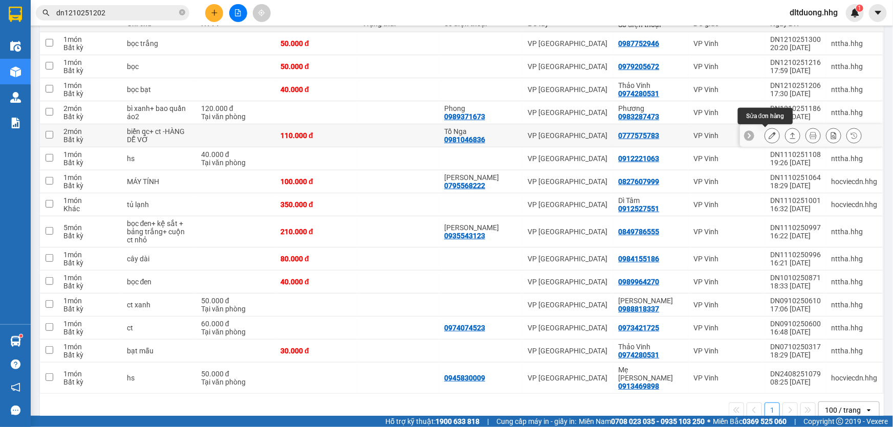
click at [769, 136] on icon at bounding box center [772, 135] width 7 height 7
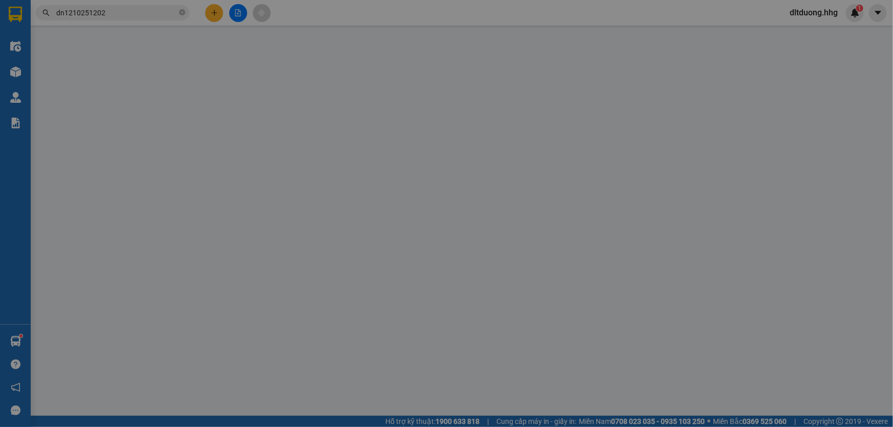
type input "0981046836"
type input "Tố Nga"
type input "0777575783"
type input "0"
type input "110.000"
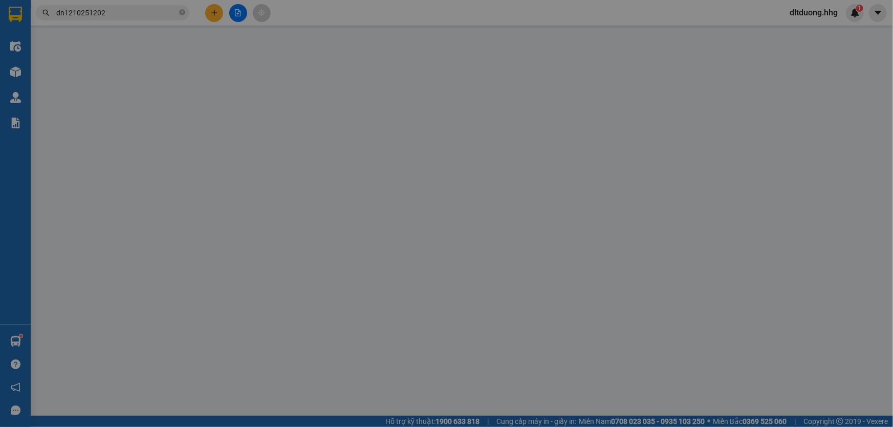
type input "110.000"
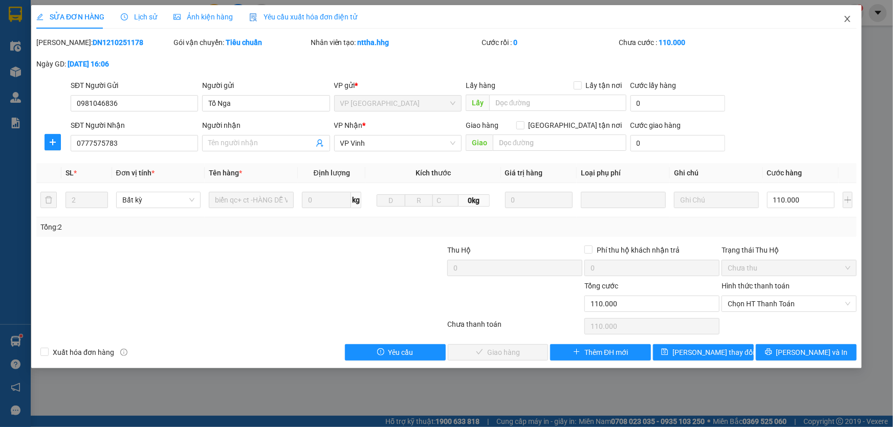
click at [847, 21] on icon "close" at bounding box center [848, 19] width 8 height 8
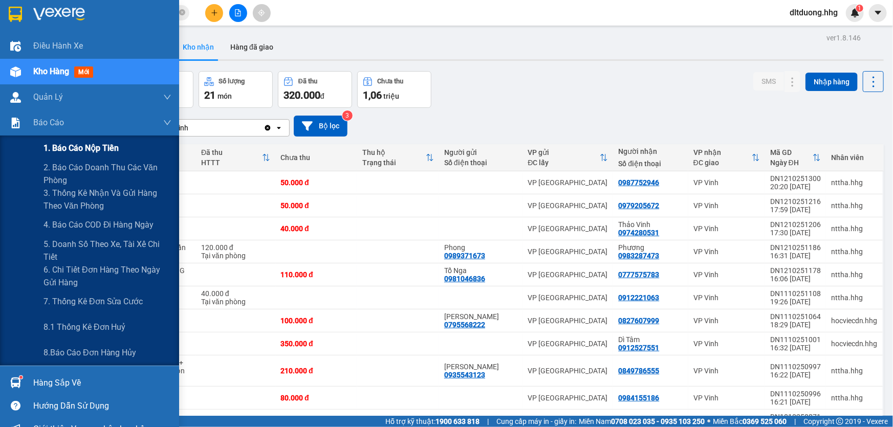
click at [91, 152] on span "1. Báo cáo nộp tiền" at bounding box center [81, 148] width 75 height 13
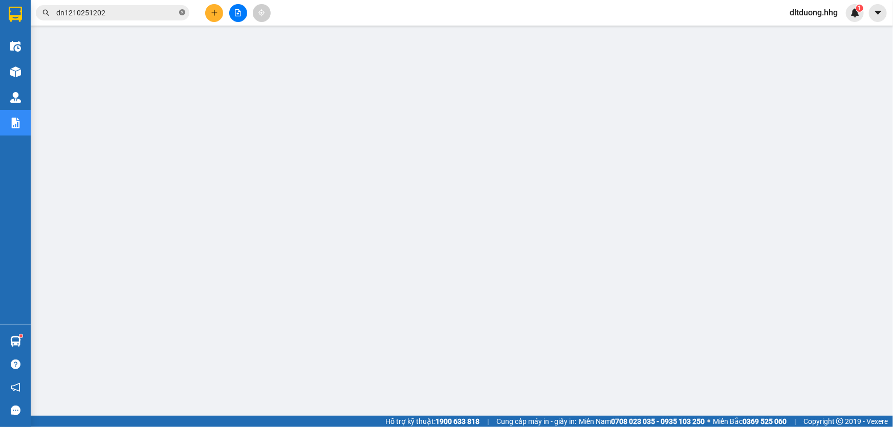
click at [183, 13] on icon "close-circle" at bounding box center [182, 12] width 6 height 6
click at [211, 13] on icon "plus" at bounding box center [214, 12] width 6 height 1
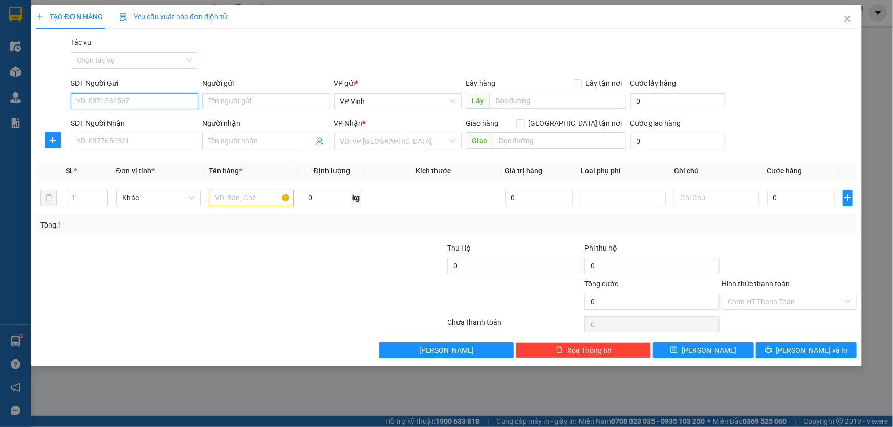
click at [129, 97] on input "SĐT Người Gửi" at bounding box center [134, 101] width 127 height 16
click at [143, 99] on input "SĐT Người Gửi" at bounding box center [134, 101] width 127 height 16
type input "0971256926"
click at [157, 140] on input "SĐT Người Nhận" at bounding box center [134, 141] width 127 height 16
click at [235, 143] on input "Người nhận" at bounding box center [260, 141] width 105 height 11
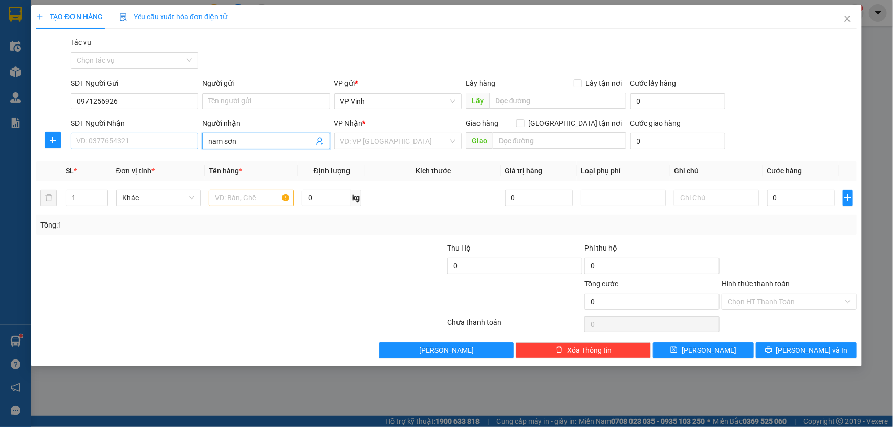
type input "nam sơn"
click at [146, 143] on input "SĐT Người Nhận" at bounding box center [134, 141] width 127 height 16
click at [138, 146] on input "SĐT Người Nhận" at bounding box center [134, 141] width 127 height 16
type input "0905766776"
click at [278, 140] on input "nam sơn" at bounding box center [260, 141] width 105 height 11
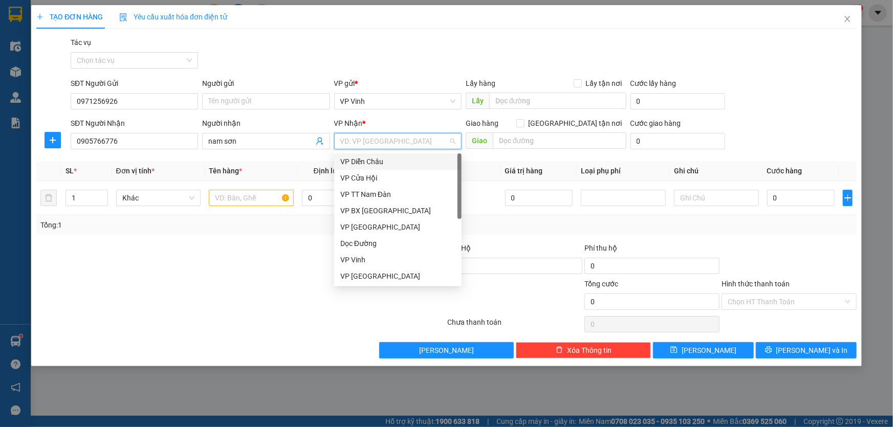
click at [366, 143] on input "search" at bounding box center [394, 141] width 108 height 15
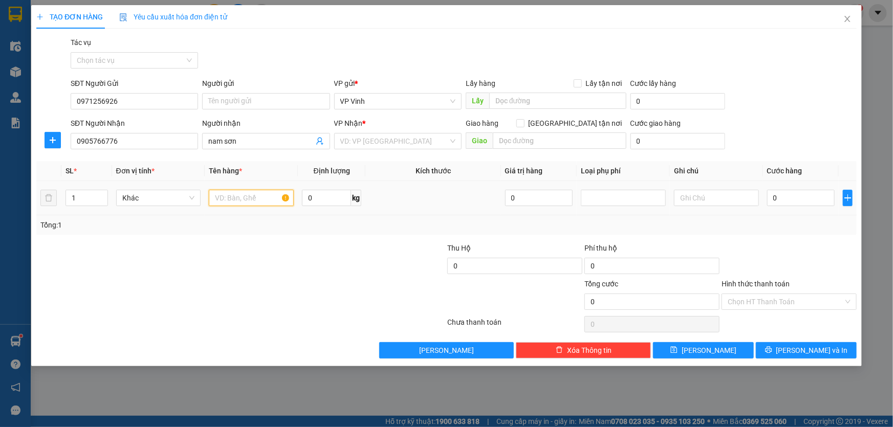
click at [247, 197] on input "text" at bounding box center [251, 198] width 85 height 16
type input "ct"
click at [82, 199] on input "1" at bounding box center [86, 197] width 41 height 15
type input "2"
click at [230, 197] on input "ct" at bounding box center [251, 198] width 85 height 16
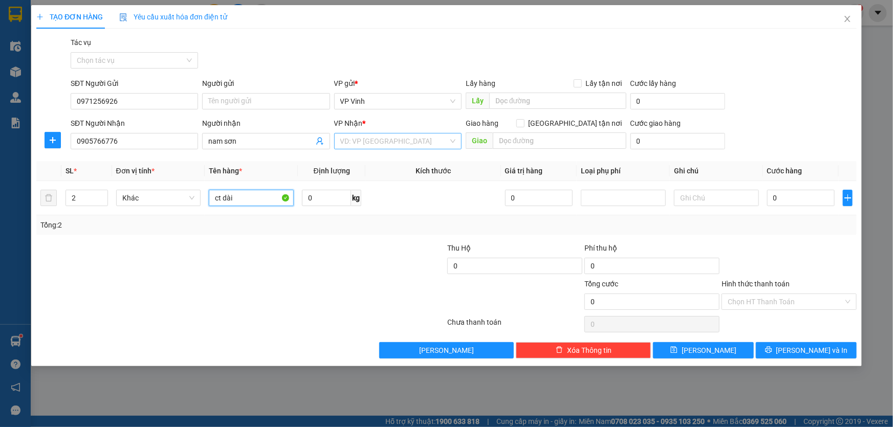
type input "ct dài"
click at [415, 140] on input "search" at bounding box center [394, 141] width 108 height 15
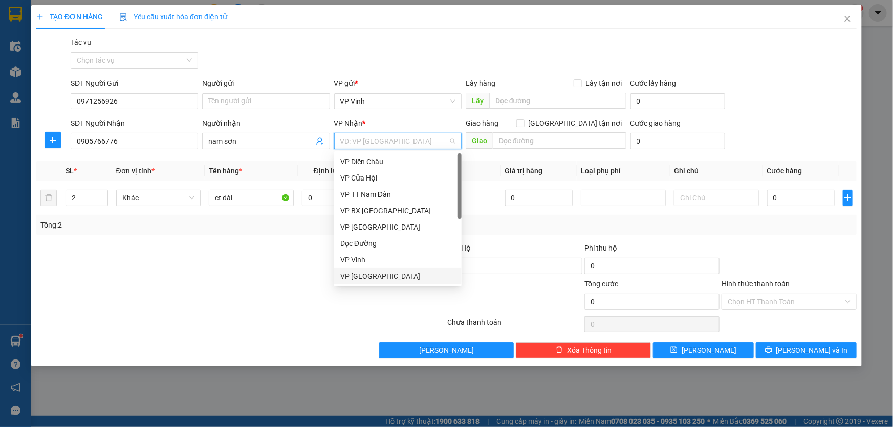
click at [374, 276] on div "VP [GEOGRAPHIC_DATA]" at bounding box center [397, 276] width 115 height 11
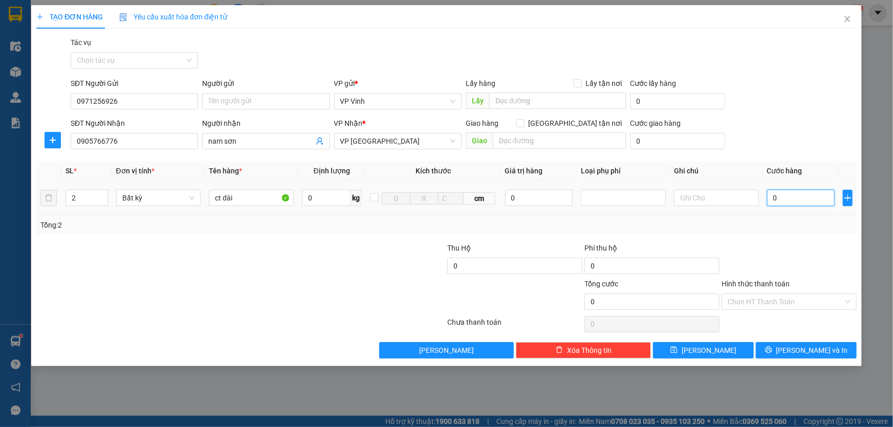
click at [812, 202] on input "0" at bounding box center [801, 198] width 68 height 16
type input "2"
type input "23"
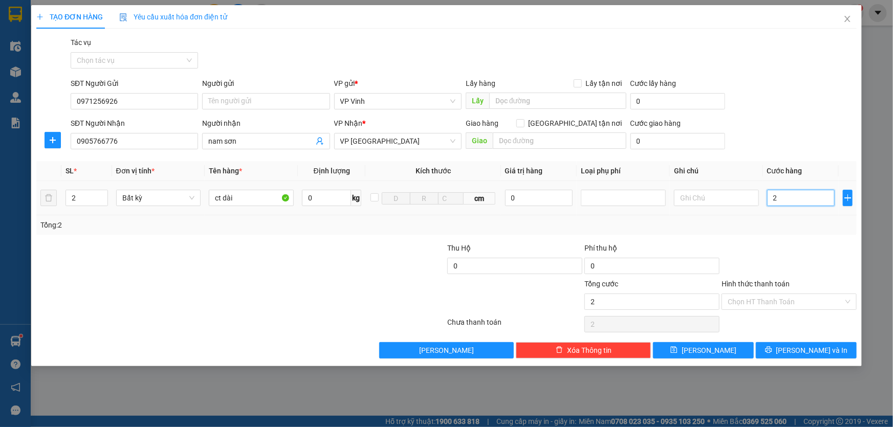
type input "23"
type input "230"
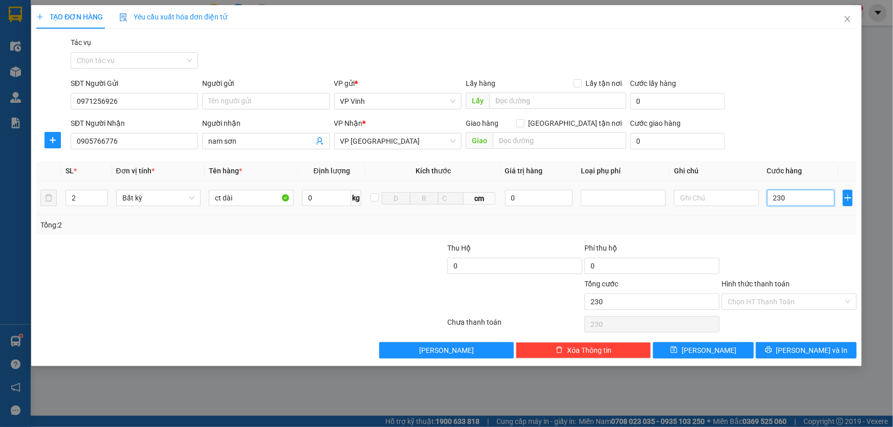
type input "2.300"
type input "23.000"
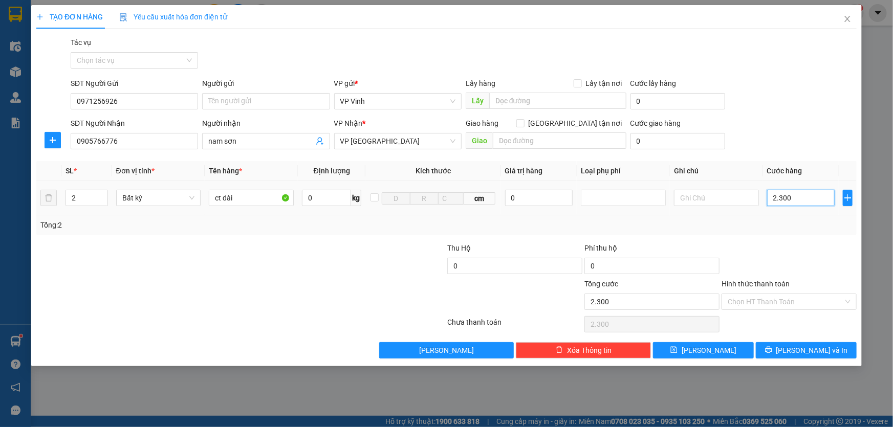
type input "23.000"
type input "230.000"
type input "23.000"
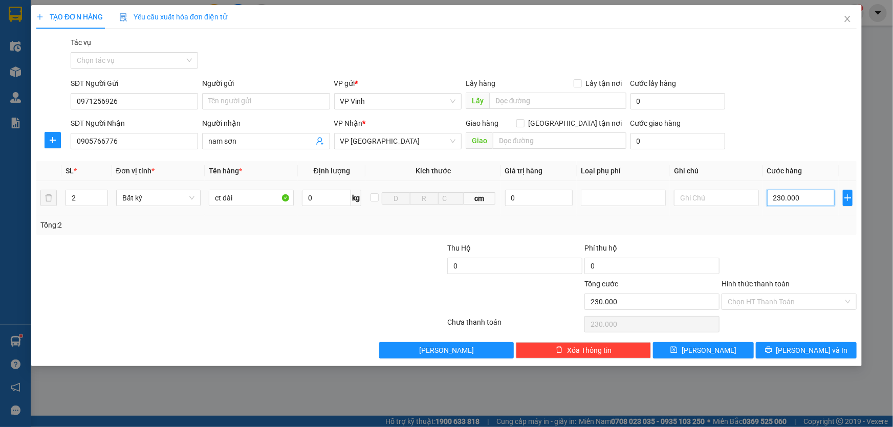
type input "23.000"
type input "2.300"
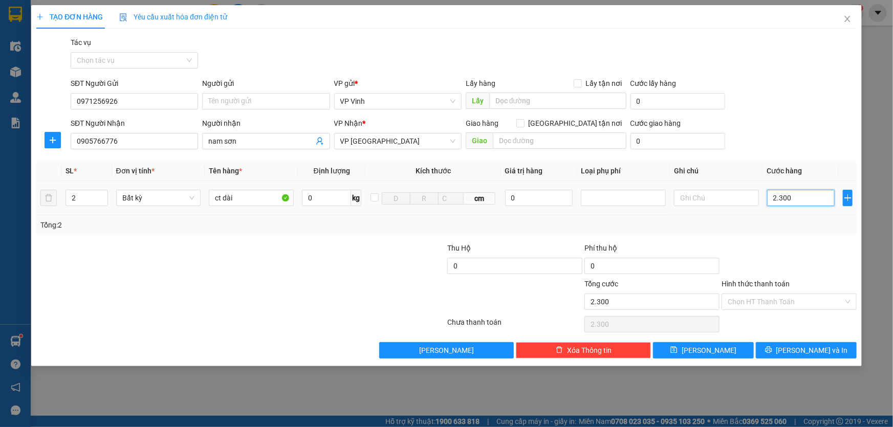
type input "230"
type input "23"
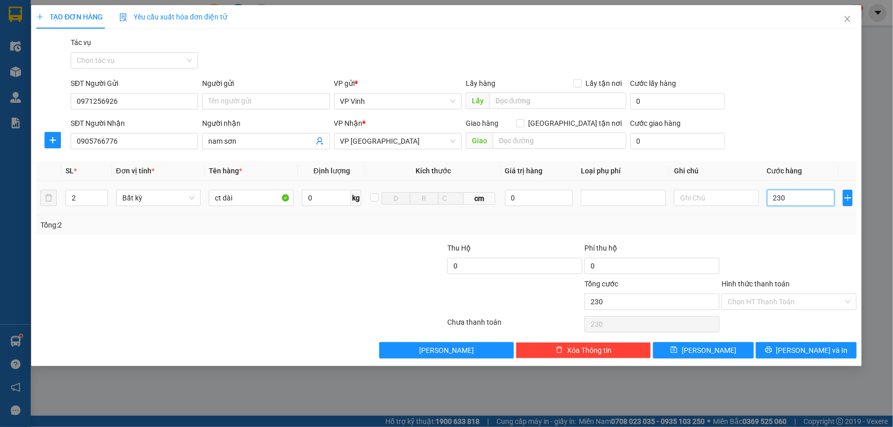
type input "23"
type input "2"
type input "22"
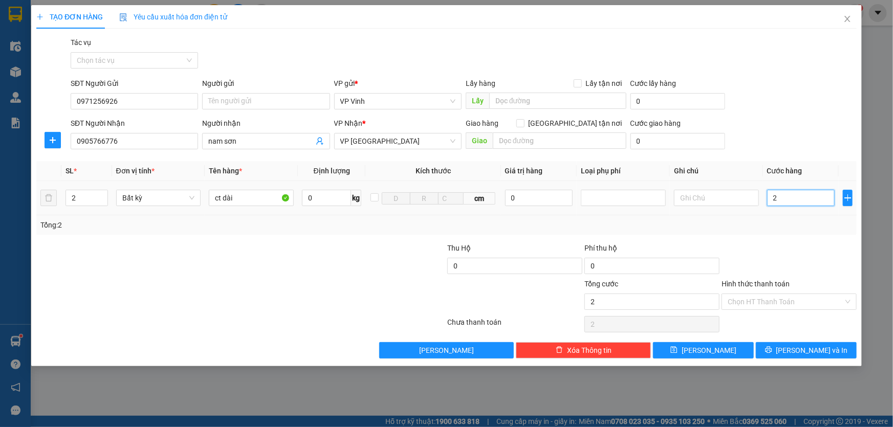
type input "22"
type input "220"
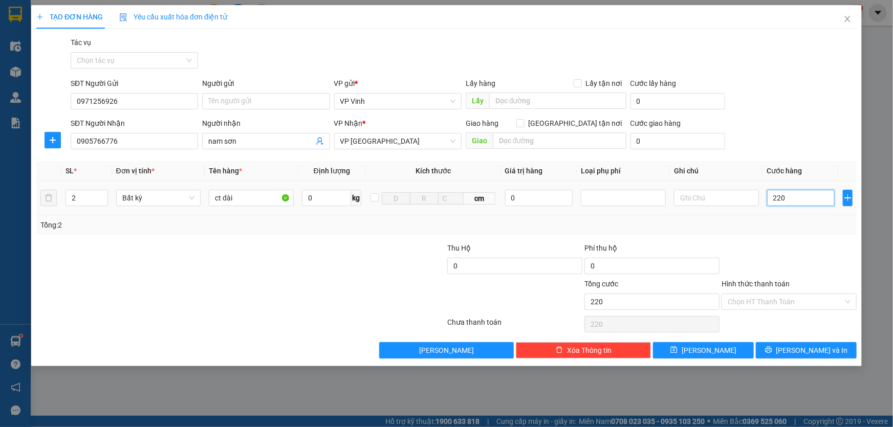
type input "2.200"
type input "22.000"
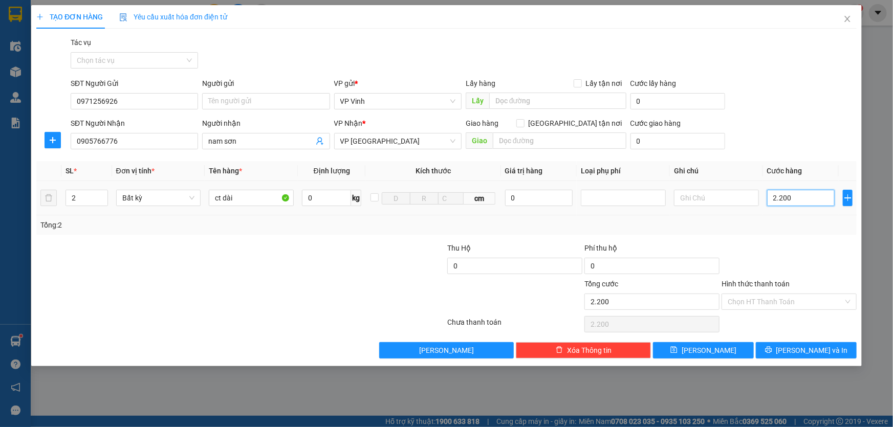
type input "22.000"
type input "220.000"
type input "22.000"
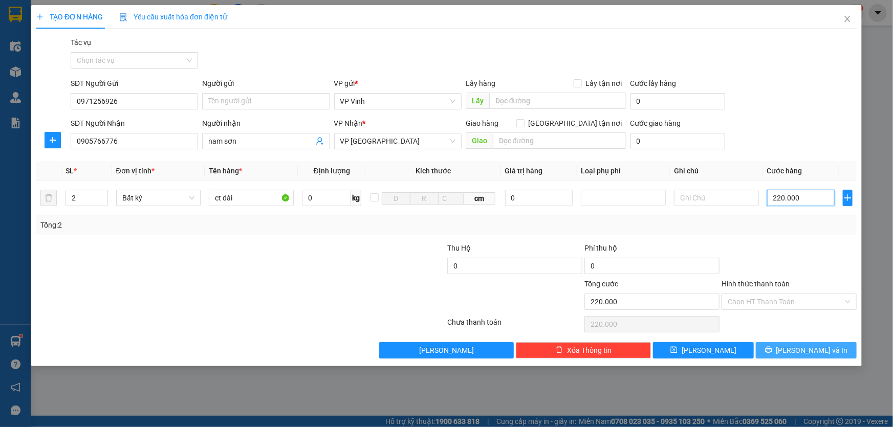
type input "22.000"
type input "2.200"
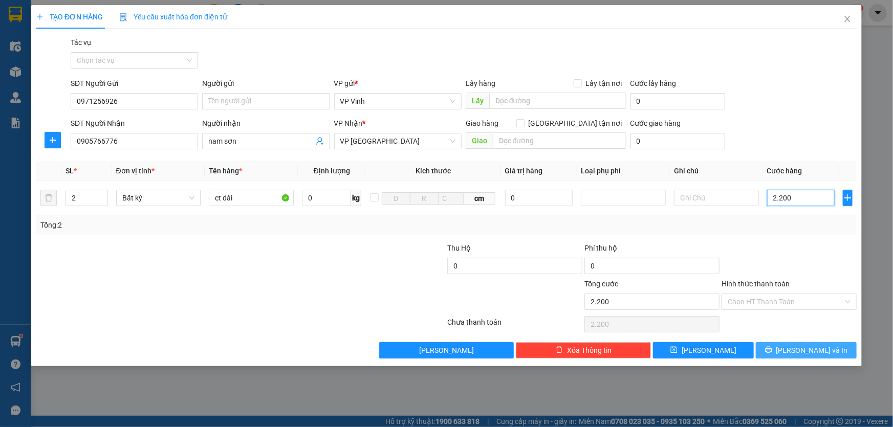
type input "220"
type input "22"
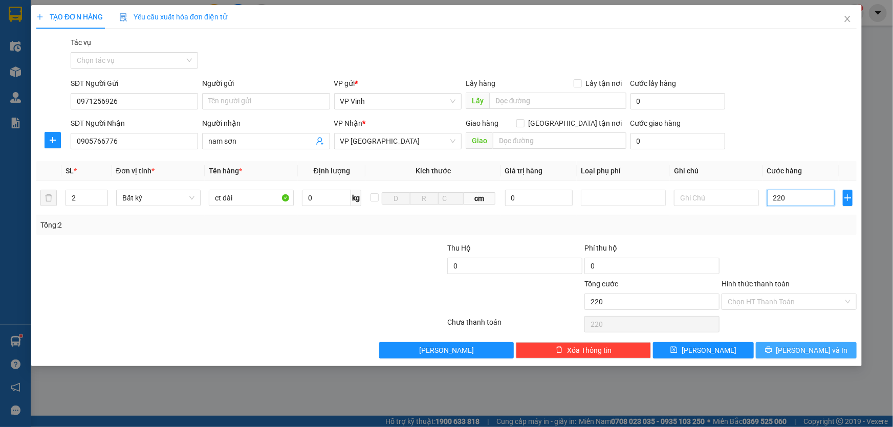
type input "22"
type input "2"
type input "0"
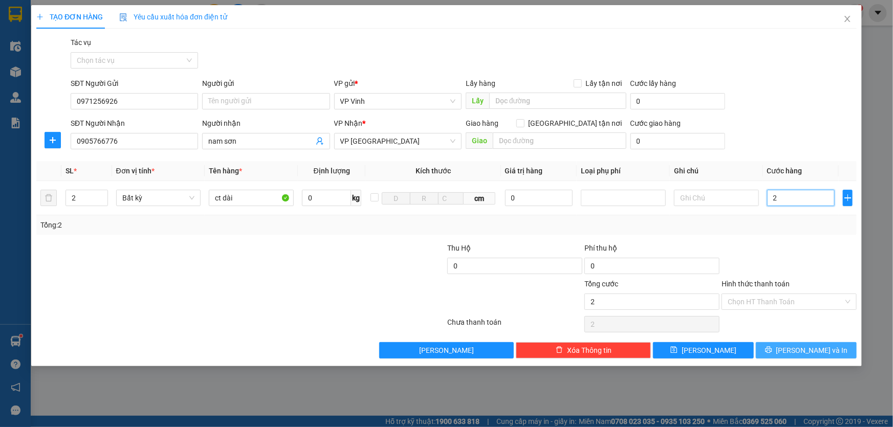
type input "0"
type input "02"
type input "2"
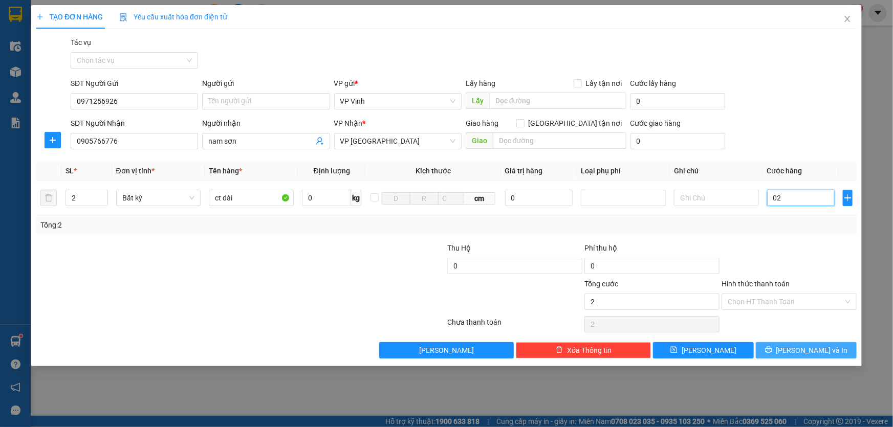
type input "020"
type input "20"
type input "0.200"
type input "200"
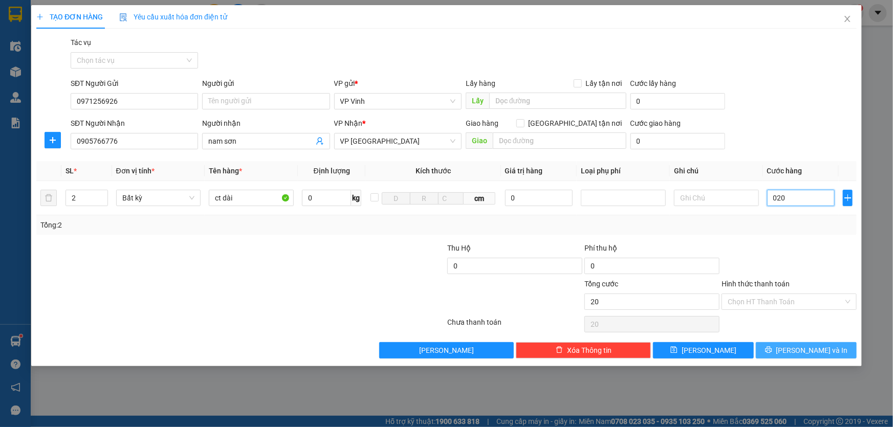
type input "200"
type input "02.000"
type input "2.000"
type input "020.000"
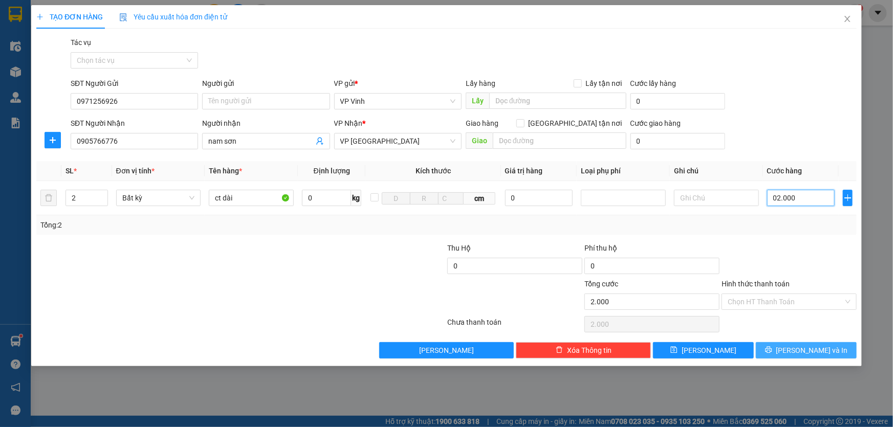
type input "20.000"
type input "0.200.000"
type input "200.000"
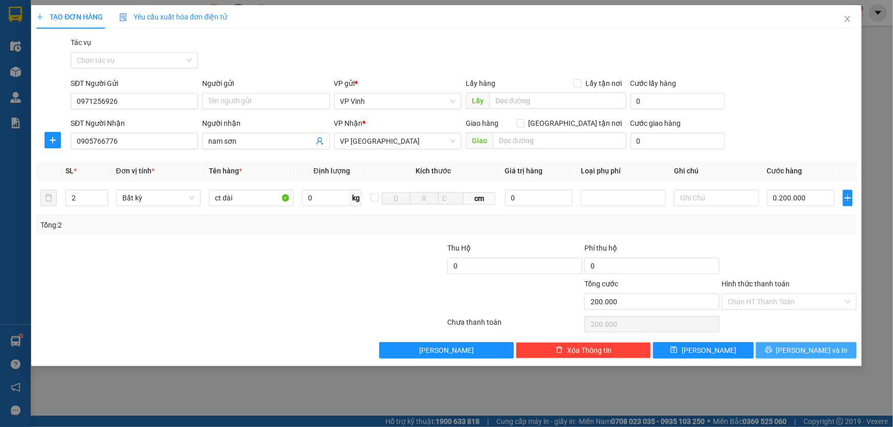
type input "200.000"
click at [828, 347] on button "[PERSON_NAME] và In" at bounding box center [806, 350] width 101 height 16
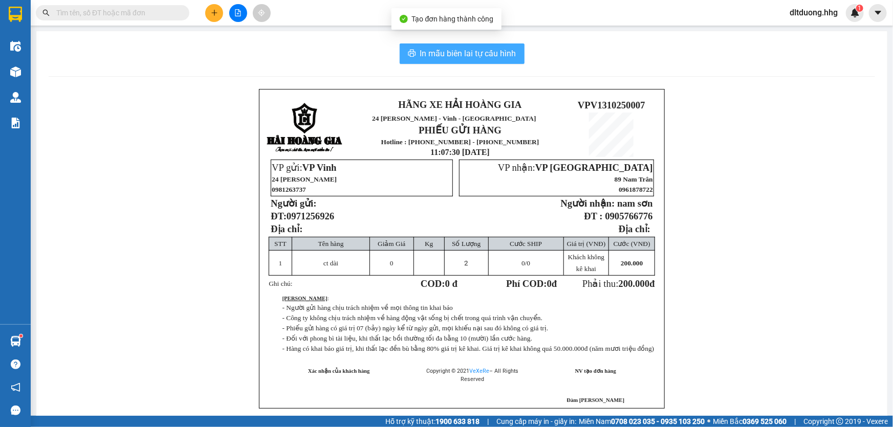
click at [489, 51] on span "In mẫu biên lai tự cấu hình" at bounding box center [468, 53] width 96 height 13
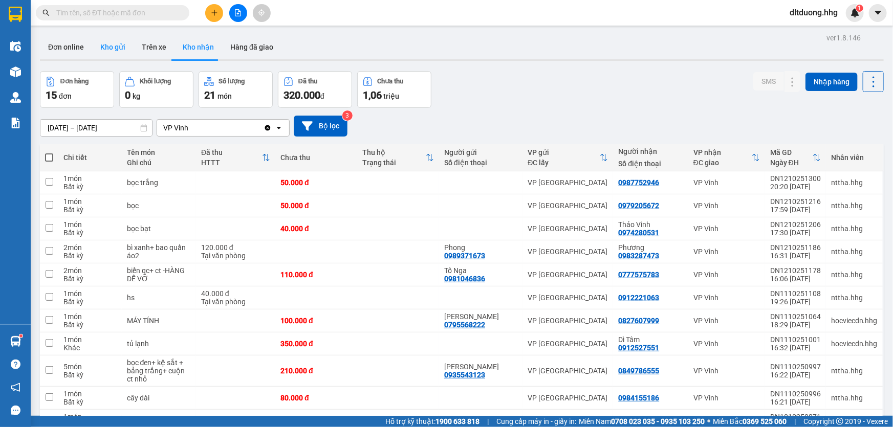
click at [114, 45] on button "Kho gửi" at bounding box center [112, 47] width 41 height 25
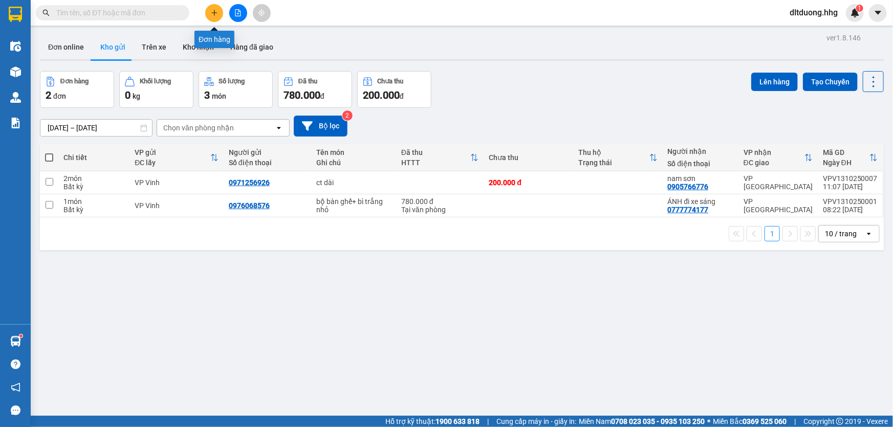
click at [209, 14] on button at bounding box center [214, 13] width 18 height 18
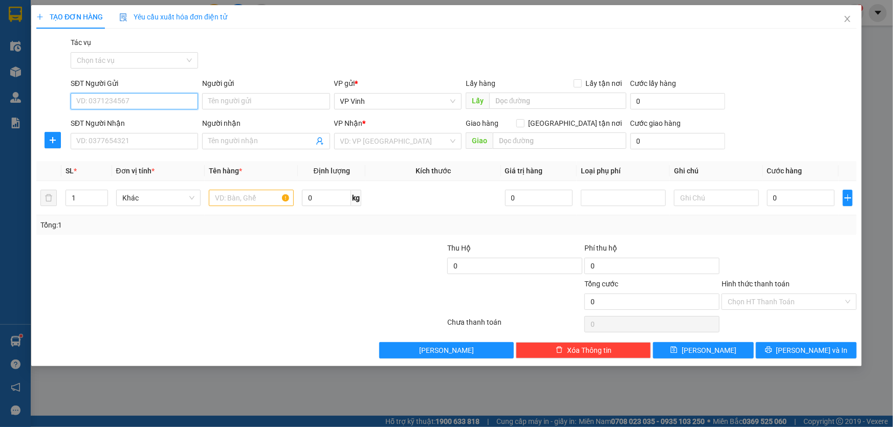
click at [115, 102] on input "SĐT Người Gửi" at bounding box center [134, 101] width 127 height 16
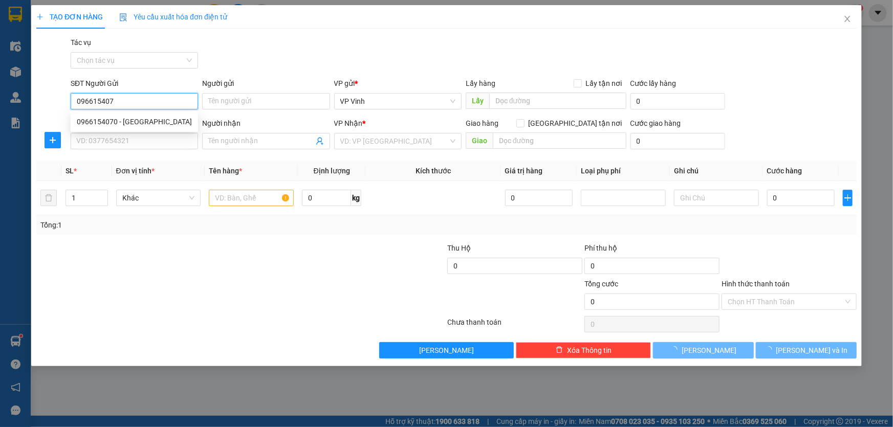
type input "0966154070"
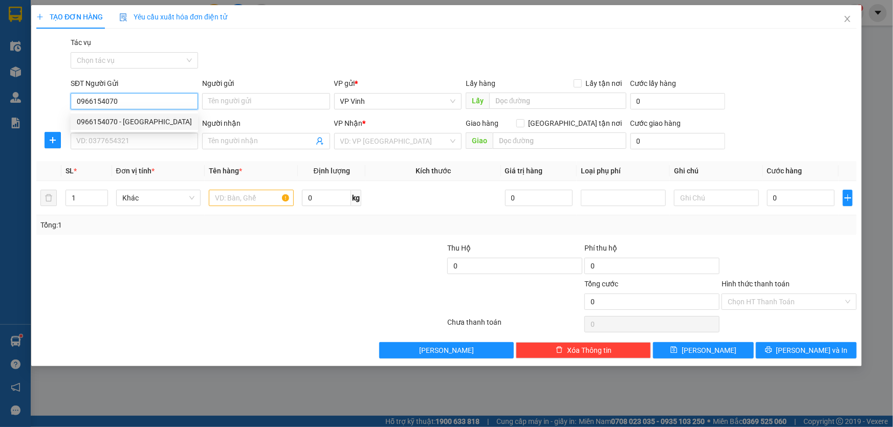
click at [140, 118] on div "0966154070 - [GEOGRAPHIC_DATA]" at bounding box center [134, 121] width 115 height 11
type input "Hà"
type input "0966154070"
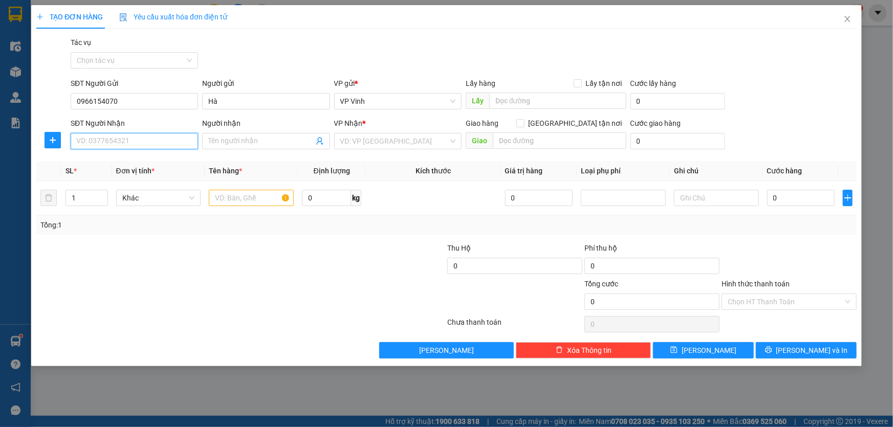
click at [140, 138] on input "SĐT Người Nhận" at bounding box center [134, 141] width 127 height 16
click at [167, 166] on div "0961007773 - chị [PERSON_NAME]" at bounding box center [134, 161] width 115 height 11
type input "0961007773"
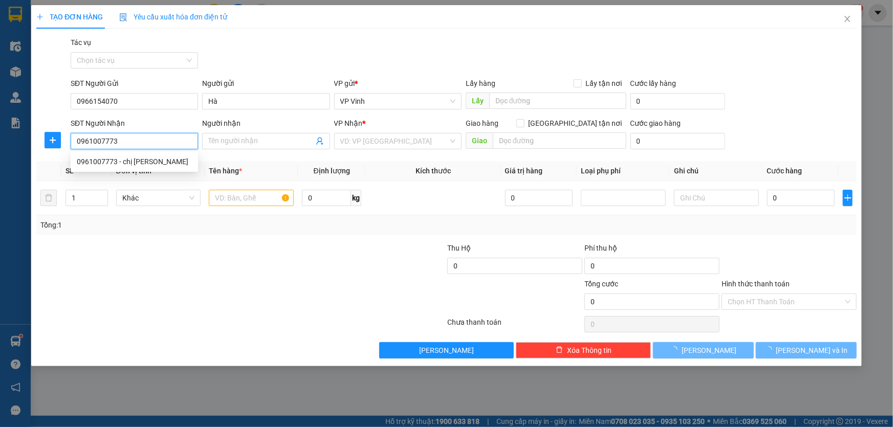
type input "chị [PERSON_NAME]"
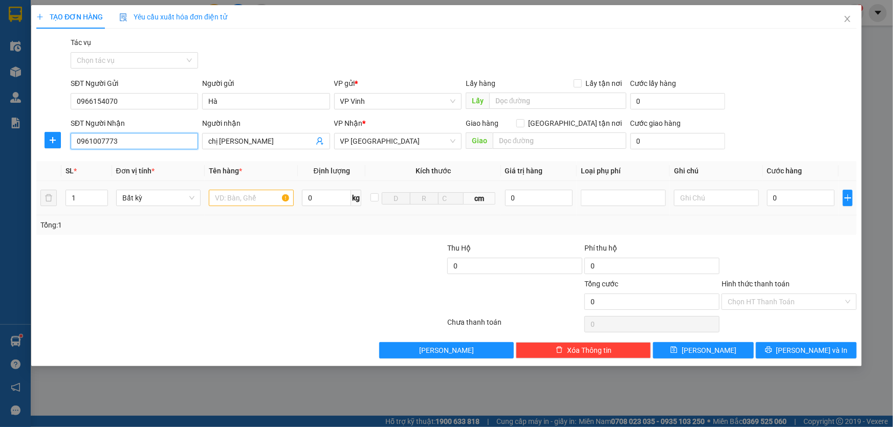
type input "0961007773"
click at [259, 197] on input "text" at bounding box center [251, 198] width 85 height 16
type input "bì nâu"
click at [789, 197] on input "0" at bounding box center [801, 198] width 68 height 16
type input "07"
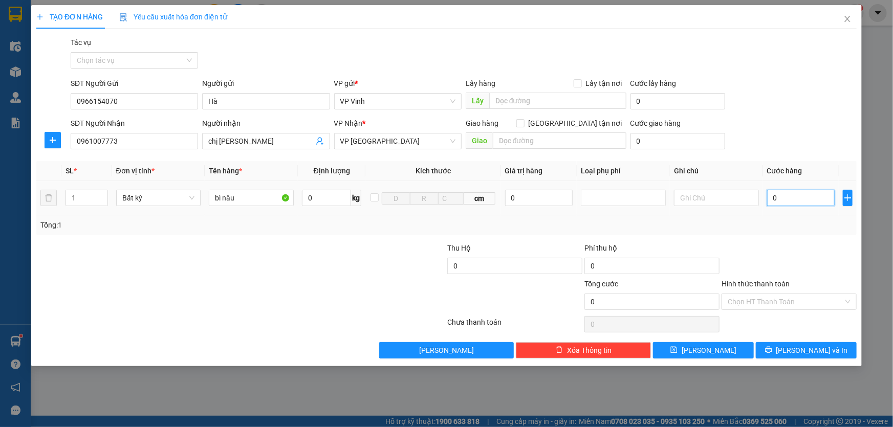
type input "7"
type input "070"
type input "70"
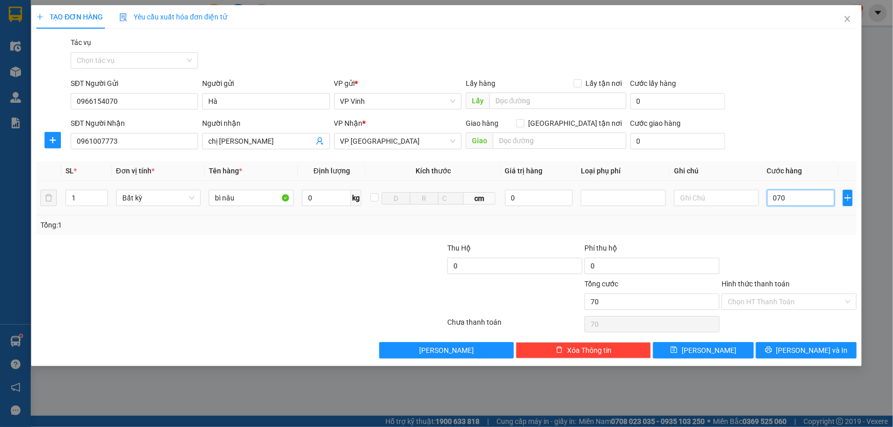
type input "0.700"
type input "700"
type input "07.000"
type input "7.000"
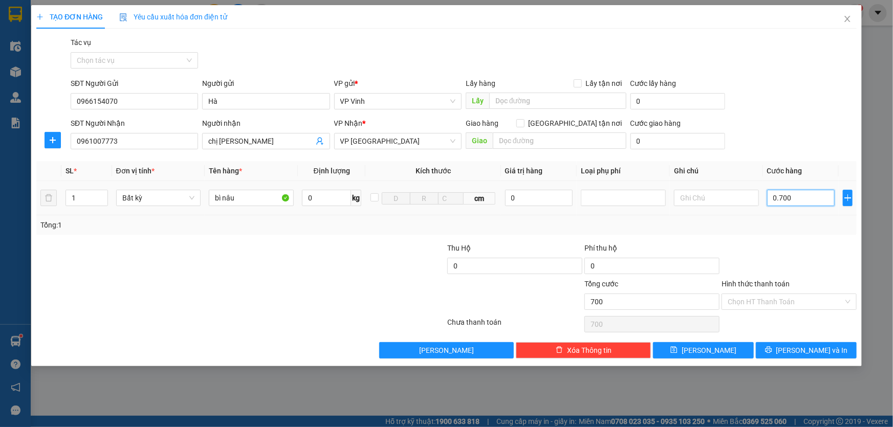
type input "7.000"
type input "070.000"
type input "70.000"
click at [780, 199] on input "070.000" at bounding box center [801, 198] width 68 height 16
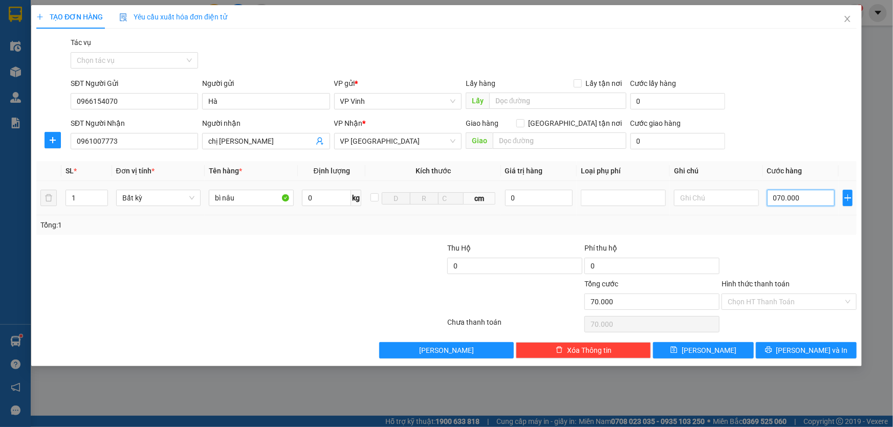
click at [777, 198] on input "070.000" at bounding box center [801, 198] width 68 height 16
type input "70.000"
click at [807, 349] on span "[PERSON_NAME] và In" at bounding box center [812, 350] width 72 height 11
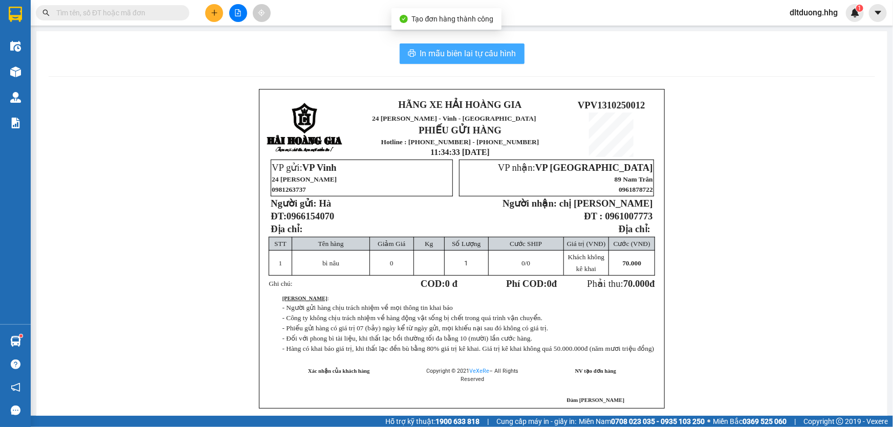
click at [451, 51] on span "In mẫu biên lai tự cấu hình" at bounding box center [468, 53] width 96 height 13
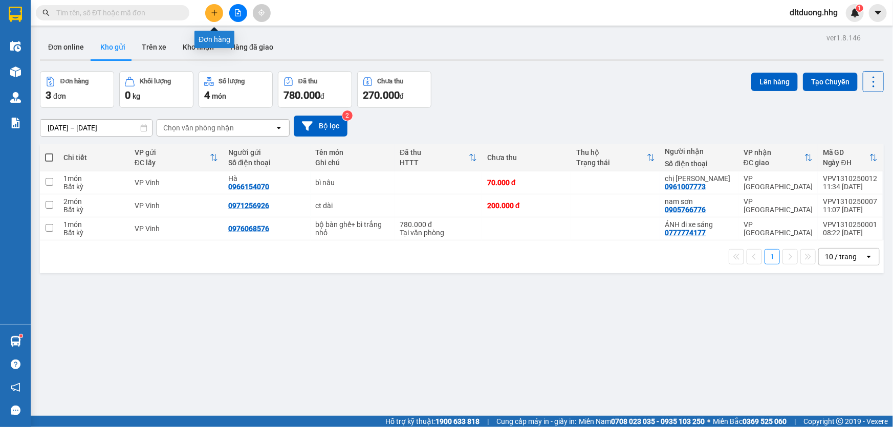
click at [215, 8] on button at bounding box center [214, 13] width 18 height 18
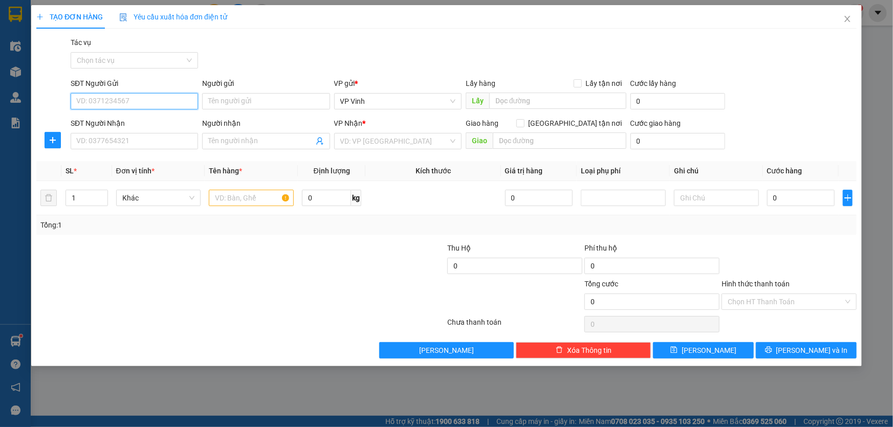
click at [156, 99] on input "SĐT Người Gửi" at bounding box center [134, 101] width 127 height 16
click at [148, 99] on input "SĐT Người Gửi" at bounding box center [134, 101] width 127 height 16
type input "0916884709"
click at [147, 123] on div "0916884709 - [PERSON_NAME]" at bounding box center [134, 121] width 115 height 11
type input "Hoàng"
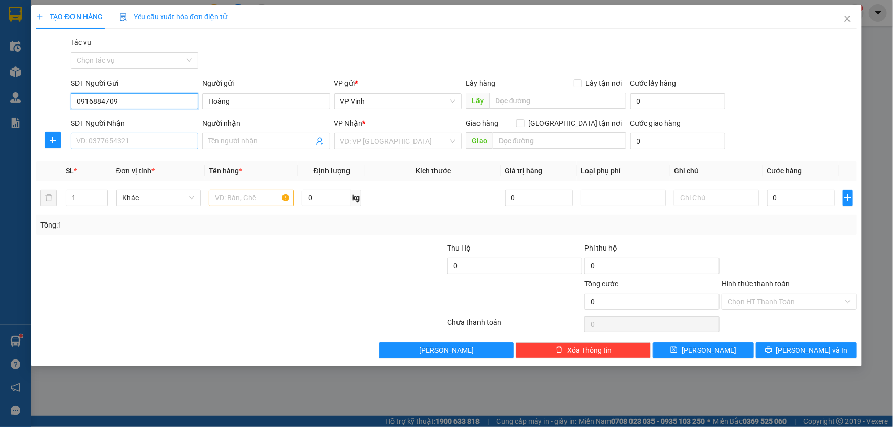
type input "0916884709"
click at [145, 139] on input "SĐT Người Nhận" at bounding box center [134, 141] width 127 height 16
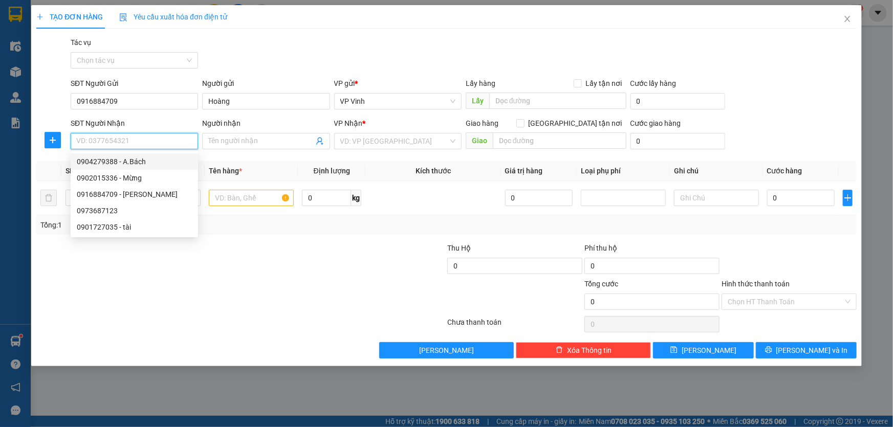
click at [150, 167] on div "0904279388 - A.Bách" at bounding box center [134, 162] width 127 height 16
type input "0904279388"
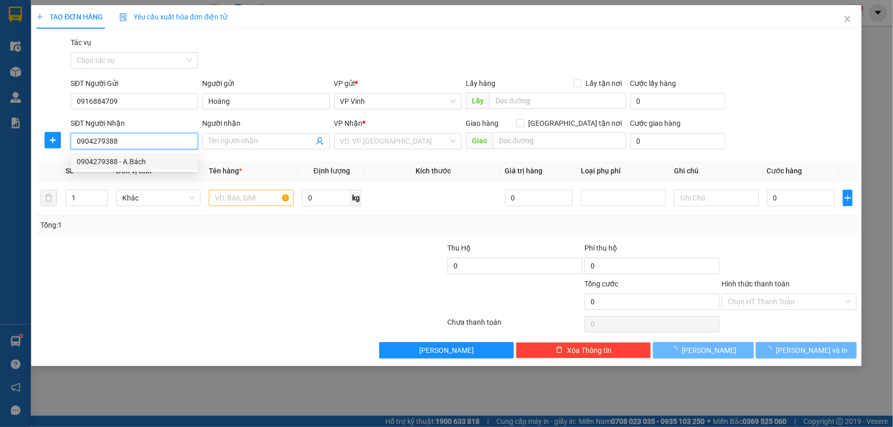
type input "A.Bách"
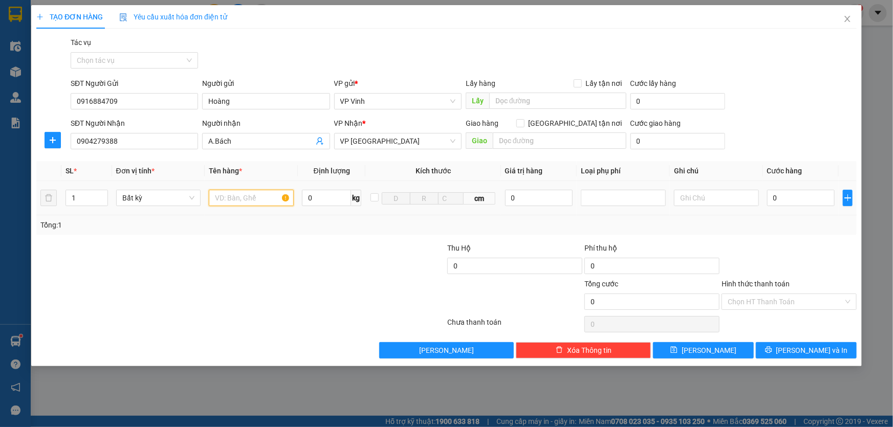
click at [234, 201] on input "text" at bounding box center [251, 198] width 85 height 16
click at [82, 196] on input "1" at bounding box center [86, 197] width 41 height 15
type input "2"
click at [237, 200] on input "text" at bounding box center [251, 198] width 85 height 16
type input "ct"
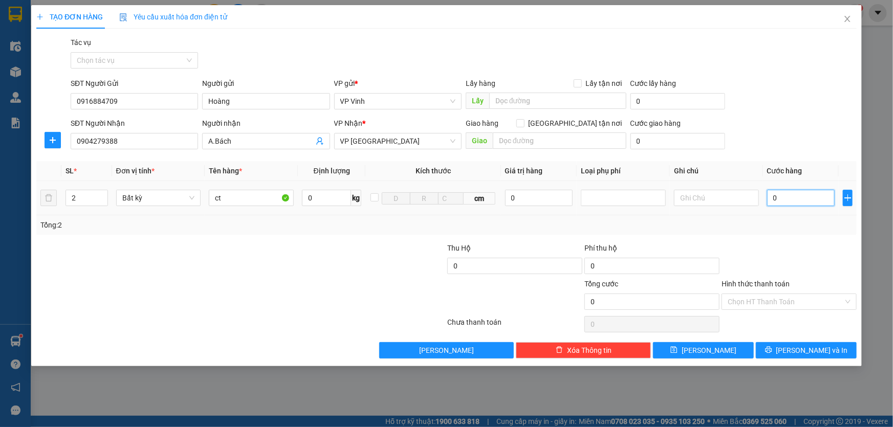
click at [802, 198] on input "0" at bounding box center [801, 198] width 68 height 16
type input "1"
type input "18"
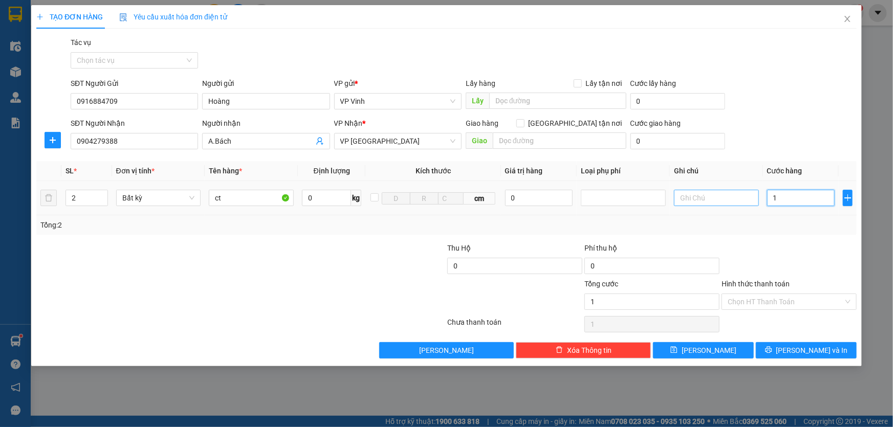
type input "18"
type input "180"
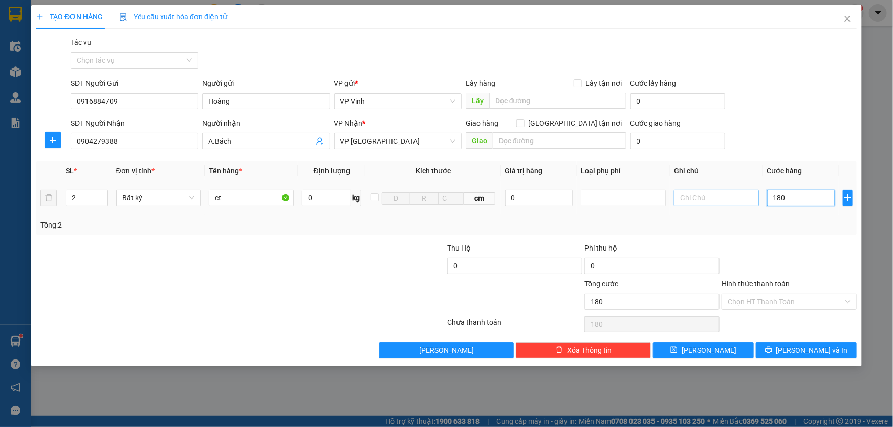
type input "1.800"
type input "18.000"
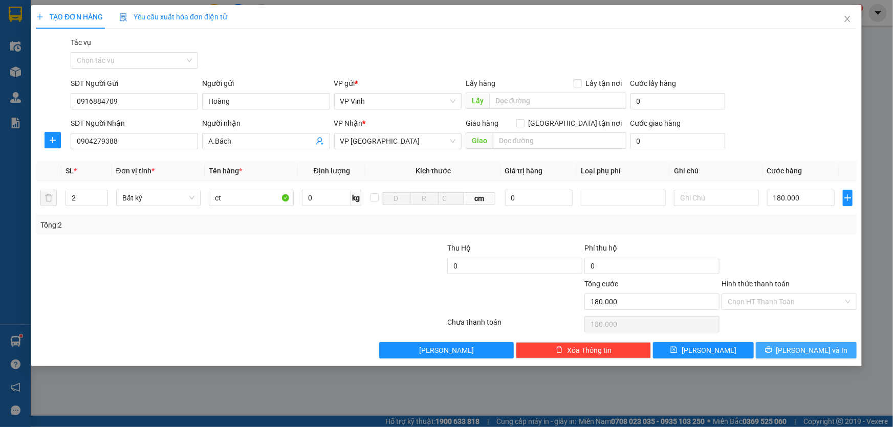
click at [810, 349] on span "[PERSON_NAME] và In" at bounding box center [812, 350] width 72 height 11
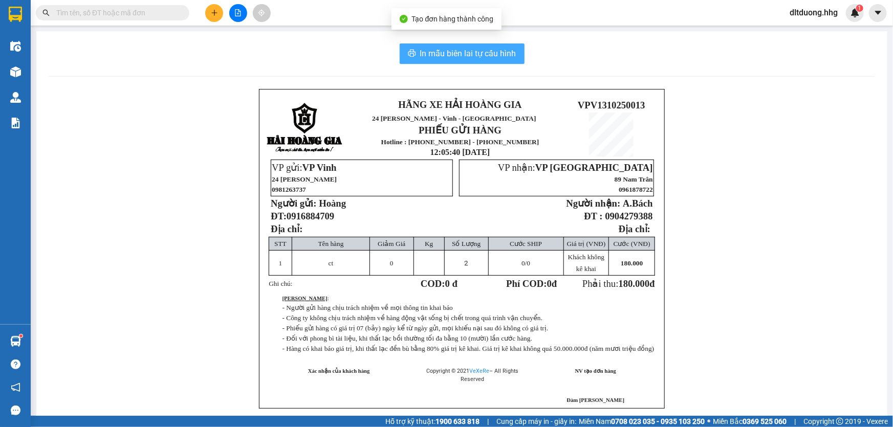
click at [455, 50] on span "In mẫu biên lai tự cấu hình" at bounding box center [468, 53] width 96 height 13
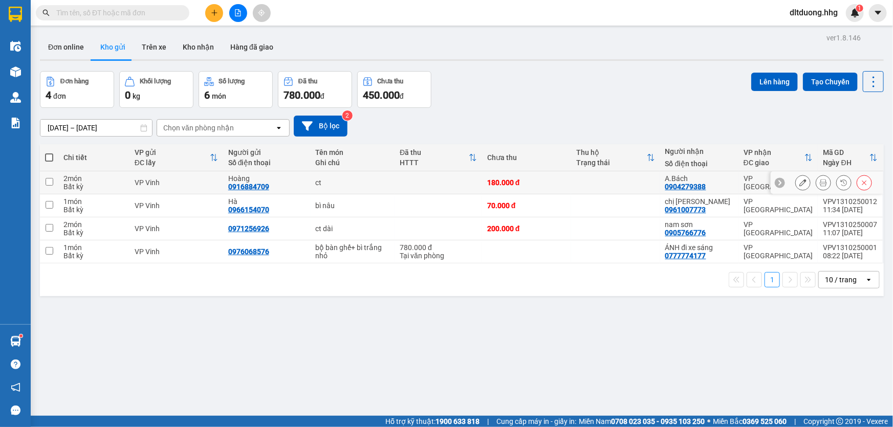
click at [523, 180] on div "180.000 đ" at bounding box center [526, 183] width 79 height 8
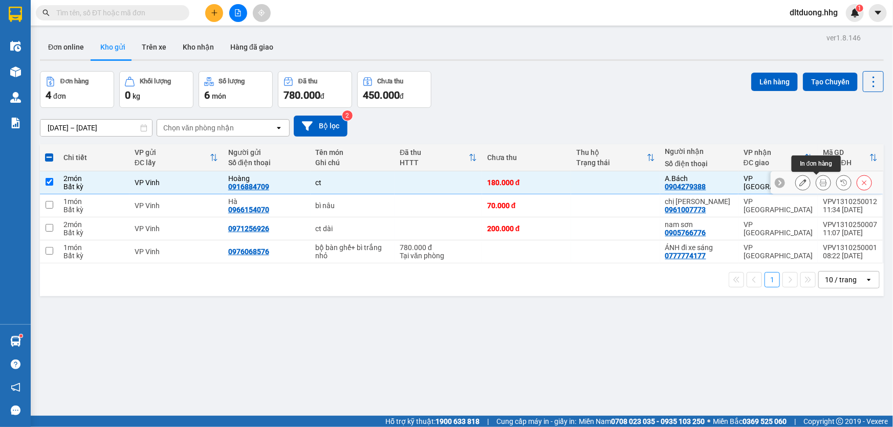
click at [816, 184] on button at bounding box center [823, 183] width 14 height 18
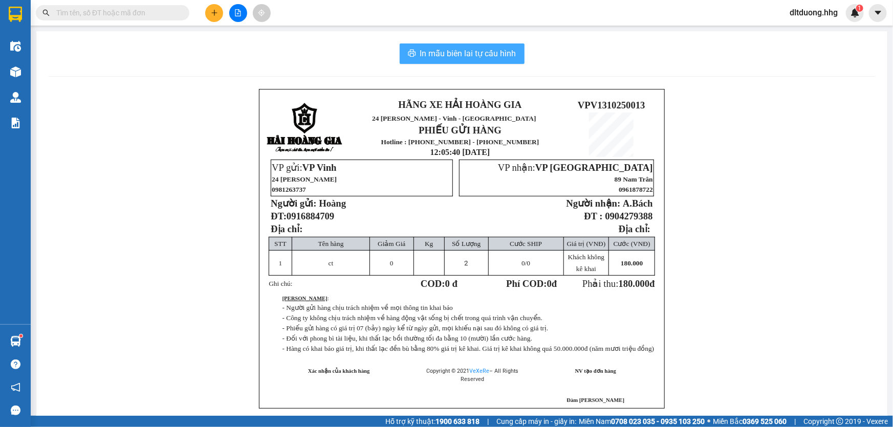
click at [470, 49] on span "In mẫu biên lai tự cấu hình" at bounding box center [468, 53] width 96 height 13
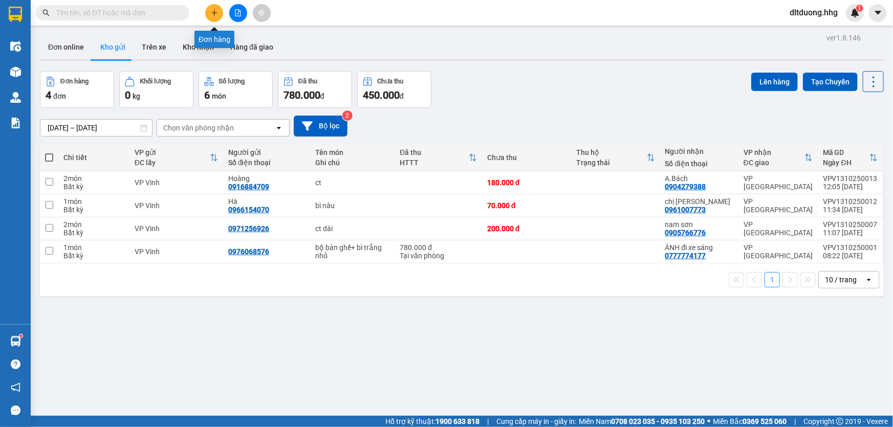
click at [210, 17] on button at bounding box center [214, 13] width 18 height 18
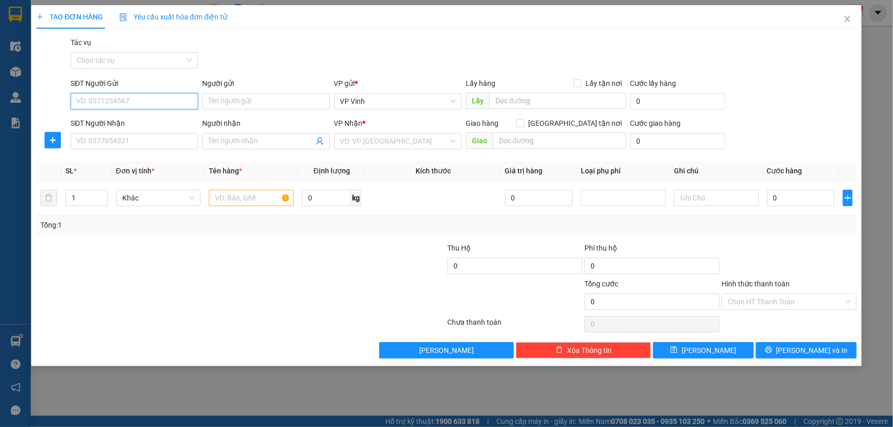
click at [141, 102] on input "SĐT Người Gửi" at bounding box center [134, 101] width 127 height 16
click at [181, 127] on div "0916287218 - [PERSON_NAME]" at bounding box center [134, 121] width 115 height 11
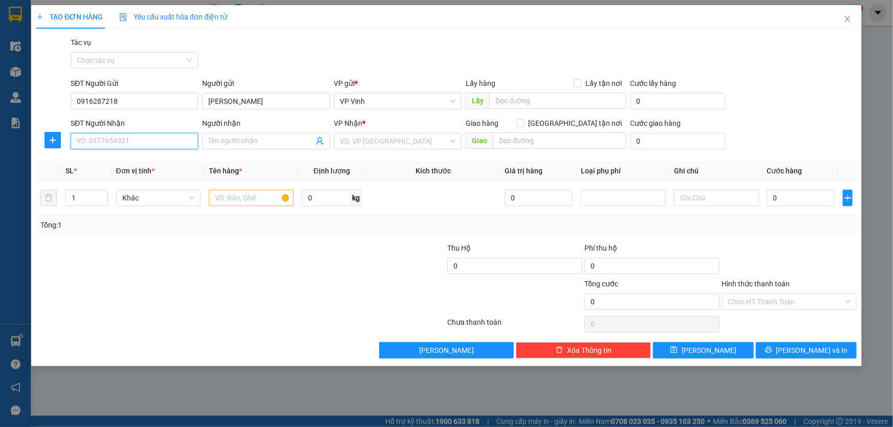
click at [179, 141] on input "SĐT Người Nhận" at bounding box center [134, 141] width 127 height 16
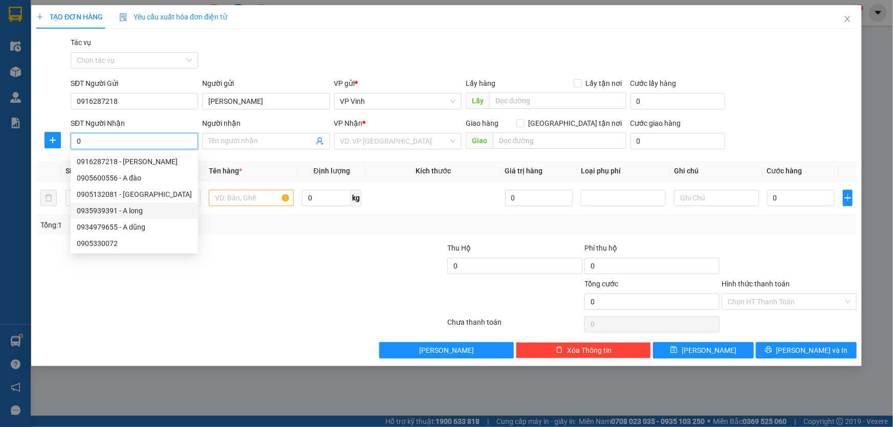
click at [144, 209] on div "0935939391 - A long" at bounding box center [134, 210] width 115 height 11
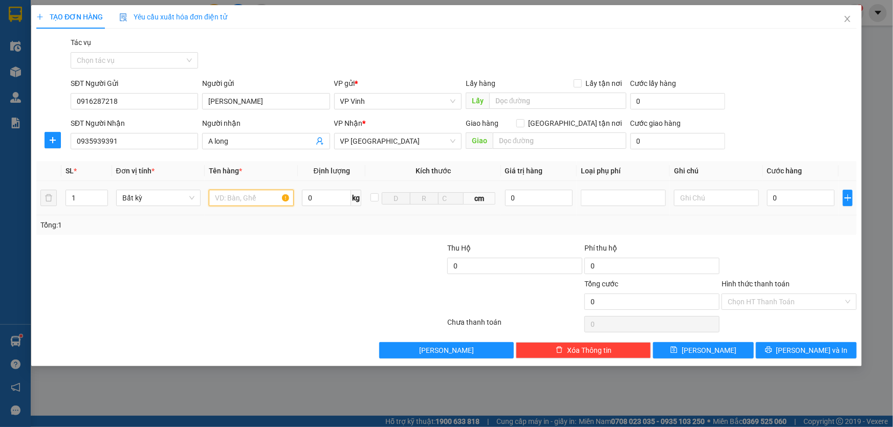
click at [264, 198] on input "text" at bounding box center [251, 198] width 85 height 16
click at [785, 199] on input "0" at bounding box center [801, 198] width 68 height 16
drag, startPoint x: 837, startPoint y: 351, endPoint x: 689, endPoint y: 396, distance: 154.5
click at [689, 396] on div "TẠO ĐƠN HÀNG Yêu cầu xuất hóa đơn điện tử Transit Pickup Surcharge Ids Transit …" at bounding box center [446, 213] width 893 height 427
click at [833, 302] on input "Hình thức thanh toán" at bounding box center [786, 301] width 116 height 15
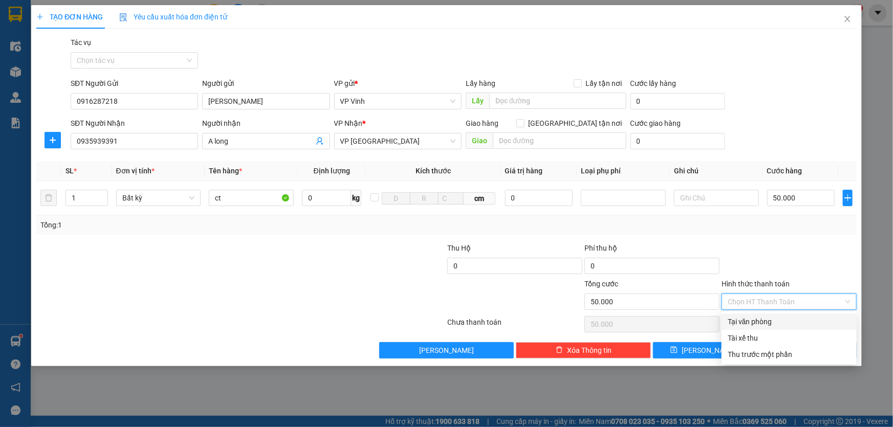
click at [812, 266] on div at bounding box center [789, 261] width 137 height 36
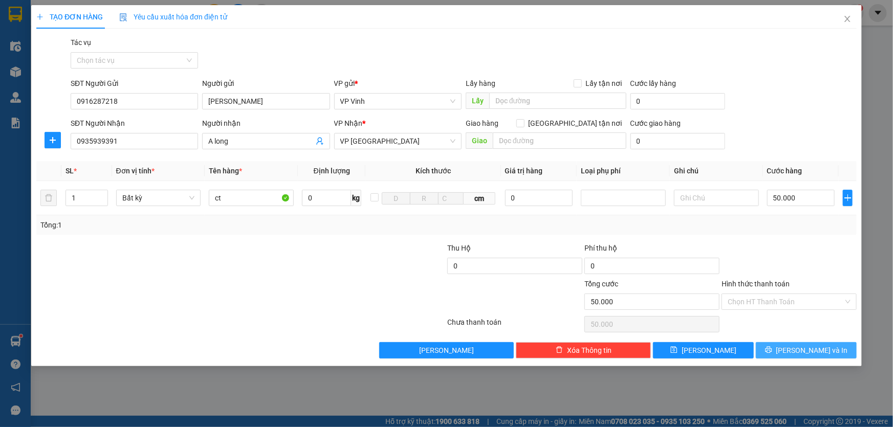
click at [810, 348] on span "[PERSON_NAME] và In" at bounding box center [812, 350] width 72 height 11
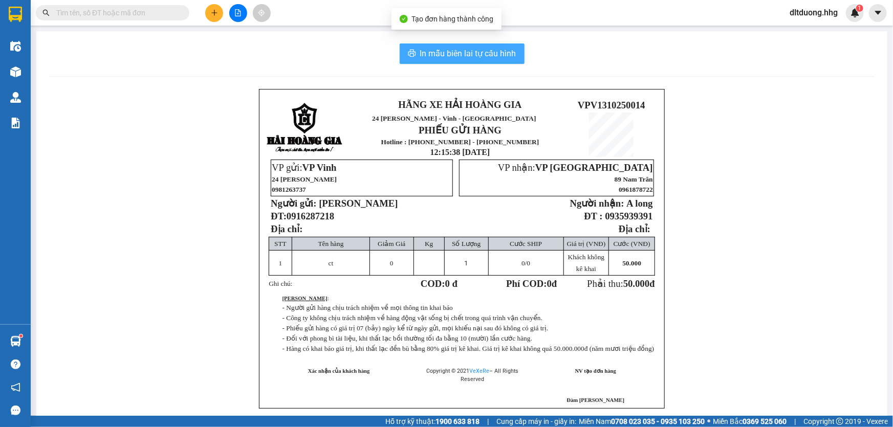
click at [497, 57] on span "In mẫu biên lai tự cấu hình" at bounding box center [468, 53] width 96 height 13
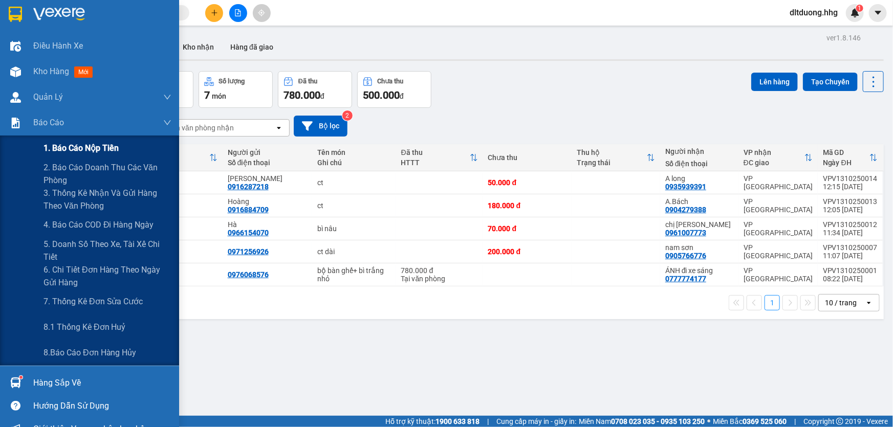
click at [64, 149] on span "1. Báo cáo nộp tiền" at bounding box center [81, 148] width 75 height 13
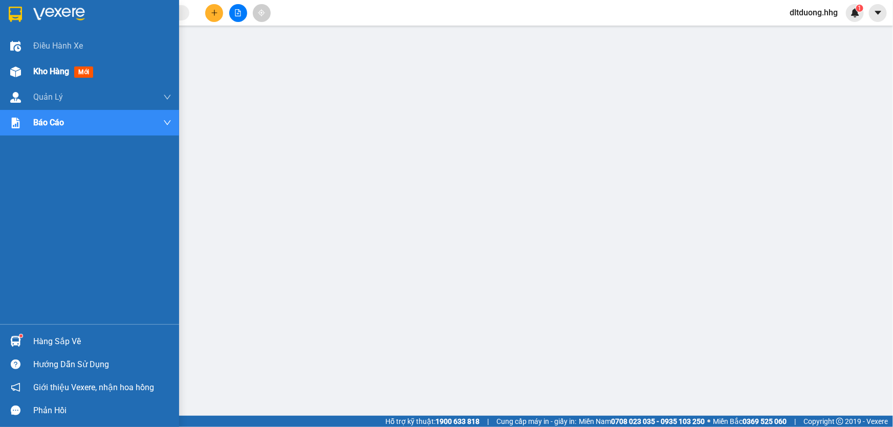
click at [52, 75] on span "Kho hàng" at bounding box center [51, 72] width 36 height 10
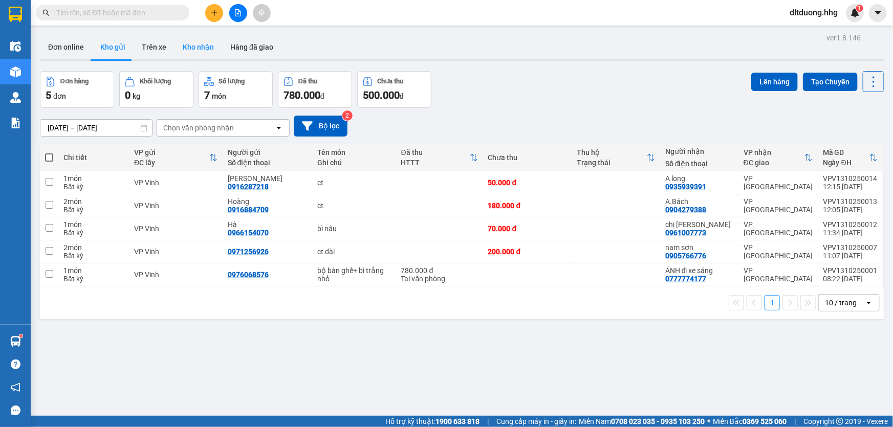
click at [199, 47] on button "Kho nhận" at bounding box center [199, 47] width 48 height 25
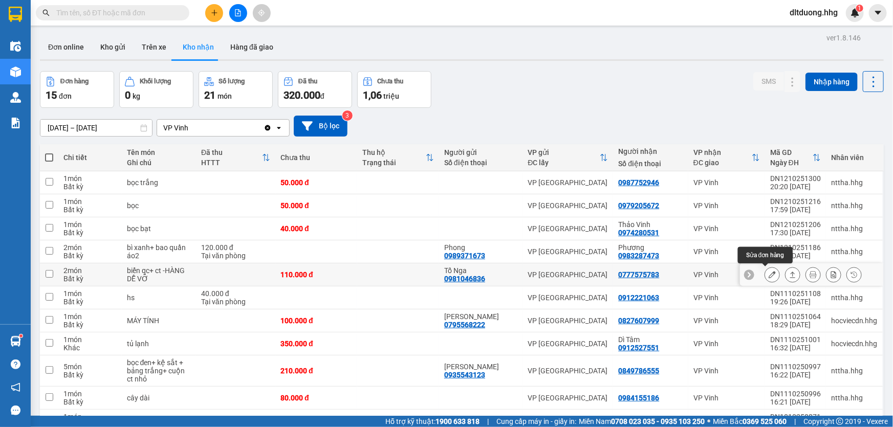
click at [769, 276] on icon at bounding box center [772, 274] width 7 height 7
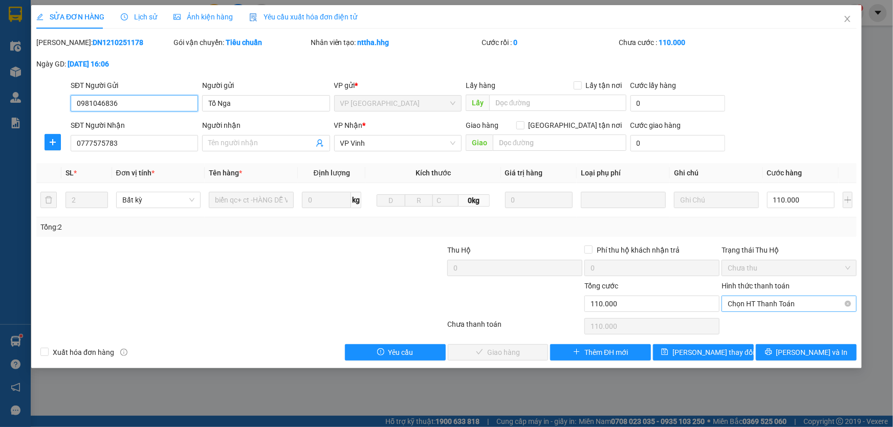
click at [767, 309] on span "Chọn HT Thanh Toán" at bounding box center [789, 303] width 123 height 15
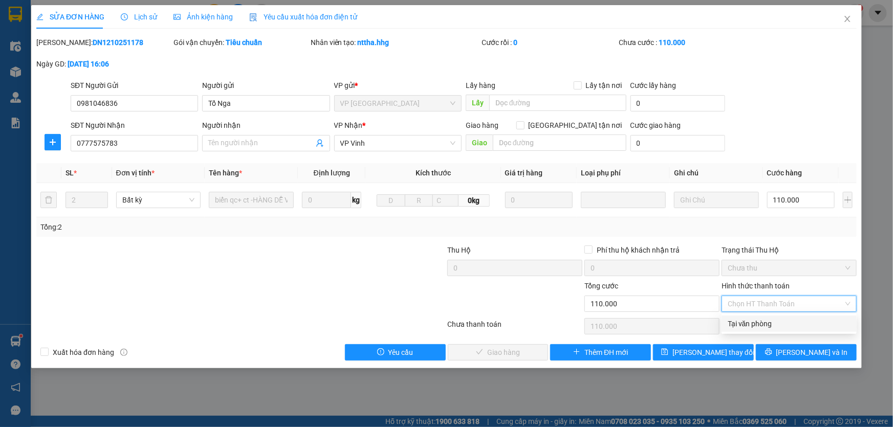
click at [766, 322] on div "Tại văn phòng" at bounding box center [789, 323] width 123 height 11
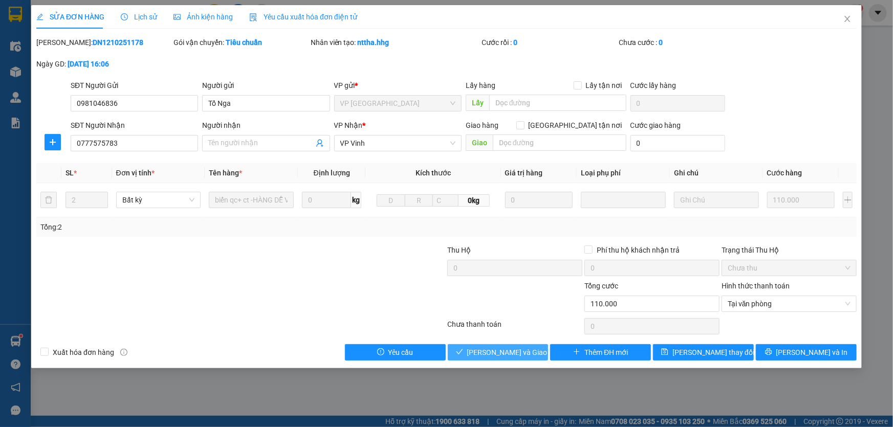
click at [536, 350] on button "[PERSON_NAME] và Giao hàng" at bounding box center [498, 352] width 101 height 16
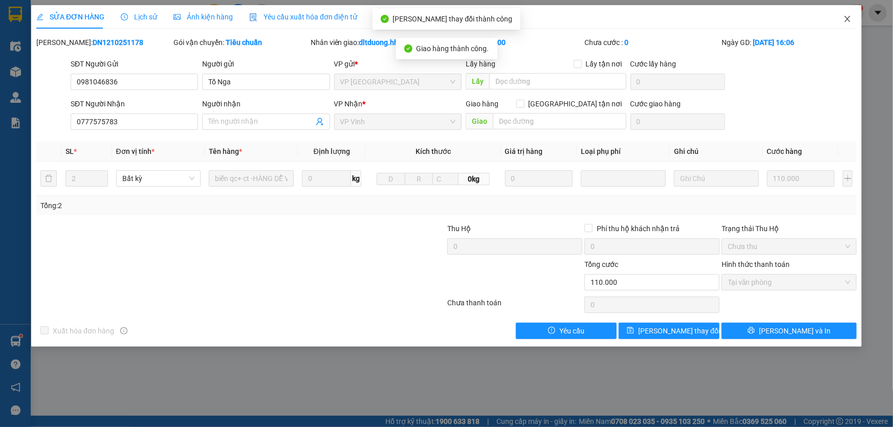
click at [845, 23] on icon "close" at bounding box center [848, 19] width 8 height 8
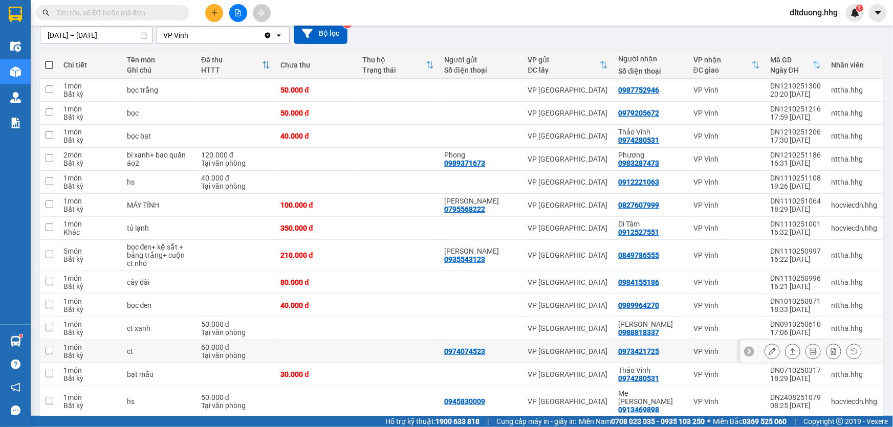
scroll to position [126, 0]
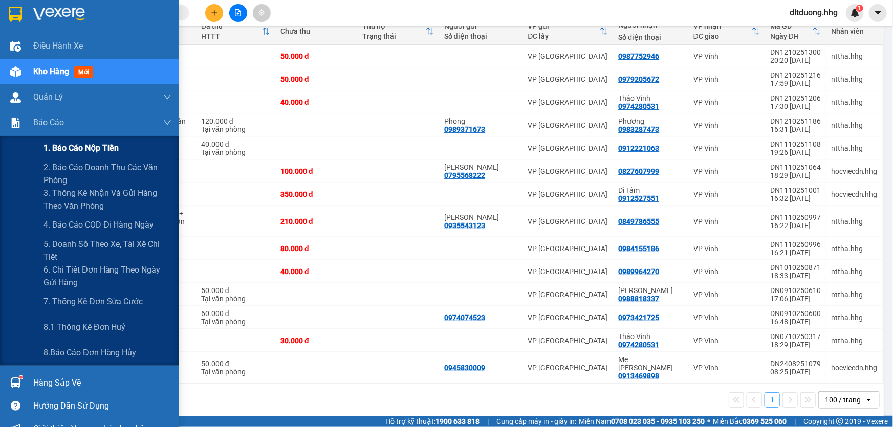
click at [83, 146] on span "1. Báo cáo nộp tiền" at bounding box center [81, 148] width 75 height 13
